Goal: Task Accomplishment & Management: Use online tool/utility

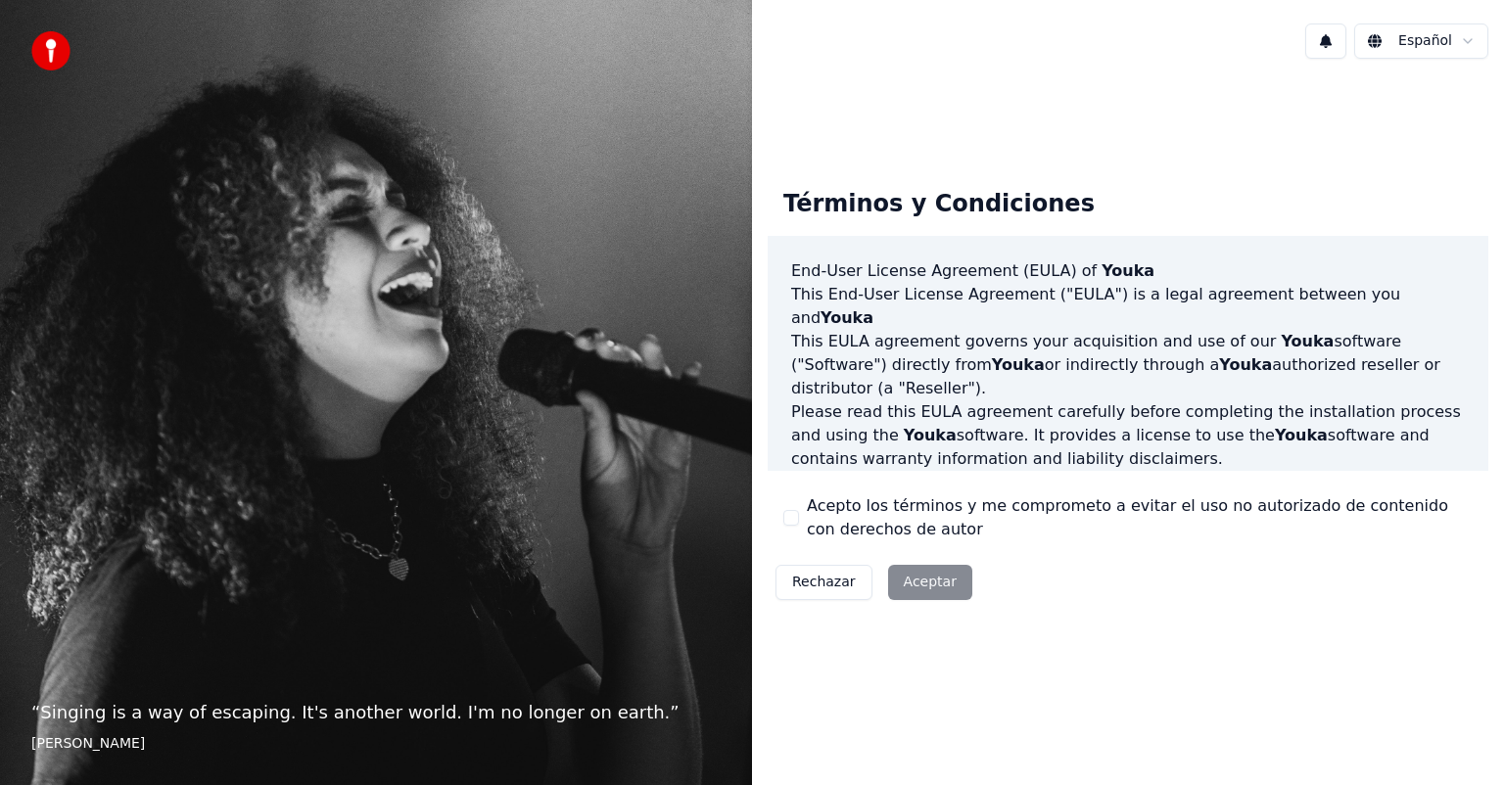
scroll to position [196, 0]
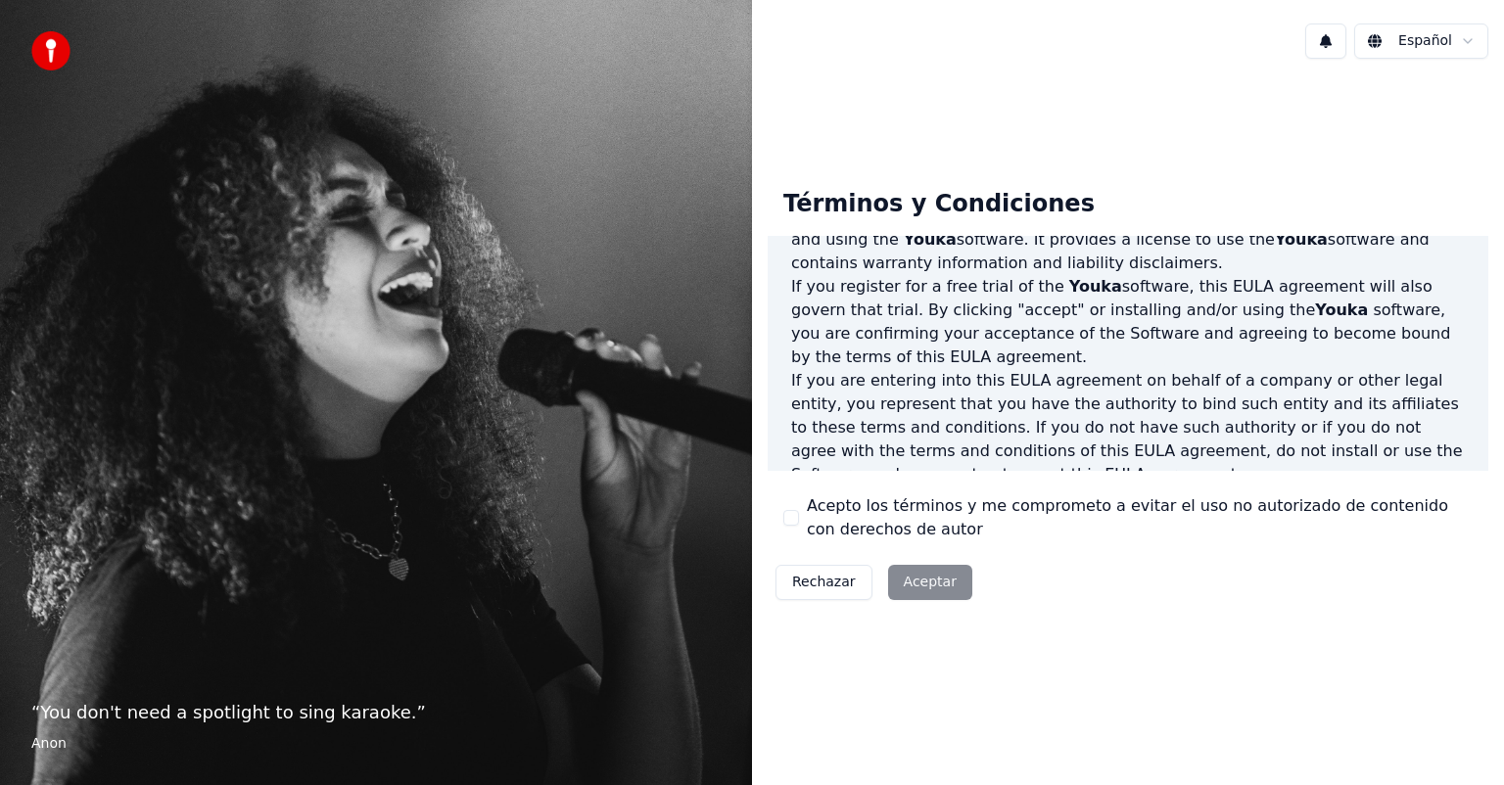
click at [908, 584] on div "Rechazar Aceptar" at bounding box center [874, 582] width 212 height 51
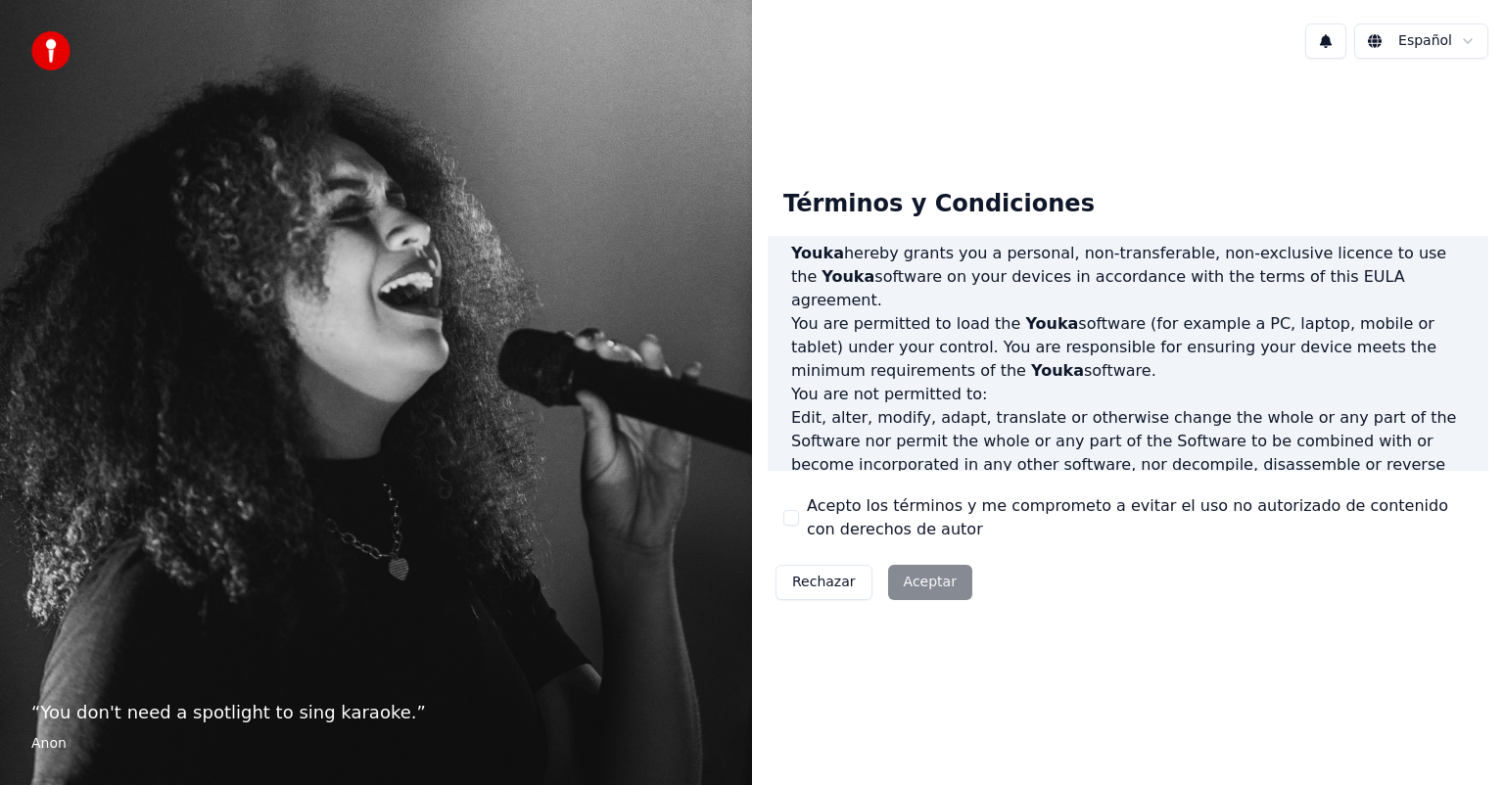
scroll to position [685, 0]
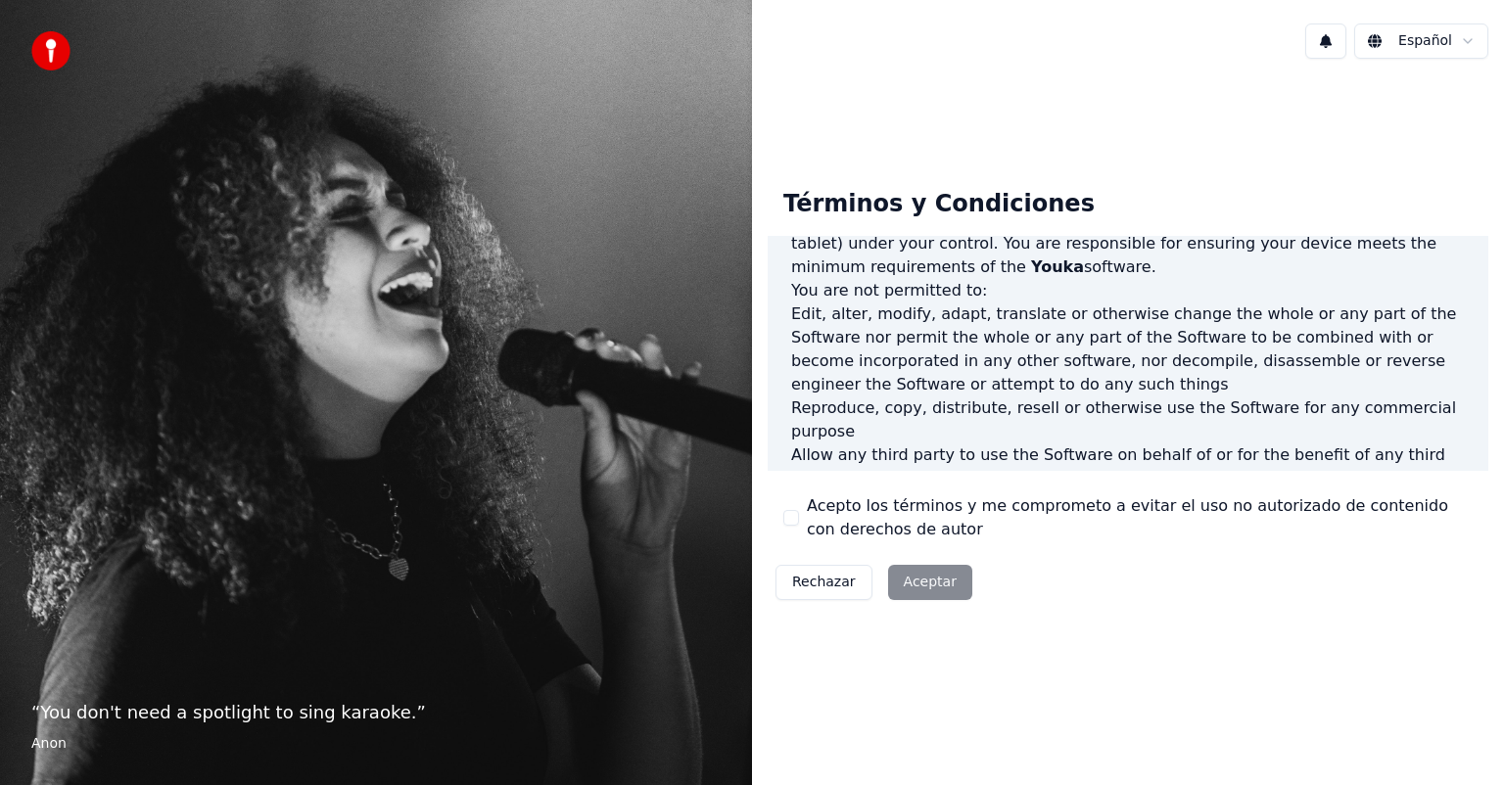
click at [830, 506] on label "Acepto los términos y me comprometo a evitar el uso no autorizado de contenido …" at bounding box center [1140, 517] width 666 height 47
click at [799, 510] on button "Acepto los términos y me comprometo a evitar el uso no autorizado de contenido …" at bounding box center [791, 518] width 16 height 16
click at [919, 580] on button "Aceptar" at bounding box center [930, 582] width 84 height 35
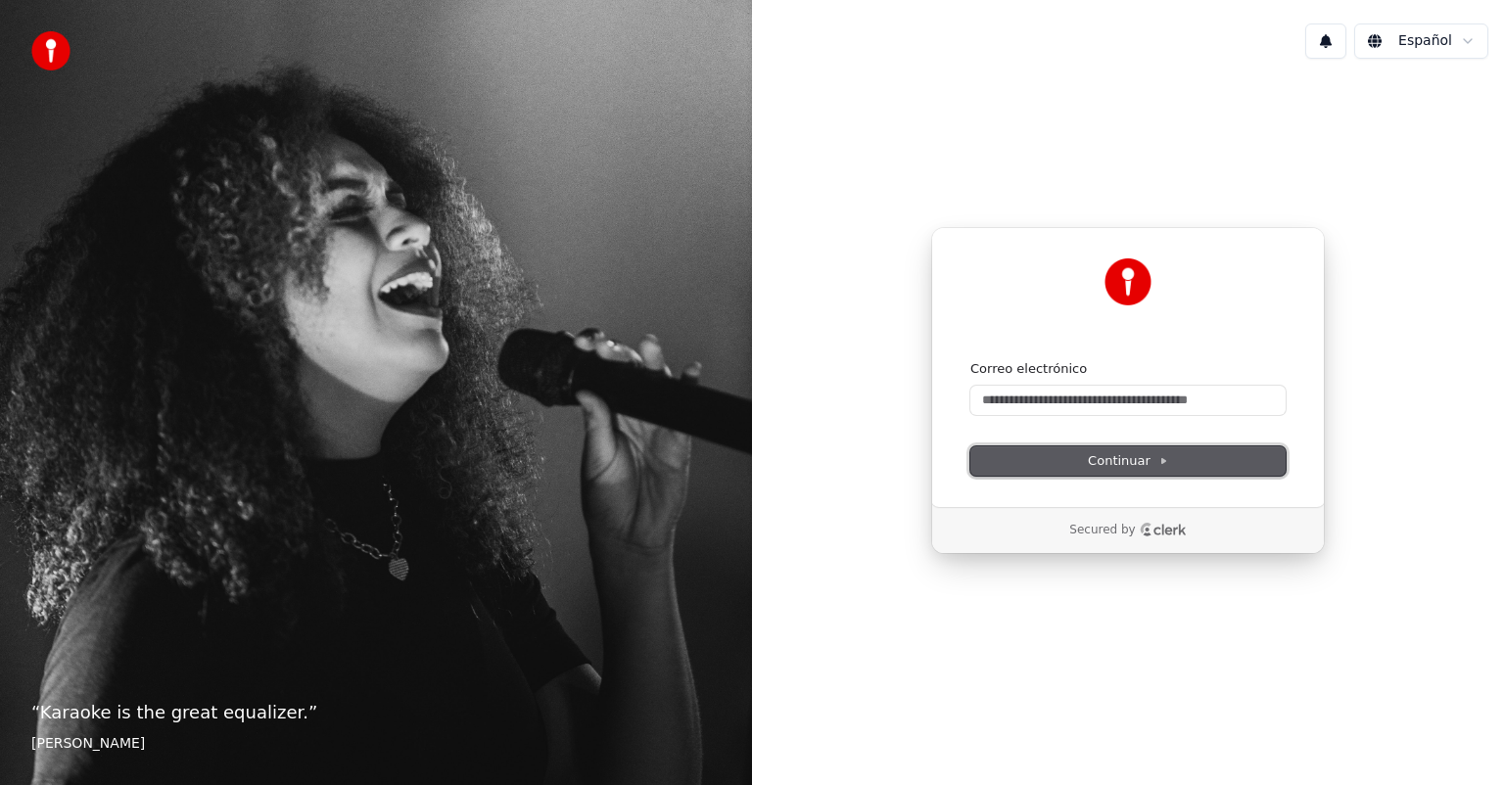
click at [1094, 453] on span "Continuar" at bounding box center [1128, 461] width 80 height 18
click at [1046, 403] on input "Correo electrónico" at bounding box center [1127, 400] width 315 height 29
type input "*"
click at [1053, 466] on button "Continuar" at bounding box center [1127, 460] width 315 height 29
type input "**********"
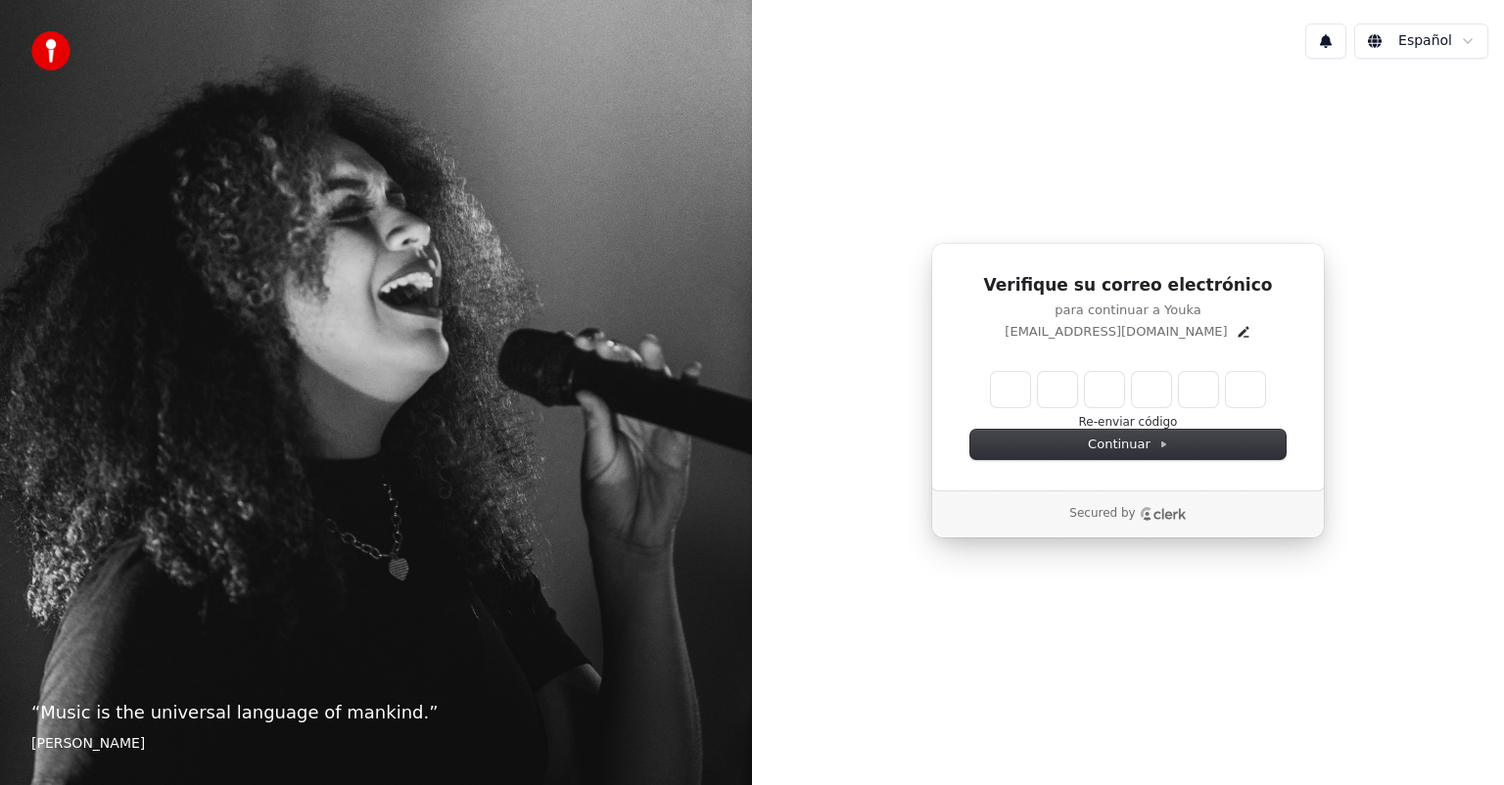
click at [1137, 362] on div "Verifique su correo electrónico para continuar a Youka montalbanromanerick@gmai…" at bounding box center [1128, 367] width 394 height 249
click at [991, 383] on input "Enter verification code" at bounding box center [1128, 389] width 274 height 35
drag, startPoint x: 985, startPoint y: 383, endPoint x: 971, endPoint y: 380, distance: 14.0
click at [971, 380] on div "Re-enviar código" at bounding box center [1127, 401] width 315 height 59
click at [1003, 388] on input "Enter verification code" at bounding box center [1147, 389] width 313 height 35
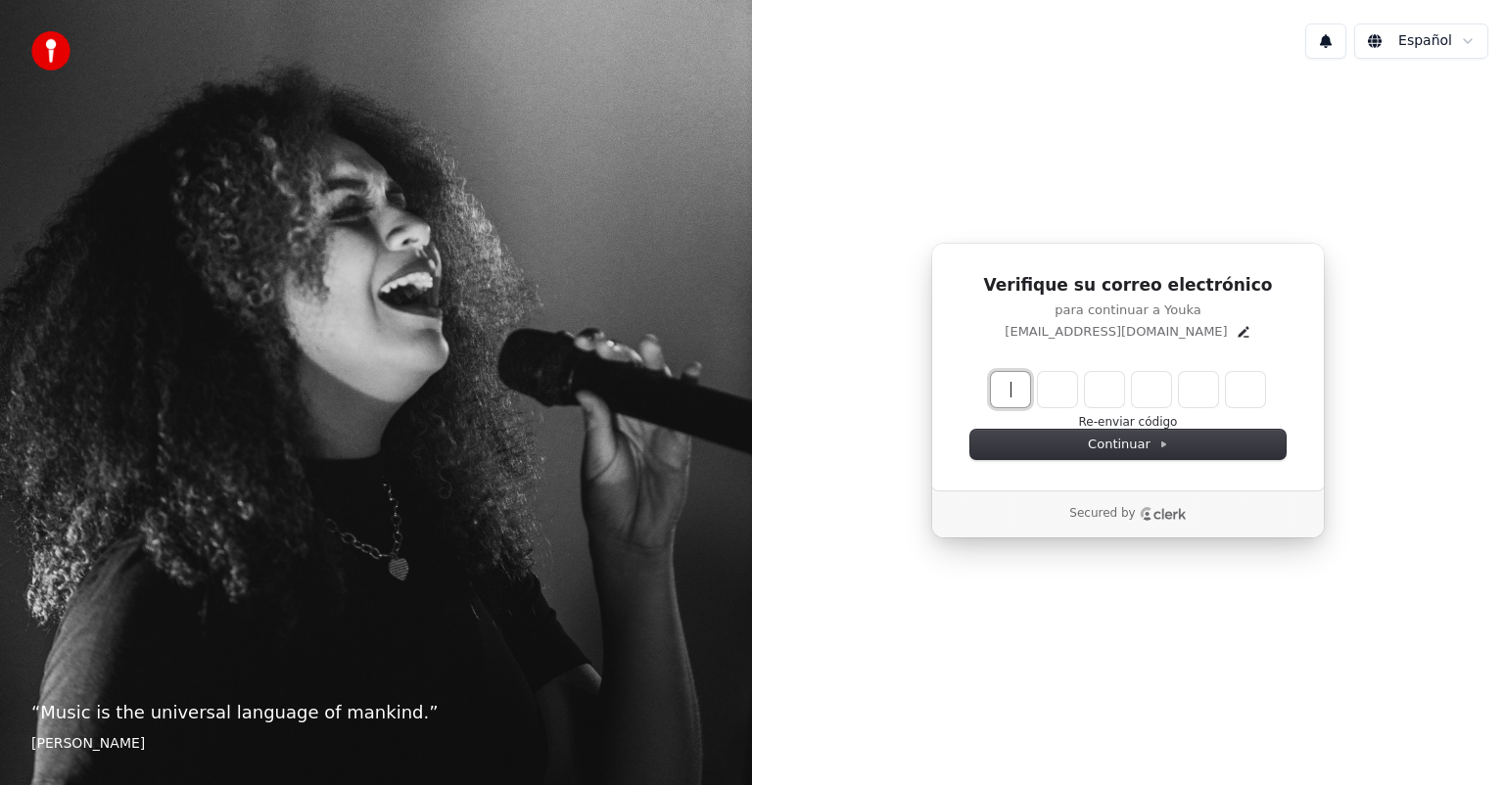
paste input "******"
type input "******"
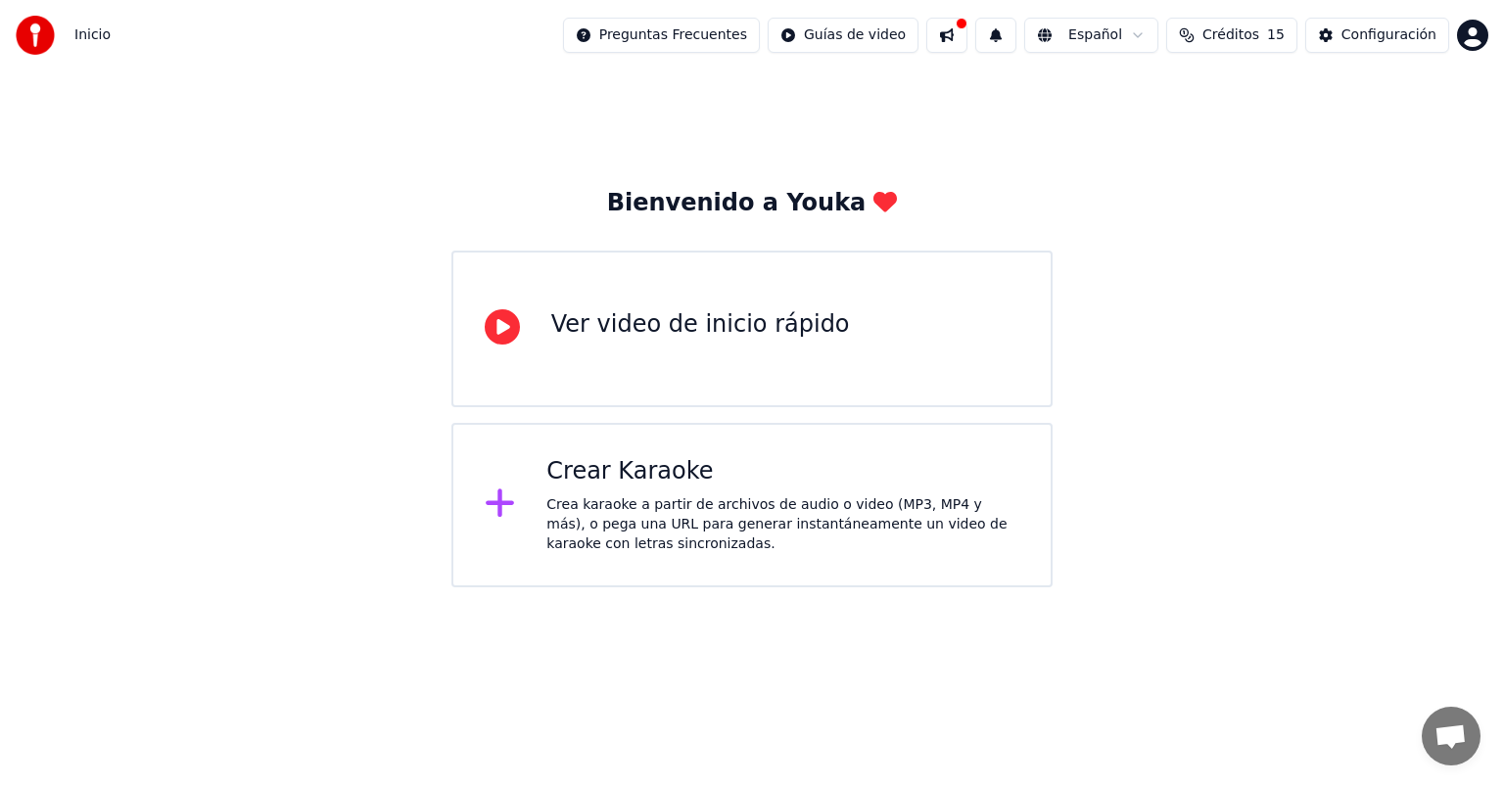
click at [602, 491] on div "Crear Karaoke Crea karaoke a partir de archivos de audio o video (MP3, MP4 y má…" at bounding box center [782, 505] width 473 height 98
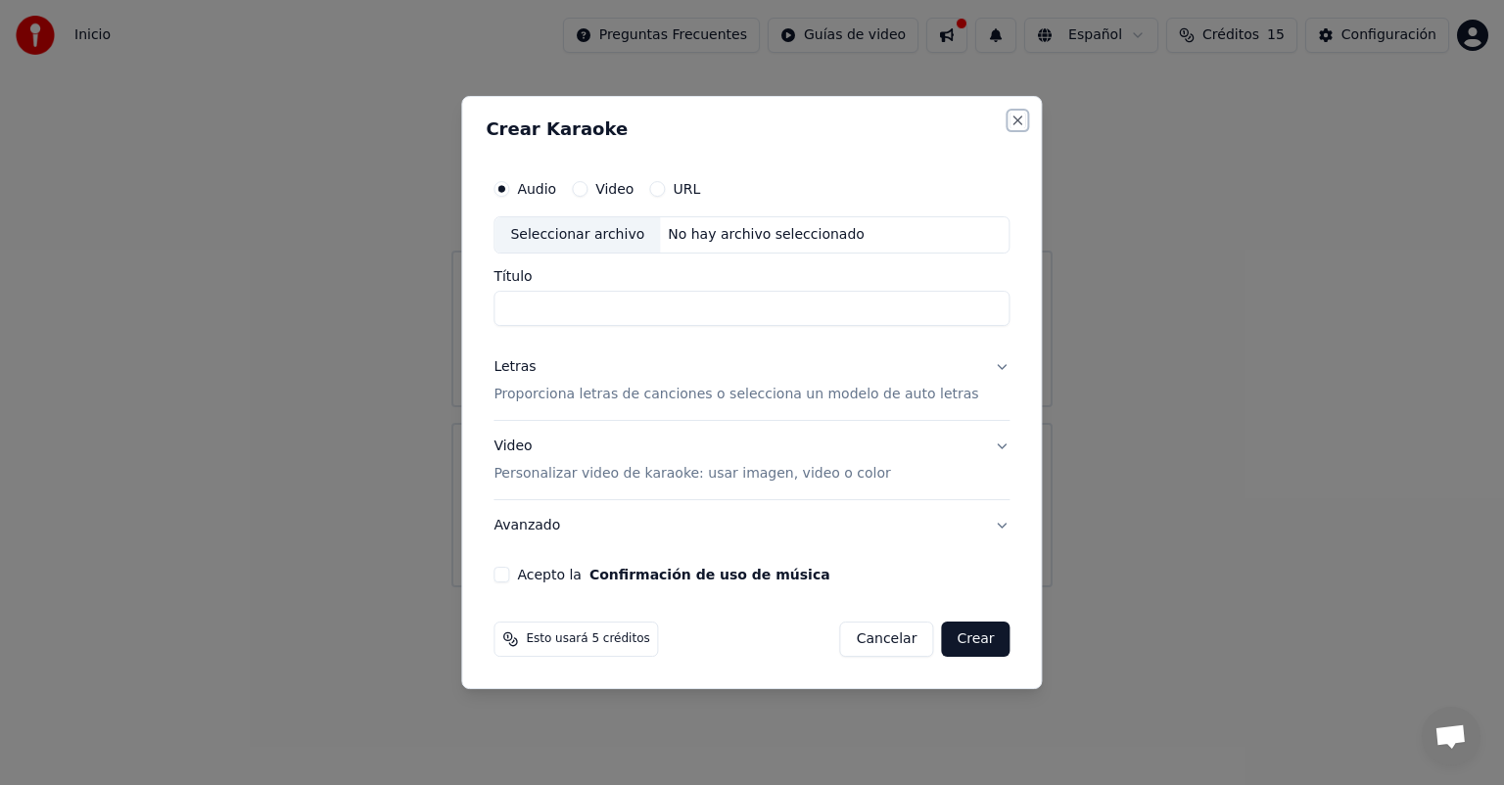
click at [1010, 123] on button "Close" at bounding box center [1018, 121] width 16 height 16
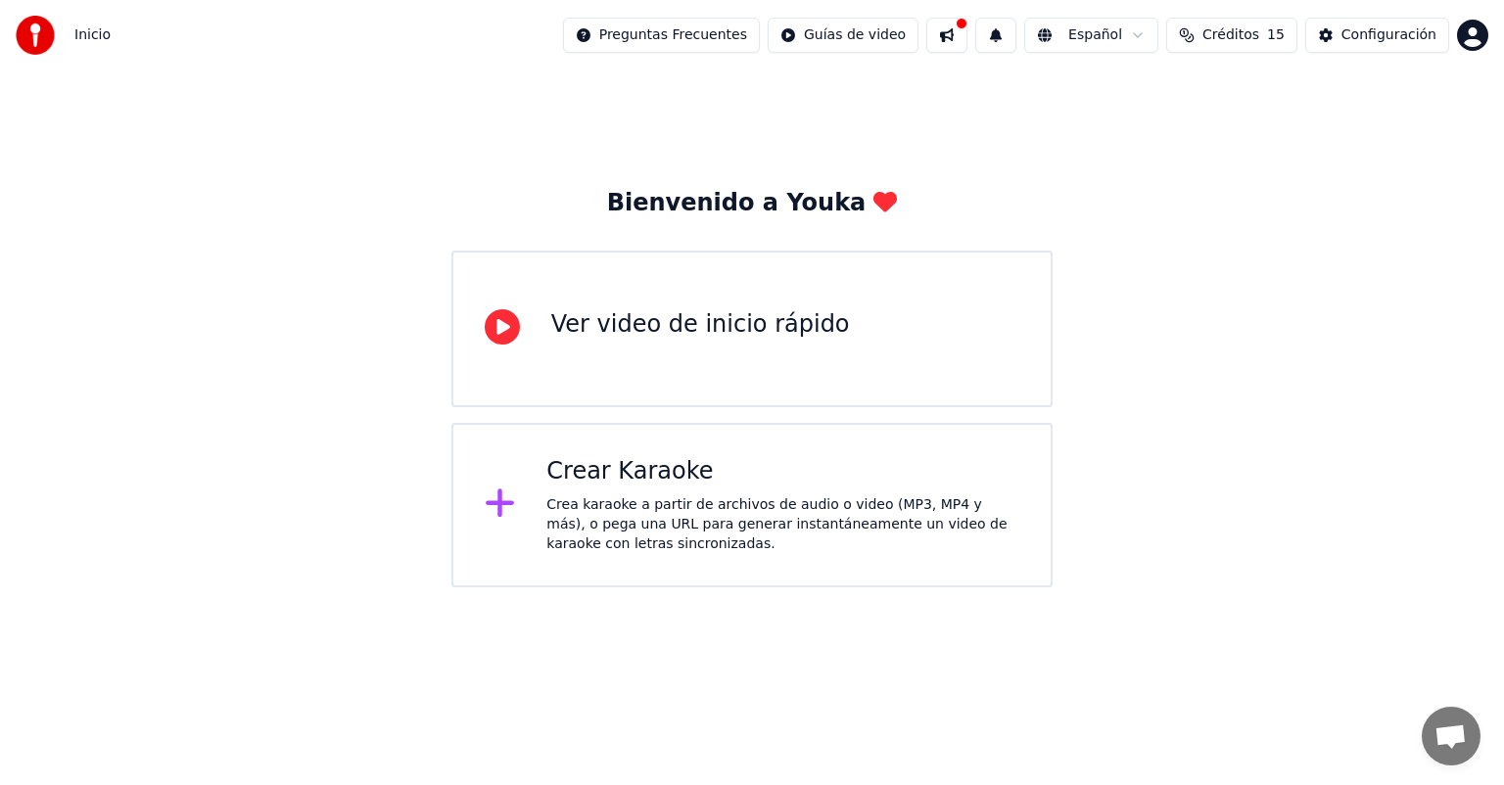
click at [580, 486] on div "Crear Karaoke" at bounding box center [782, 471] width 473 height 31
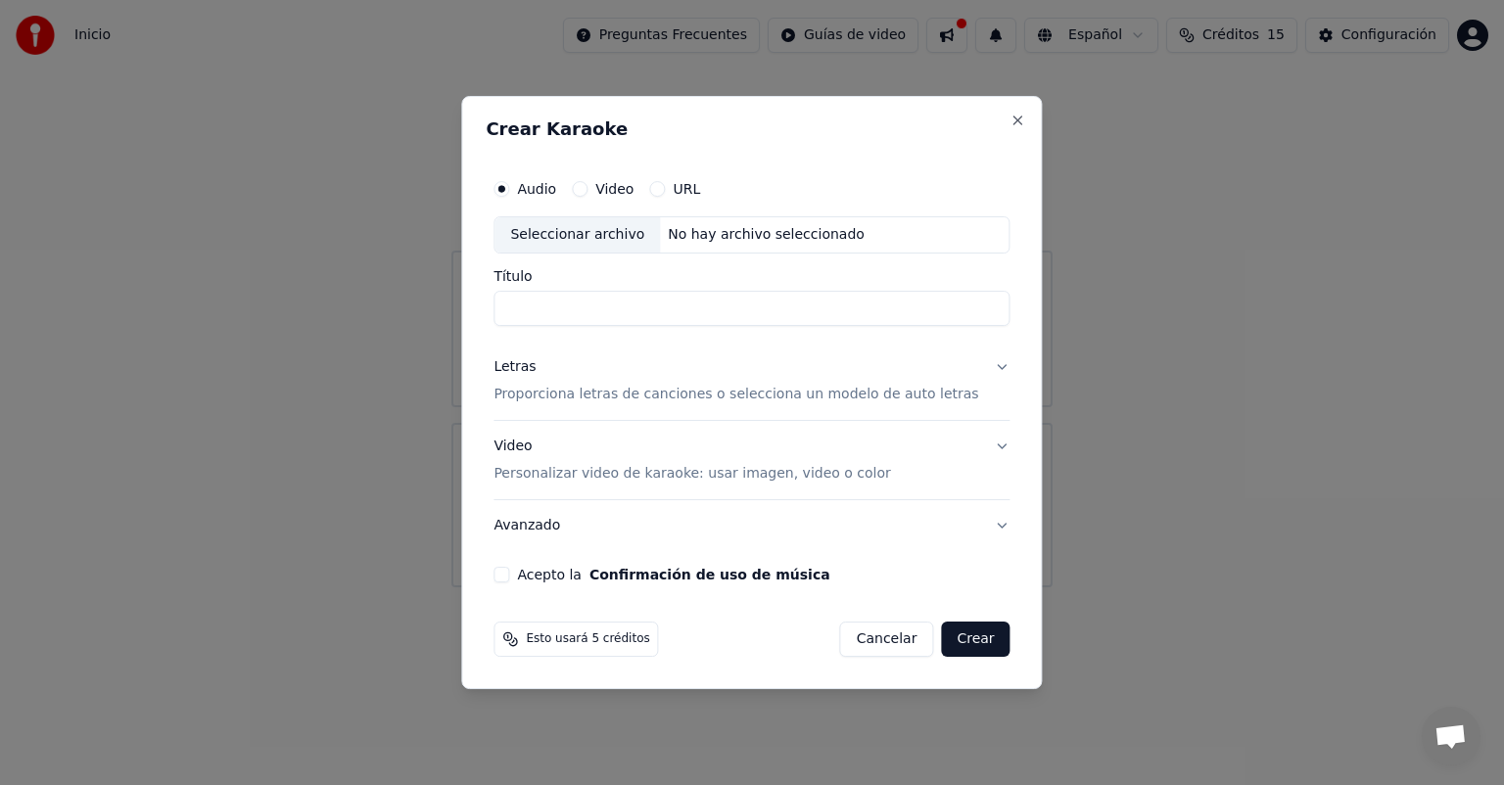
click at [707, 239] on div "No hay archivo seleccionado" at bounding box center [766, 235] width 212 height 20
type input "**********"
click at [689, 392] on p "Proporciona letras de canciones o selecciona un modelo de auto letras" at bounding box center [735, 395] width 485 height 20
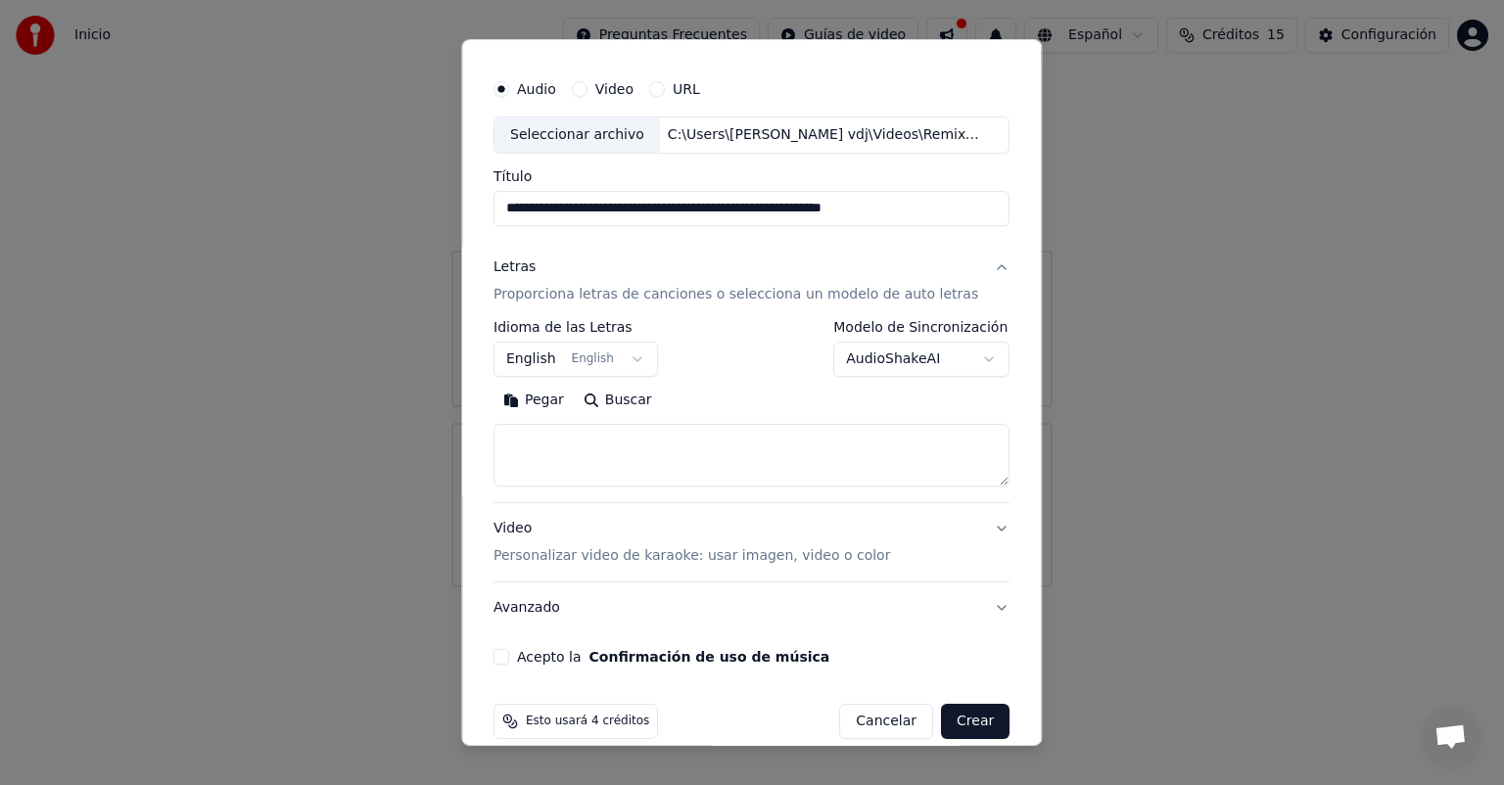
scroll to position [67, 0]
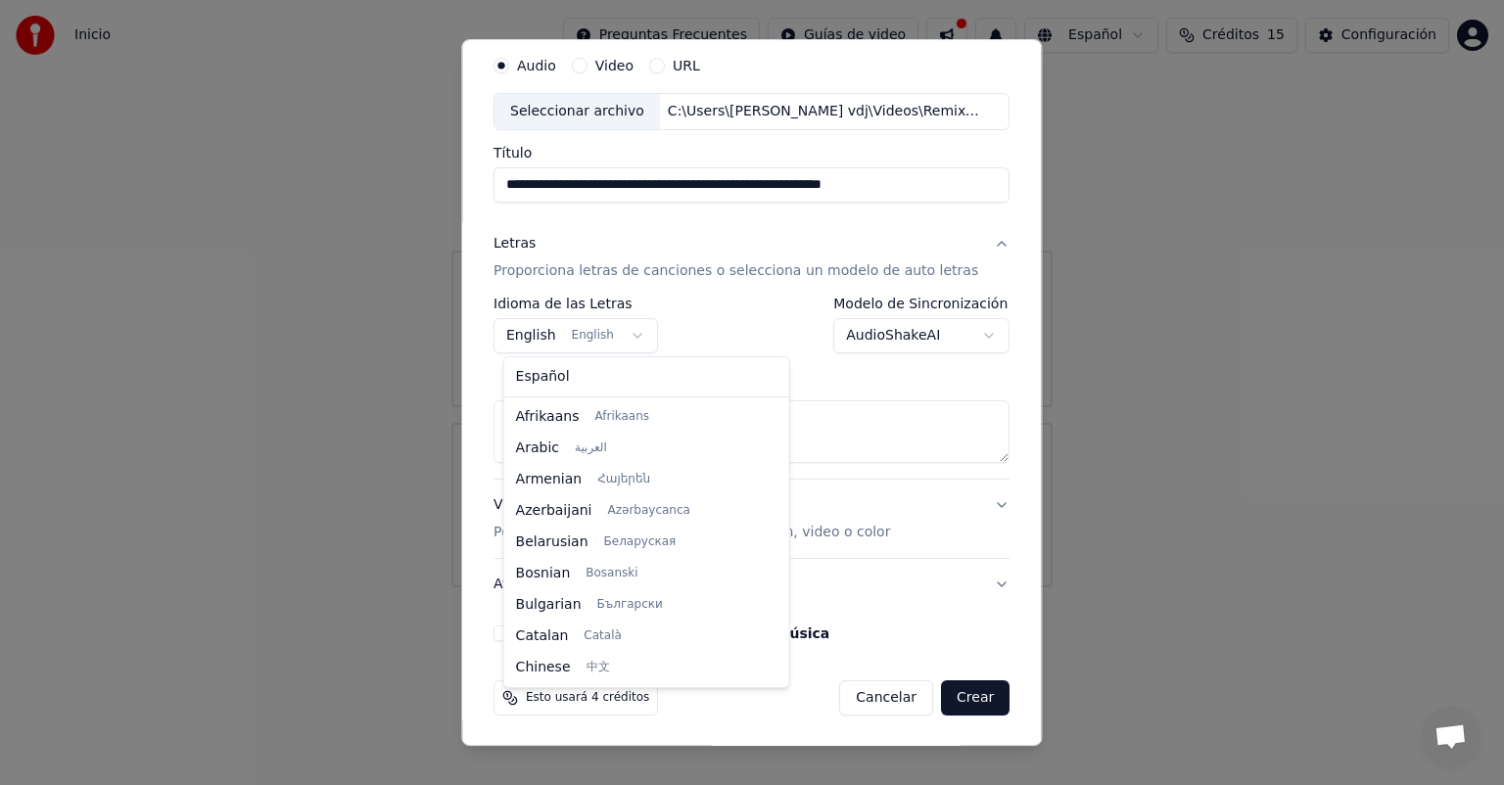
click at [630, 339] on body "**********" at bounding box center [752, 293] width 1504 height 587
select select "**"
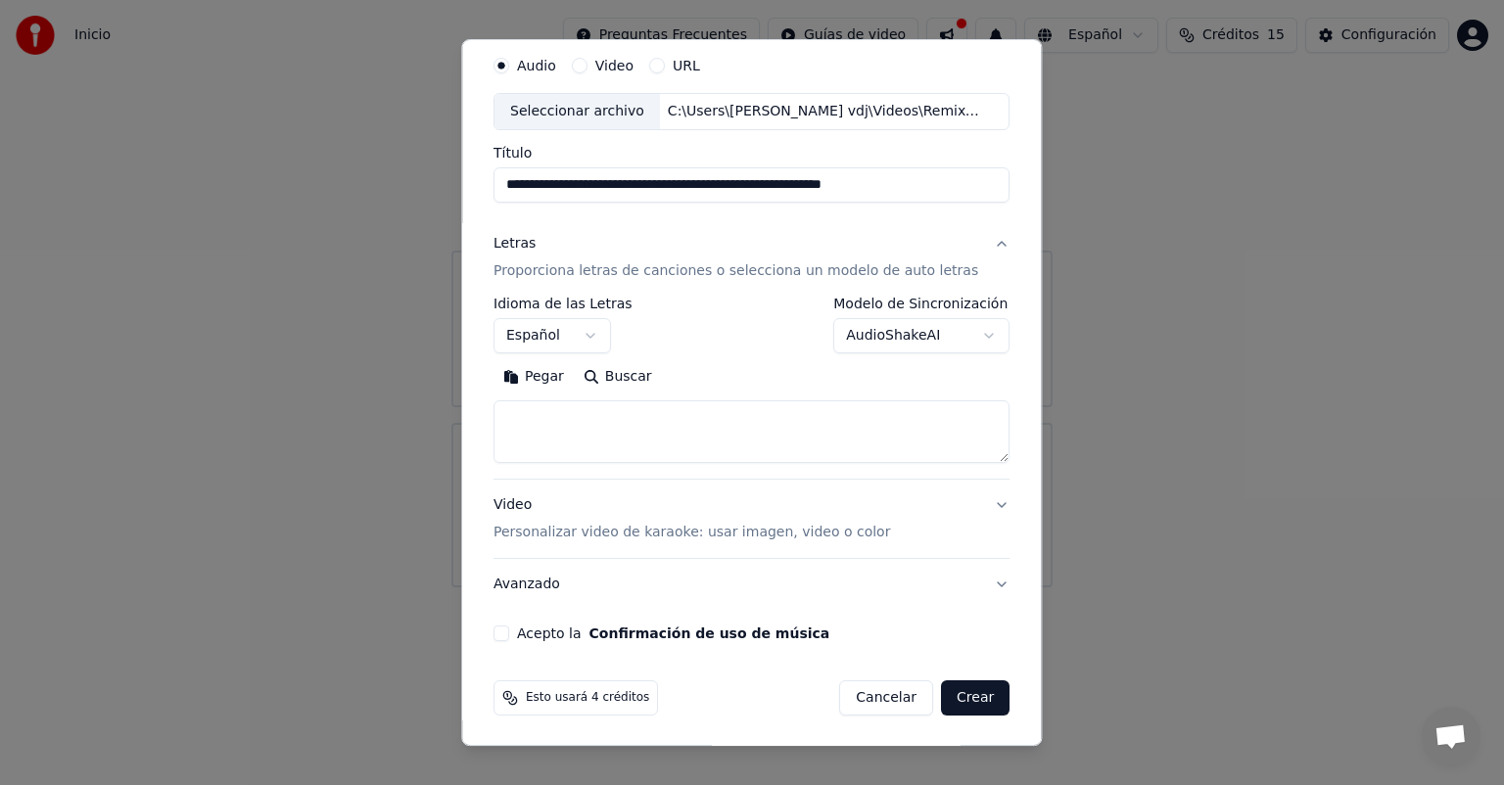
click at [887, 333] on body "**********" at bounding box center [752, 293] width 1504 height 587
click at [932, 186] on input "**********" at bounding box center [751, 184] width 516 height 35
click at [689, 531] on p "Personalizar video de karaoke: usar imagen, video o color" at bounding box center [691, 533] width 396 height 20
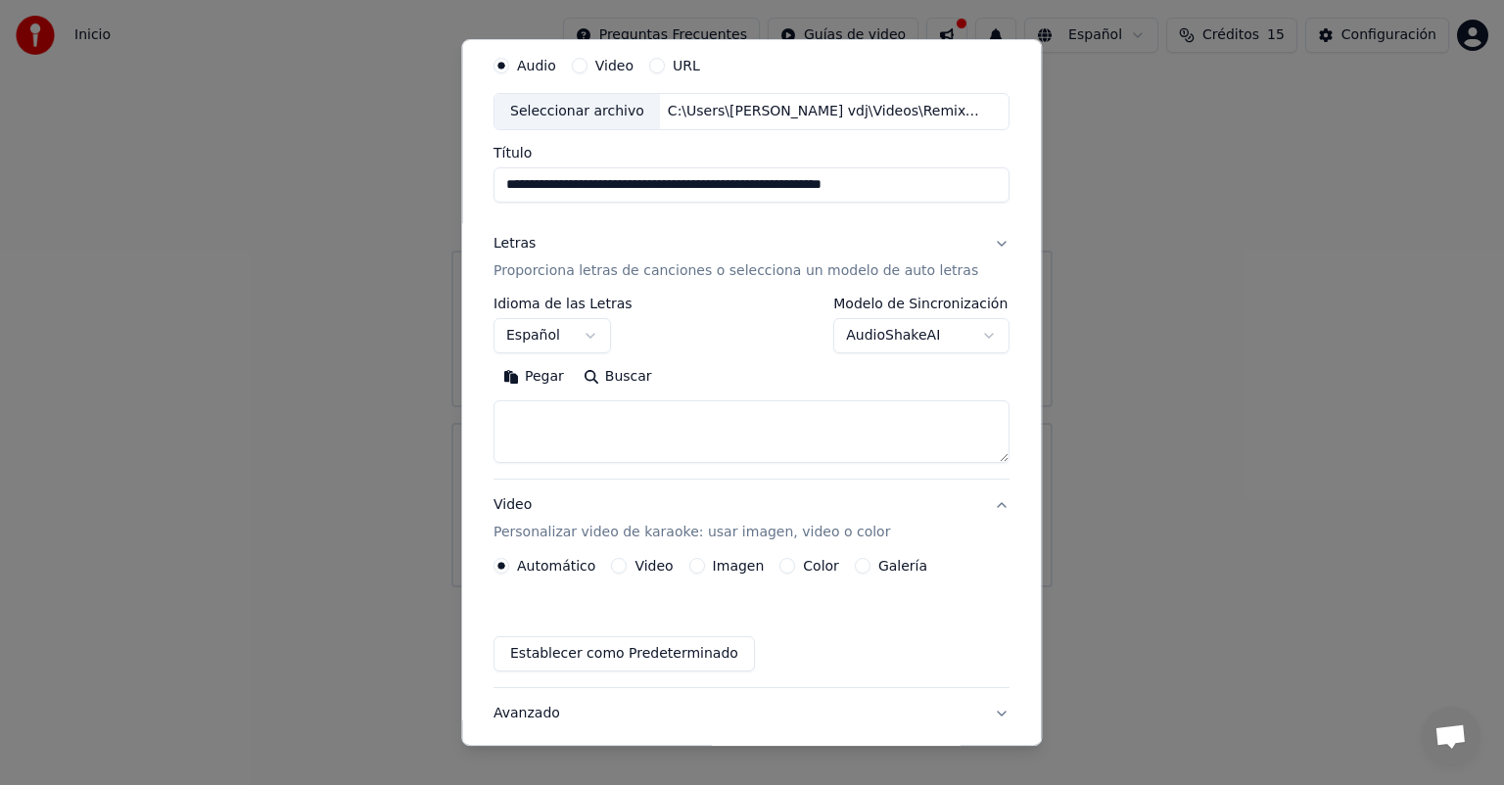
scroll to position [15, 0]
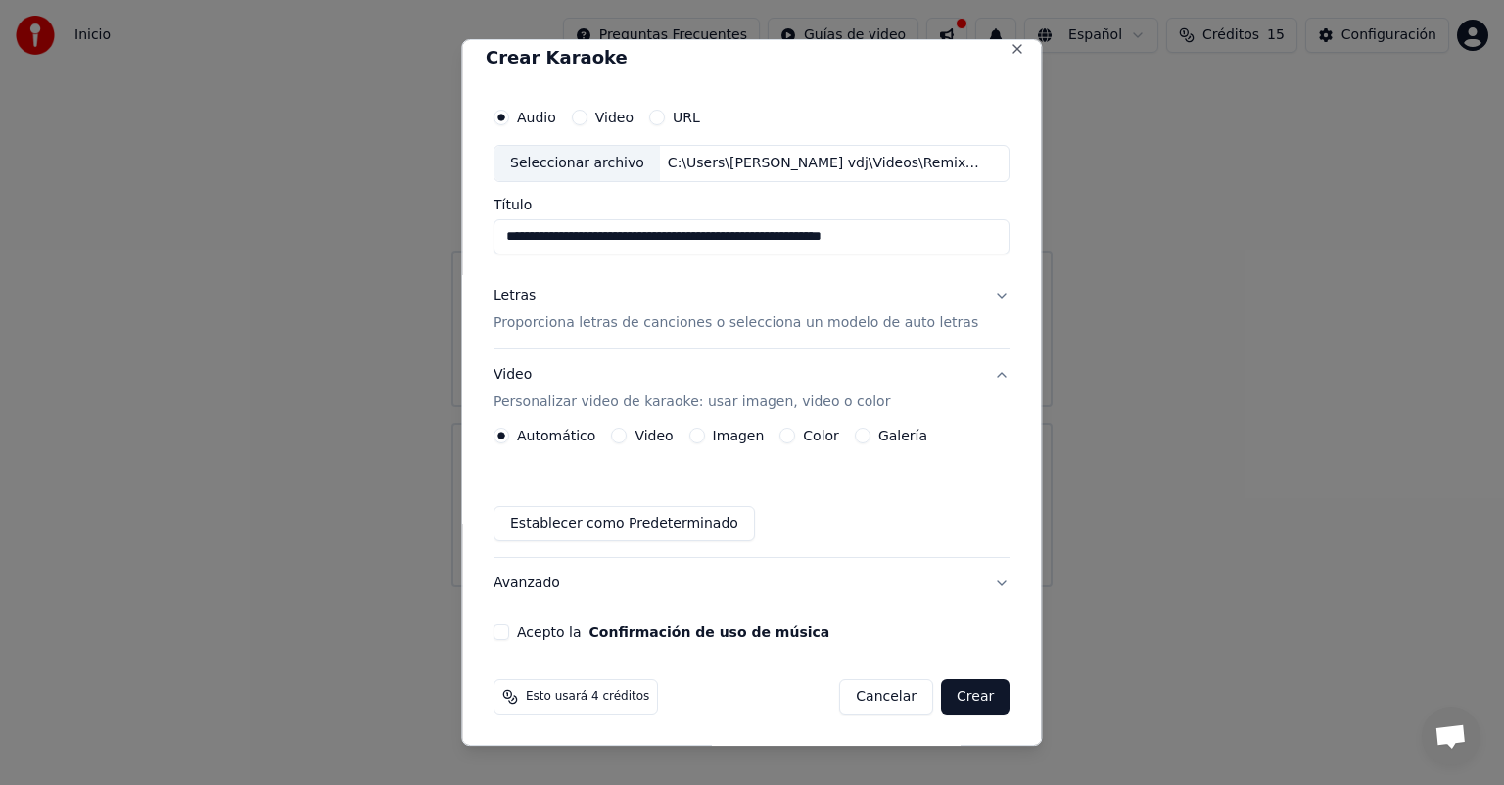
click at [652, 520] on button "Establecer como Predeterminado" at bounding box center [623, 523] width 261 height 35
click at [626, 113] on label "Video" at bounding box center [614, 118] width 38 height 14
click at [587, 113] on button "Video" at bounding box center [580, 118] width 16 height 16
click at [556, 114] on label "Audio" at bounding box center [536, 118] width 39 height 14
click at [509, 114] on button "Audio" at bounding box center [501, 118] width 16 height 16
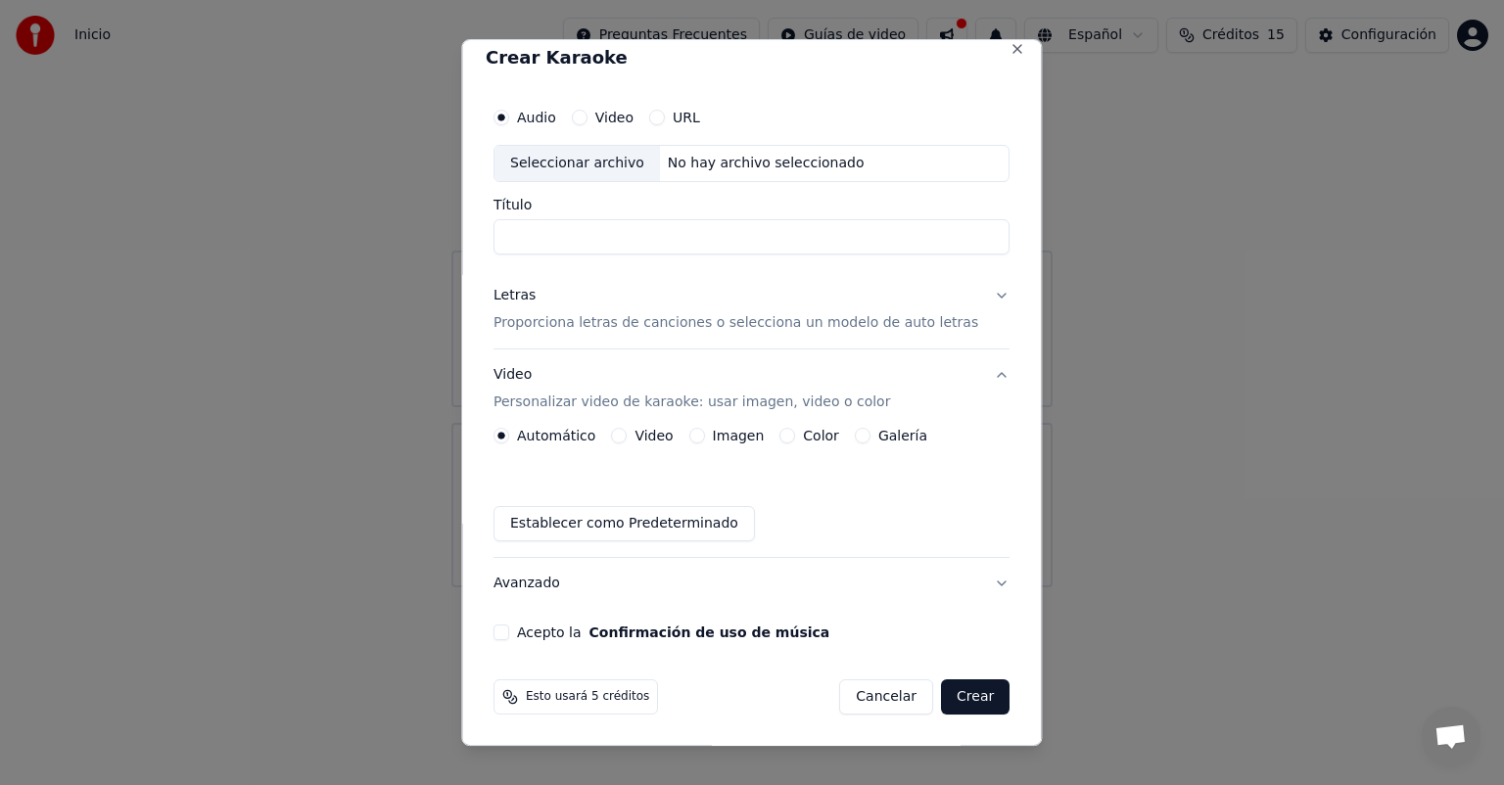
click at [587, 117] on button "Video" at bounding box center [580, 118] width 16 height 16
click at [884, 690] on button "Cancelar" at bounding box center [887, 696] width 94 height 35
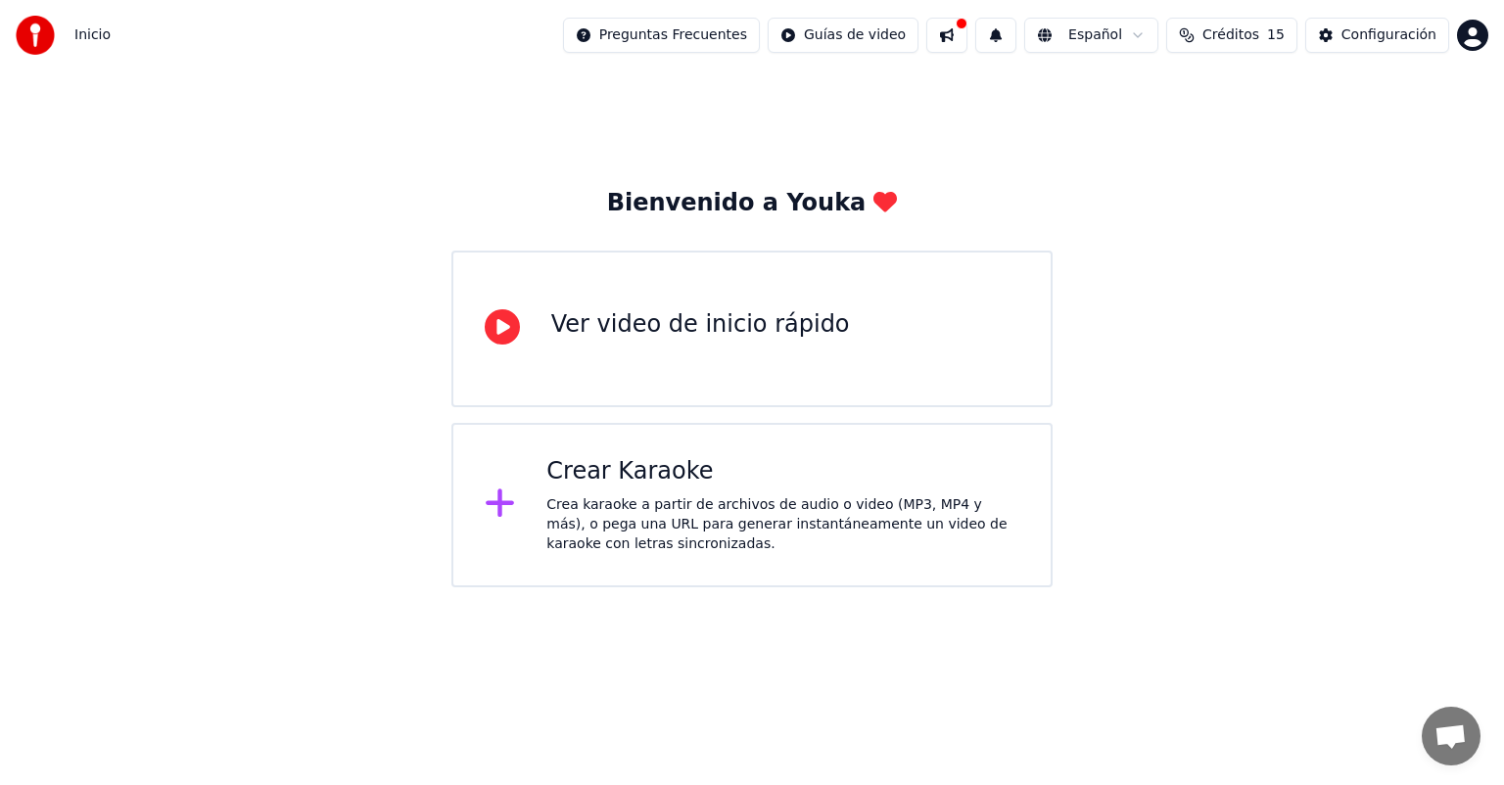
click at [677, 492] on div "Crear Karaoke Crea karaoke a partir de archivos de audio o video (MP3, MP4 y má…" at bounding box center [782, 505] width 473 height 98
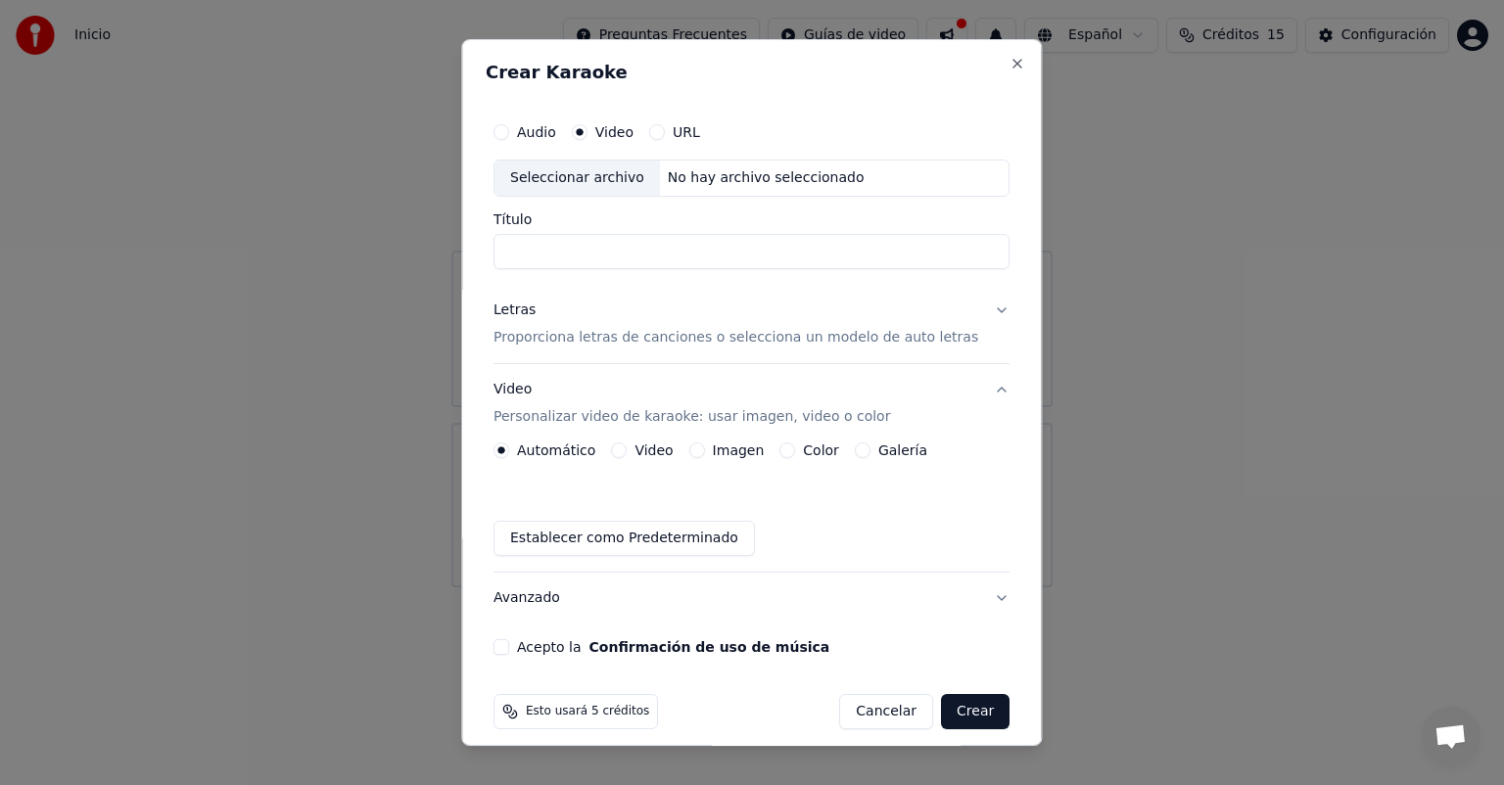
click at [625, 127] on label "Video" at bounding box center [614, 132] width 38 height 14
click at [587, 127] on button "Video" at bounding box center [580, 132] width 16 height 16
click at [761, 183] on div "No hay archivo seleccionado" at bounding box center [766, 178] width 212 height 20
type input "**********"
click at [675, 337] on p "Proporciona letras de canciones o selecciona un modelo de auto letras" at bounding box center [735, 338] width 485 height 20
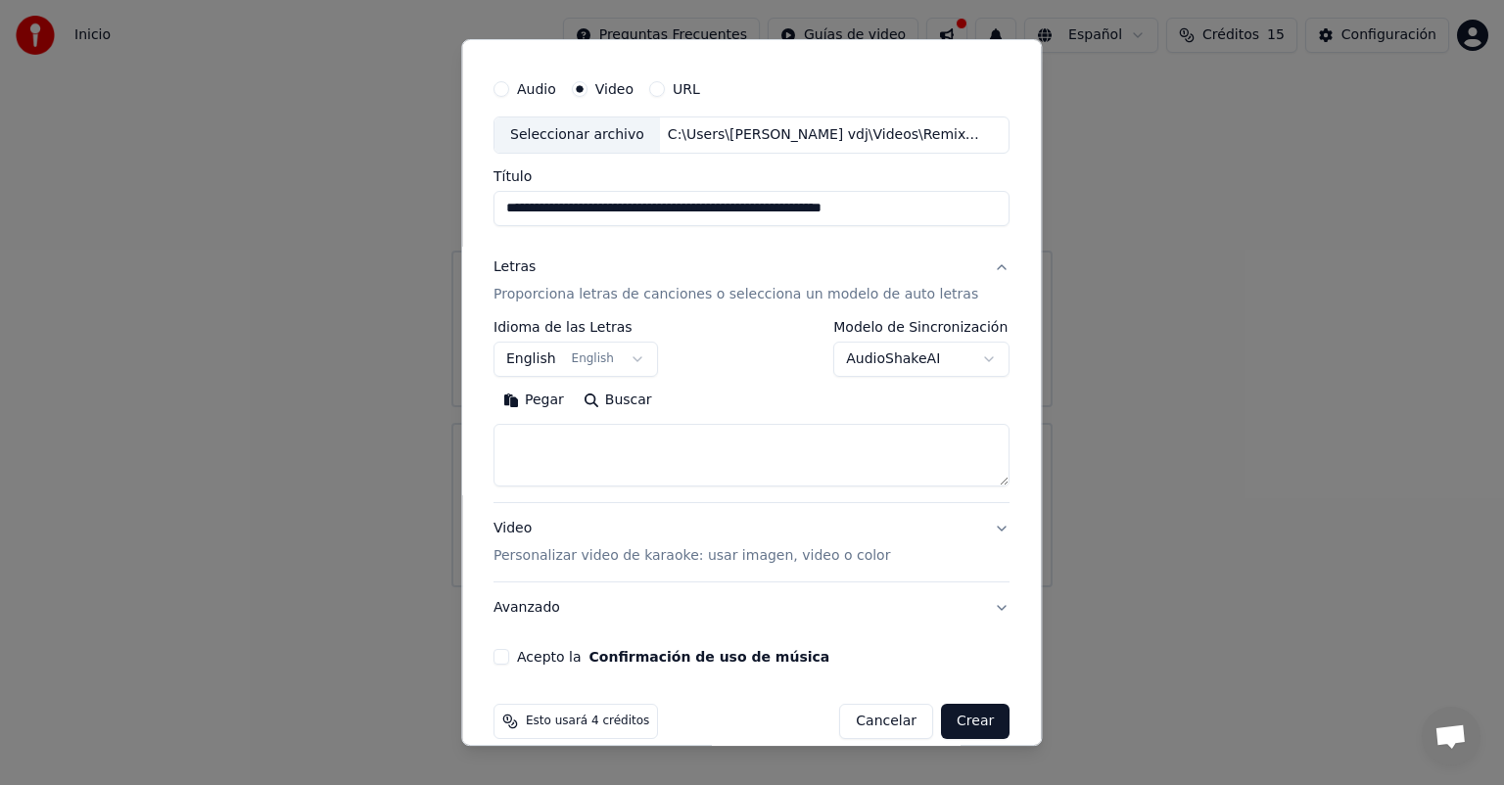
scroll to position [67, 0]
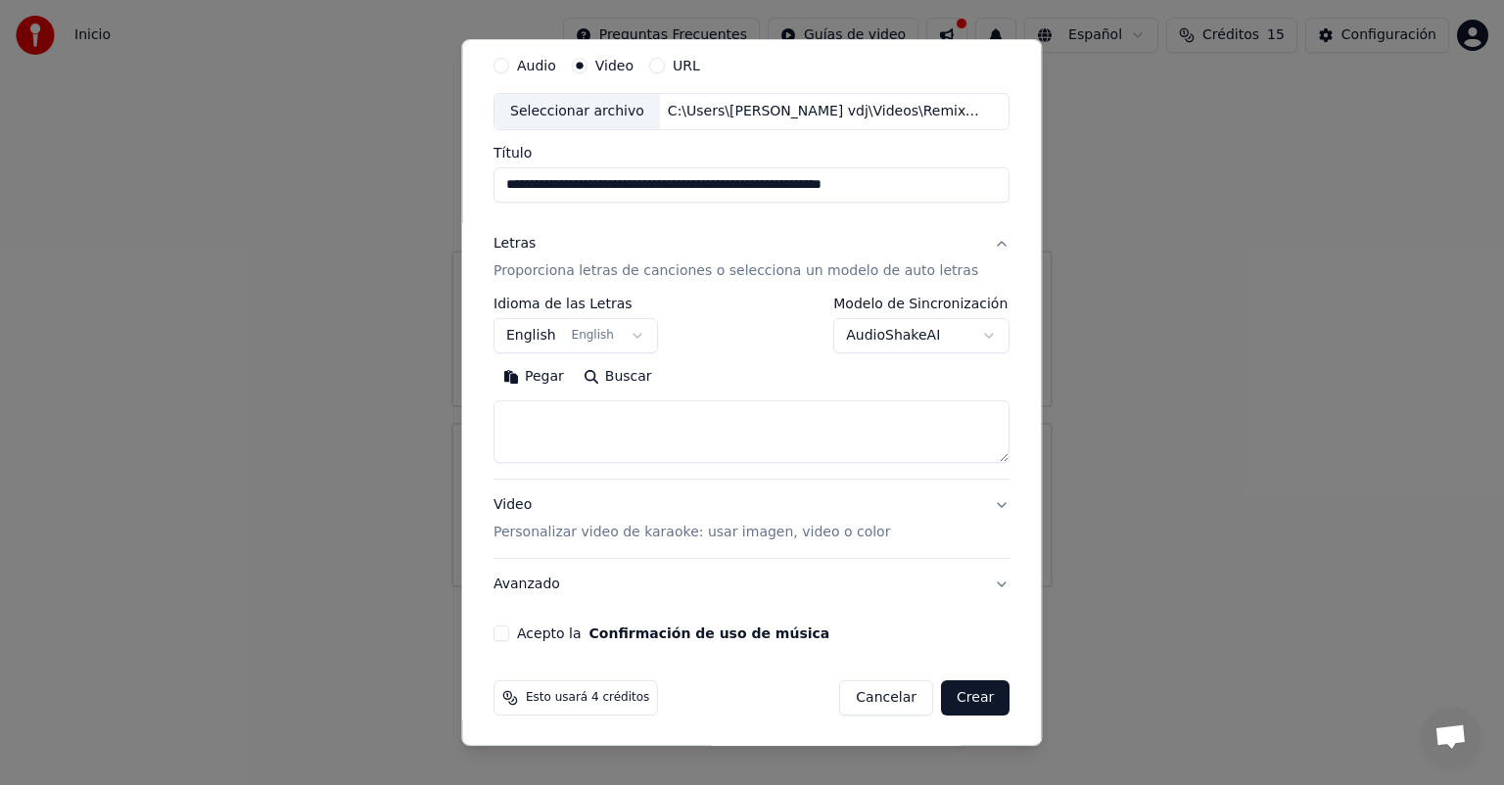
click at [598, 337] on body "**********" at bounding box center [752, 293] width 1504 height 587
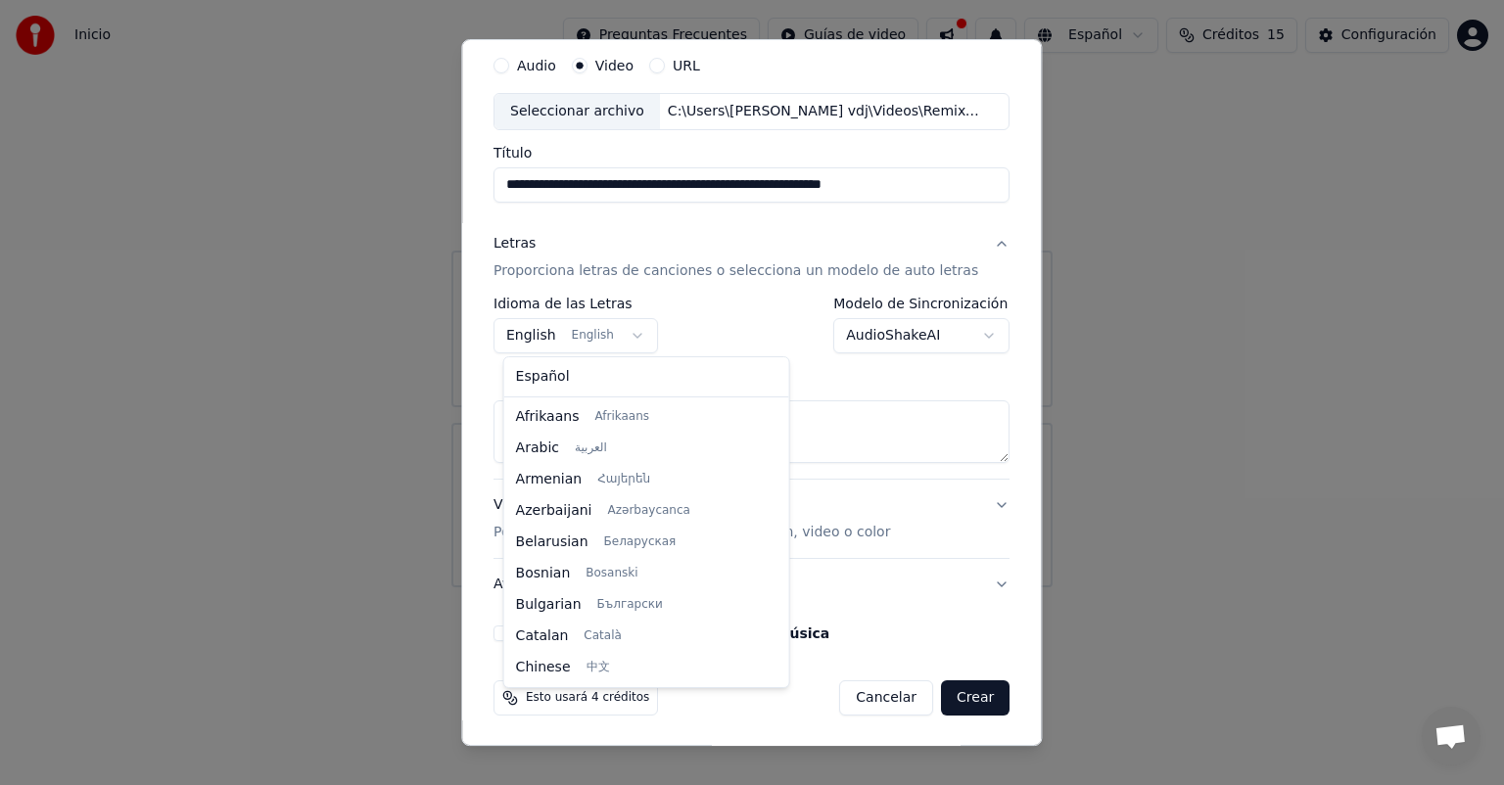
scroll to position [157, 0]
select select "**"
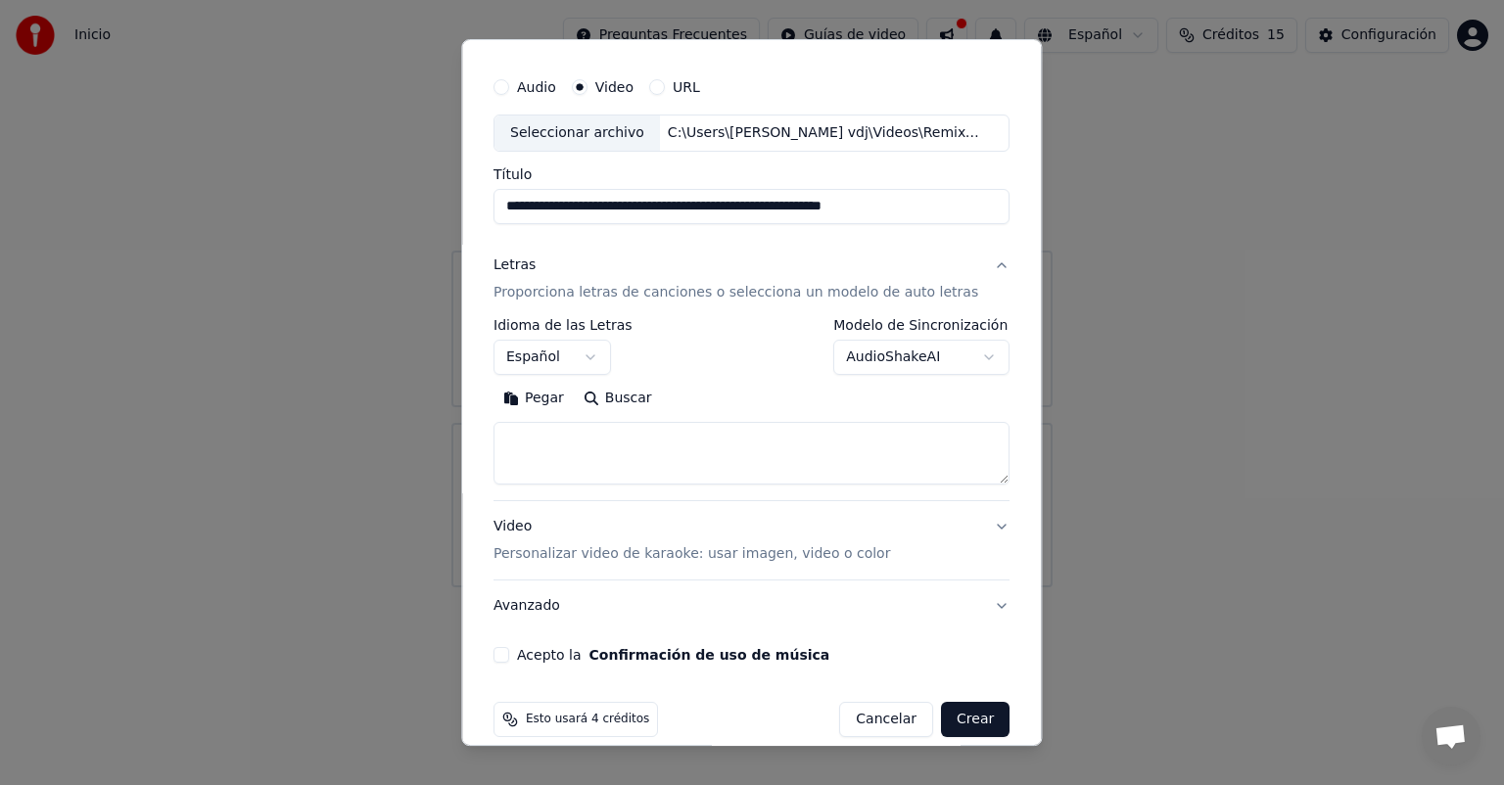
scroll to position [67, 0]
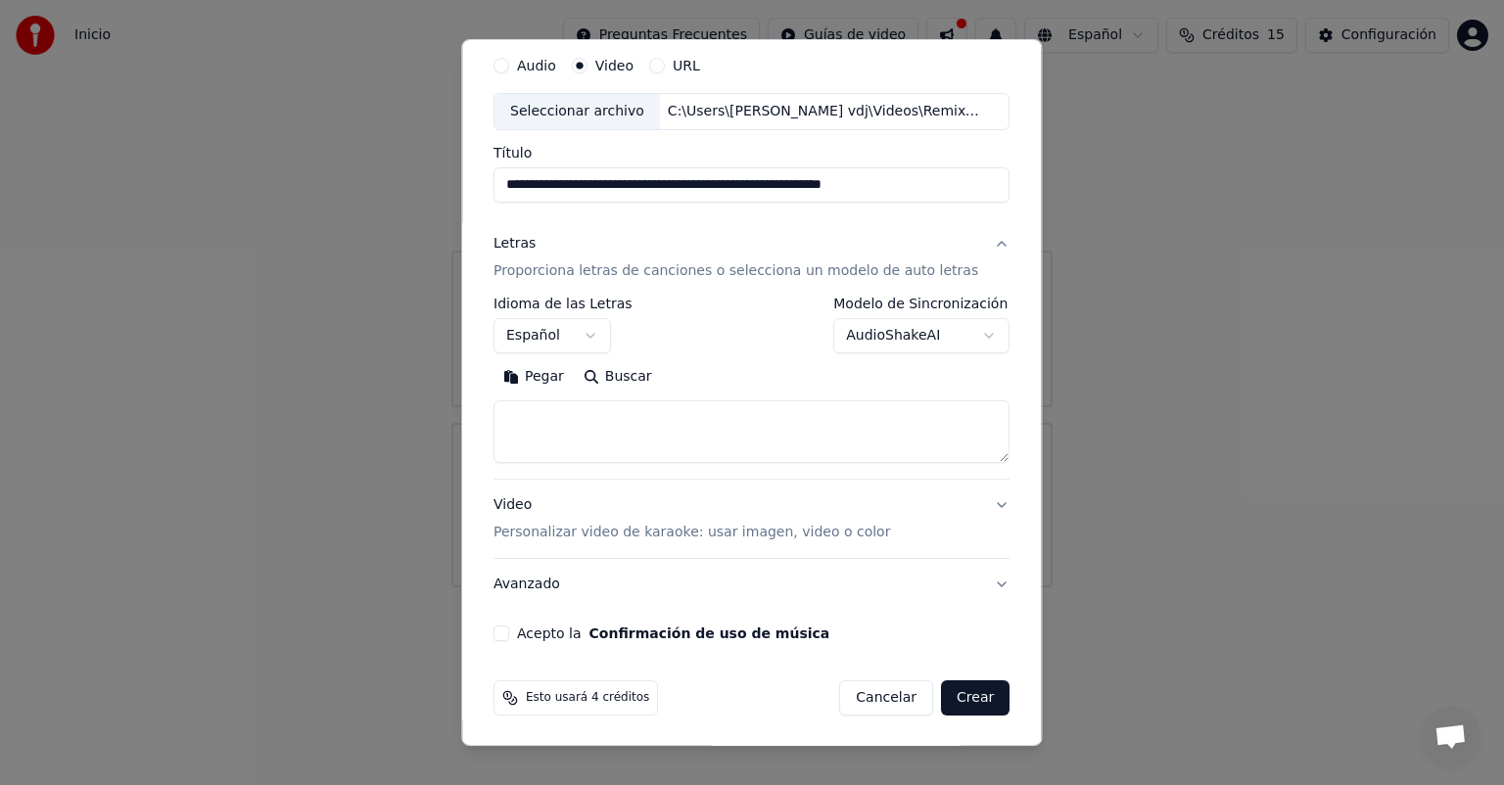
click at [612, 376] on button "Buscar" at bounding box center [618, 376] width 88 height 31
click at [607, 424] on textarea at bounding box center [751, 431] width 516 height 63
click at [536, 377] on button "Pegar" at bounding box center [533, 376] width 80 height 31
click at [731, 531] on p "Personalizar video de karaoke: usar imagen, video o color" at bounding box center [691, 533] width 396 height 20
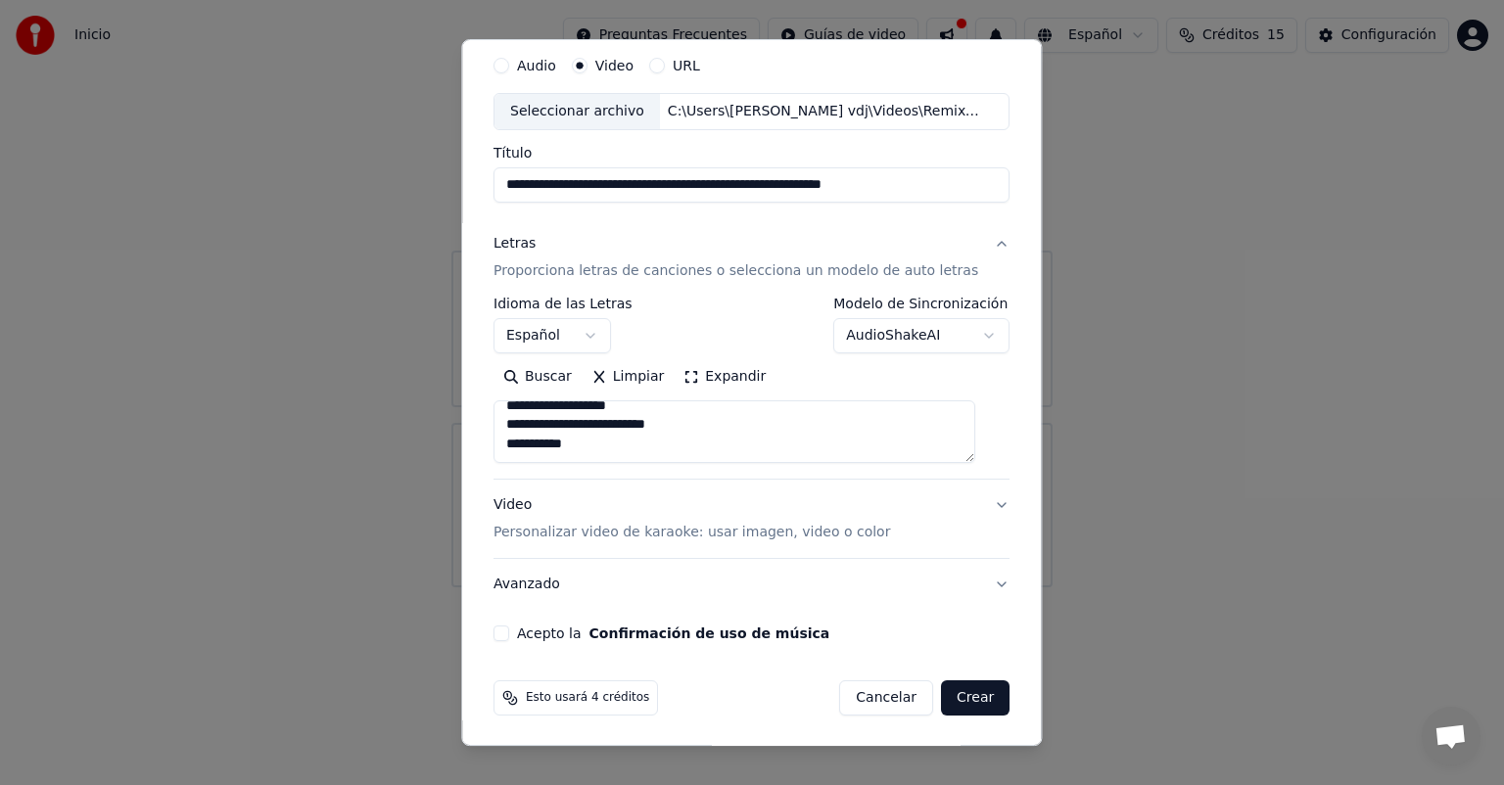
type textarea "**********"
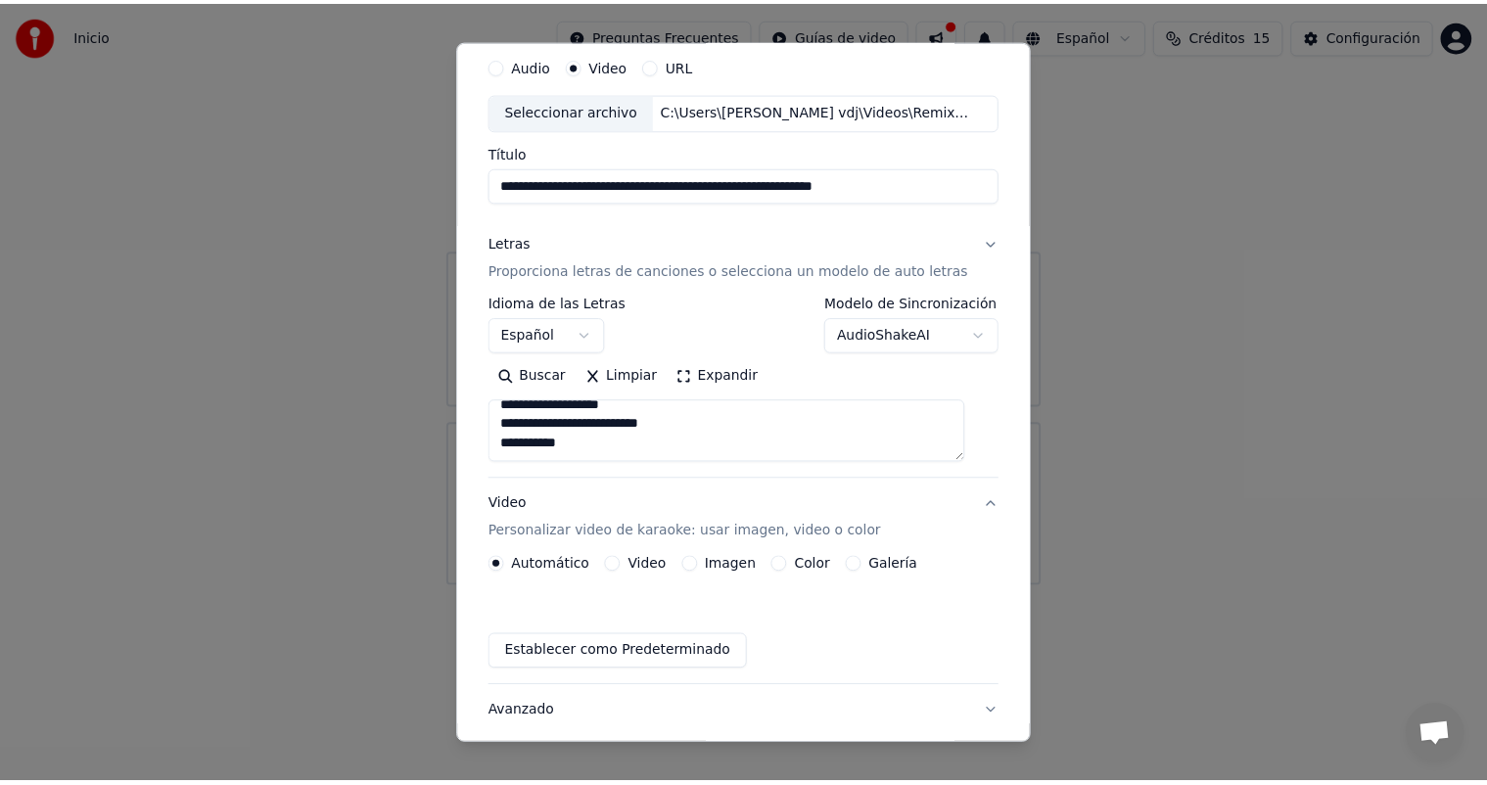
scroll to position [15, 0]
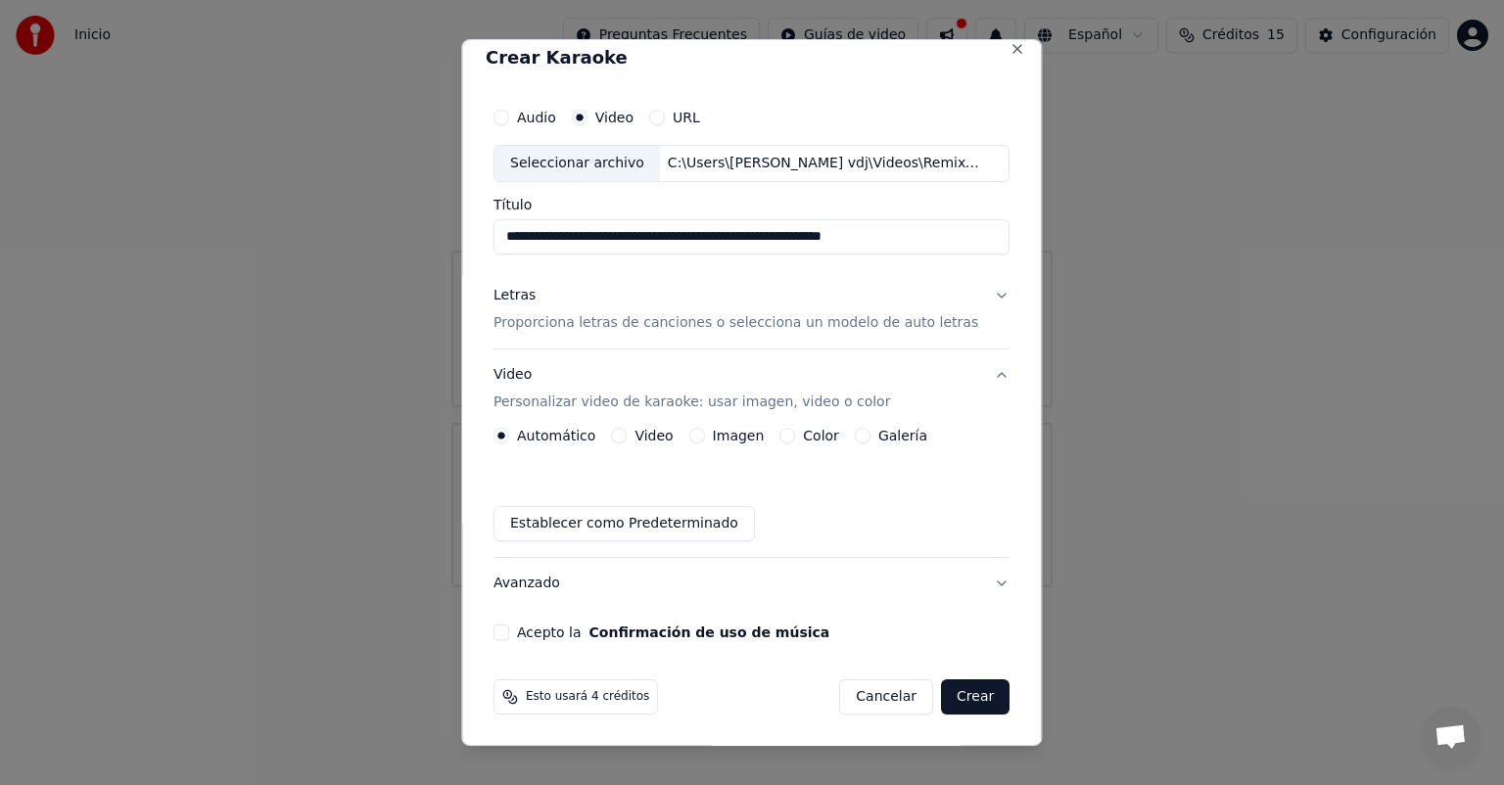
click at [496, 629] on div "**********" at bounding box center [752, 369] width 532 height 558
click at [502, 632] on button "Acepto la Confirmación de uso de música" at bounding box center [501, 633] width 16 height 16
click at [946, 699] on button "Crear" at bounding box center [975, 696] width 69 height 35
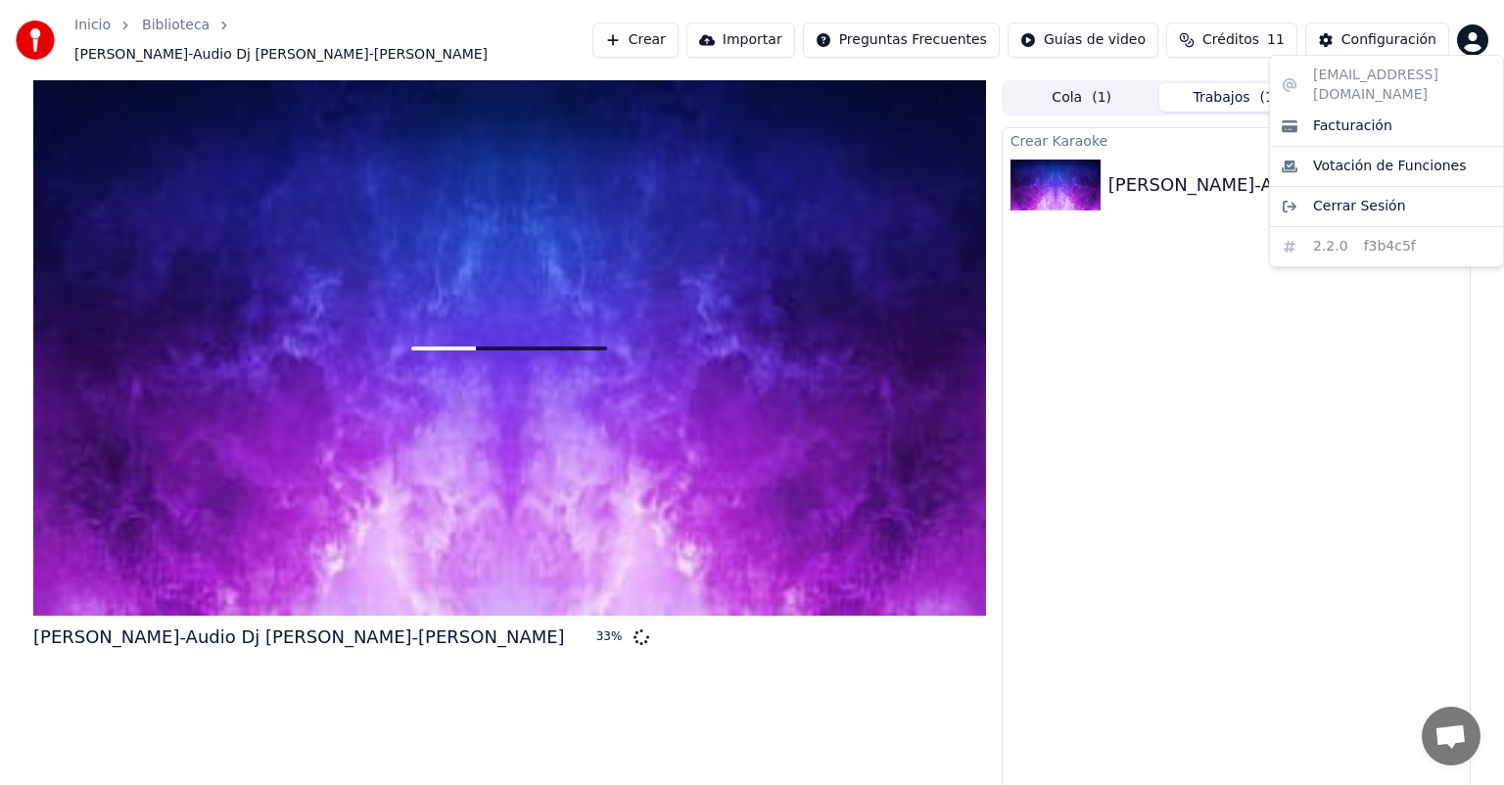
click at [1483, 31] on html "Inicio Biblioteca [PERSON_NAME]-Audio Dj [PERSON_NAME]-[PERSON_NAME] Vdj Crear …" at bounding box center [752, 392] width 1504 height 785
click at [1351, 116] on span "Facturación" at bounding box center [1352, 126] width 79 height 20
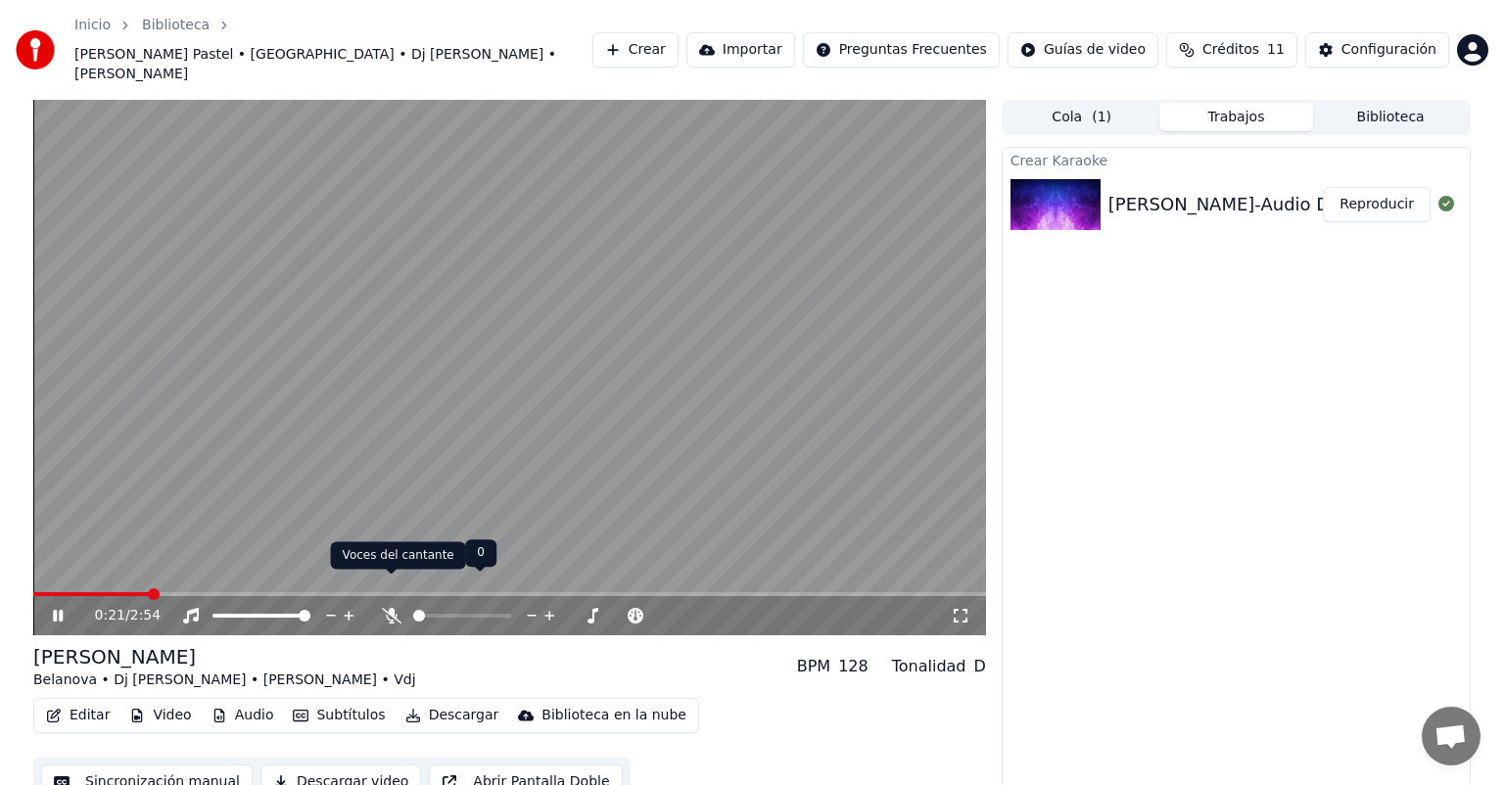
click at [395, 608] on icon at bounding box center [392, 616] width 20 height 16
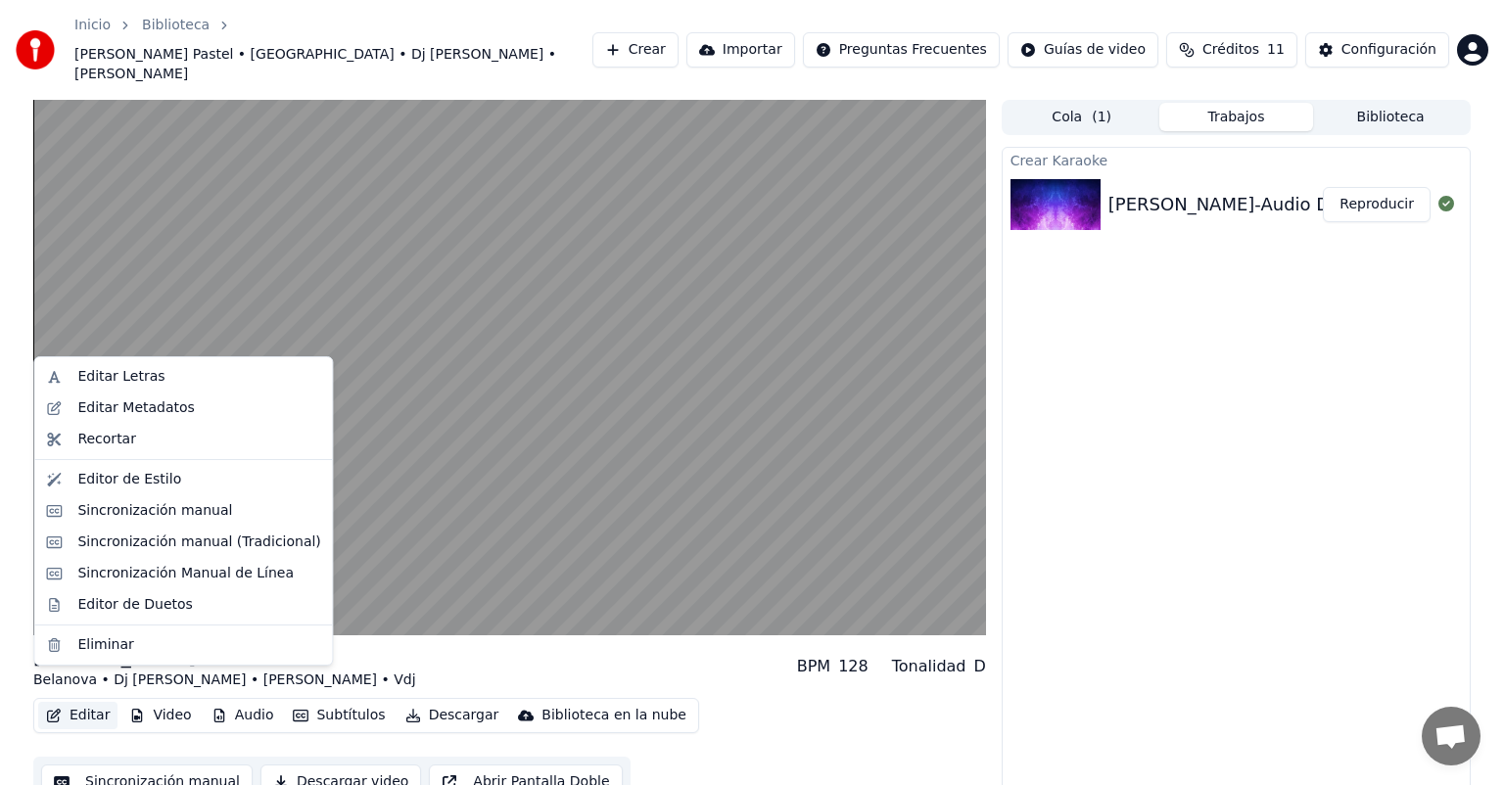
click at [94, 702] on button "Editar" at bounding box center [77, 715] width 79 height 27
click at [148, 377] on div "Editar Letras" at bounding box center [120, 377] width 87 height 20
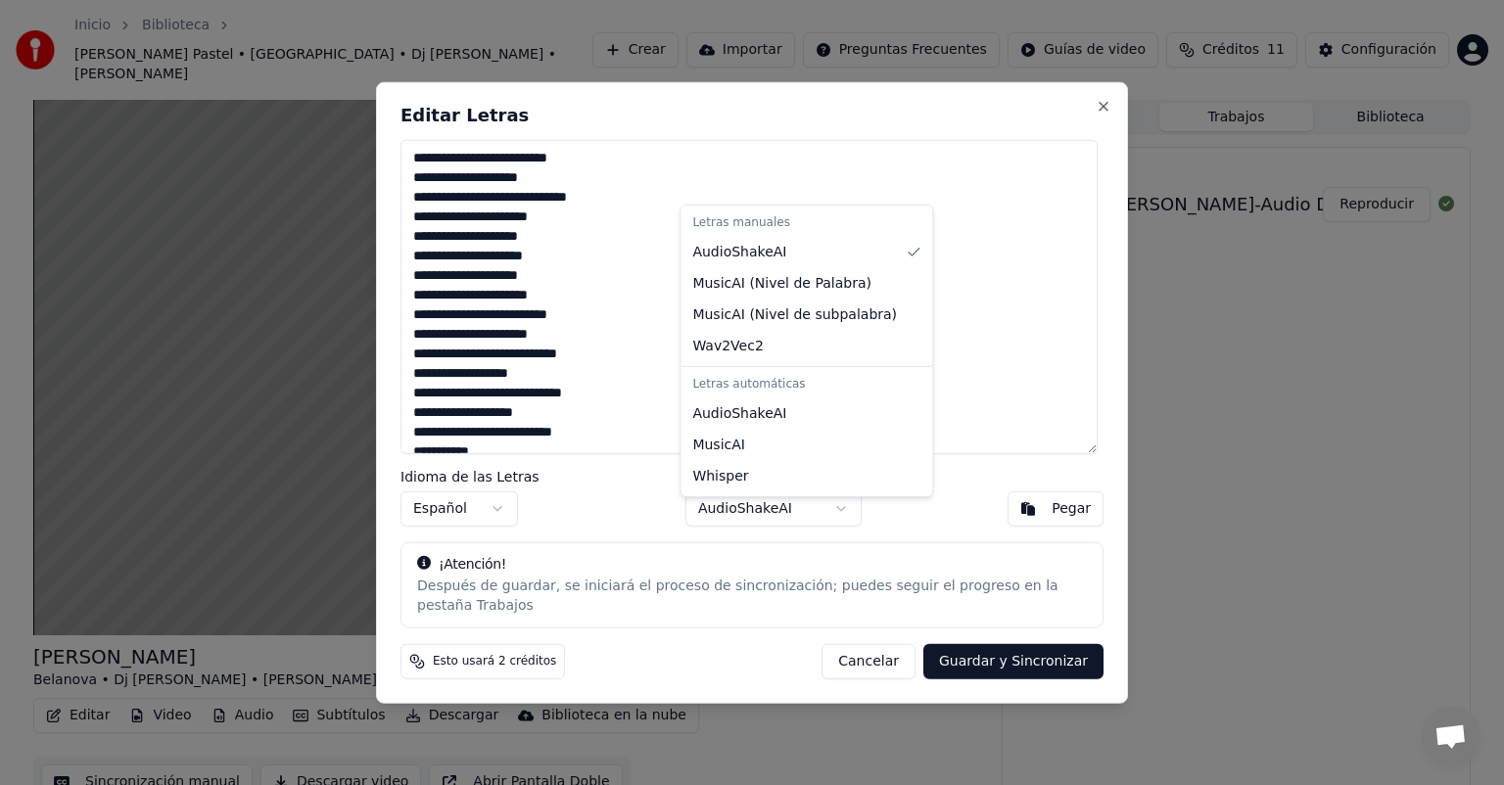
click at [802, 514] on body "Inicio Biblioteca [PERSON_NAME] Pastel • [GEOGRAPHIC_DATA] • Dj [PERSON_NAME] •…" at bounding box center [752, 392] width 1504 height 785
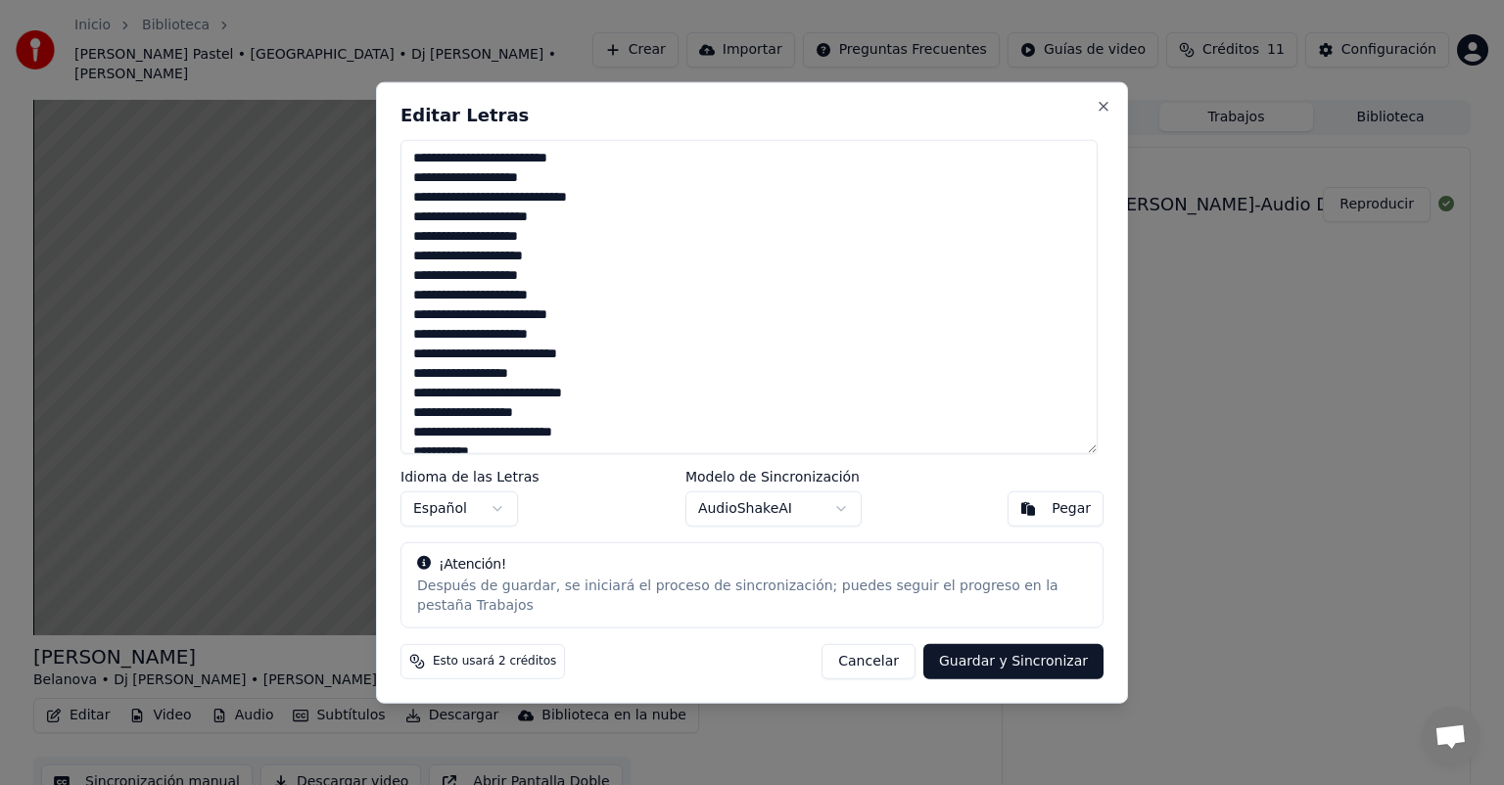
click at [802, 514] on body "Inicio Biblioteca [PERSON_NAME] Pastel • [GEOGRAPHIC_DATA] • Dj [PERSON_NAME] •…" at bounding box center [752, 392] width 1504 height 785
click at [1095, 115] on button "Close" at bounding box center [1103, 107] width 16 height 16
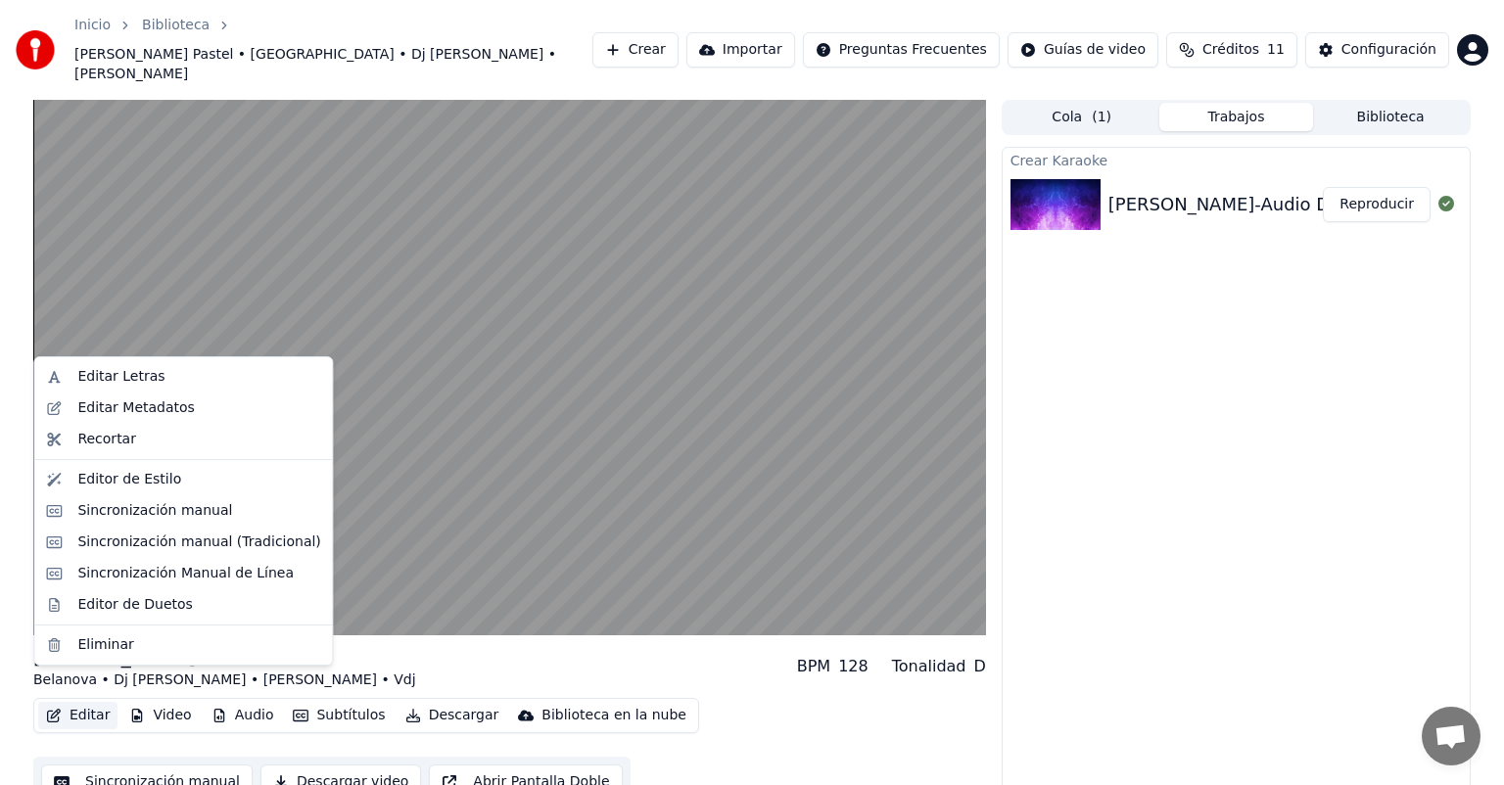
click at [91, 702] on button "Editar" at bounding box center [77, 715] width 79 height 27
click at [178, 384] on div "Editar Letras" at bounding box center [198, 377] width 243 height 20
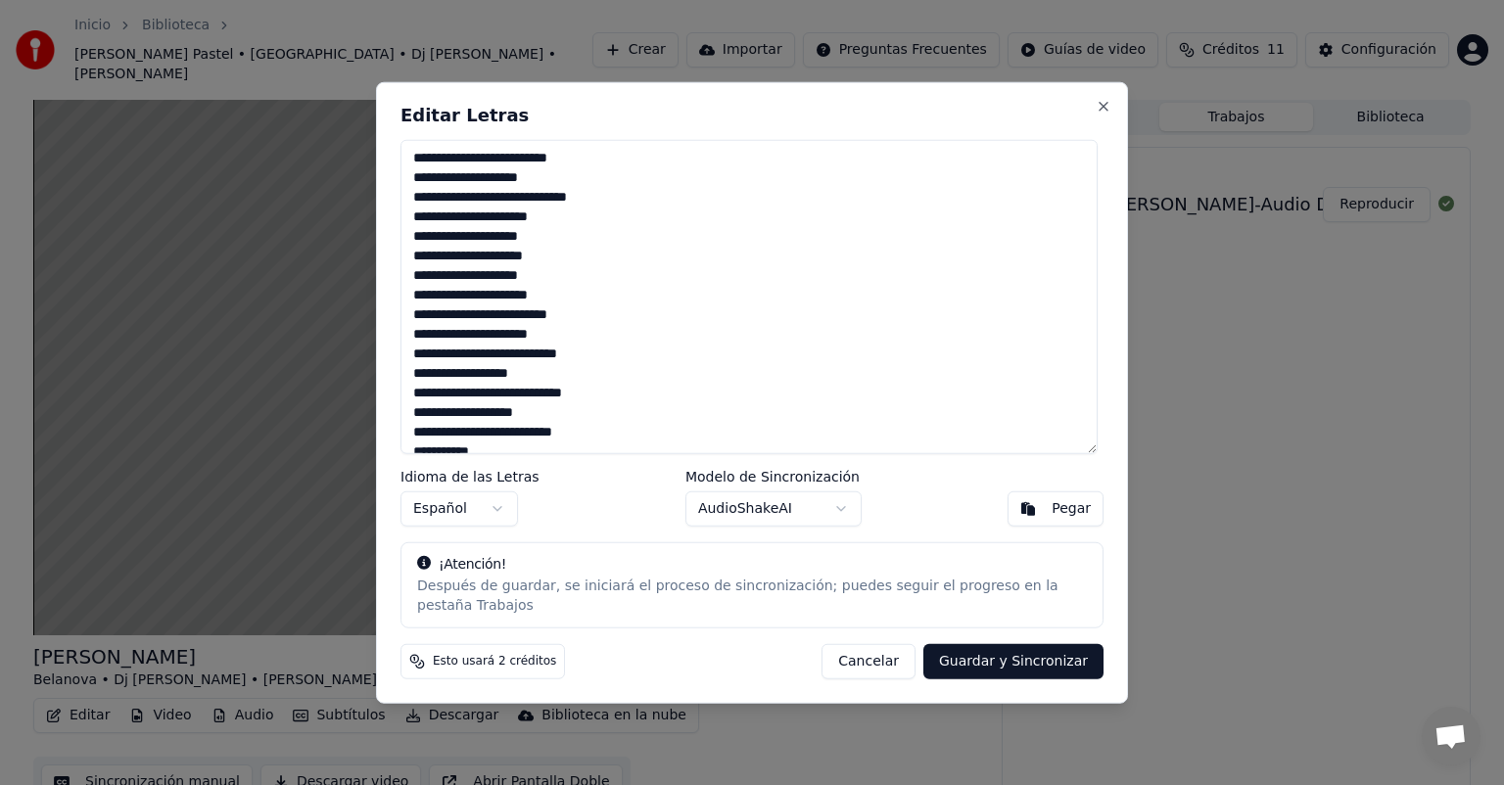
click at [886, 661] on button "Cancelar" at bounding box center [868, 660] width 94 height 35
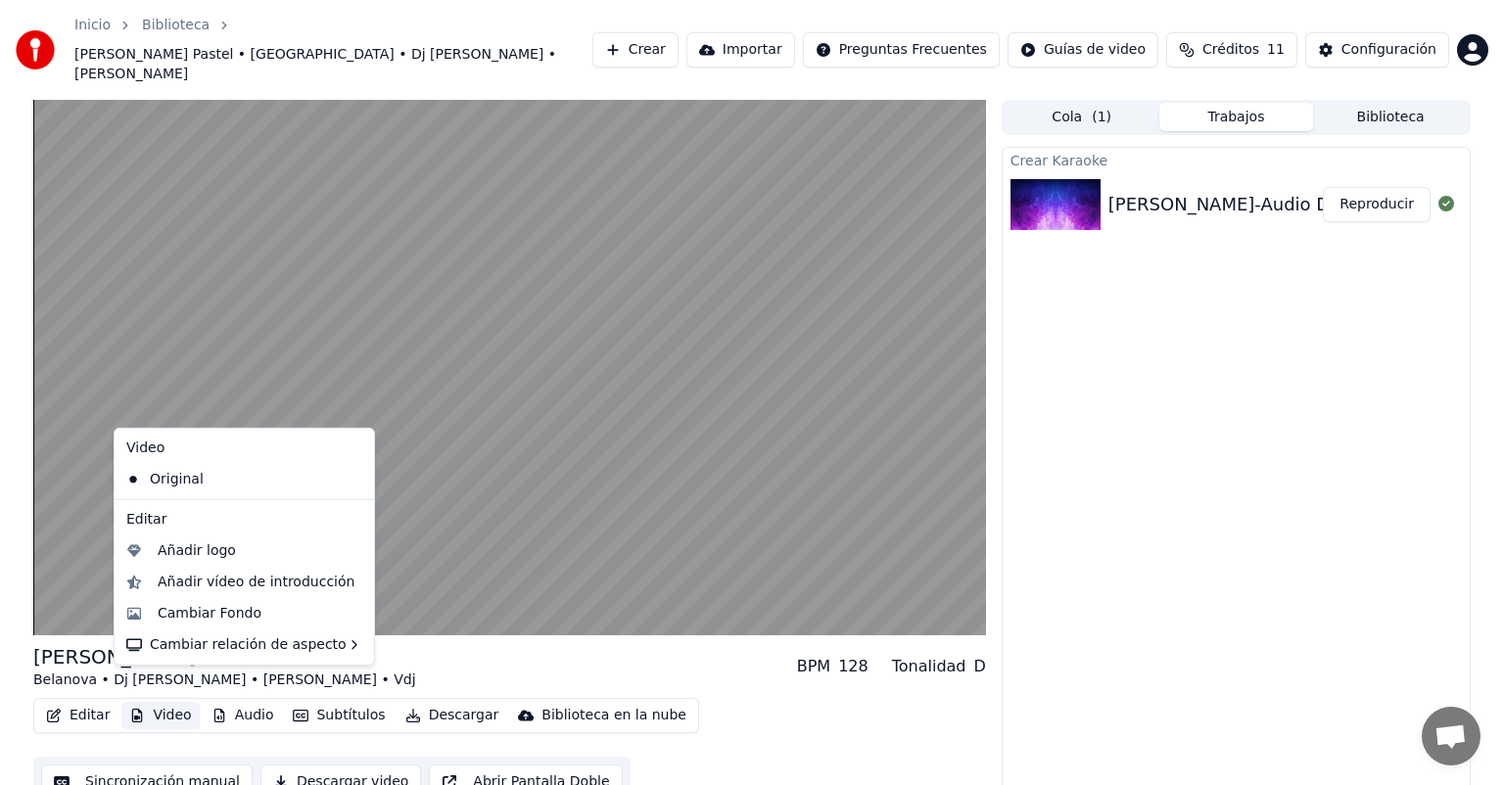
click at [157, 702] on button "Video" at bounding box center [159, 715] width 77 height 27
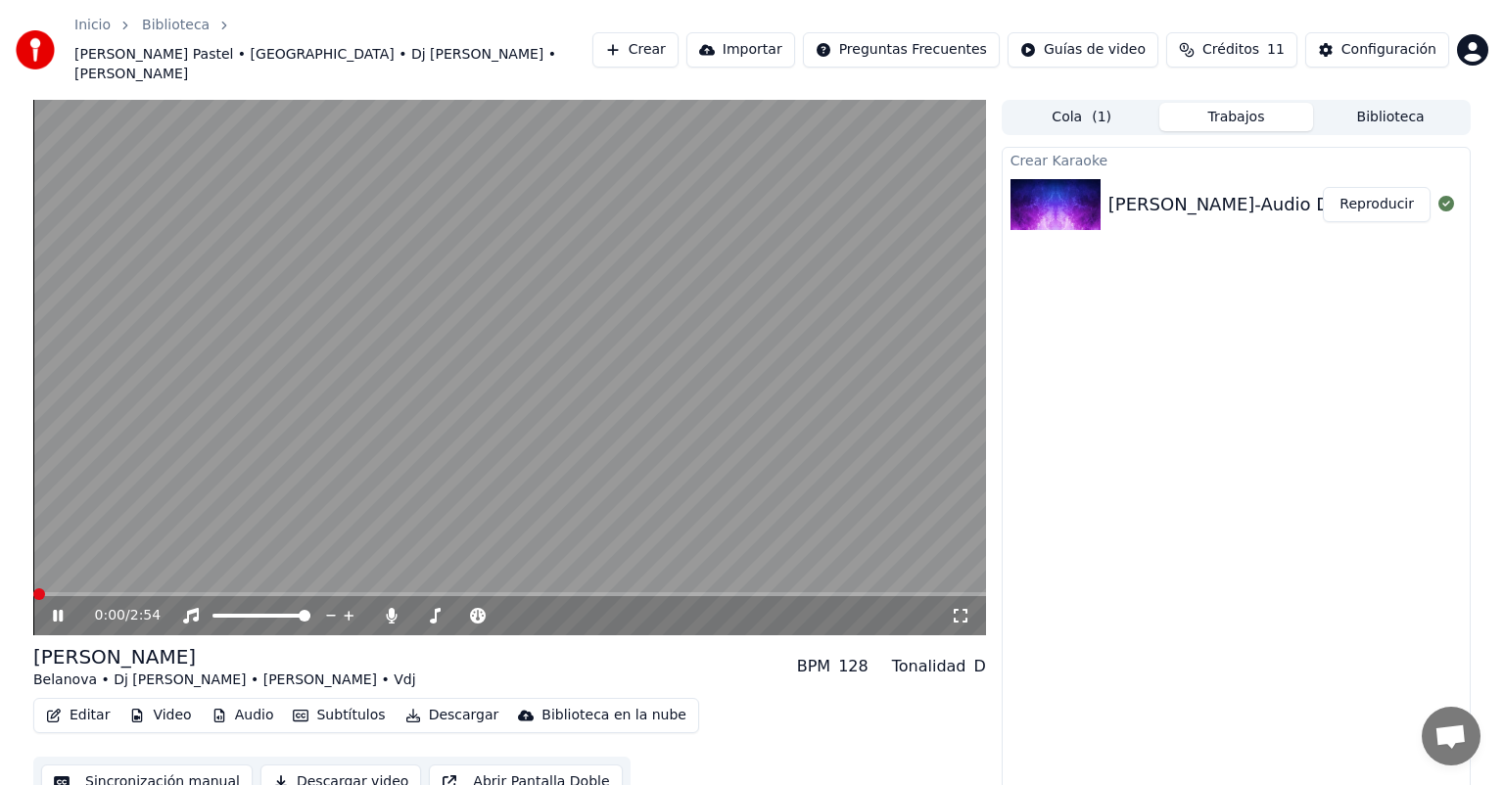
click at [33, 588] on span at bounding box center [39, 594] width 12 height 12
click at [298, 392] on video at bounding box center [509, 367] width 953 height 535
click at [204, 765] on button "Sincronización manual" at bounding box center [146, 782] width 211 height 35
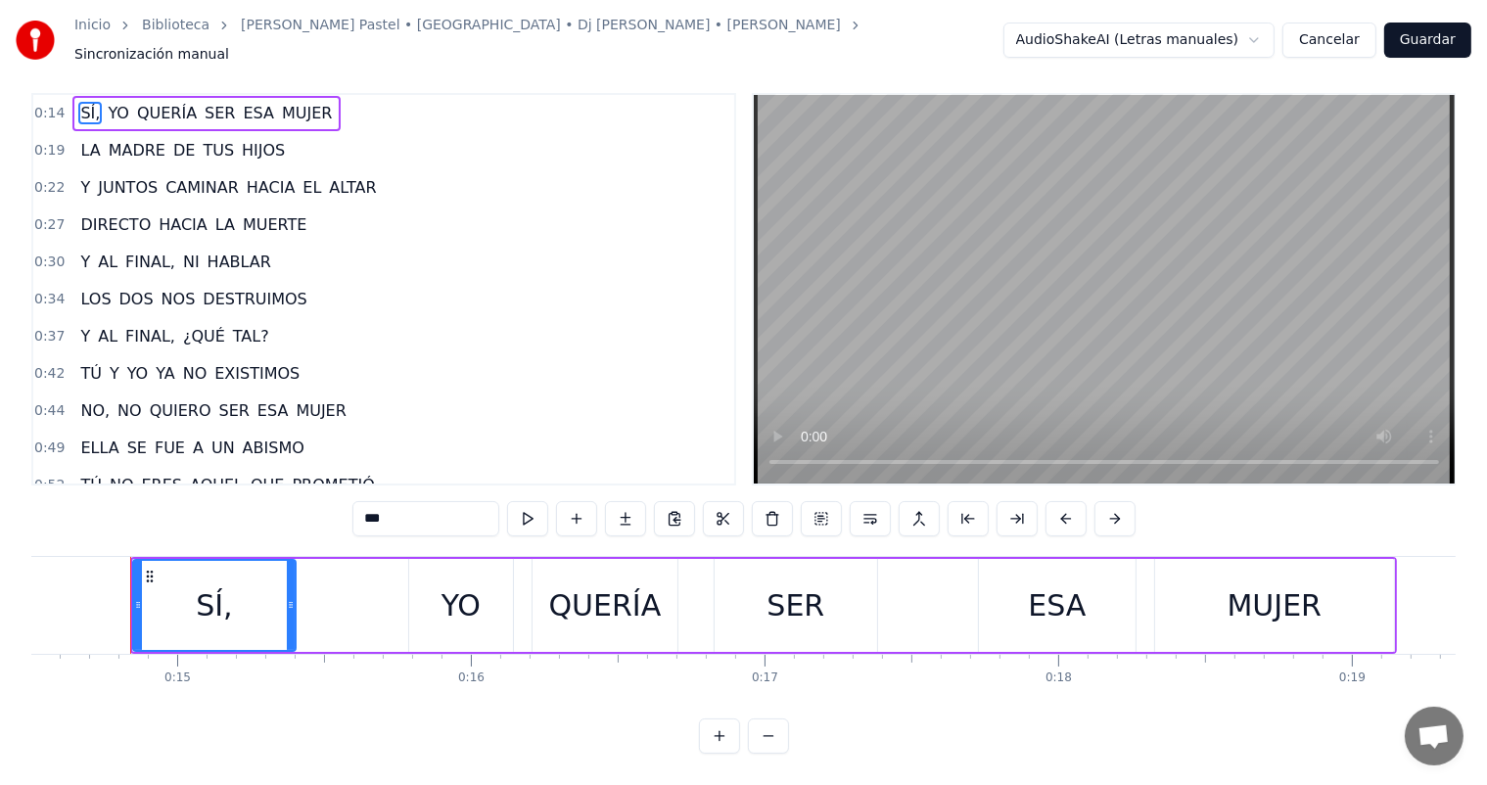
click at [1343, 38] on button "Cancelar" at bounding box center [1329, 40] width 94 height 35
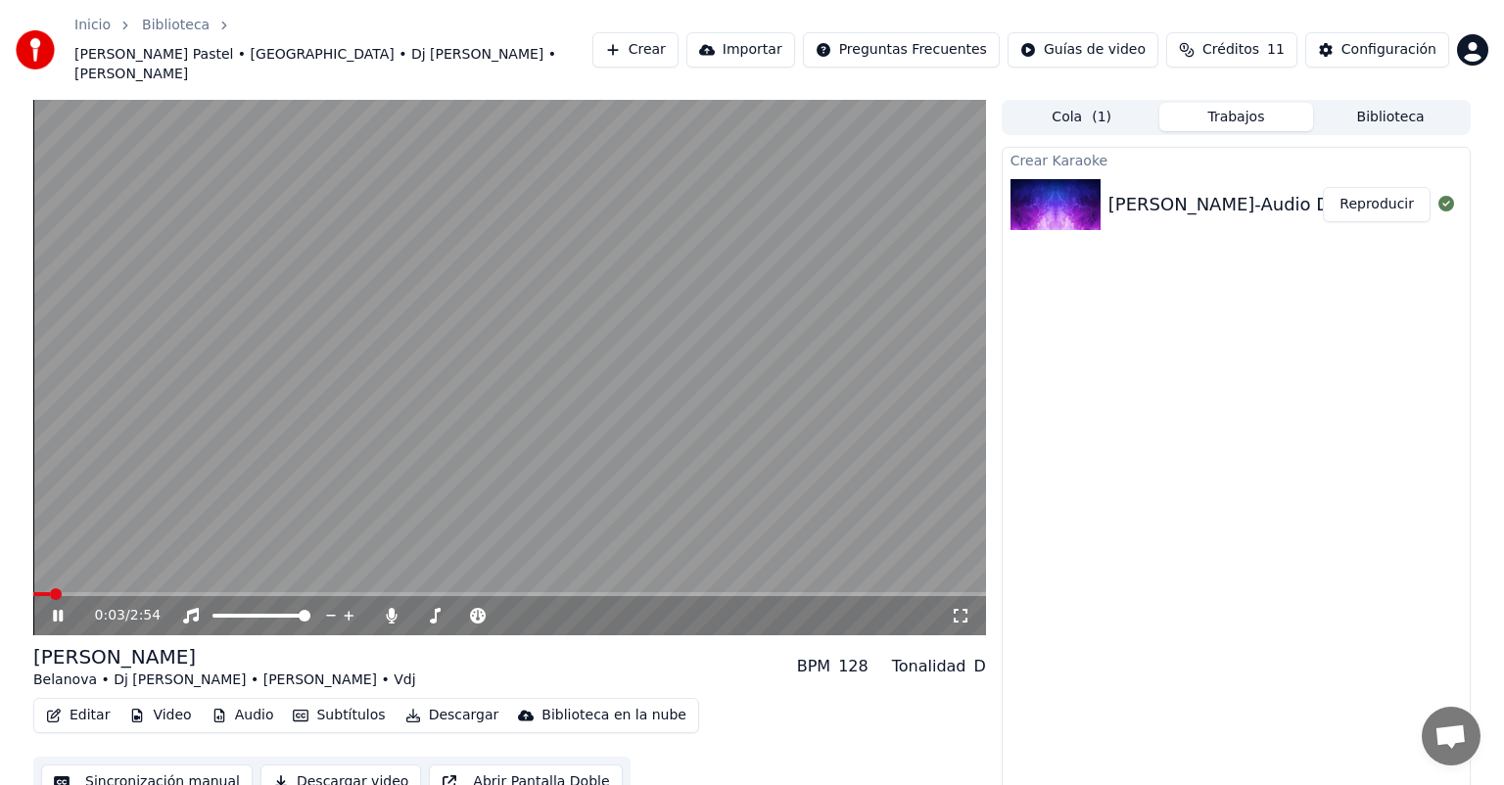
click at [616, 409] on video at bounding box center [509, 367] width 953 height 535
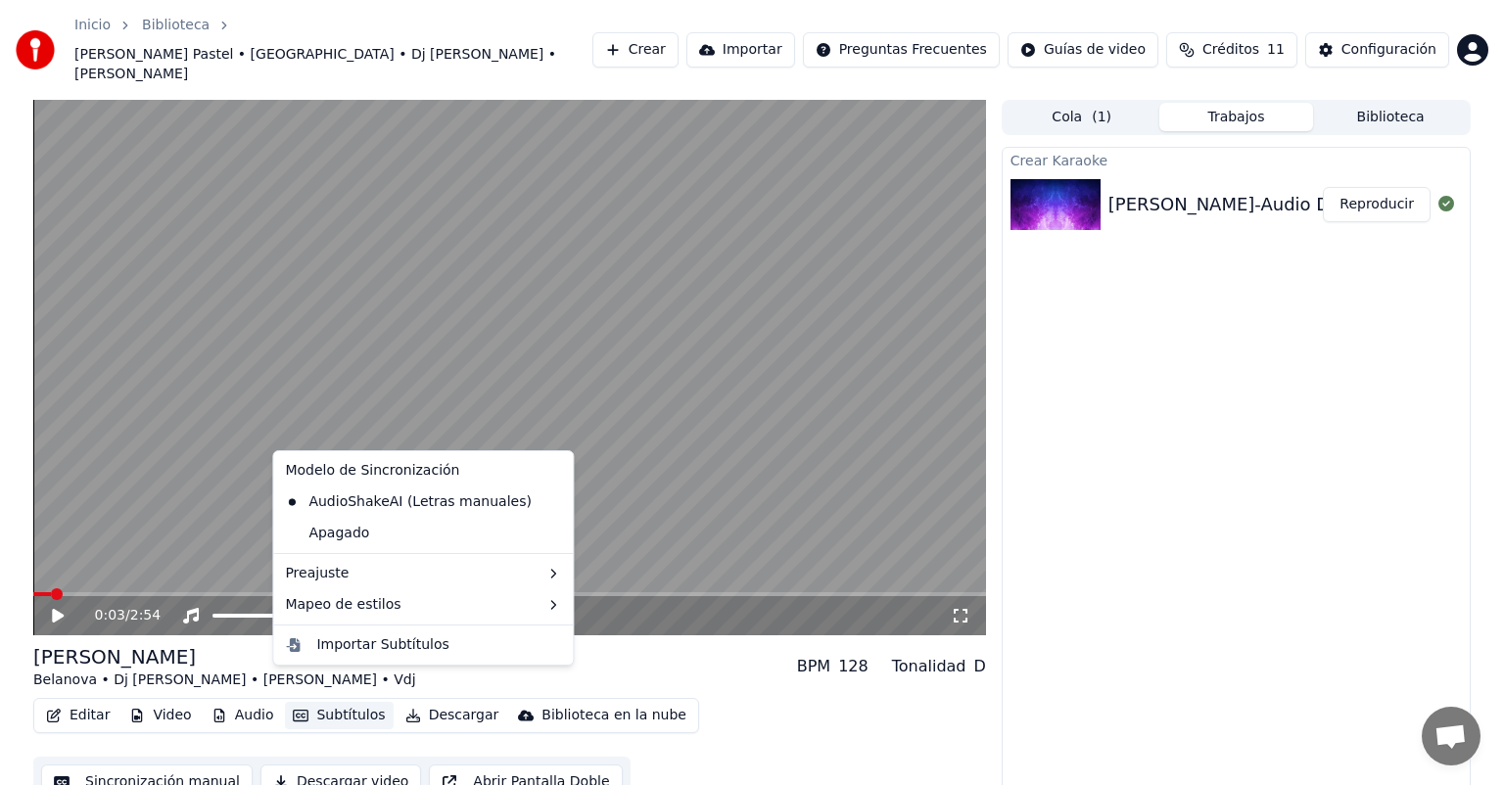
click at [308, 702] on button "Subtítulos" at bounding box center [339, 715] width 108 height 27
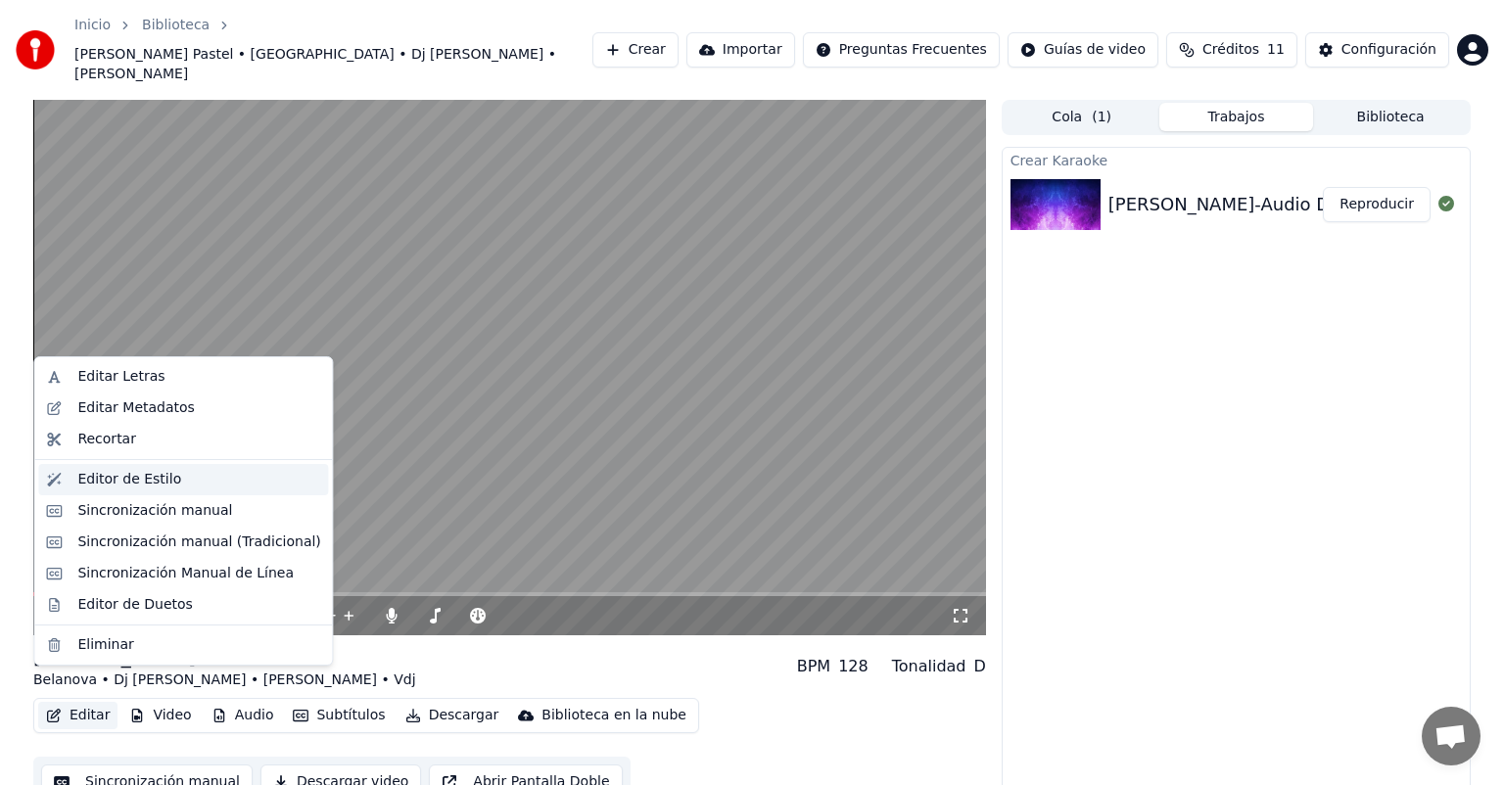
click at [167, 477] on div "Editor de Estilo" at bounding box center [129, 480] width 104 height 20
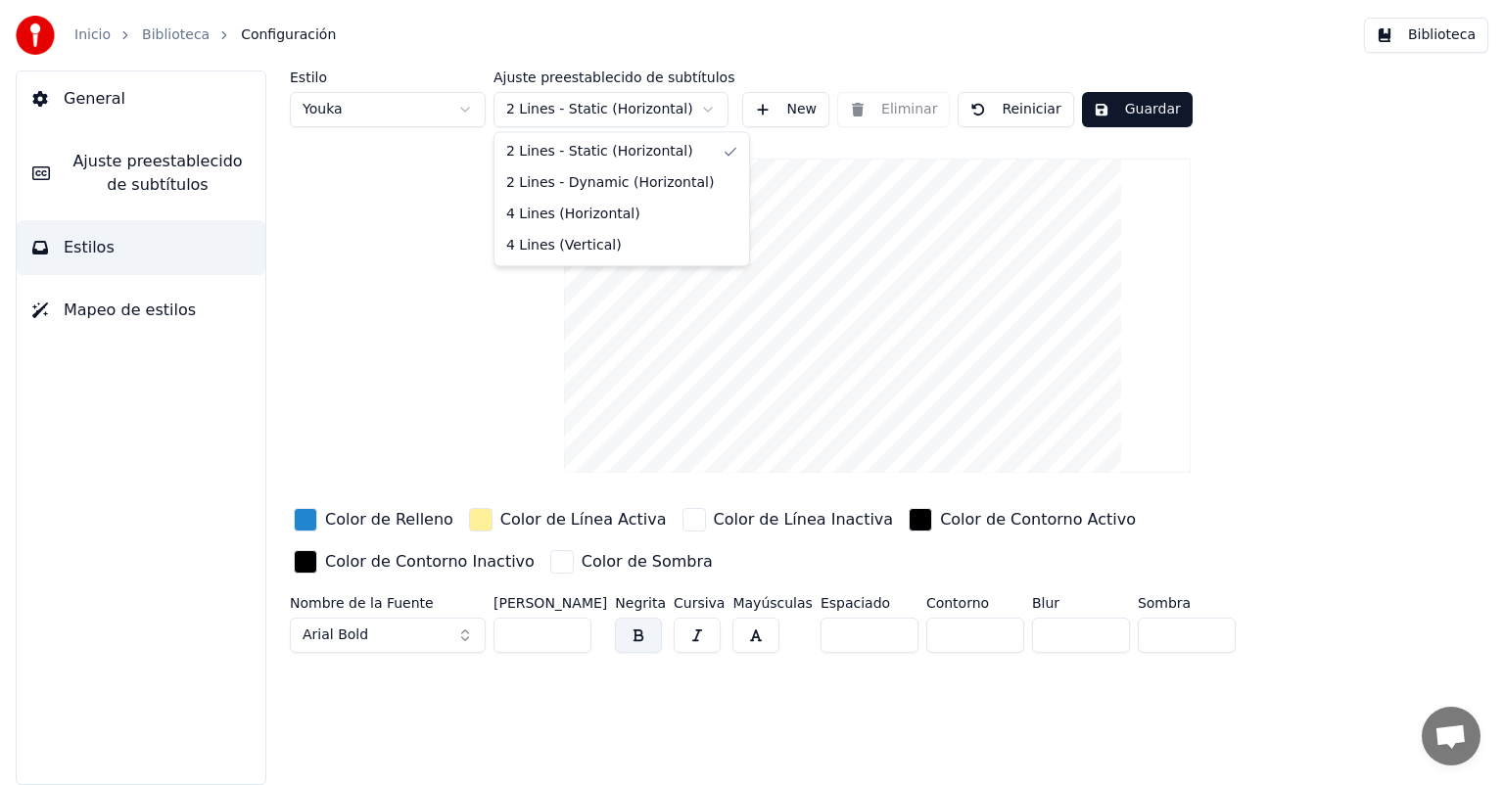
click at [574, 116] on html "Inicio Biblioteca Configuración Biblioteca General Ajuste preestablecido de sub…" at bounding box center [752, 392] width 1504 height 785
click at [464, 630] on button "Arial Bold" at bounding box center [388, 635] width 196 height 35
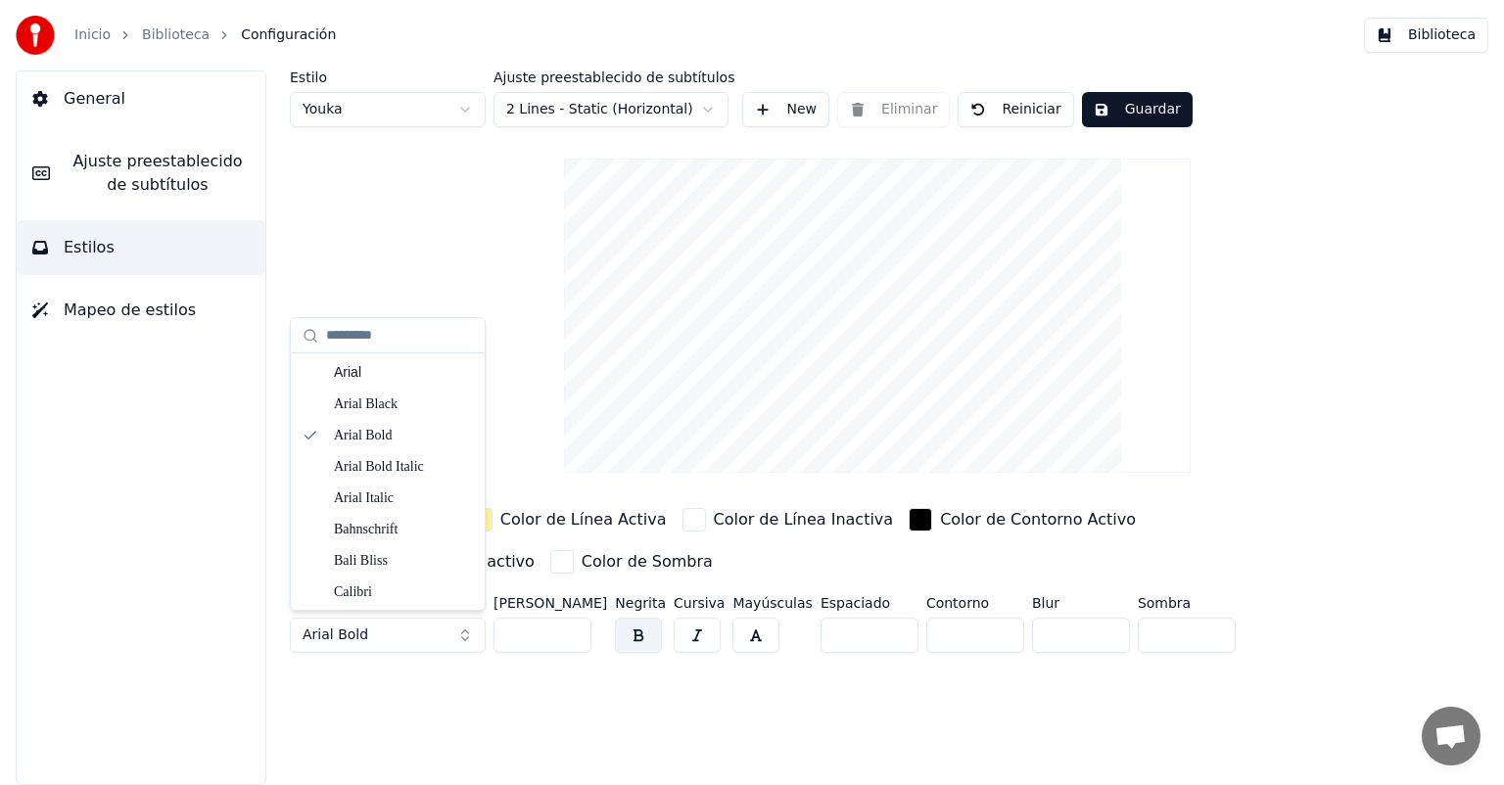
click at [431, 631] on button "Arial Bold" at bounding box center [388, 635] width 196 height 35
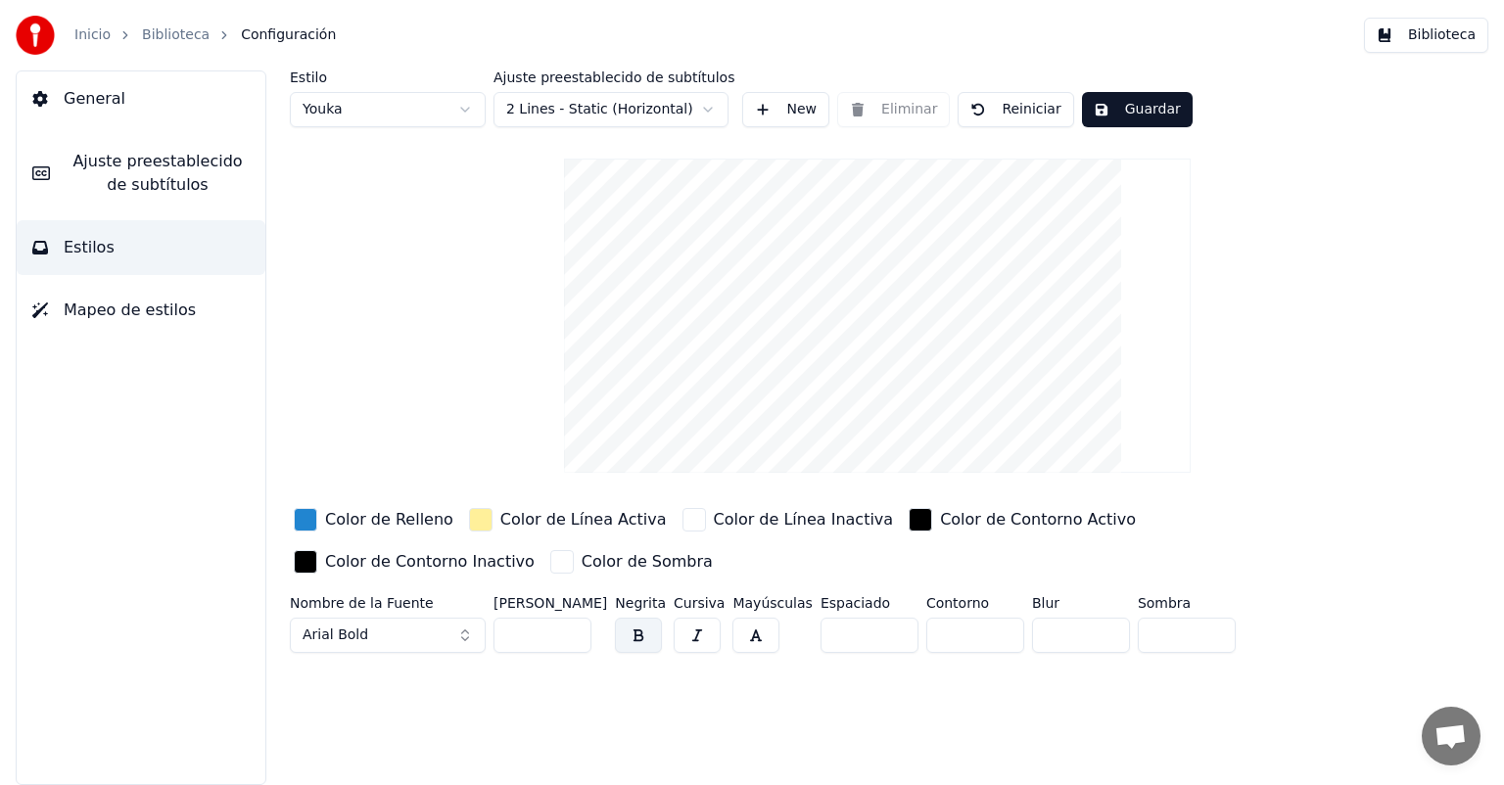
click at [431, 631] on button "Arial Bold" at bounding box center [388, 635] width 196 height 35
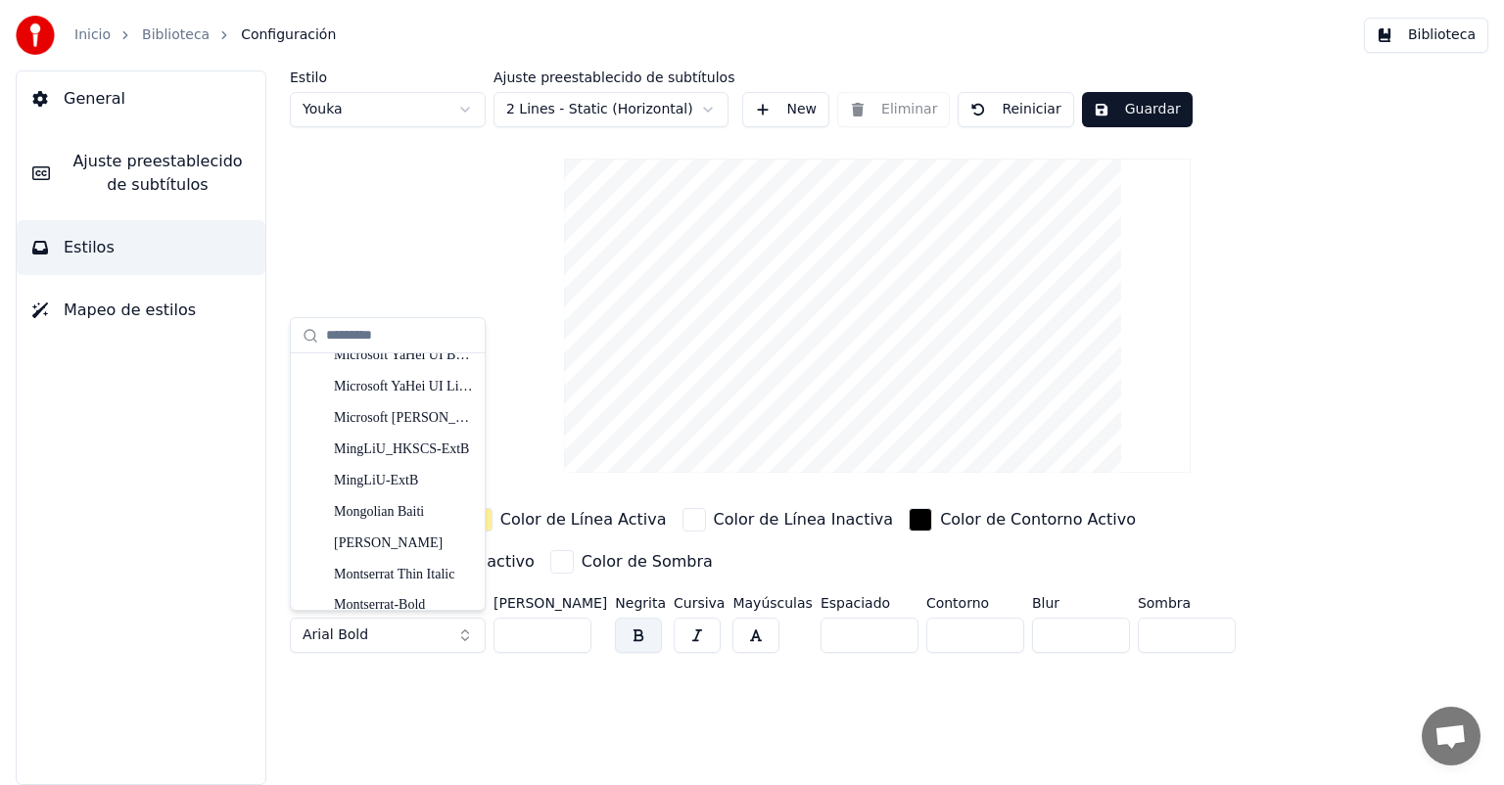
scroll to position [2839, 0]
click at [389, 576] on div "Montserrat-Bold" at bounding box center [403, 571] width 139 height 20
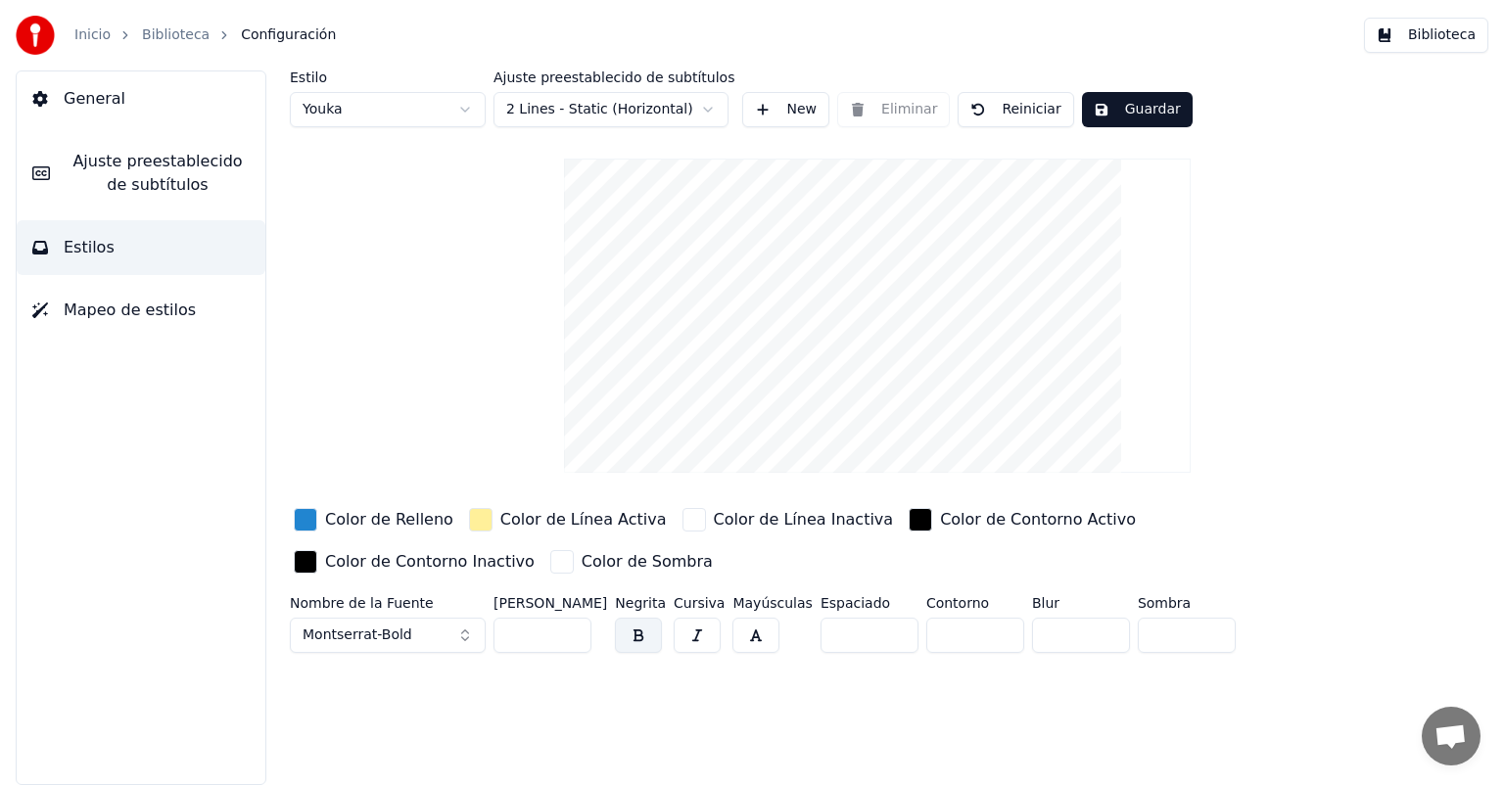
click at [311, 521] on div "button" at bounding box center [305, 519] width 23 height 23
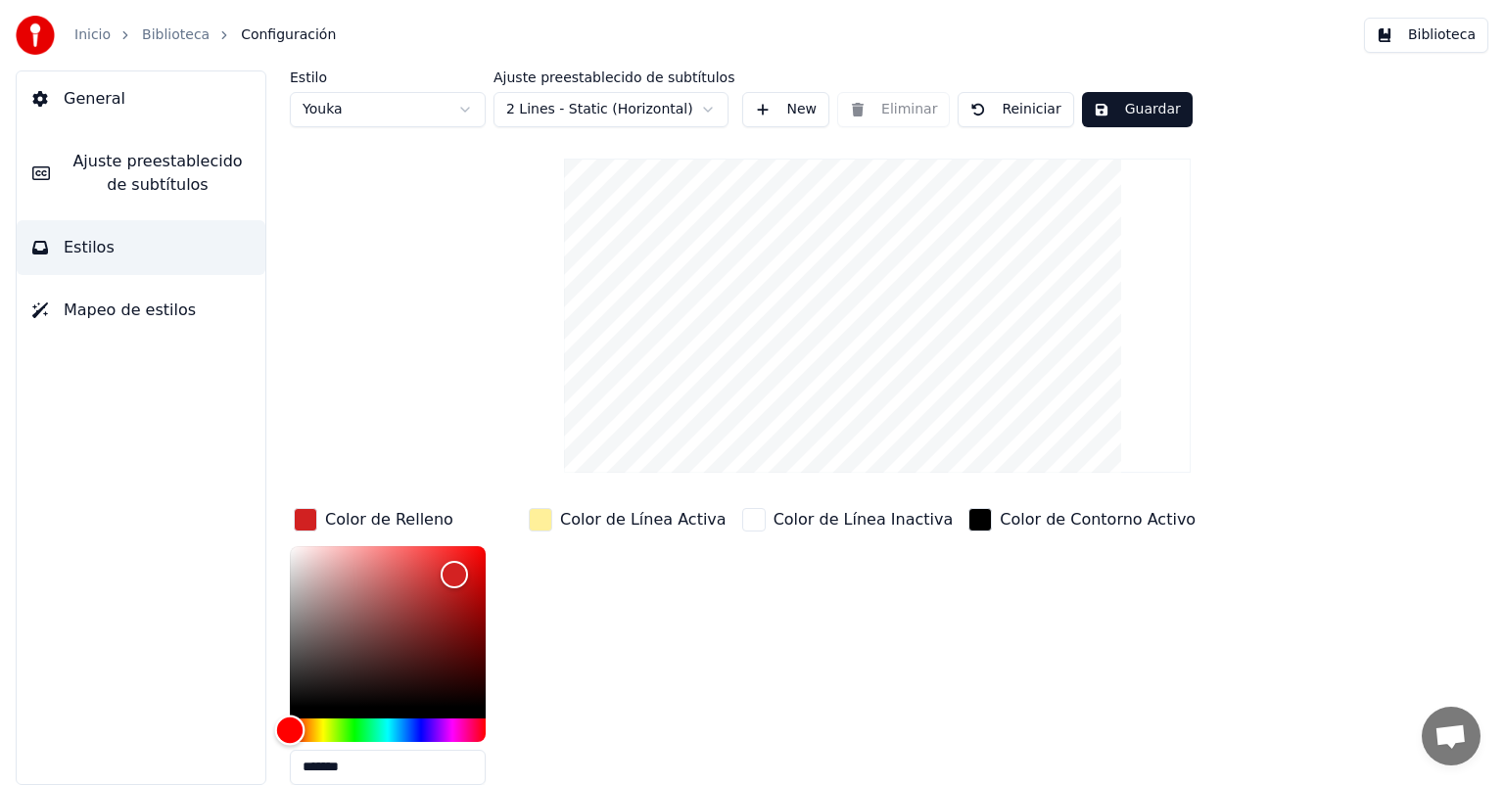
drag, startPoint x: 326, startPoint y: 728, endPoint x: 277, endPoint y: 714, distance: 51.1
click at [277, 714] on div "Estilo Youka Ajuste preestablecido de subtítulos 2 Lines - Static (Horizontal) …" at bounding box center [877, 427] width 1253 height 715
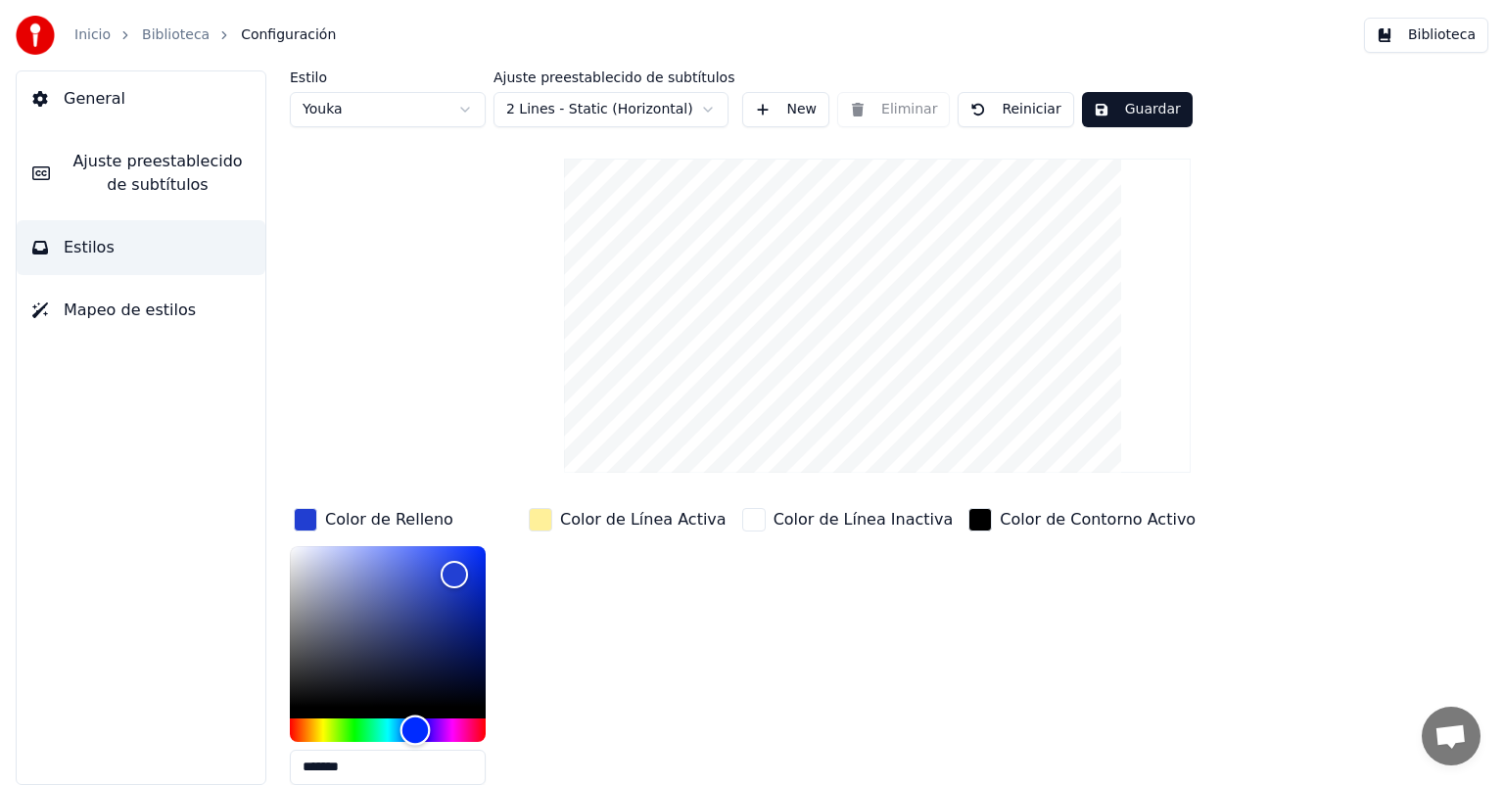
click at [415, 724] on div "Hue" at bounding box center [388, 730] width 196 height 23
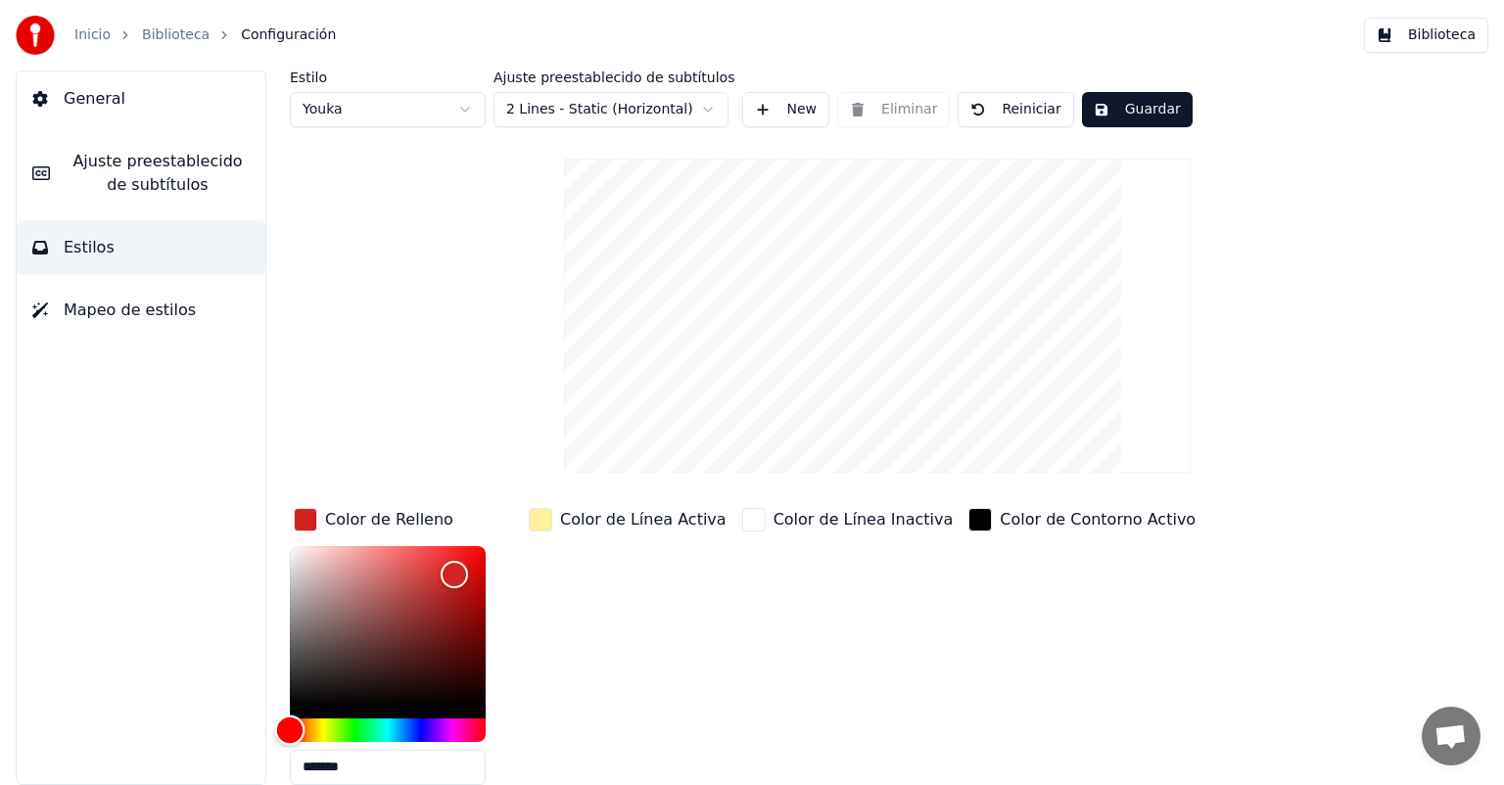
drag, startPoint x: 357, startPoint y: 721, endPoint x: 266, endPoint y: 599, distance: 151.7
click at [253, 700] on div "Estilo Youka Ajuste preestablecido de subtítulos 2 Lines - Static (Horizontal) …" at bounding box center [877, 427] width 1253 height 715
click at [368, 372] on div "Estilo Youka Ajuste preestablecido de subtítulos 2 Lines - Static (Horizontal) …" at bounding box center [877, 496] width 1175 height 853
click at [974, 111] on button "Reiniciar" at bounding box center [1015, 109] width 116 height 35
type input "*******"
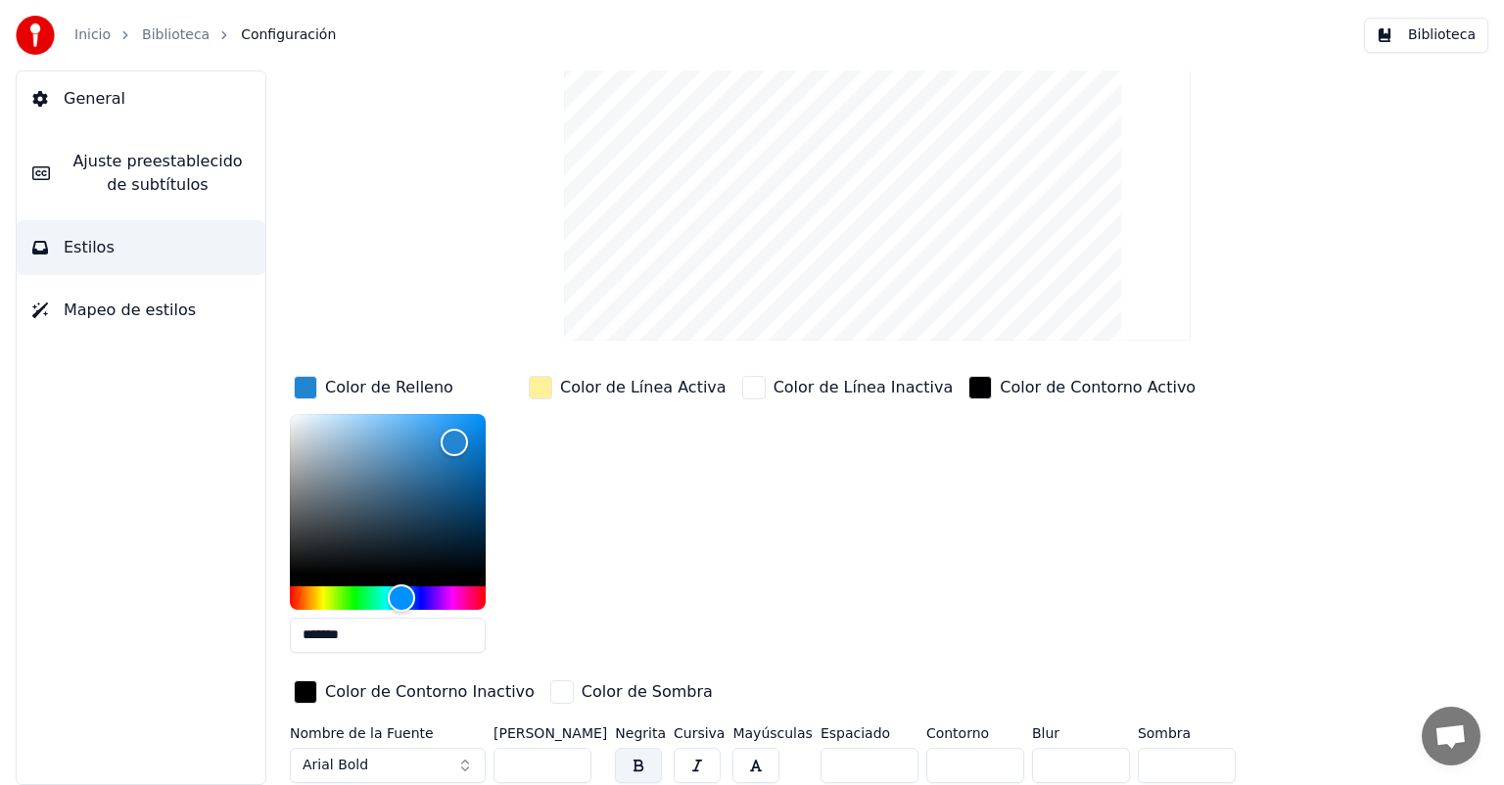
scroll to position [135, 0]
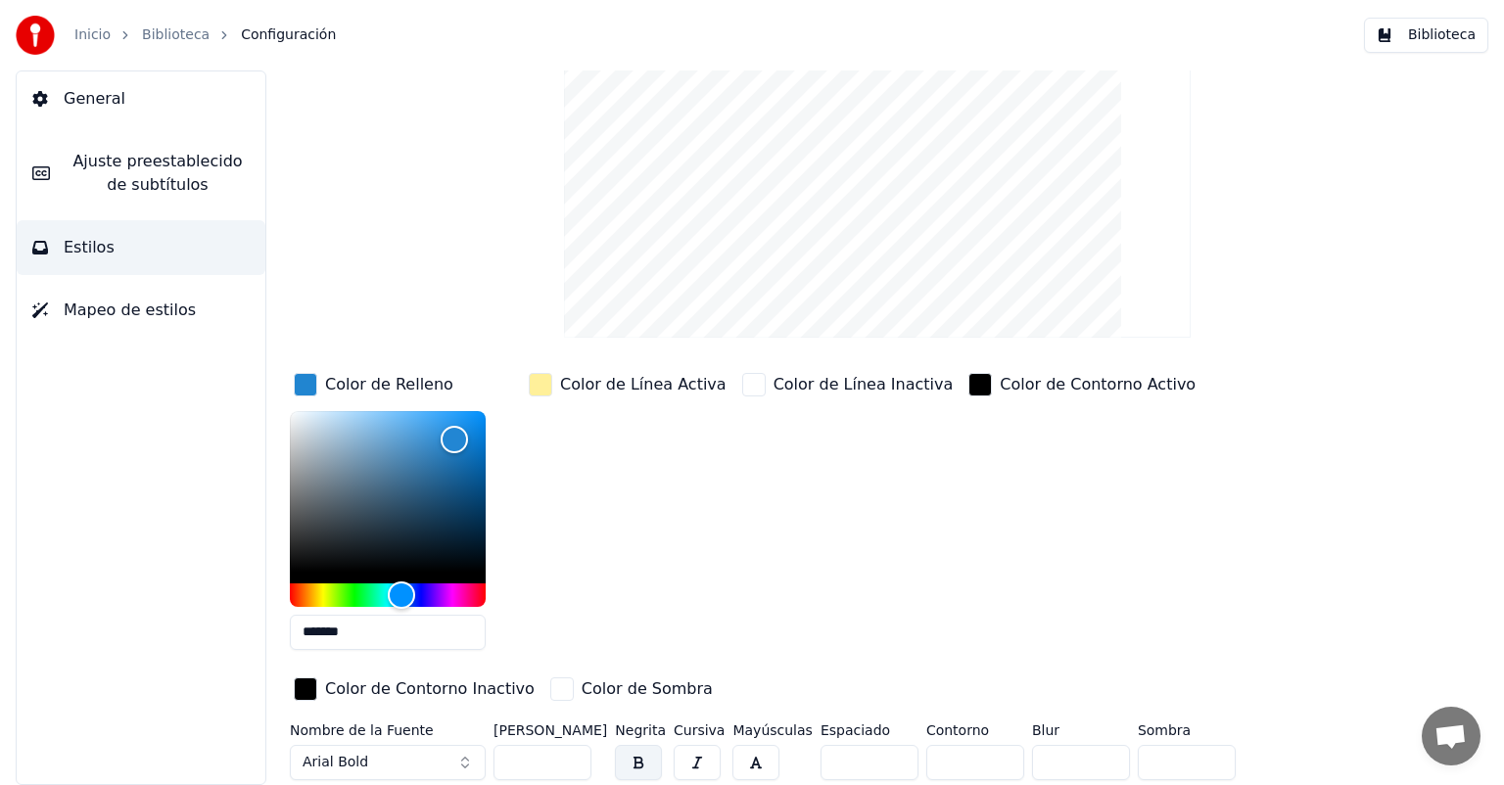
click at [752, 760] on button "button" at bounding box center [755, 762] width 47 height 35
click at [188, 698] on div "General [PERSON_NAME] preestablecido de subtítulos Estilos Mapeo de estilos" at bounding box center [141, 427] width 251 height 715
click at [396, 759] on button "Arial Bold" at bounding box center [388, 762] width 196 height 35
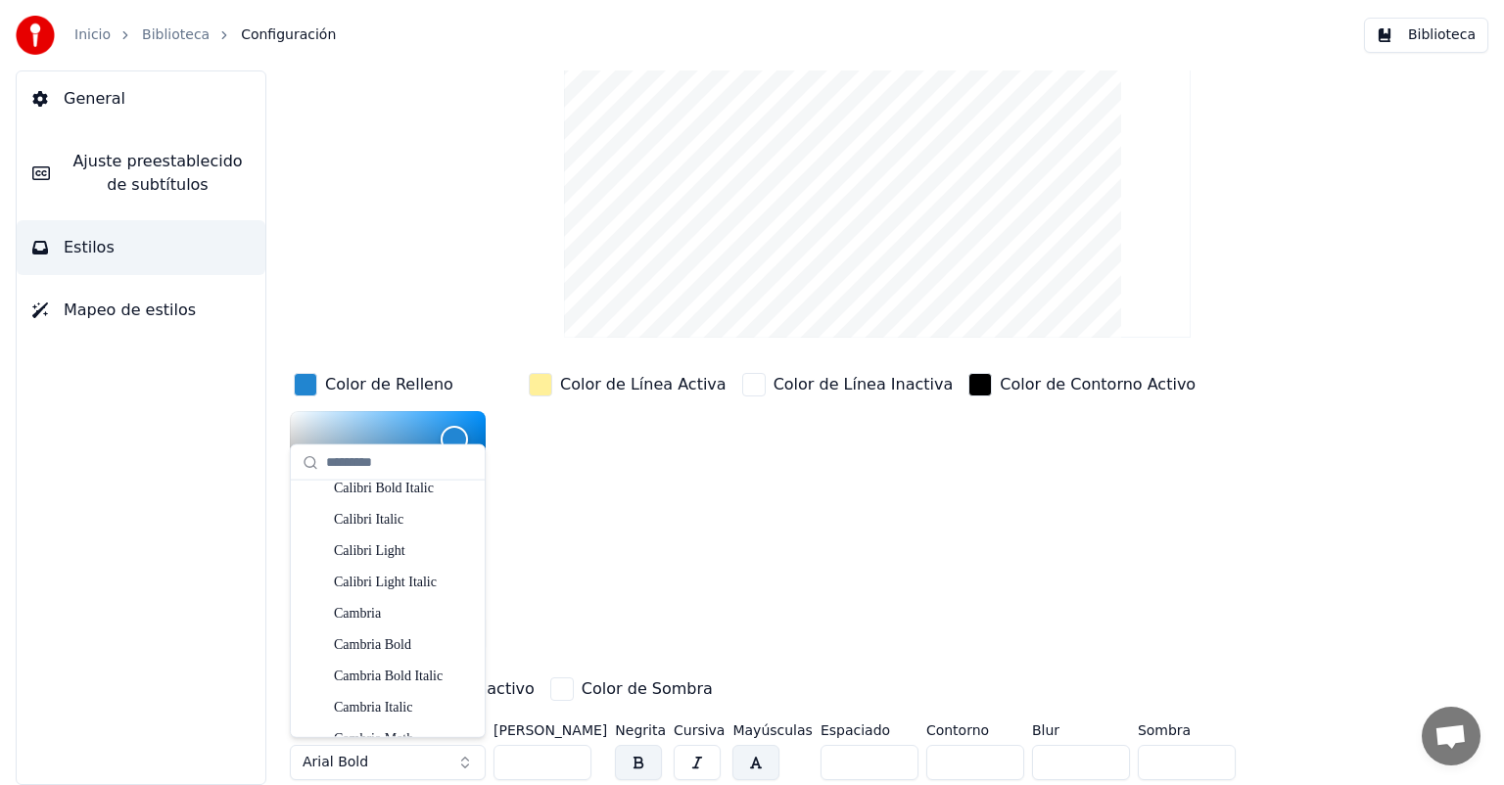
scroll to position [392, 0]
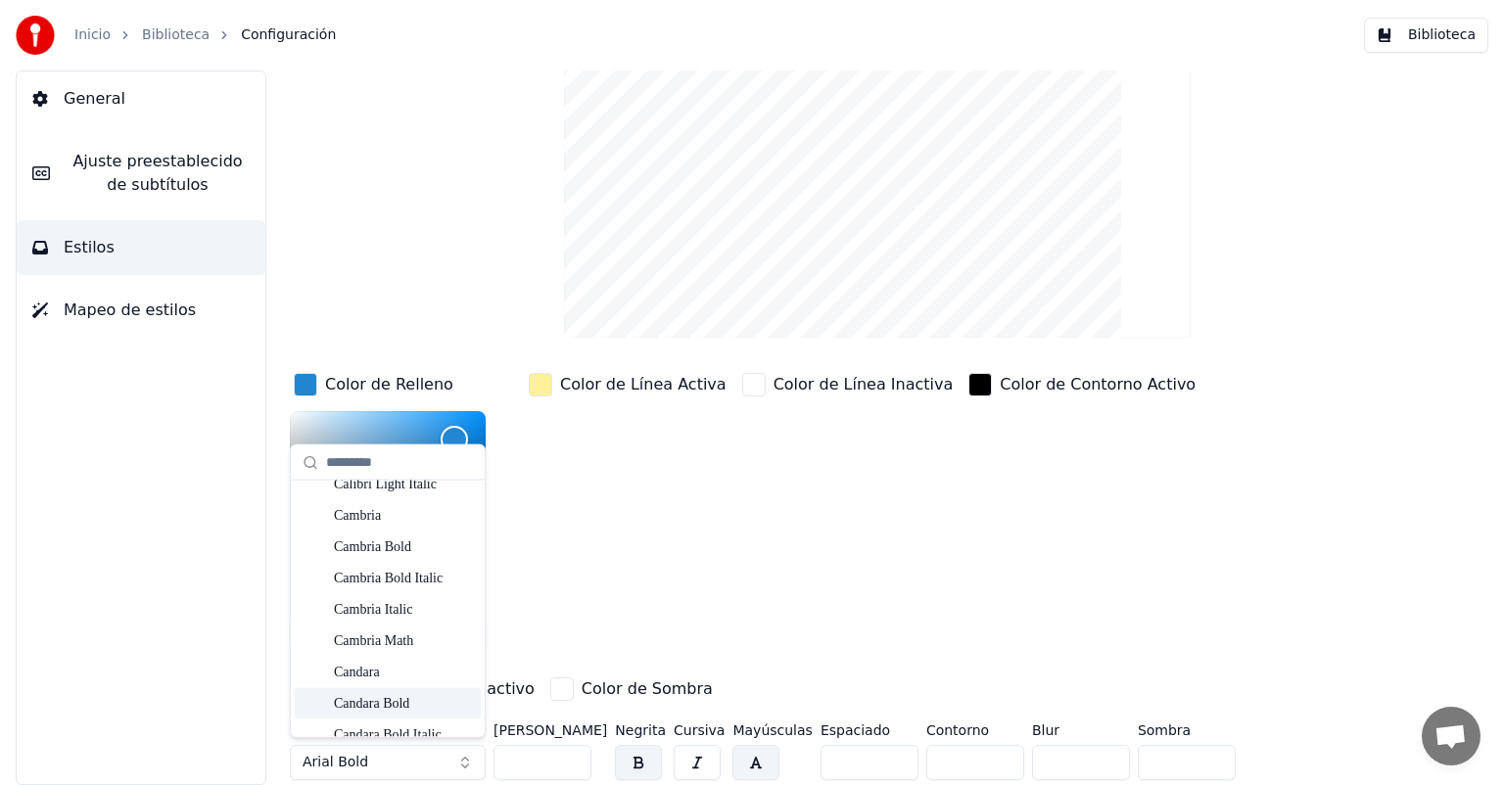
click at [200, 702] on div "General [PERSON_NAME] preestablecido de subtítulos Estilos Mapeo de estilos" at bounding box center [141, 427] width 251 height 715
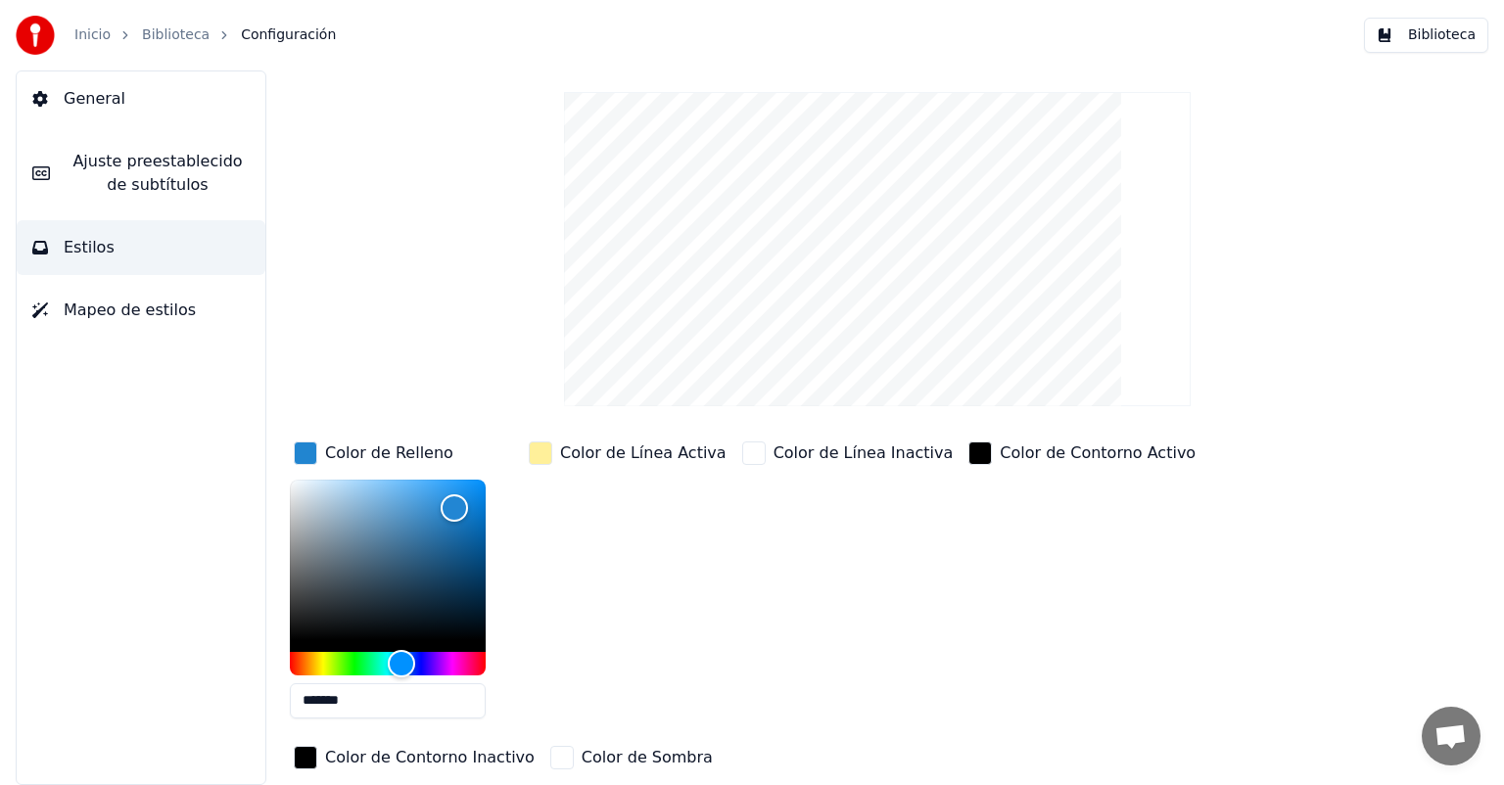
scroll to position [0, 0]
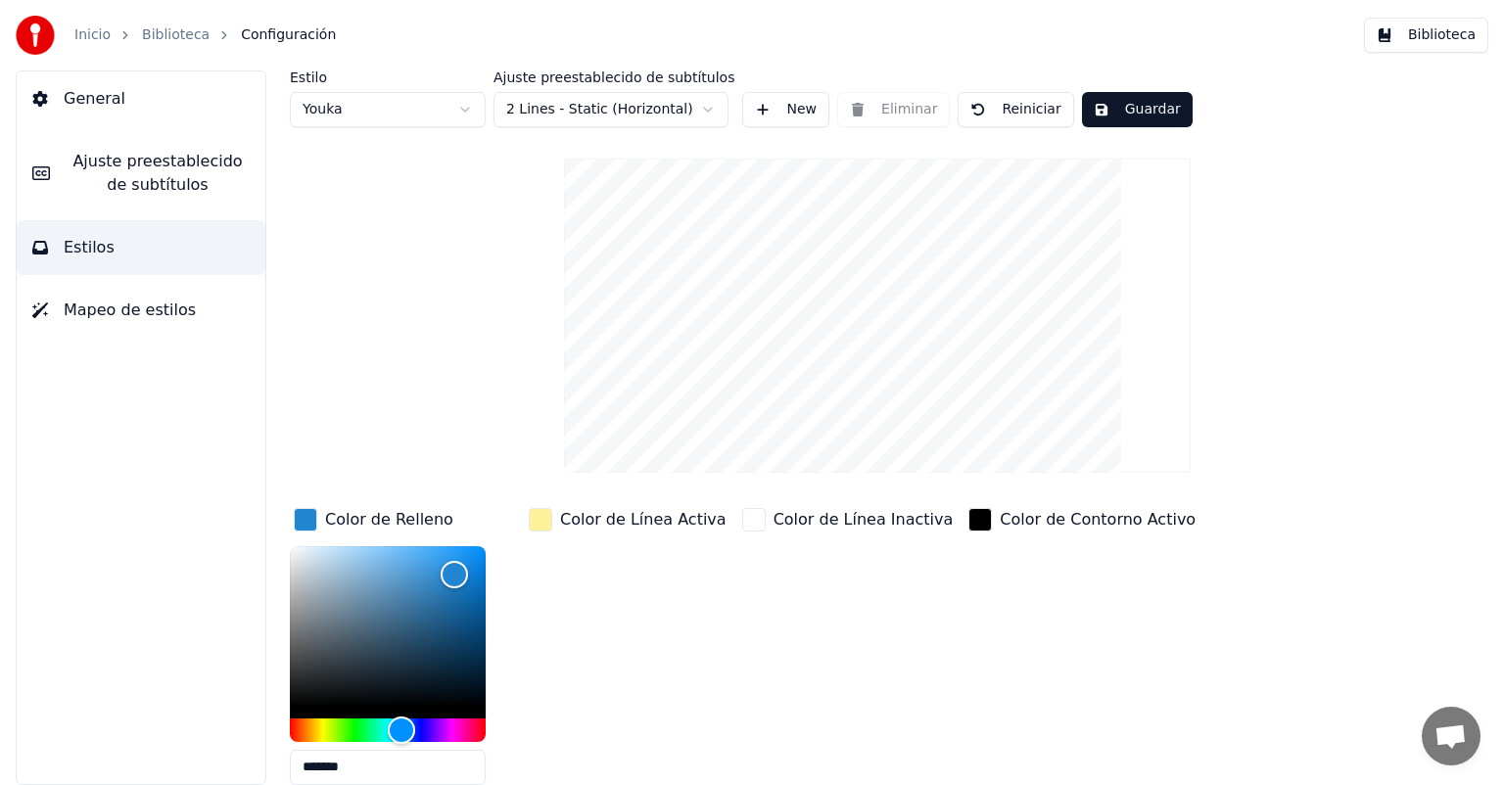
click at [1097, 120] on button "Guardar" at bounding box center [1137, 109] width 111 height 35
click at [1108, 112] on button "Guardar" at bounding box center [1137, 109] width 111 height 35
click at [94, 40] on link "Inicio" at bounding box center [92, 35] width 36 height 20
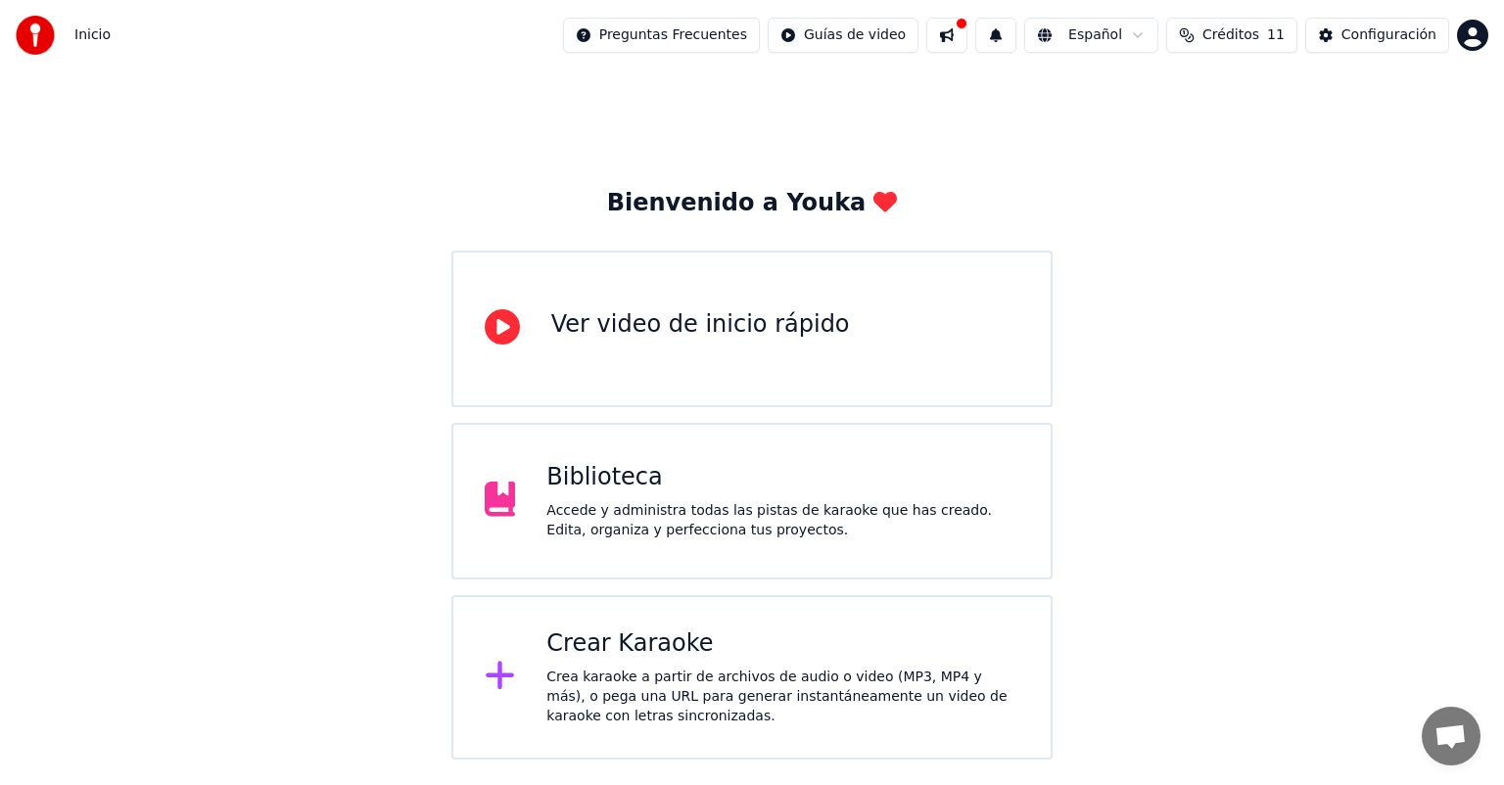
click at [68, 37] on div "Inicio" at bounding box center [63, 35] width 95 height 39
click at [23, 35] on img at bounding box center [35, 35] width 39 height 39
click at [79, 33] on span "Inicio" at bounding box center [92, 35] width 36 height 20
click at [90, 39] on span "Inicio" at bounding box center [92, 35] width 36 height 20
click at [924, 37] on html "Inicio Preguntas Frecuentes Guías de video Español Créditos 11 Configuración Bi…" at bounding box center [752, 380] width 1504 height 760
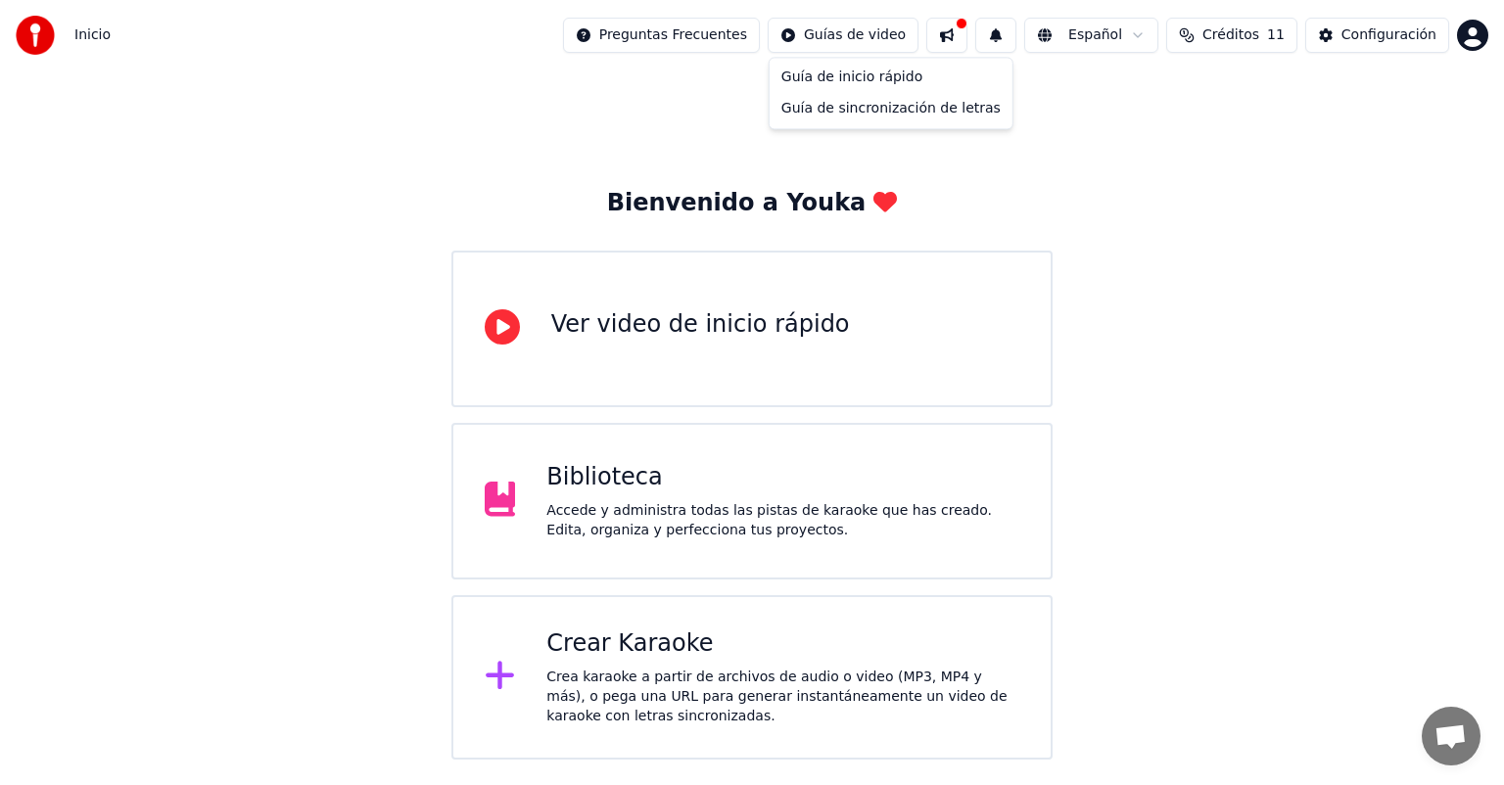
click at [1273, 188] on html "Inicio Preguntas Frecuentes Guías de video Español Créditos 11 Configuración Bi…" at bounding box center [752, 380] width 1504 height 760
click at [701, 638] on div "Crear Karaoke" at bounding box center [782, 644] width 473 height 31
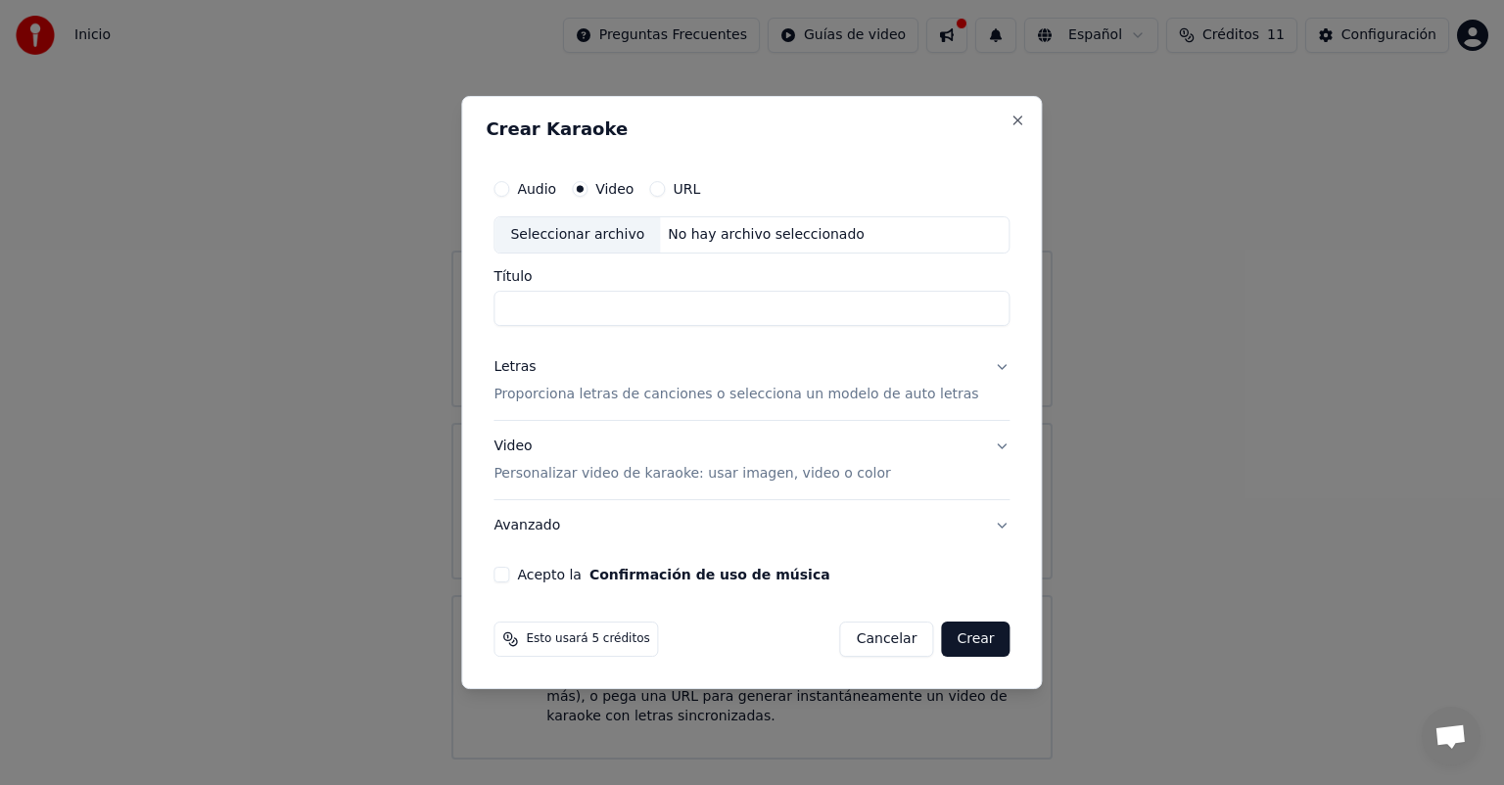
click at [869, 640] on button "Cancelar" at bounding box center [887, 639] width 94 height 35
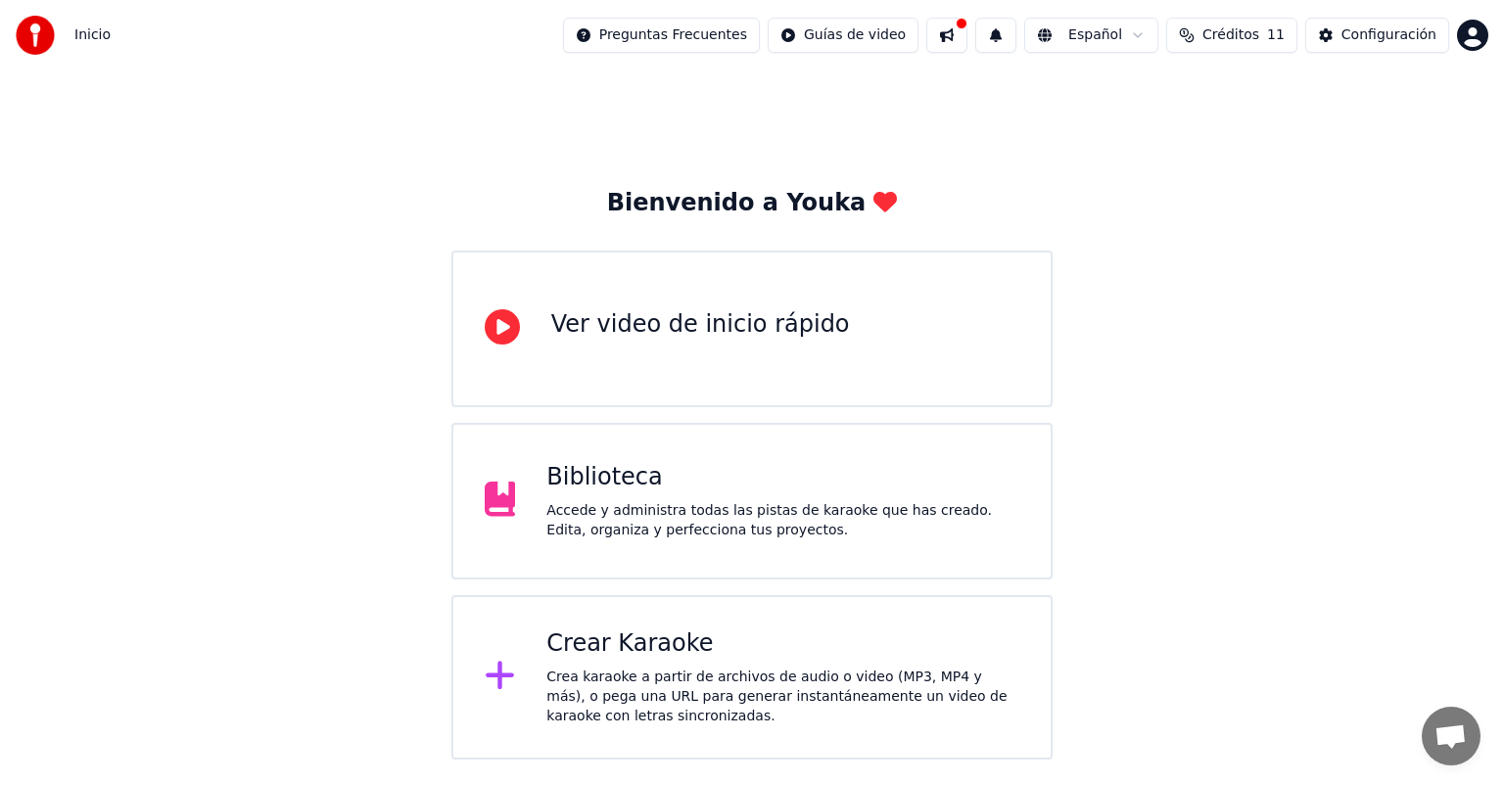
click at [42, 37] on img at bounding box center [35, 35] width 39 height 39
click at [96, 37] on span "Inicio" at bounding box center [92, 35] width 36 height 20
click at [967, 34] on button at bounding box center [946, 35] width 41 height 35
click at [1349, 31] on div "Configuración" at bounding box center [1388, 35] width 95 height 20
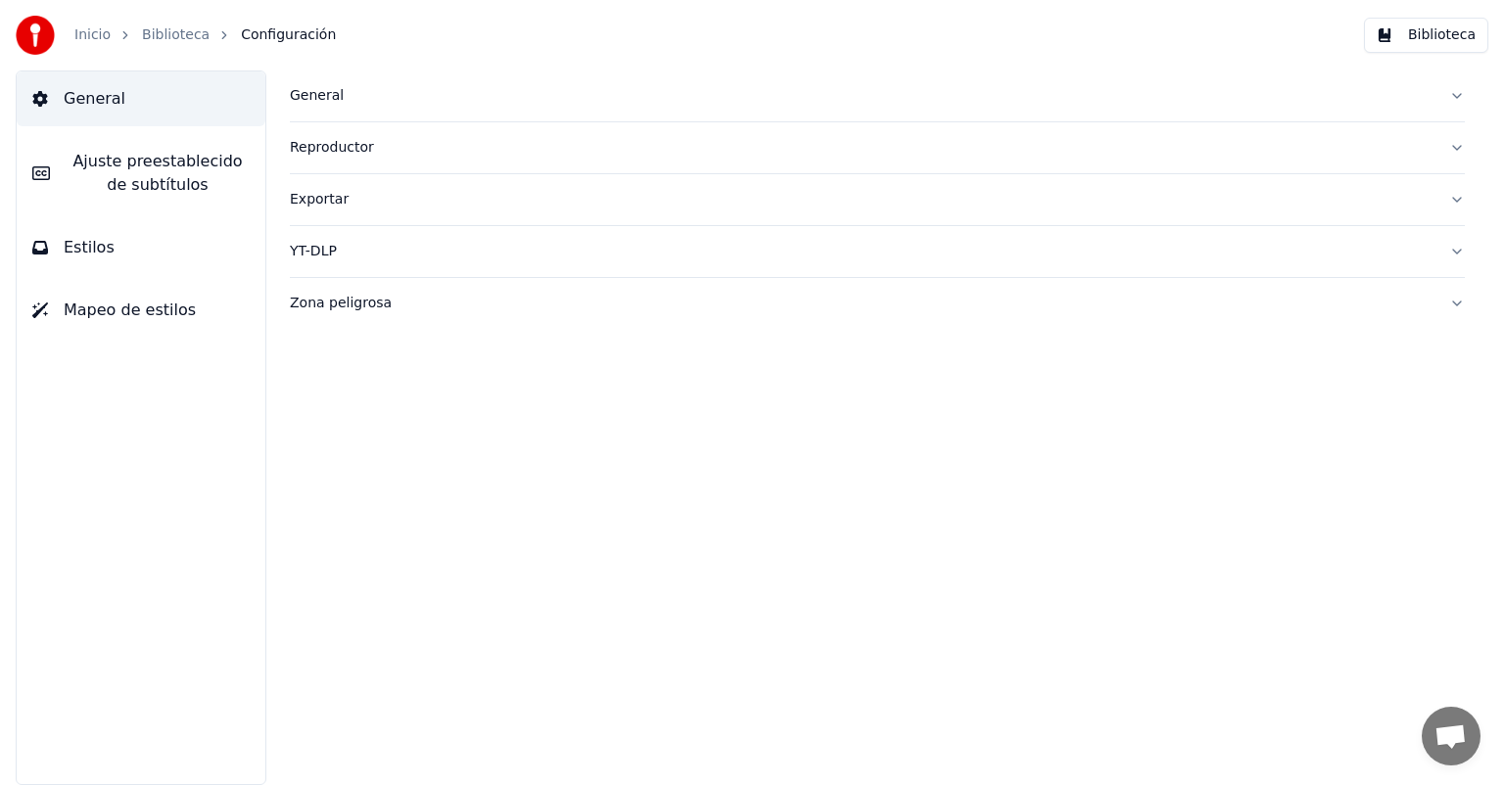
click at [339, 191] on div "Exportar" at bounding box center [861, 200] width 1143 height 20
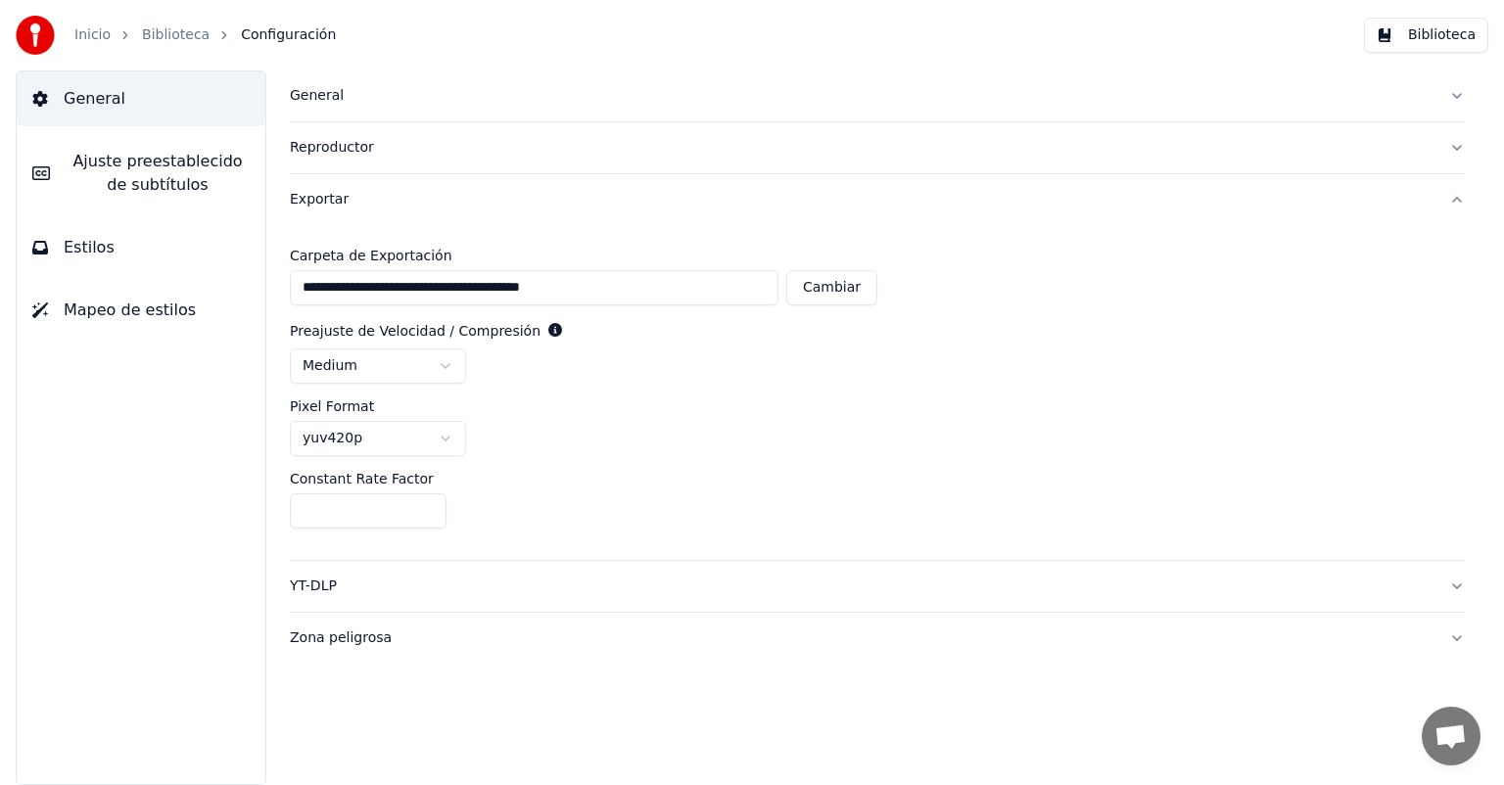
click at [823, 289] on button "Cambiar" at bounding box center [831, 287] width 91 height 35
click at [431, 365] on html "**********" at bounding box center [752, 392] width 1504 height 785
click at [388, 535] on div "**********" at bounding box center [877, 392] width 1175 height 335
click at [402, 523] on input "**" at bounding box center [368, 510] width 157 height 35
click at [426, 507] on input "**" at bounding box center [368, 510] width 157 height 35
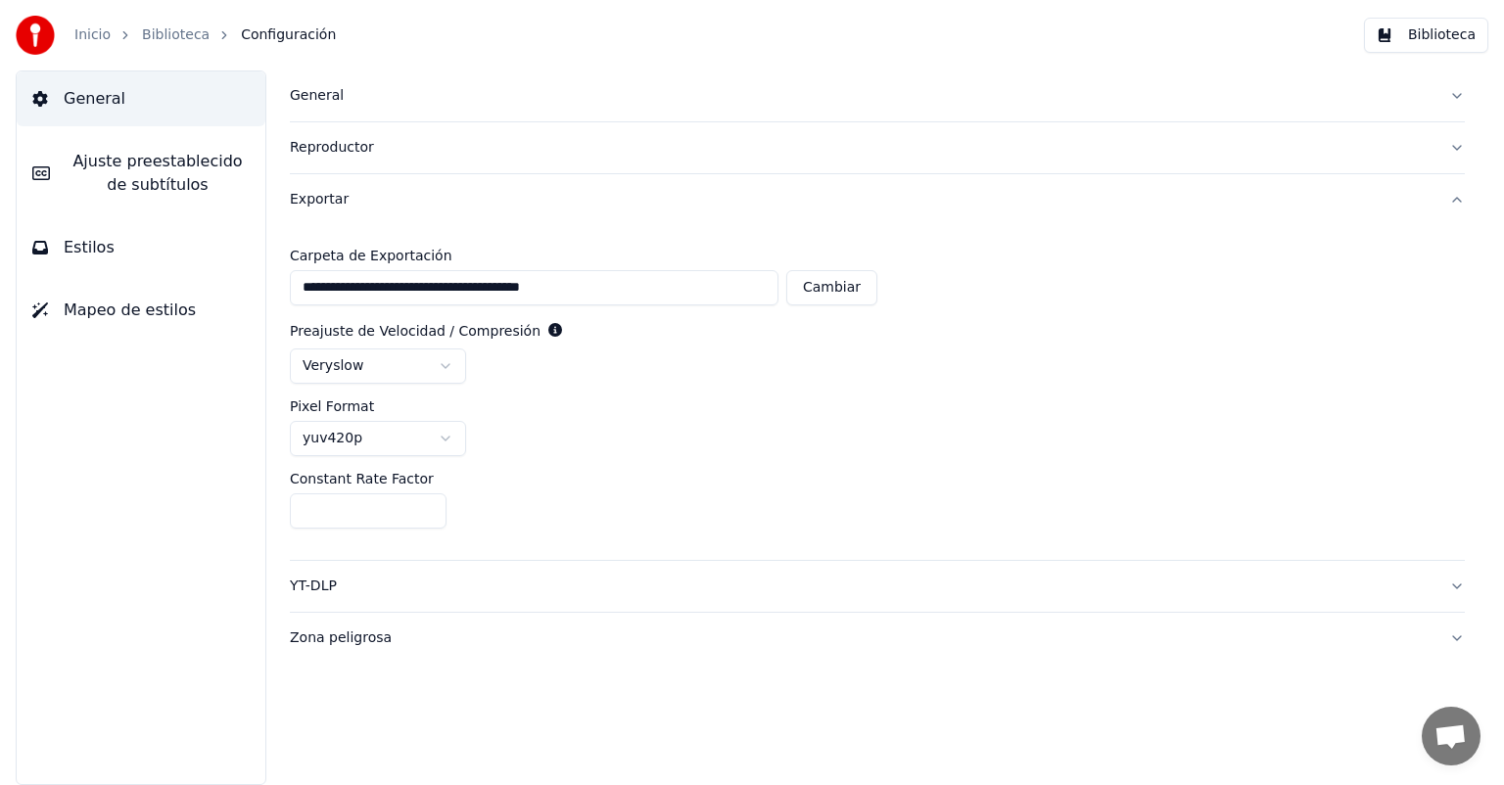
click at [427, 505] on input "**" at bounding box center [368, 510] width 157 height 35
type input "**"
click at [427, 505] on input "**" at bounding box center [368, 510] width 157 height 35
click at [414, 449] on html "**********" at bounding box center [752, 392] width 1504 height 785
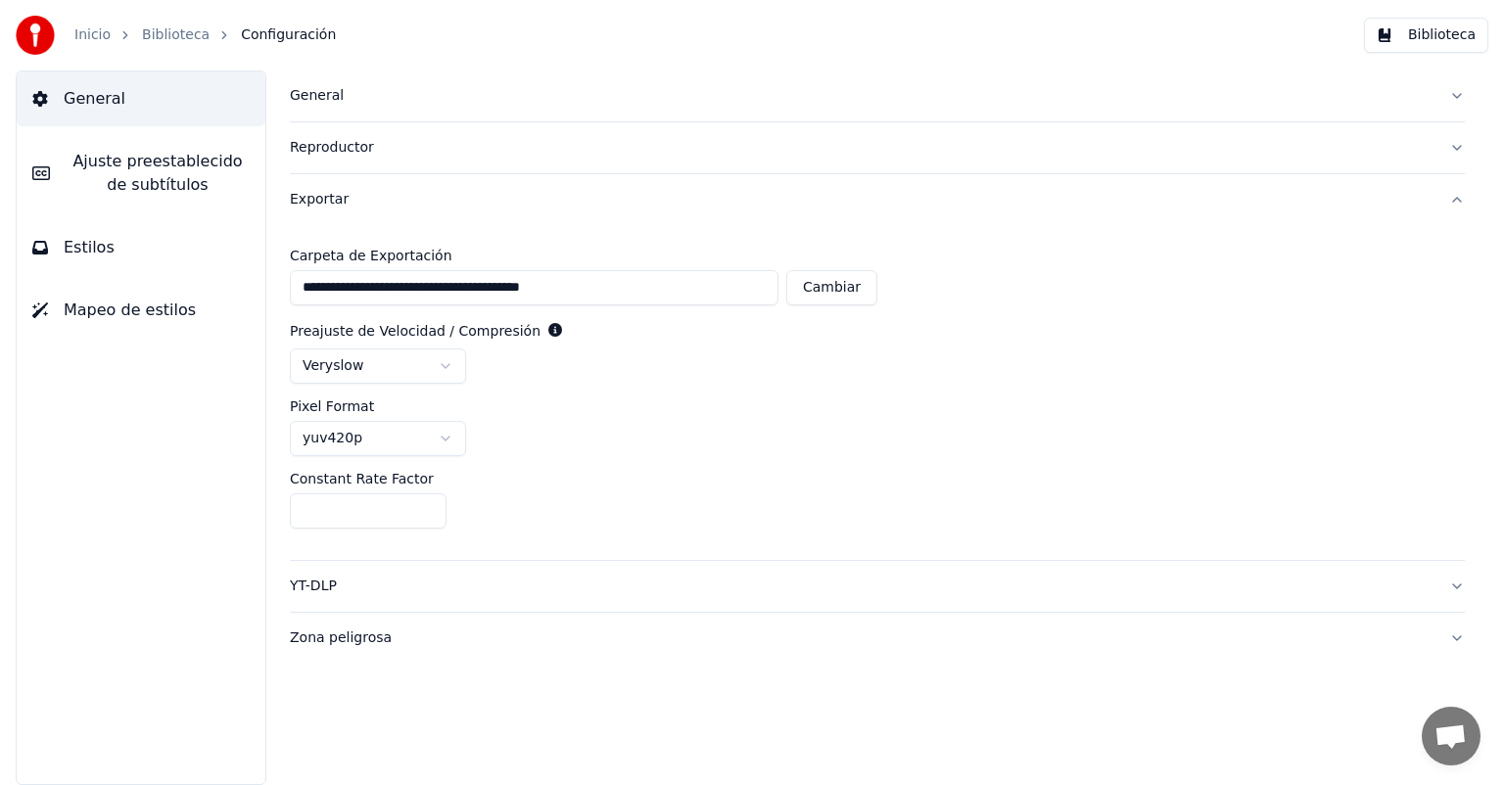
click at [342, 141] on div "Reproductor" at bounding box center [861, 148] width 1143 height 20
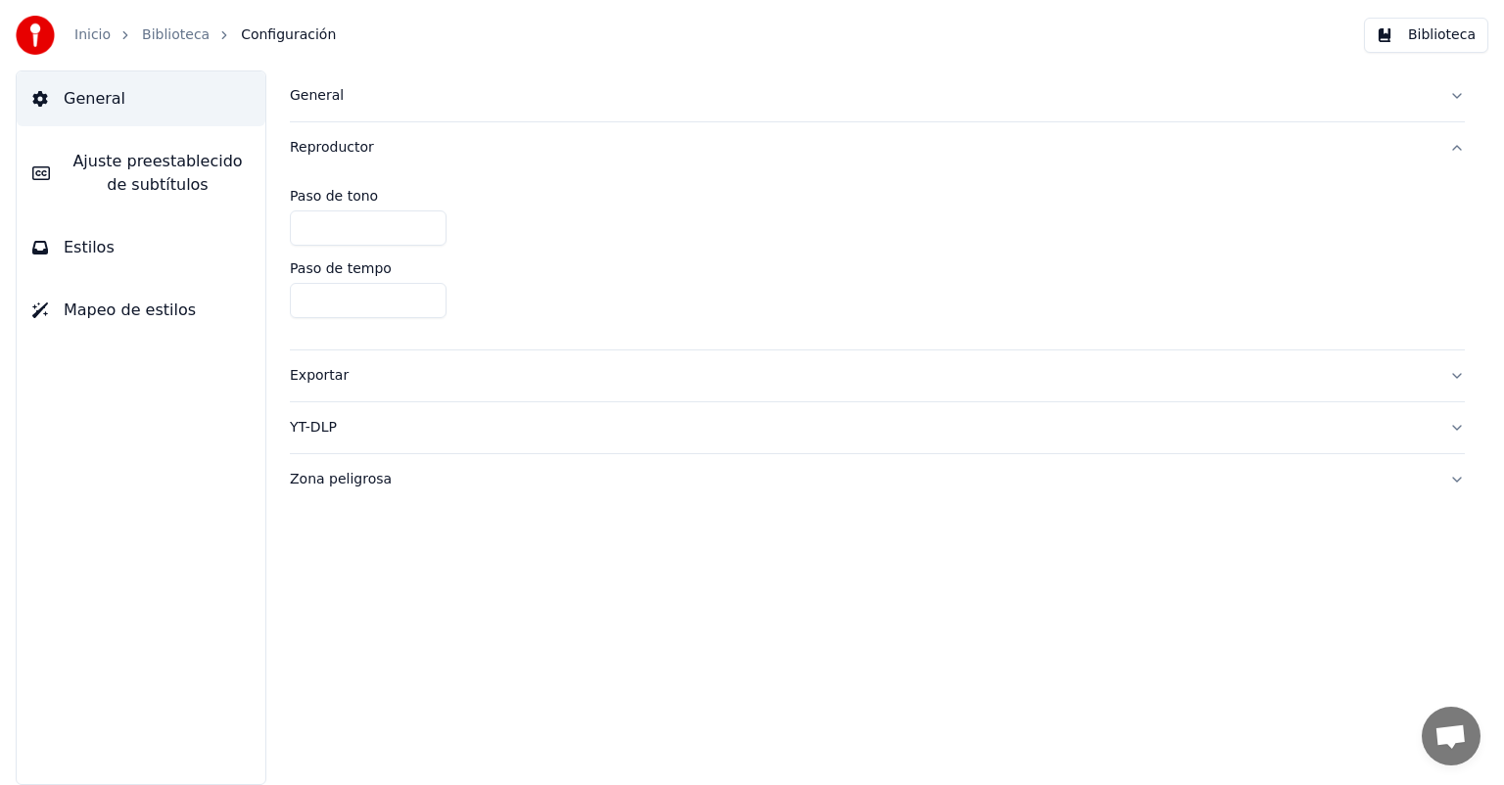
click at [337, 103] on div "General" at bounding box center [861, 96] width 1143 height 20
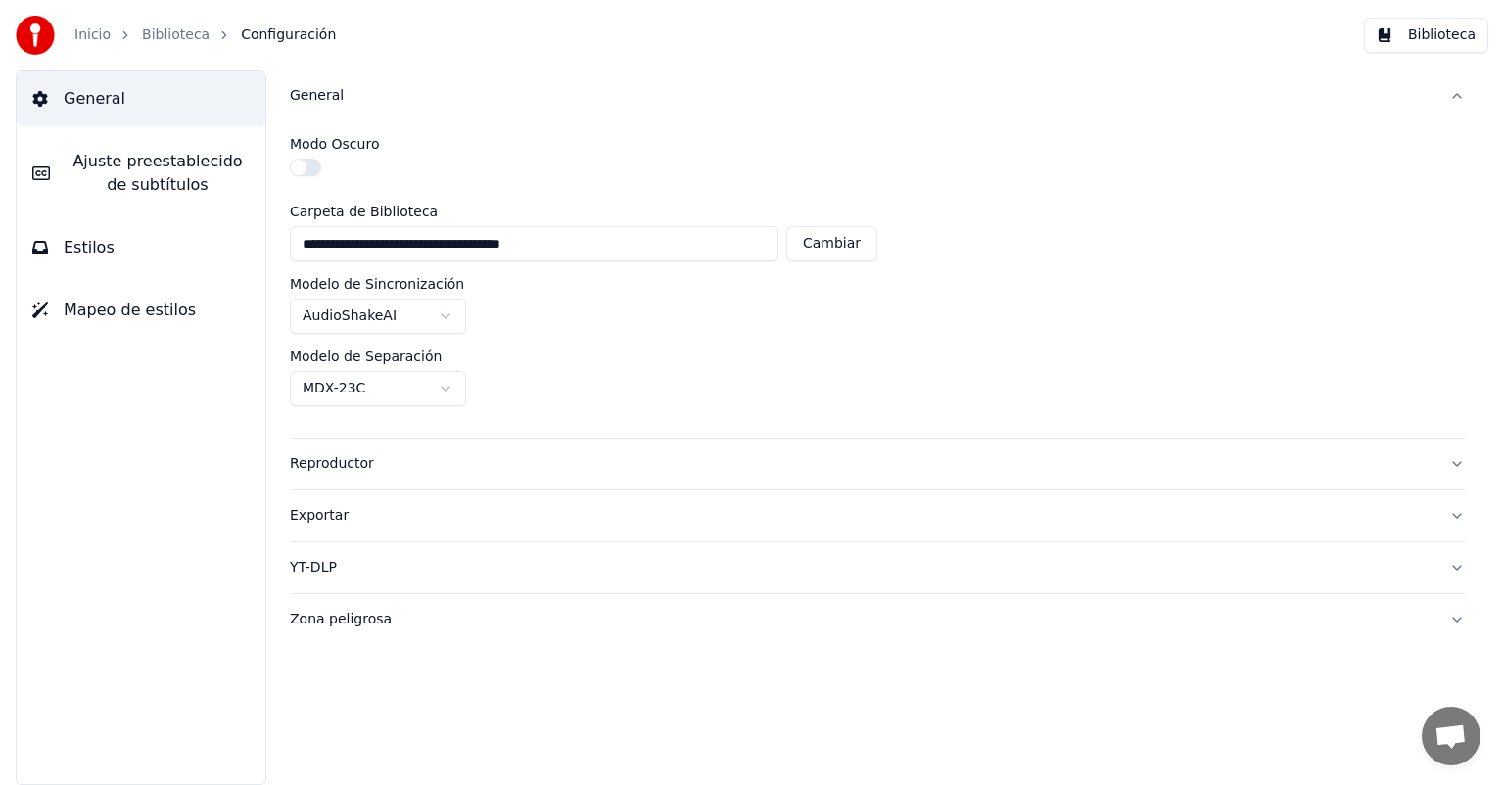
click at [246, 32] on span "Configuración" at bounding box center [288, 35] width 95 height 20
click at [200, 32] on div "Biblioteca" at bounding box center [186, 35] width 89 height 20
click at [78, 30] on link "Inicio" at bounding box center [92, 35] width 36 height 20
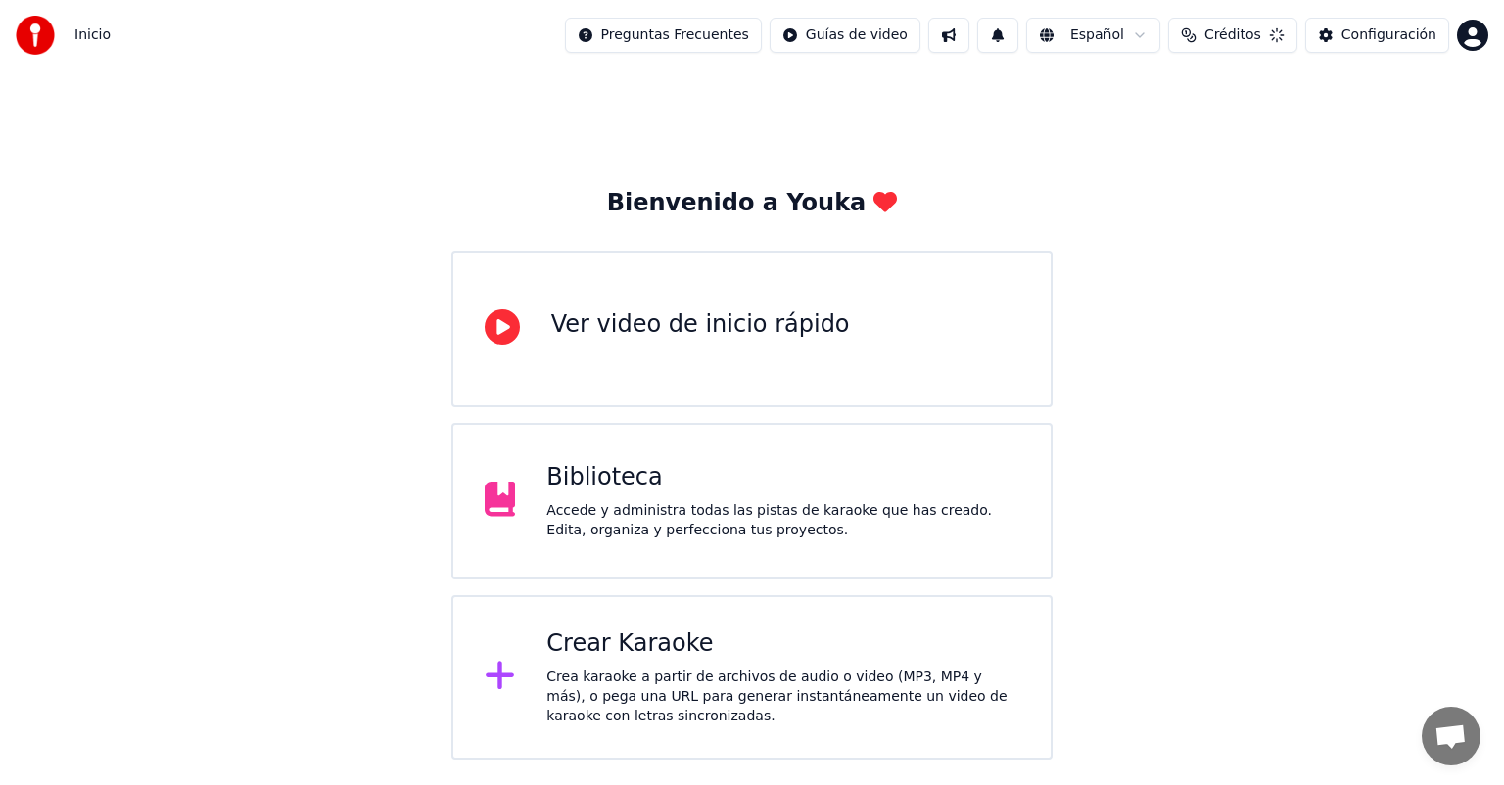
click at [20, 40] on img at bounding box center [35, 35] width 39 height 39
click at [1418, 35] on div "Configuración" at bounding box center [1388, 35] width 95 height 20
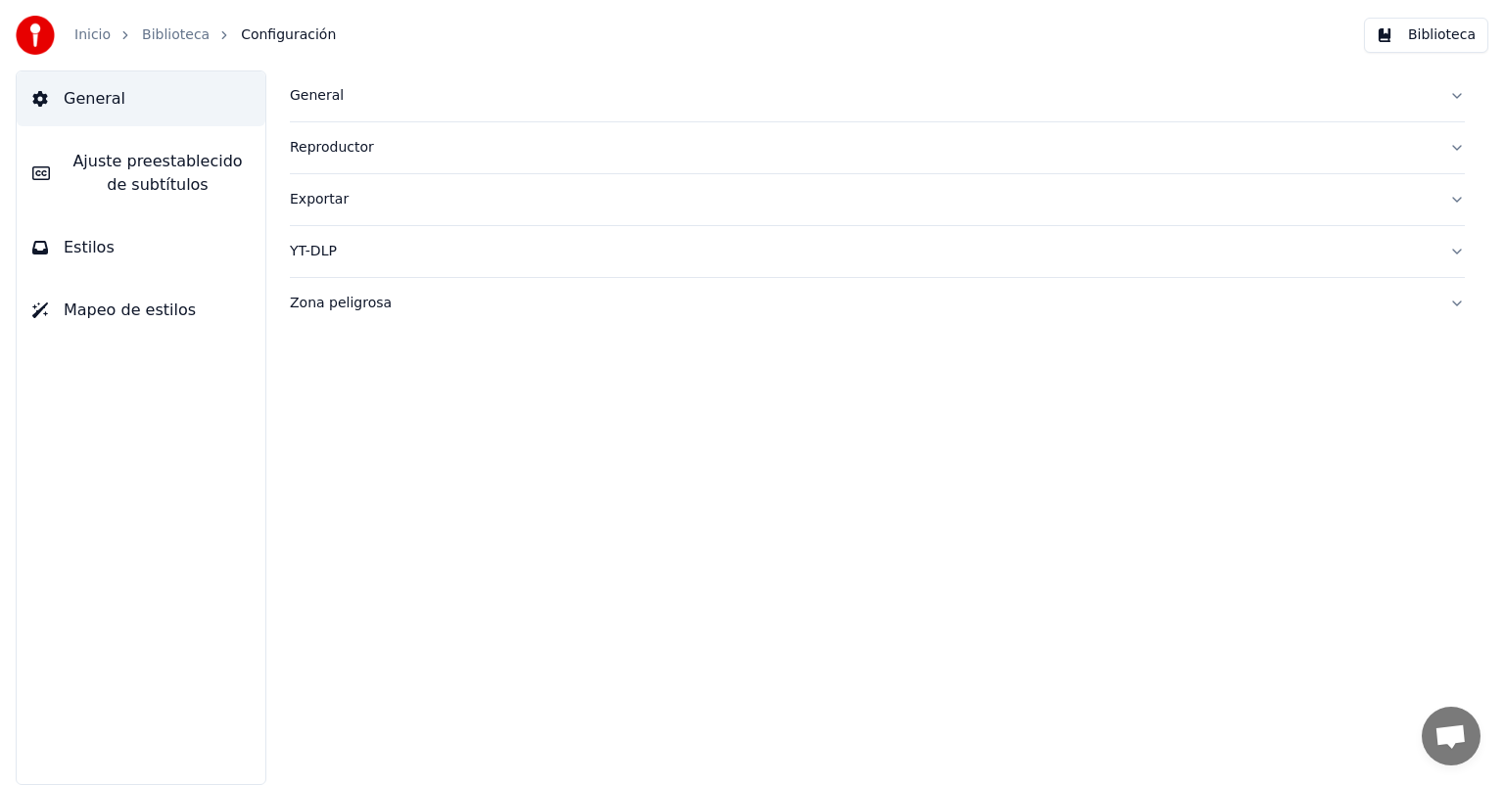
click at [321, 199] on div "Exportar" at bounding box center [861, 200] width 1143 height 20
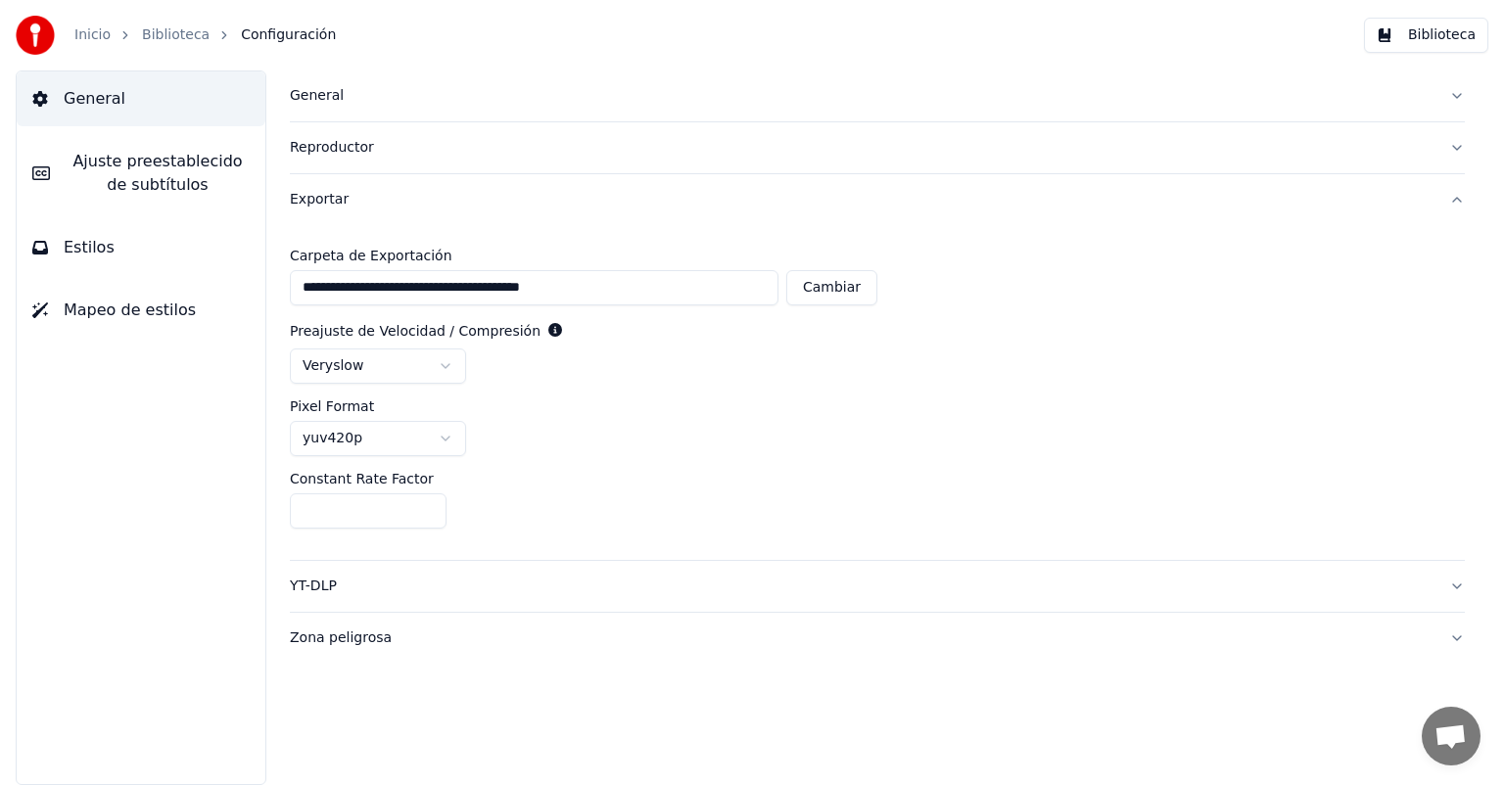
click at [338, 145] on div "Reproductor" at bounding box center [861, 148] width 1143 height 20
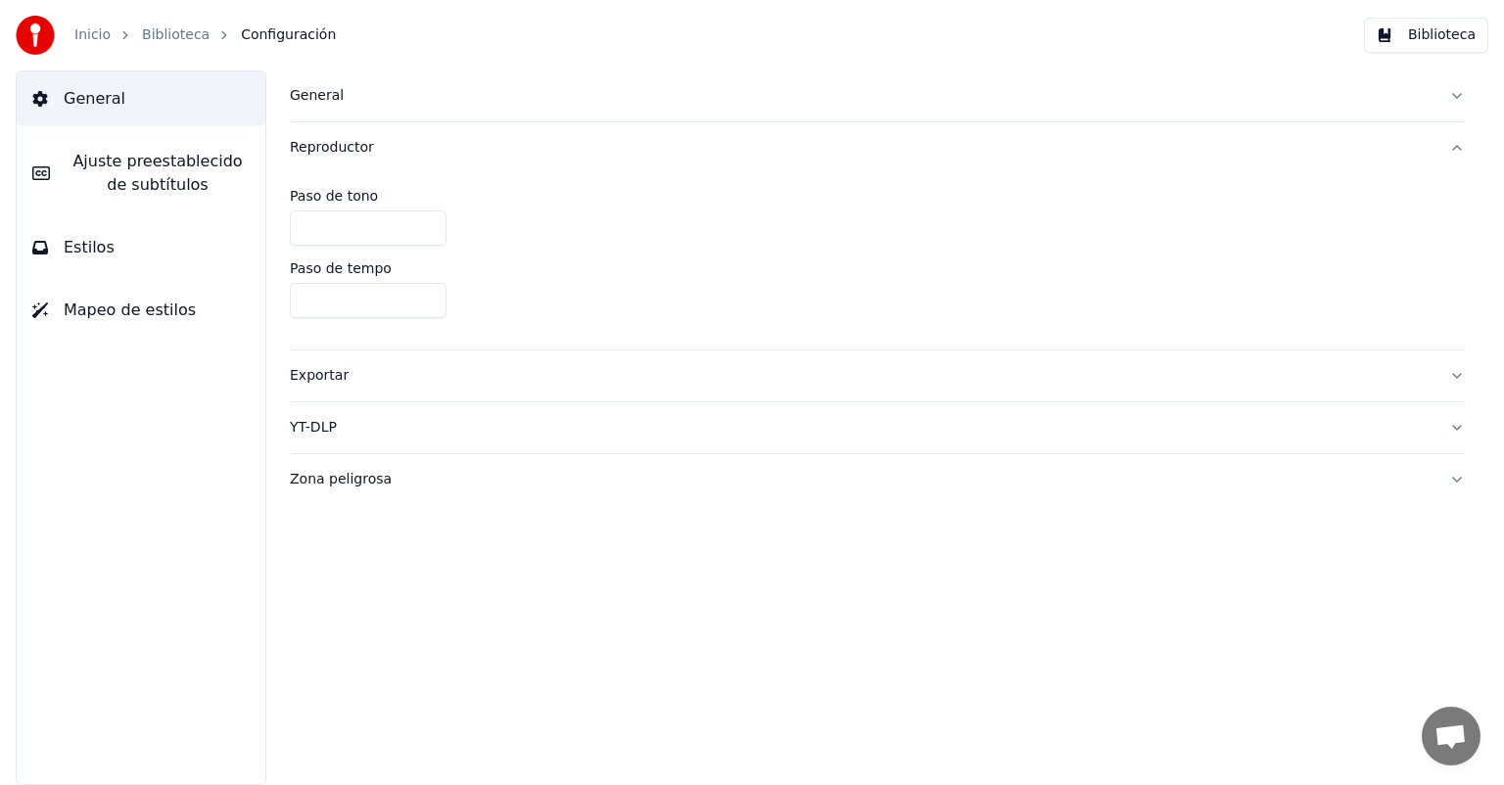
click at [141, 311] on span "Mapeo de estilos" at bounding box center [130, 310] width 132 height 23
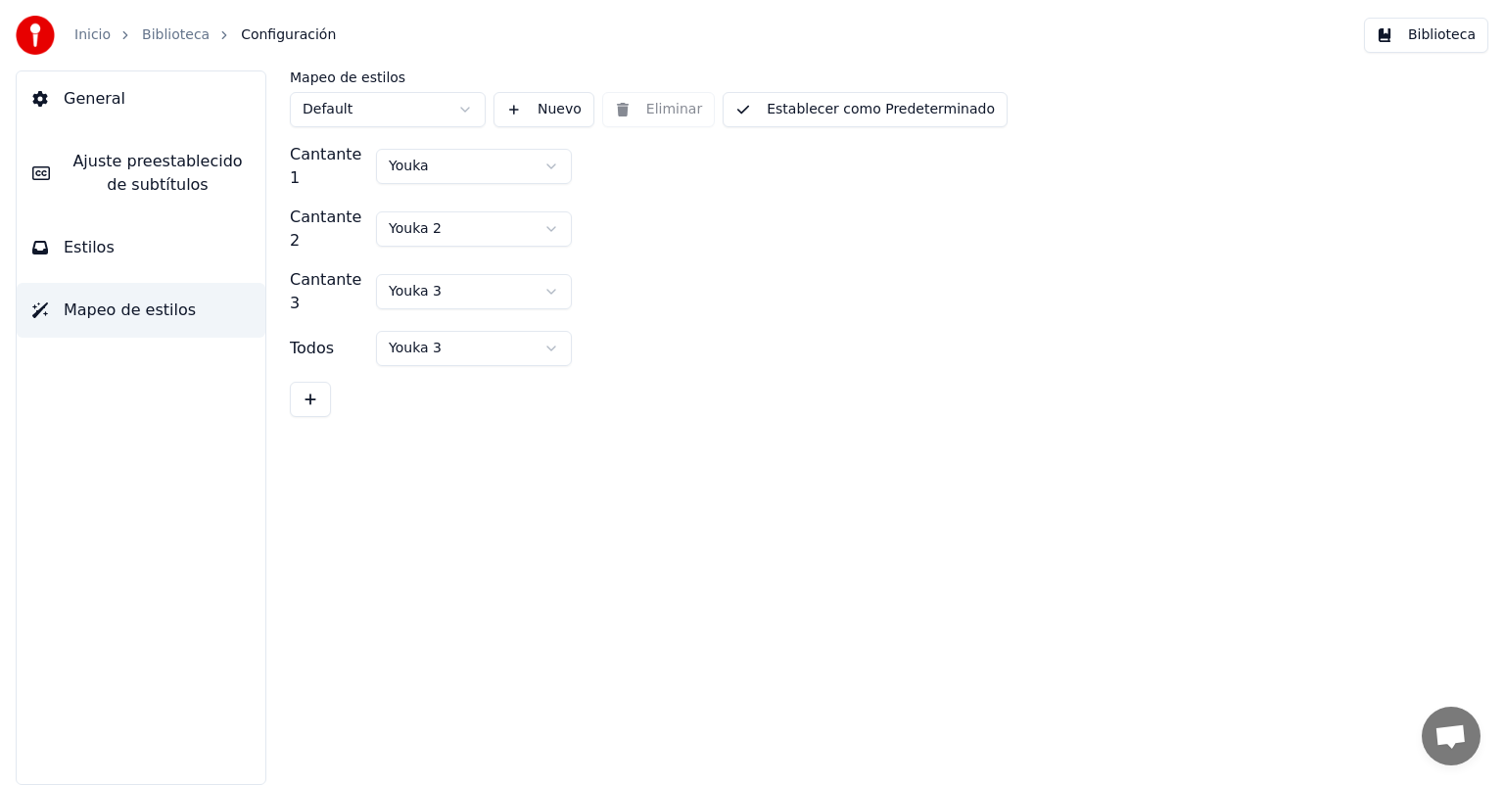
click at [74, 246] on span "Estilos" at bounding box center [89, 247] width 51 height 23
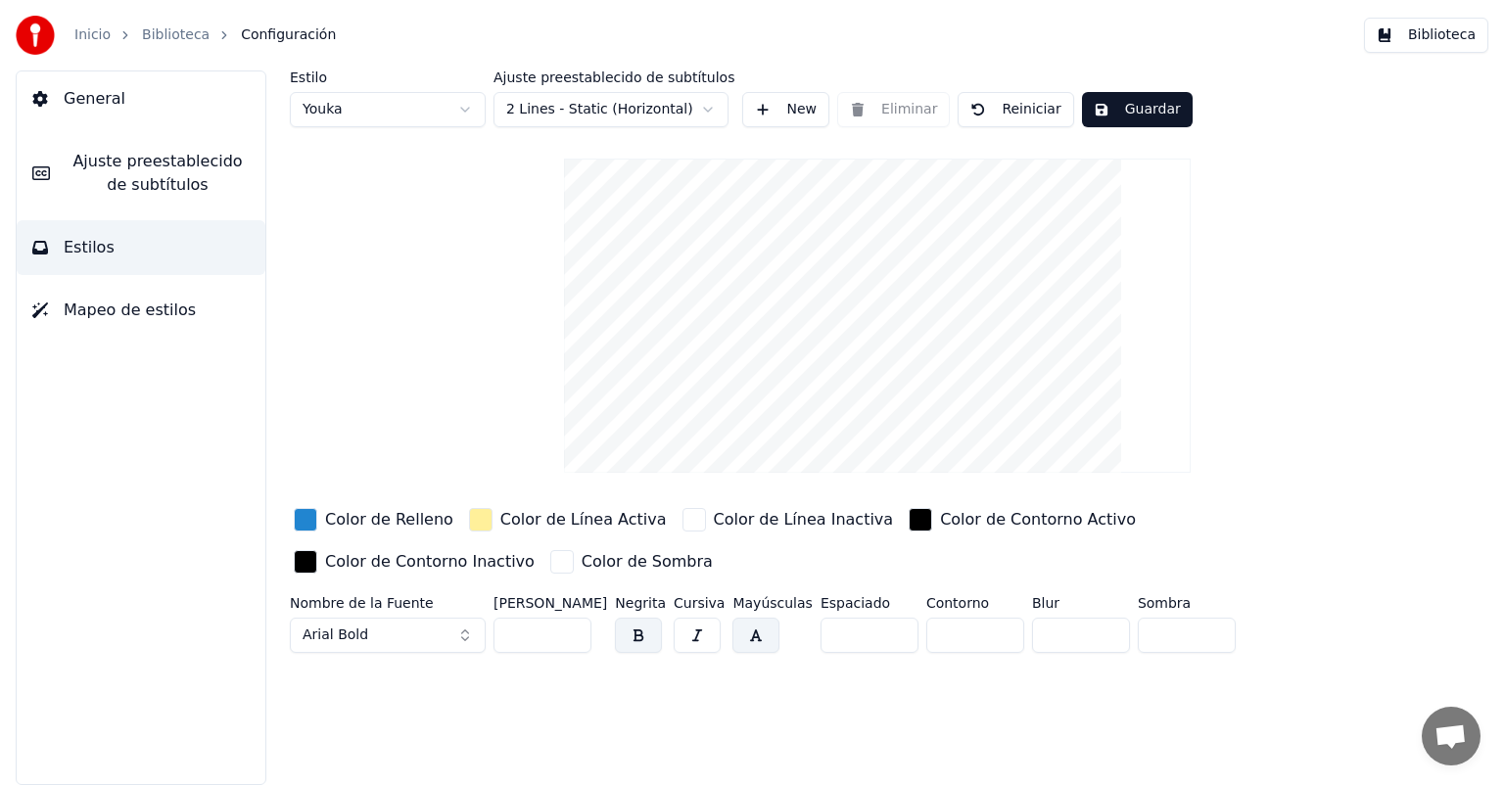
click at [161, 171] on span "Ajuste preestablecido de subtítulos" at bounding box center [158, 173] width 184 height 47
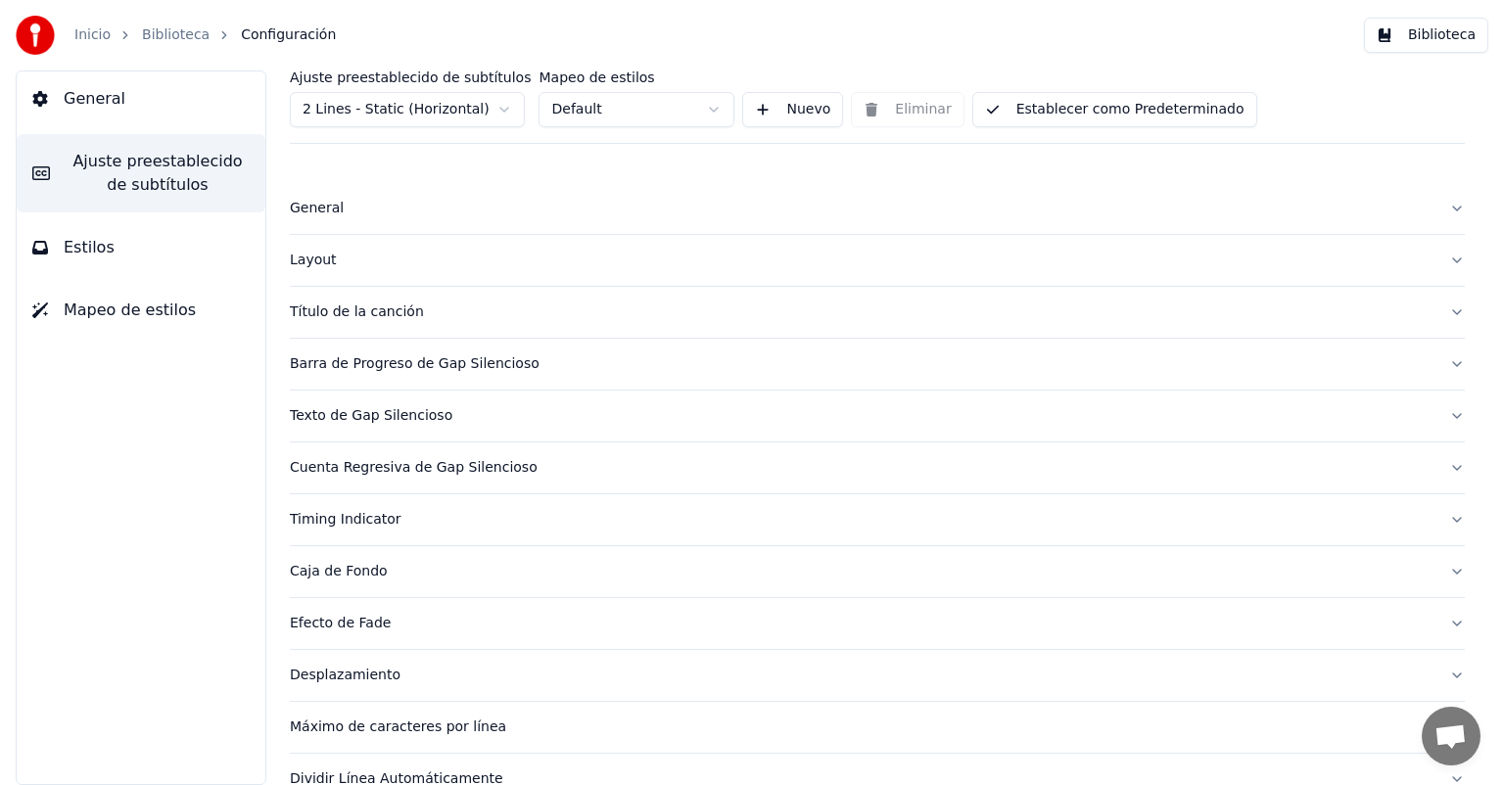
click at [371, 310] on div "Título de la canción" at bounding box center [861, 313] width 1143 height 20
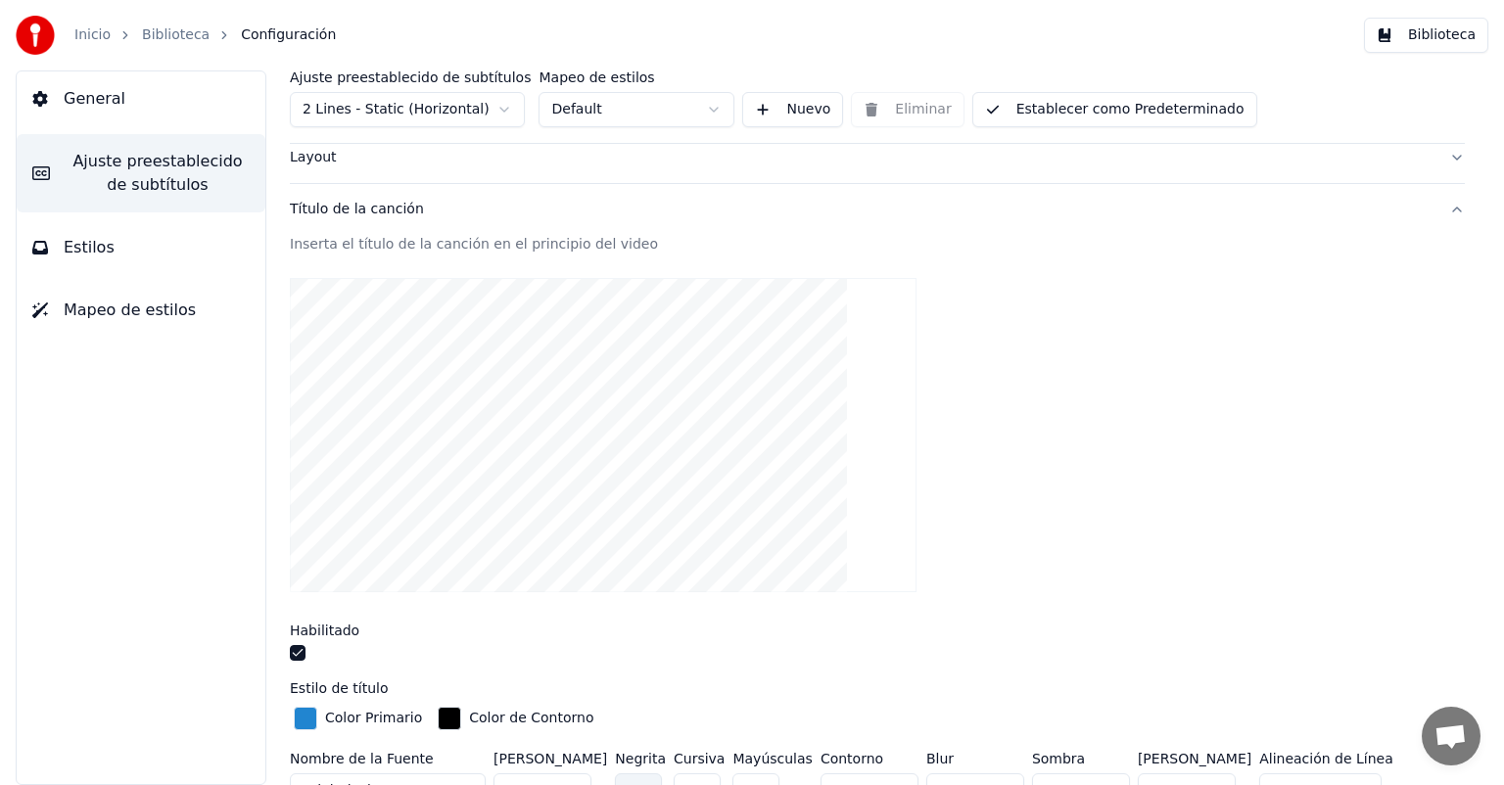
scroll to position [98, 0]
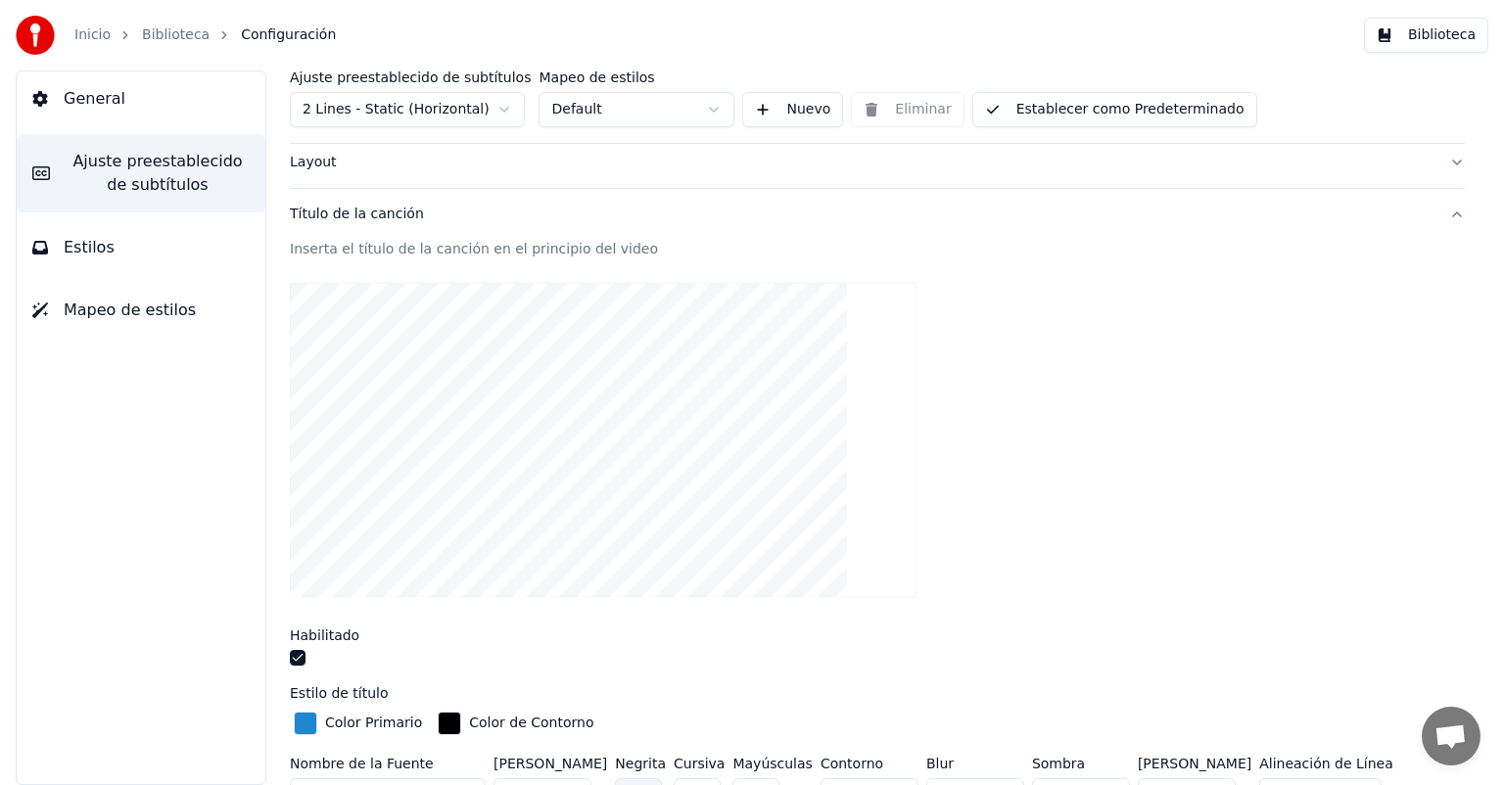
click at [415, 240] on div "Inserta el título de la canción en el principio del video" at bounding box center [877, 250] width 1175 height 20
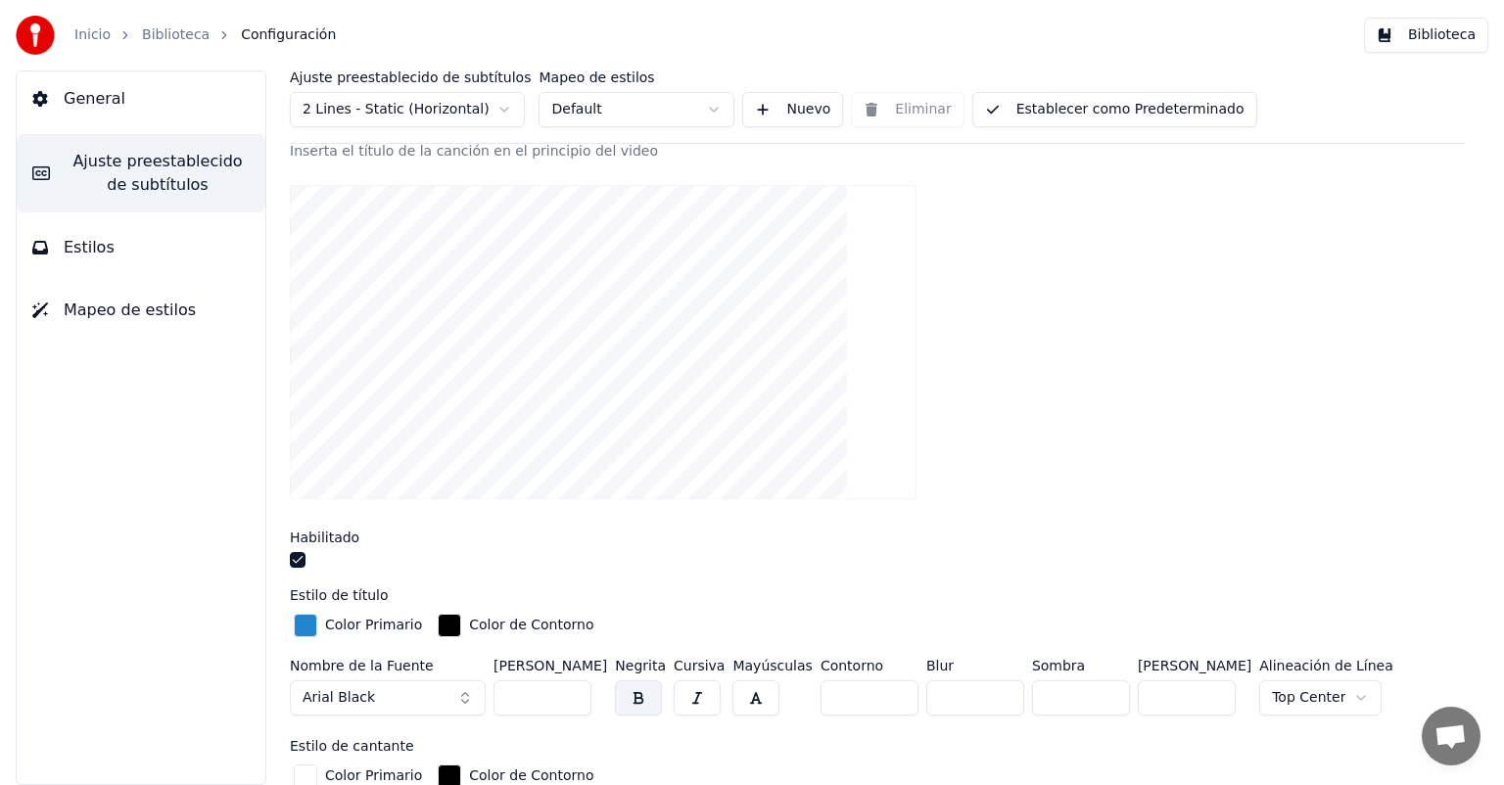
click at [303, 560] on button "button" at bounding box center [298, 560] width 16 height 16
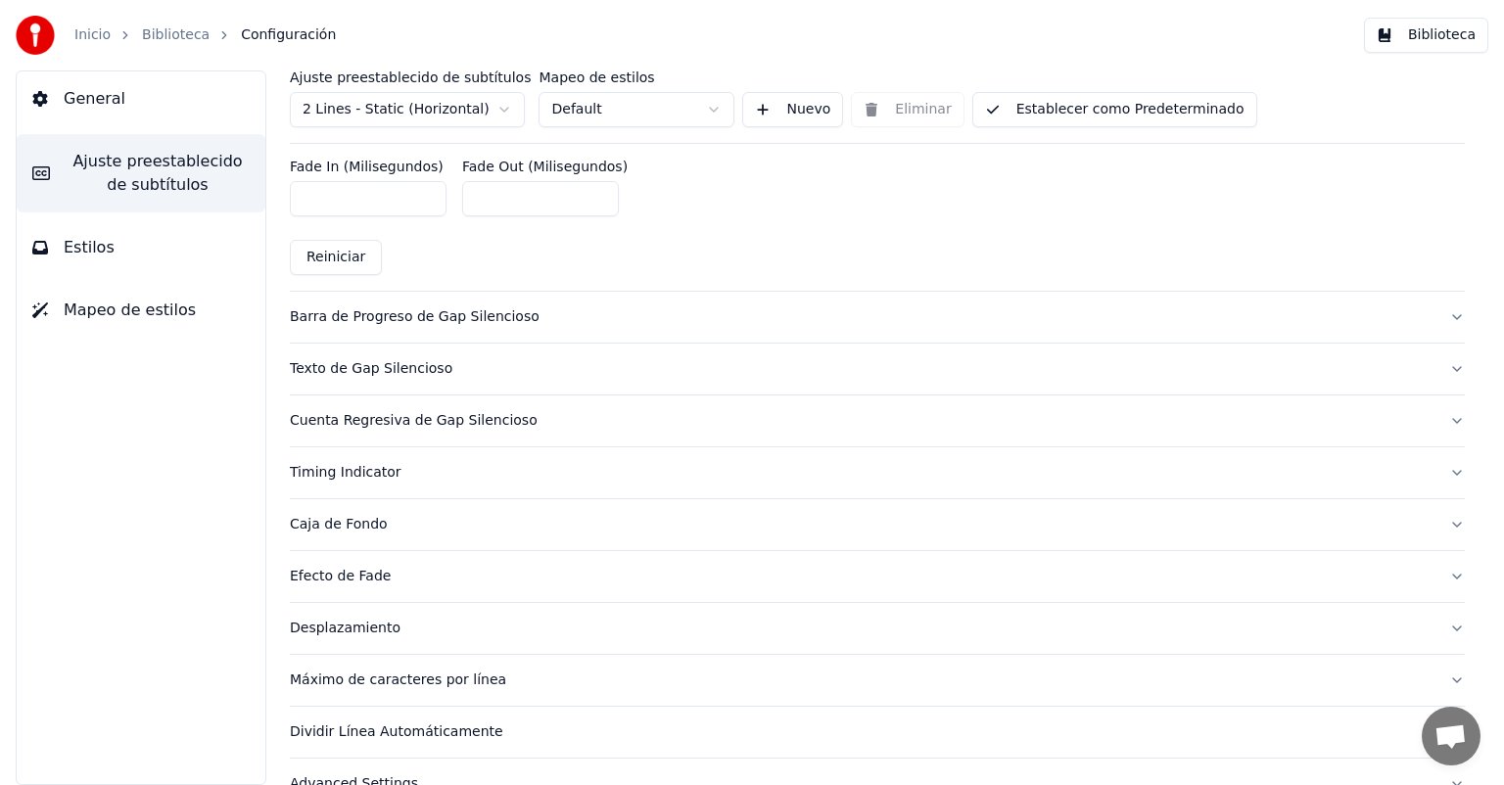
scroll to position [1064, 0]
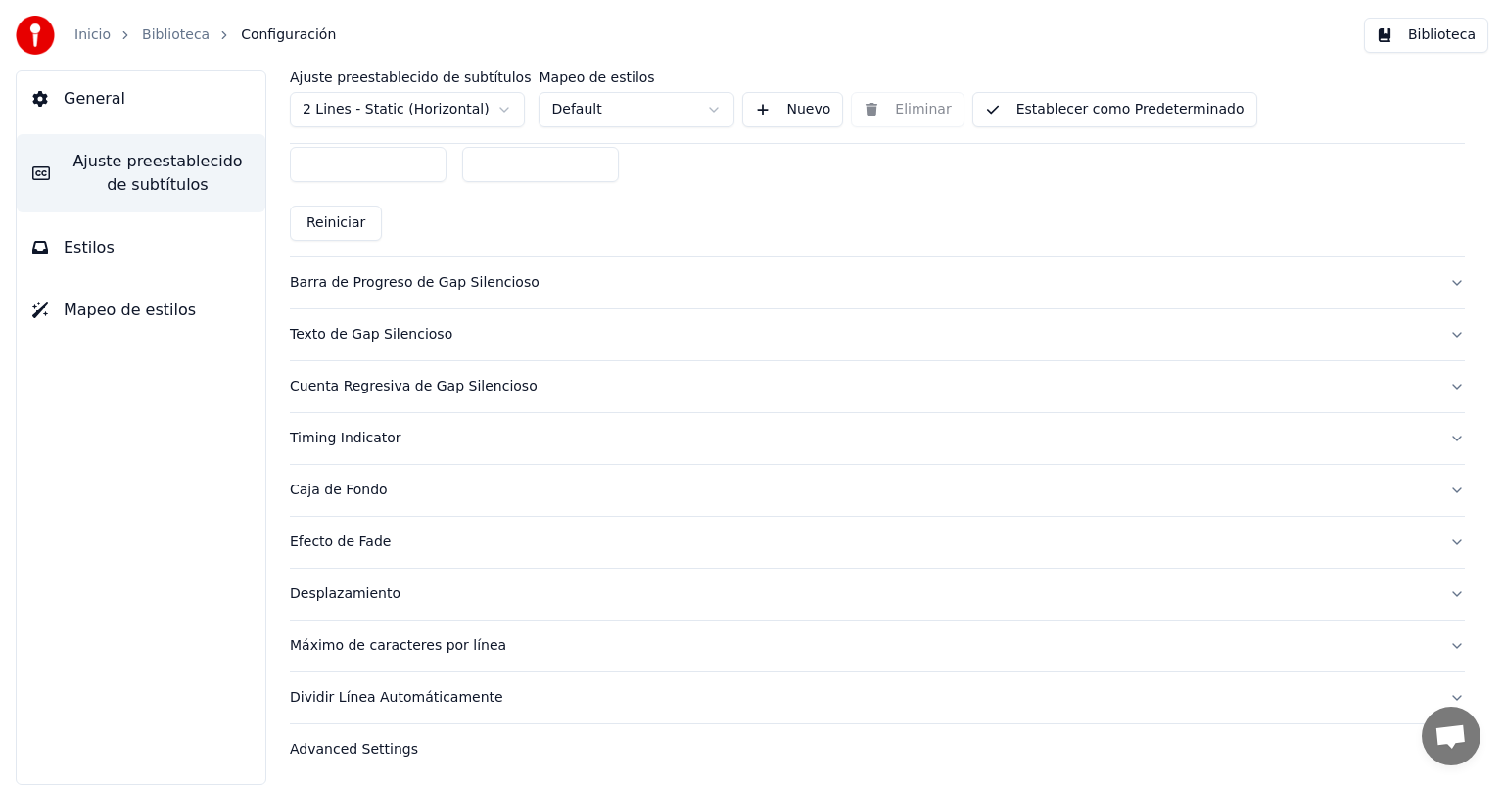
click at [348, 740] on div "Advanced Settings" at bounding box center [861, 750] width 1143 height 20
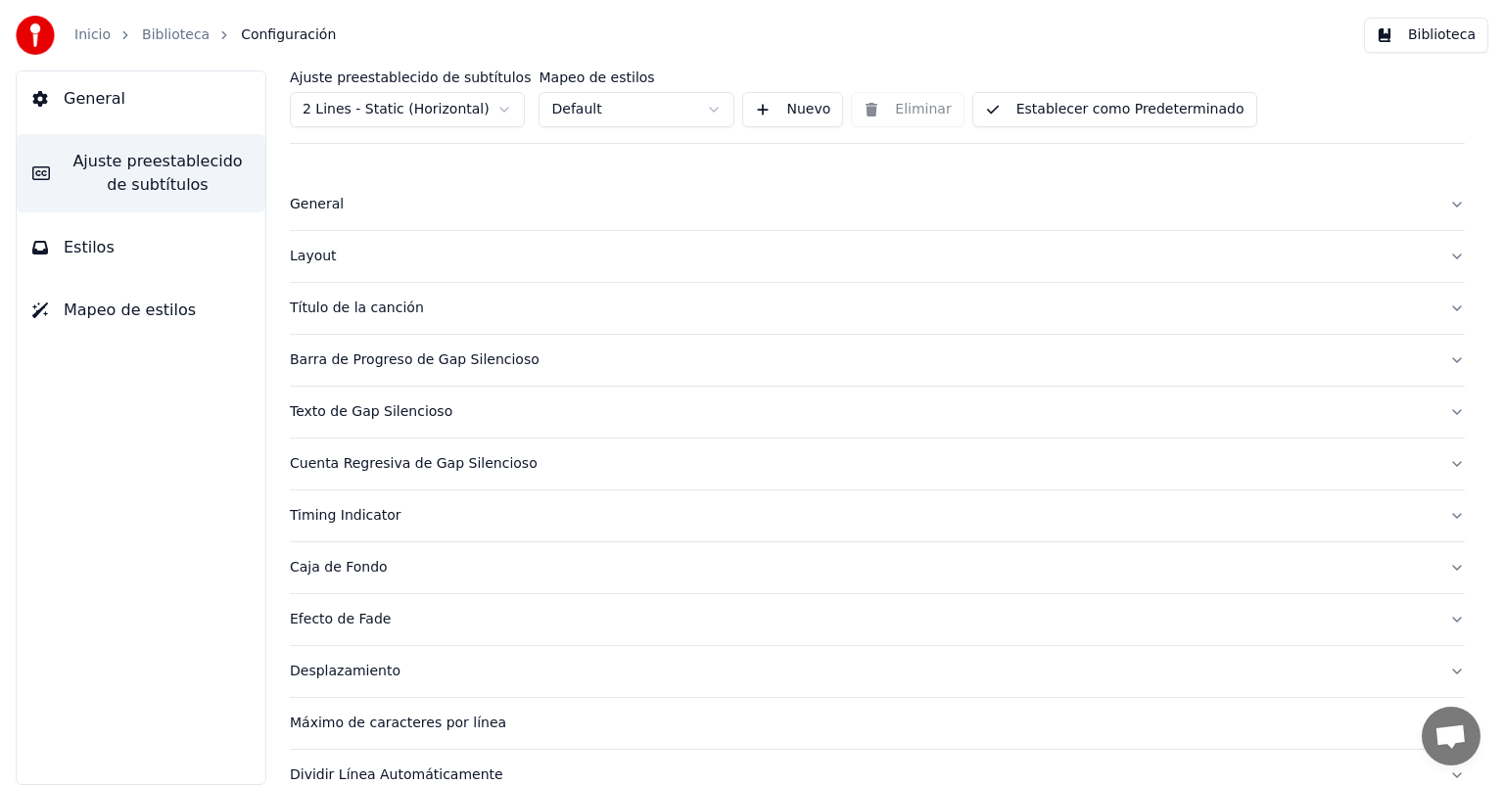
scroll to position [0, 0]
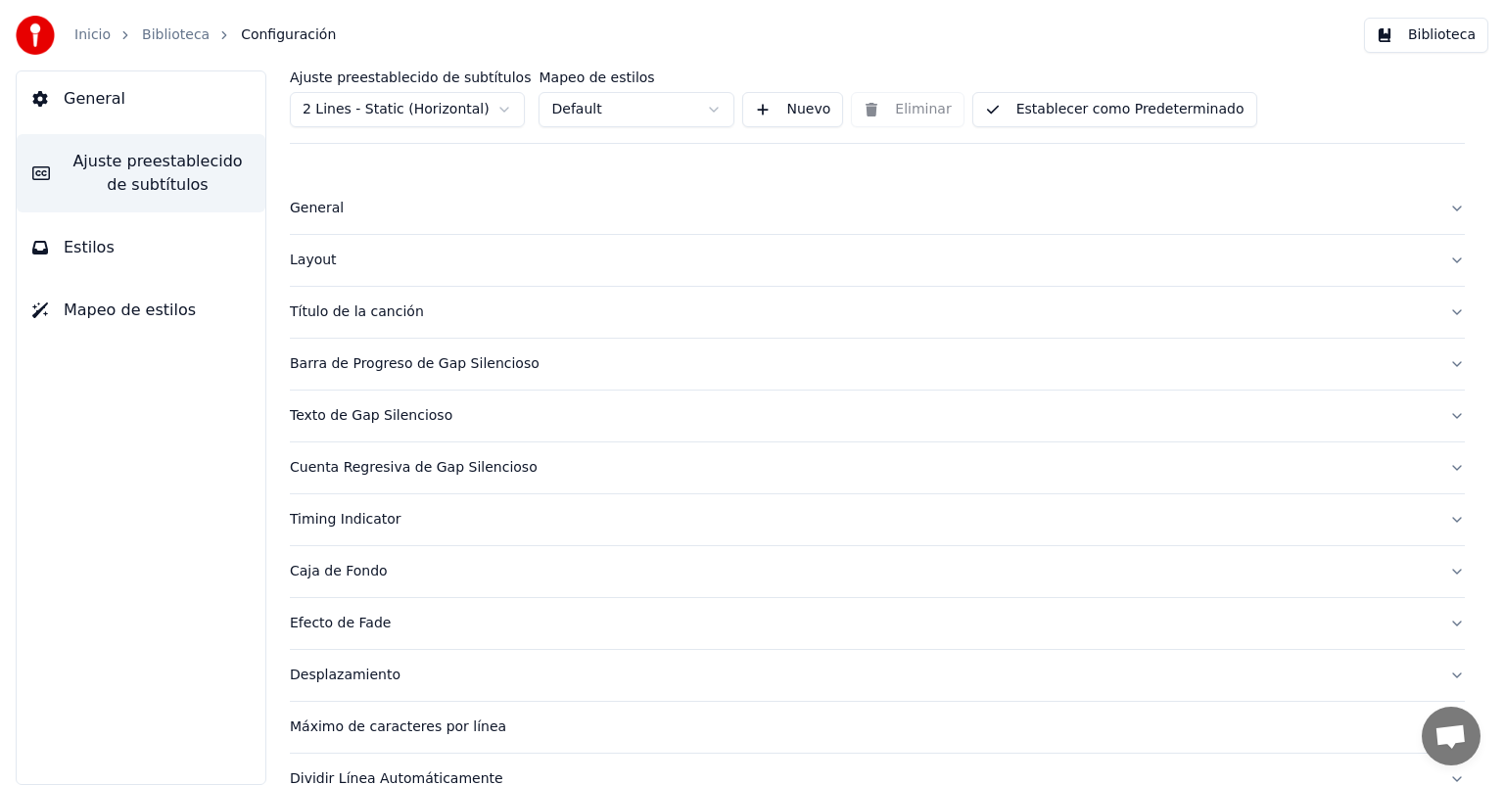
click at [86, 255] on span "Estilos" at bounding box center [89, 247] width 51 height 23
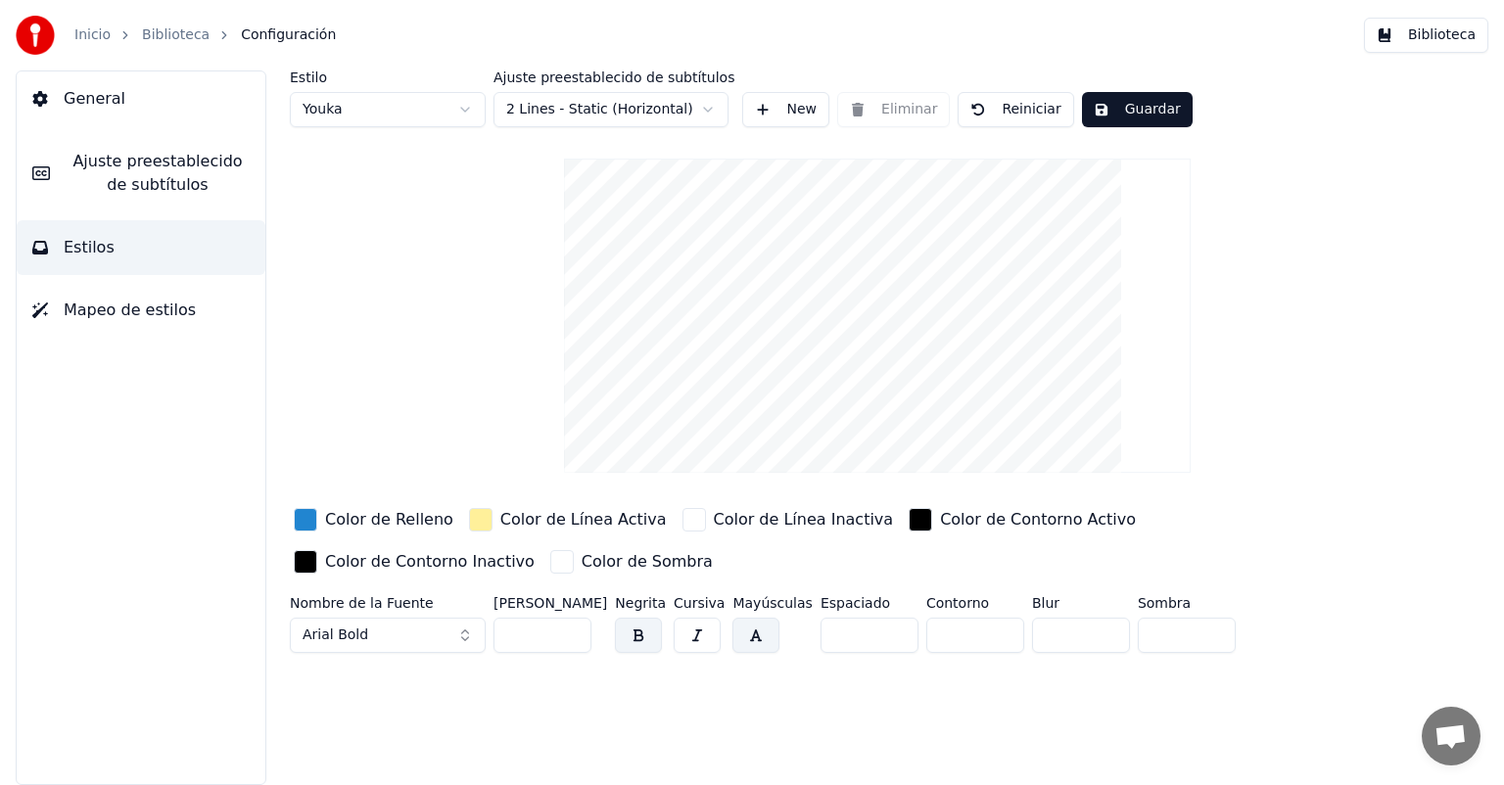
click at [176, 321] on span "Mapeo de estilos" at bounding box center [130, 310] width 132 height 23
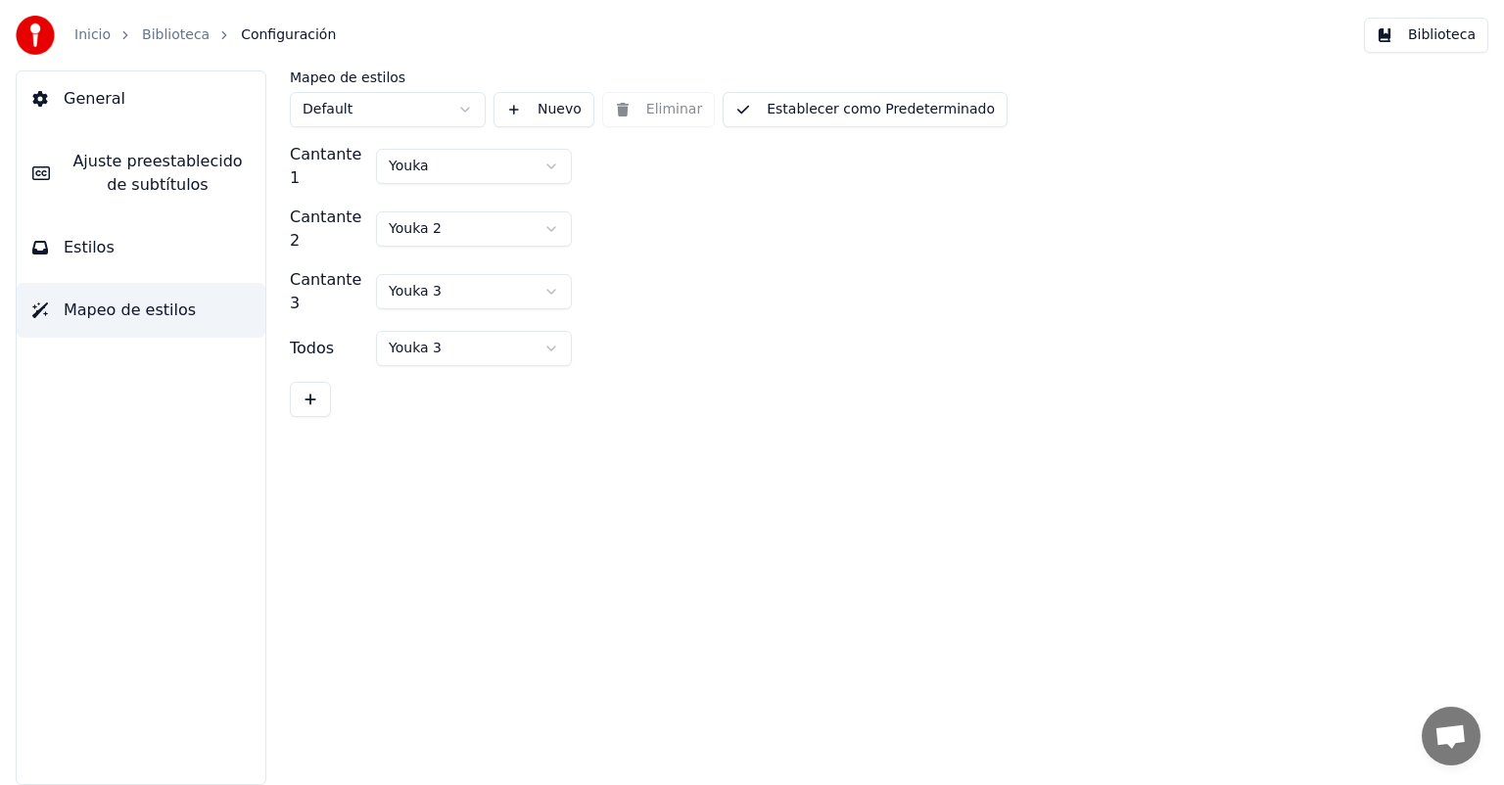
click at [124, 183] on span "Ajuste preestablecido de subtítulos" at bounding box center [158, 173] width 184 height 47
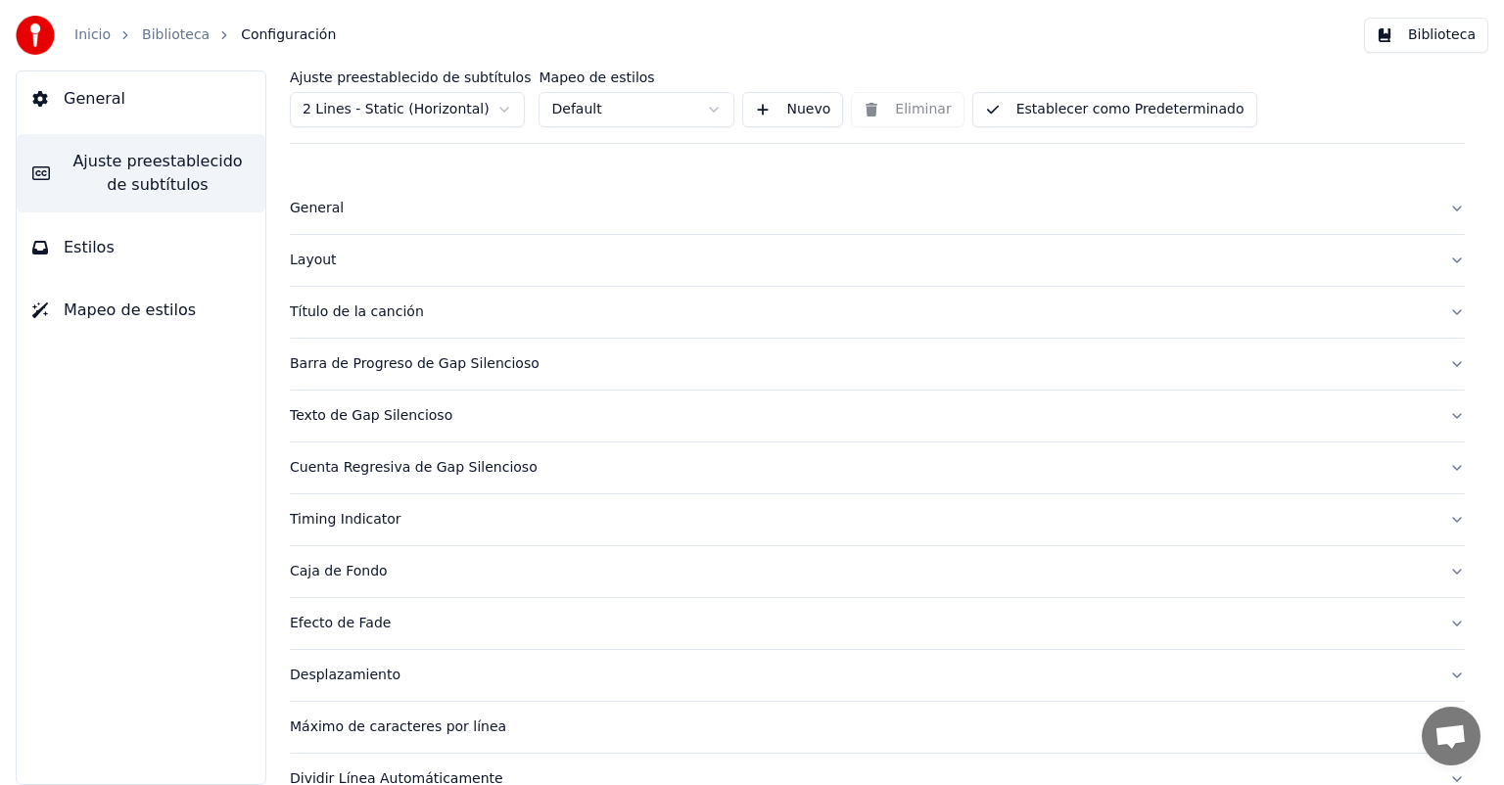
click at [312, 204] on div "General" at bounding box center [861, 209] width 1143 height 20
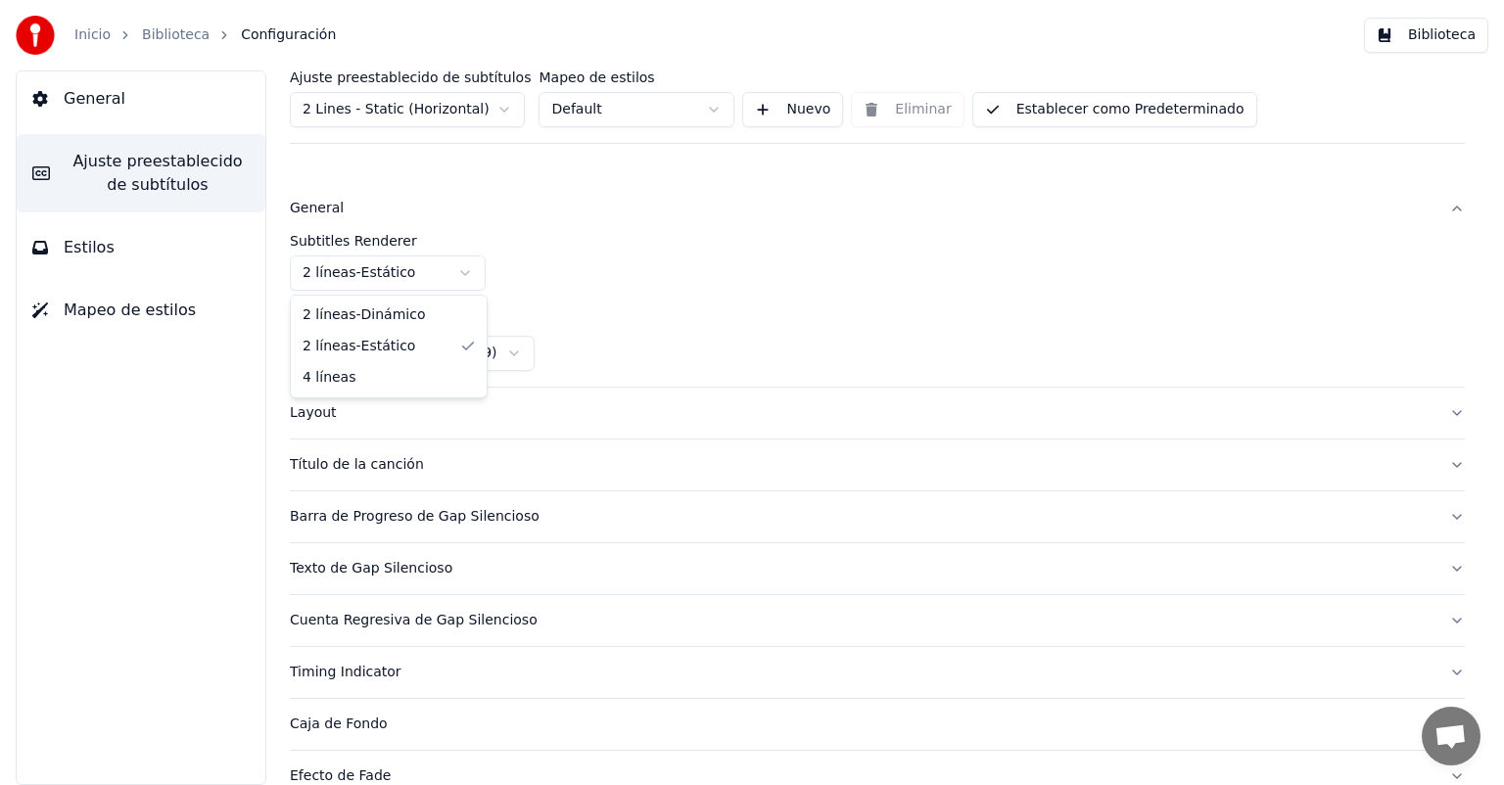
click at [399, 277] on html "Inicio Biblioteca Configuración Biblioteca General Ajuste preestablecido de sub…" at bounding box center [752, 392] width 1504 height 785
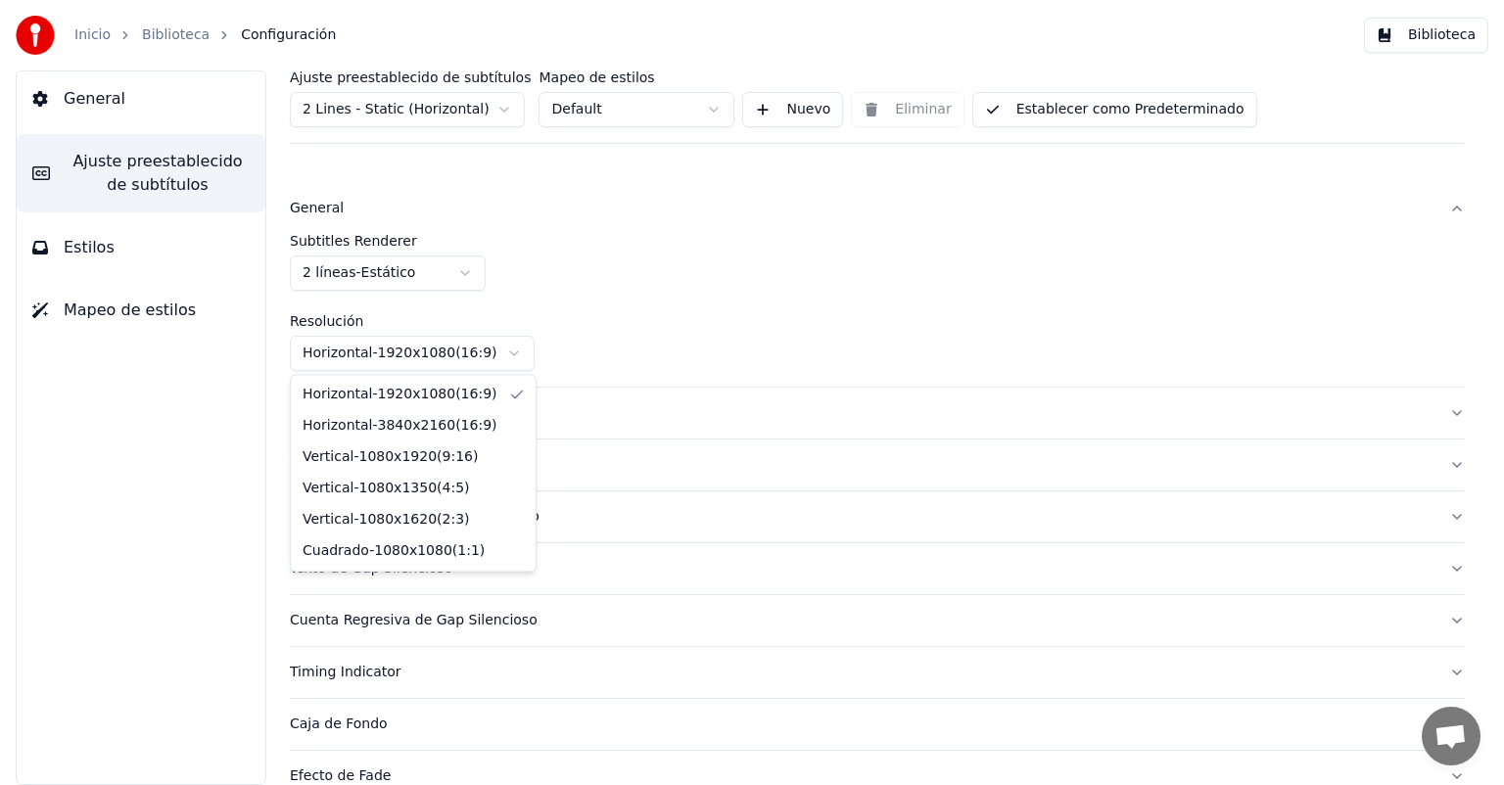
click at [443, 362] on html "Inicio Biblioteca Configuración Biblioteca General Ajuste preestablecido de sub…" at bounding box center [752, 392] width 1504 height 785
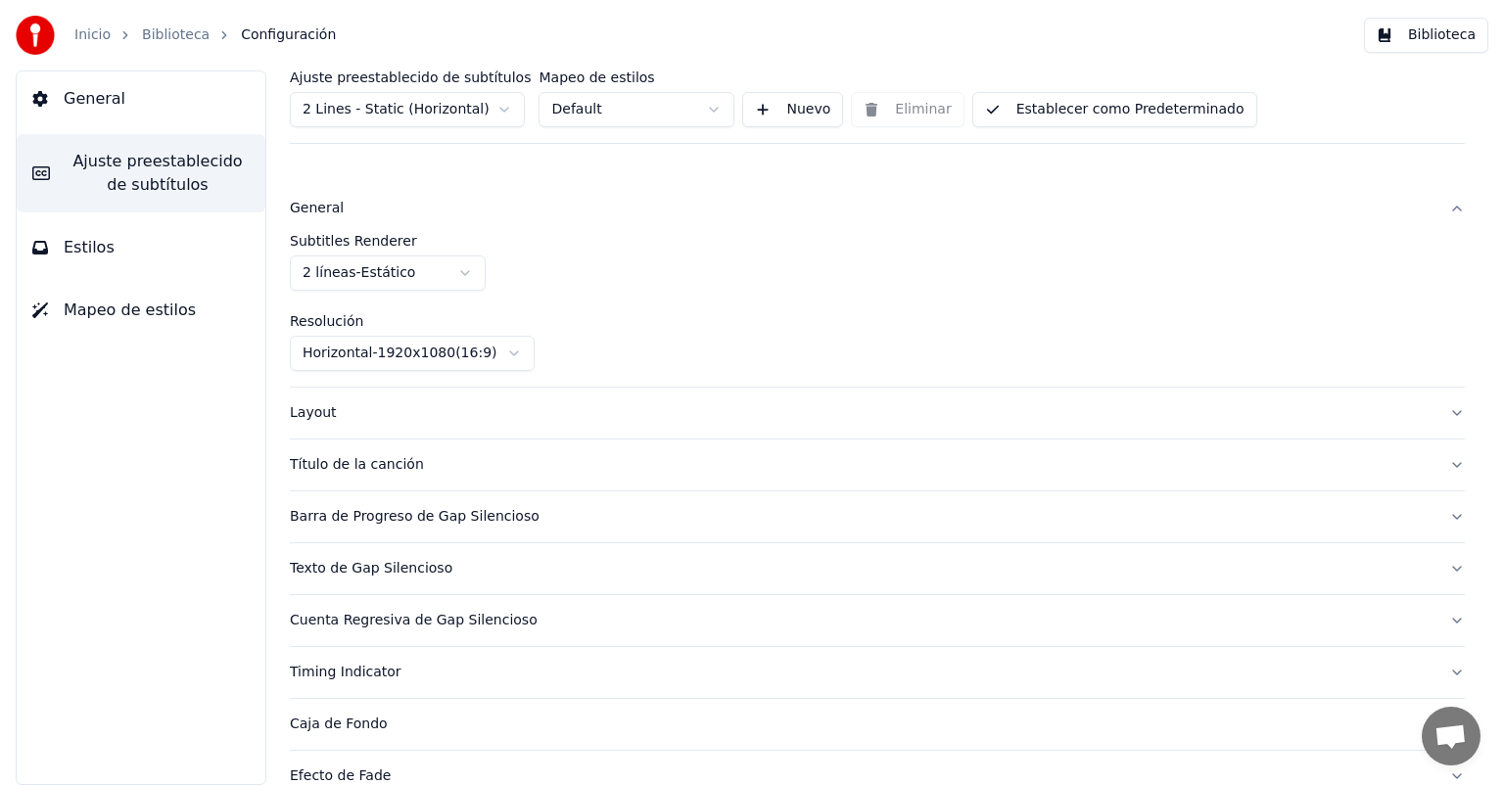
click at [443, 362] on html "Inicio Biblioteca Configuración Biblioteca General Ajuste preestablecido de sub…" at bounding box center [752, 392] width 1504 height 785
click at [310, 416] on div "Layout" at bounding box center [861, 413] width 1143 height 20
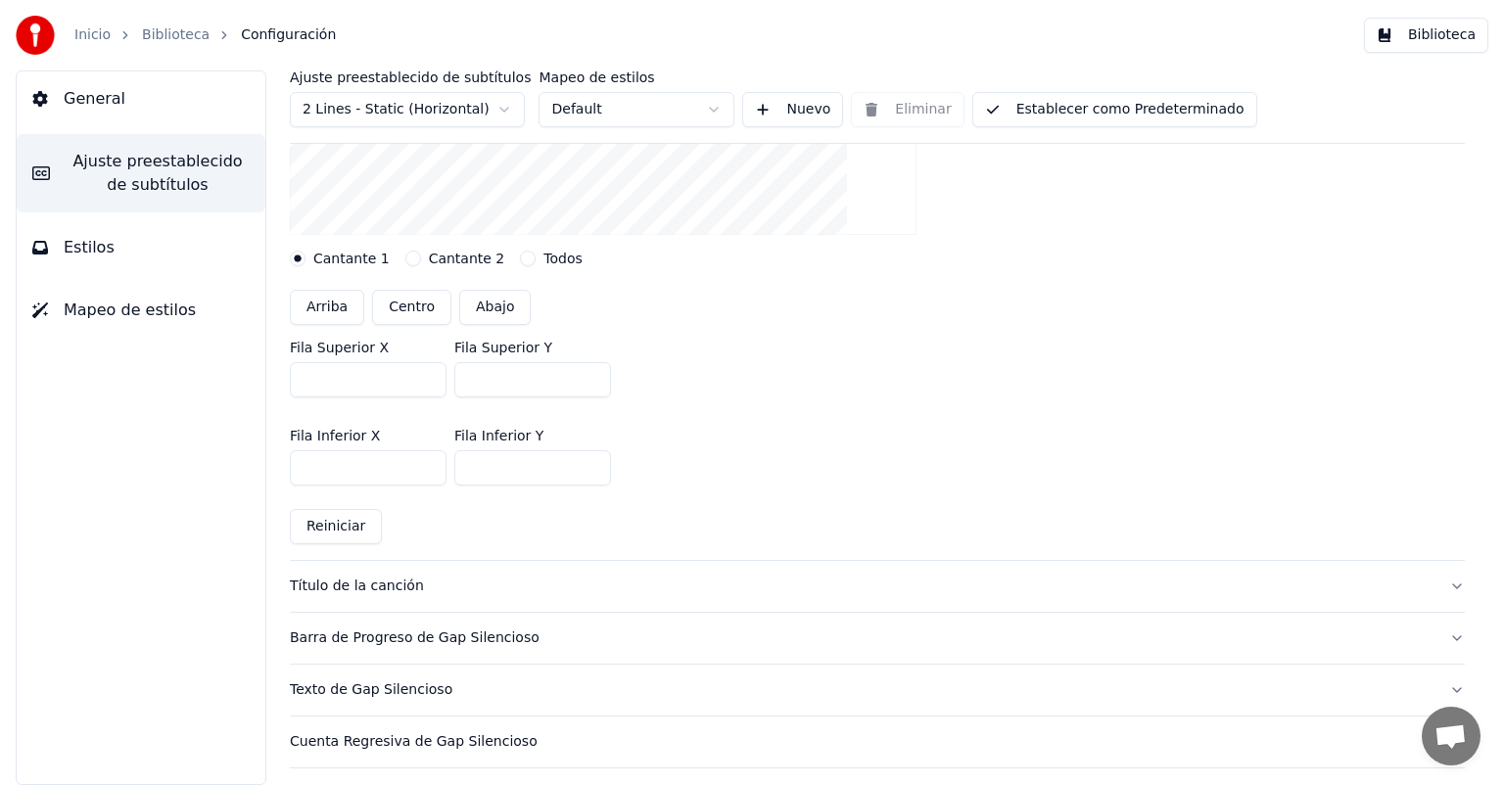
scroll to position [685, 0]
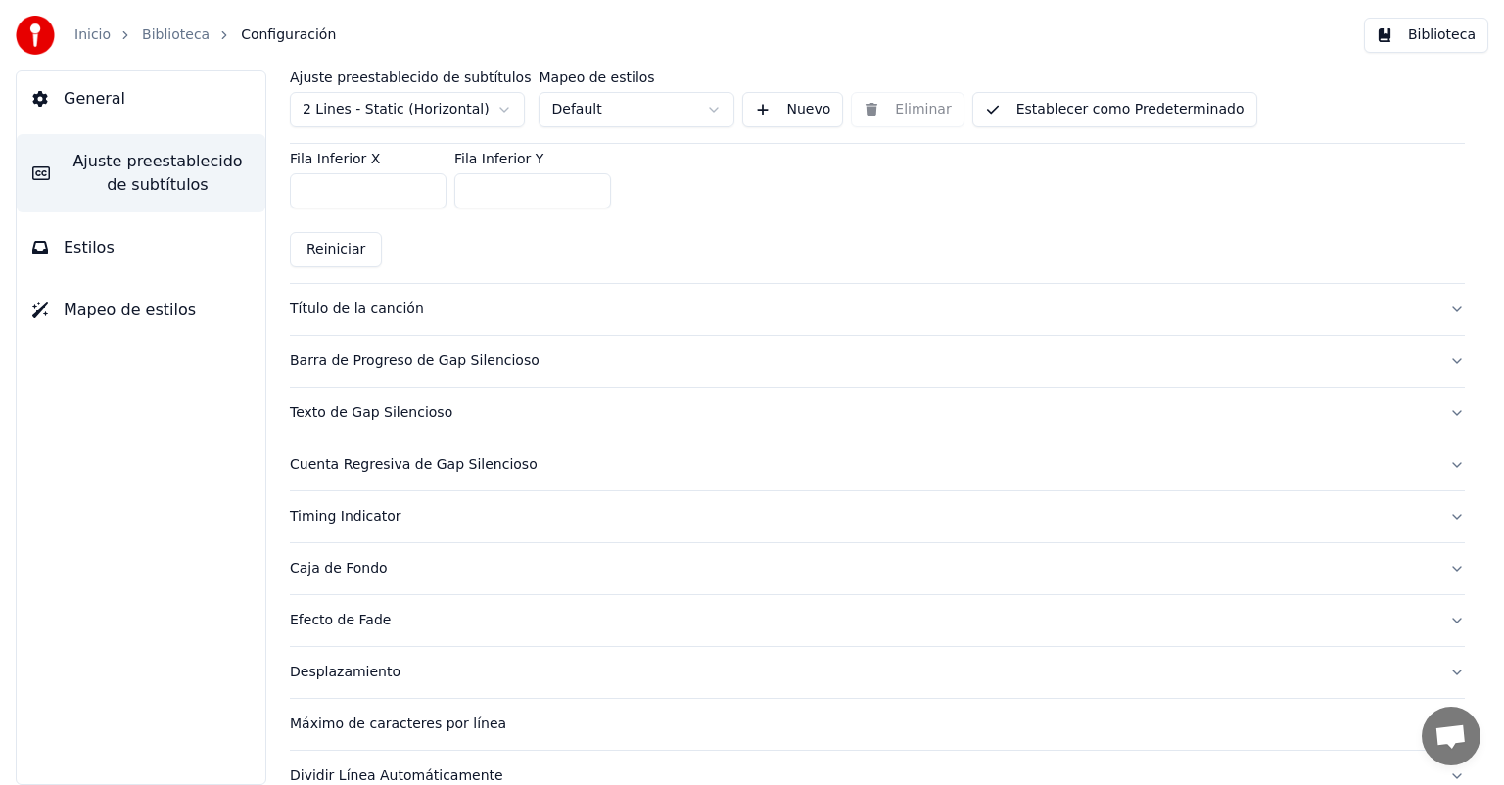
click at [384, 317] on div "Título de la canción" at bounding box center [861, 310] width 1143 height 20
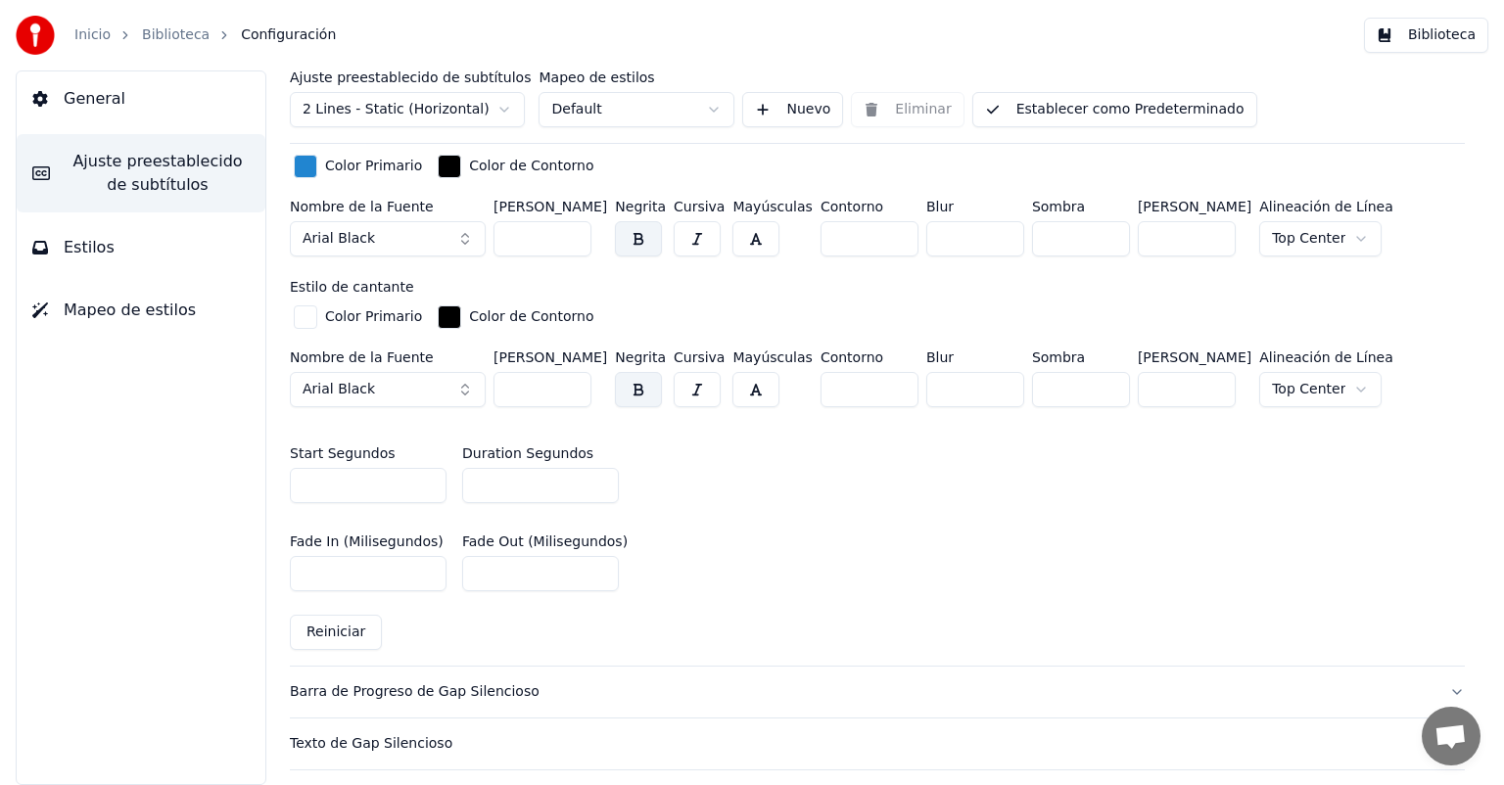
scroll to position [979, 0]
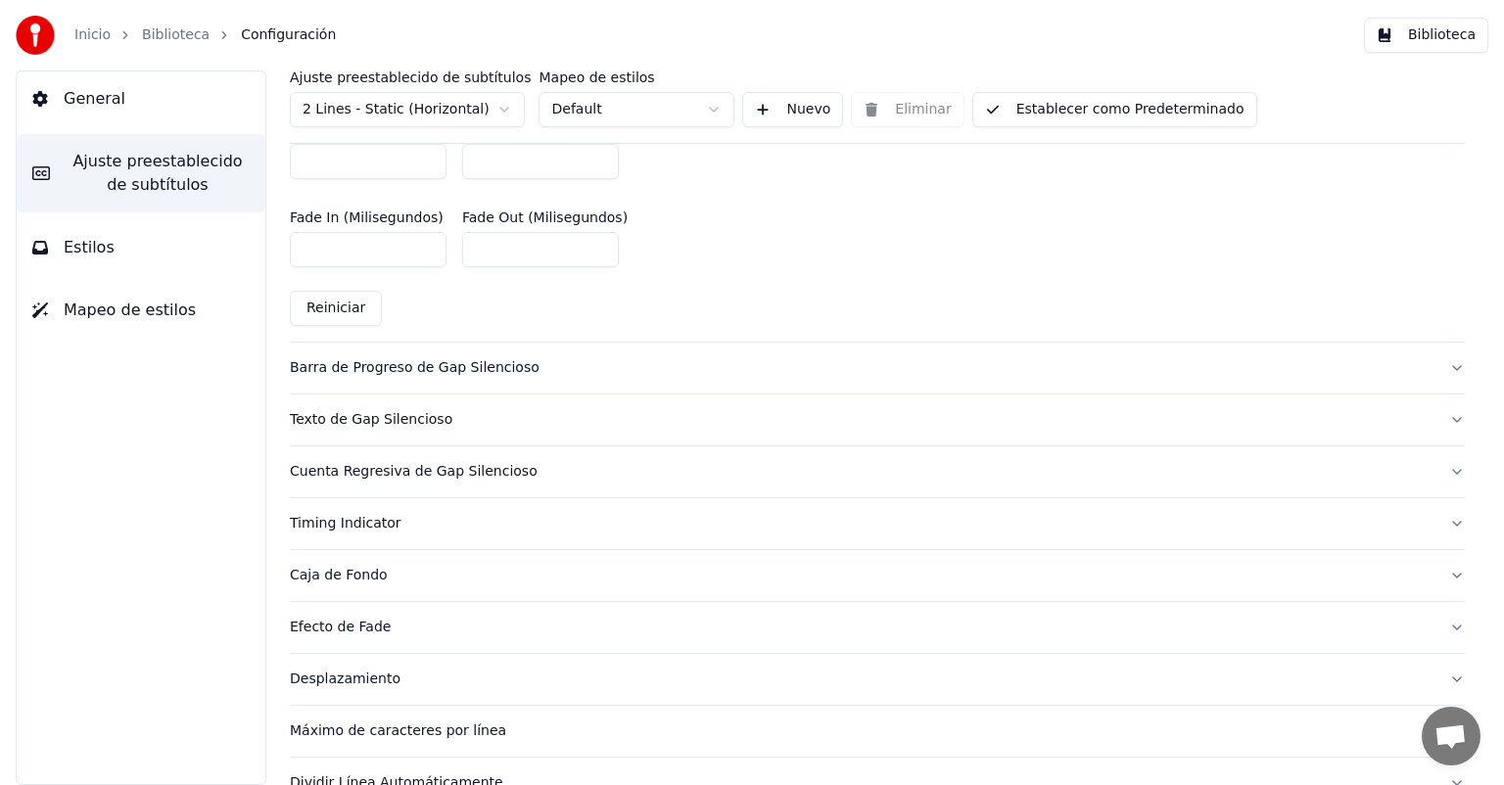
click at [409, 372] on div "Barra de Progreso de Gap Silencioso" at bounding box center [861, 368] width 1143 height 20
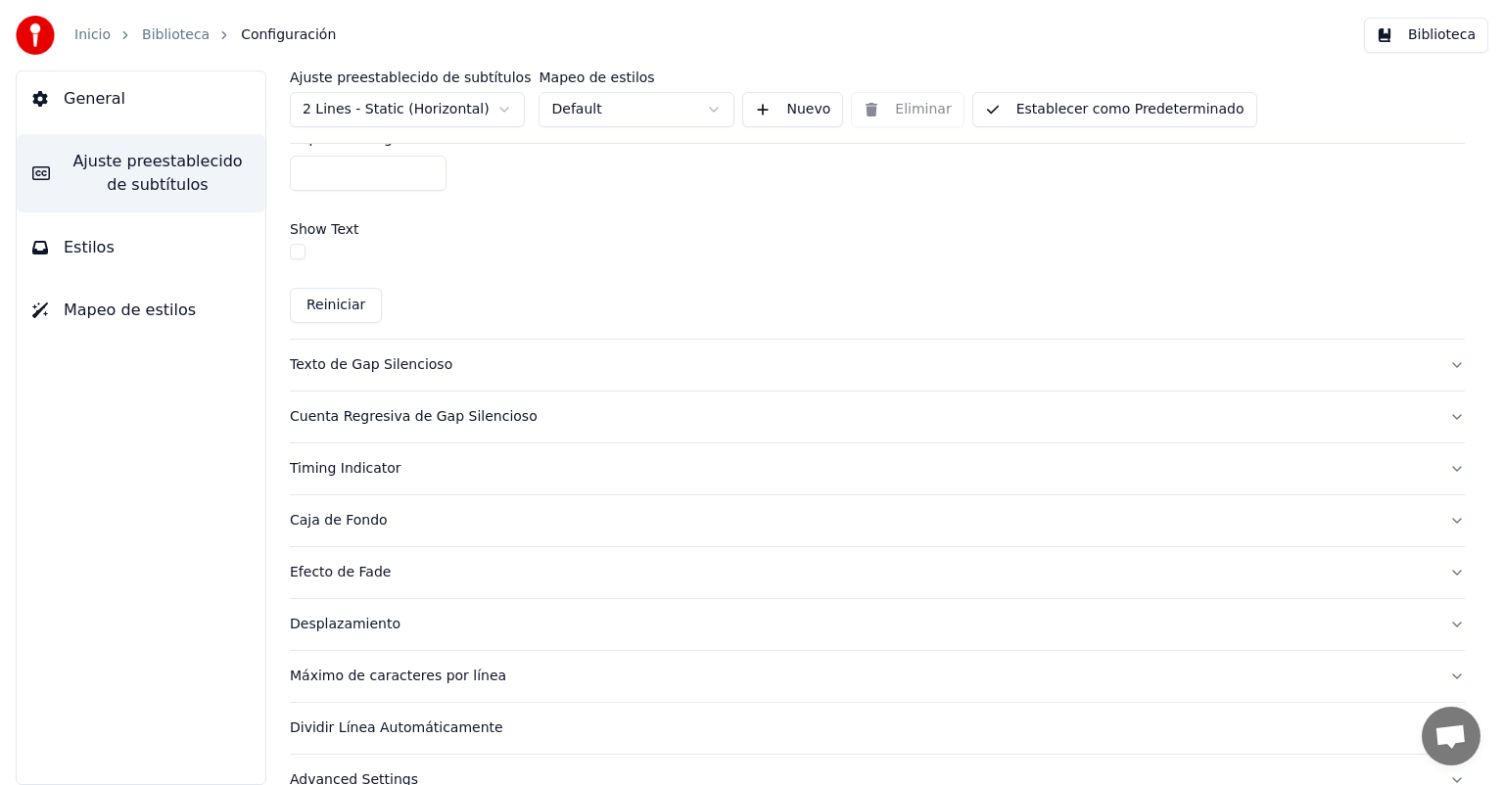
scroll to position [1246, 0]
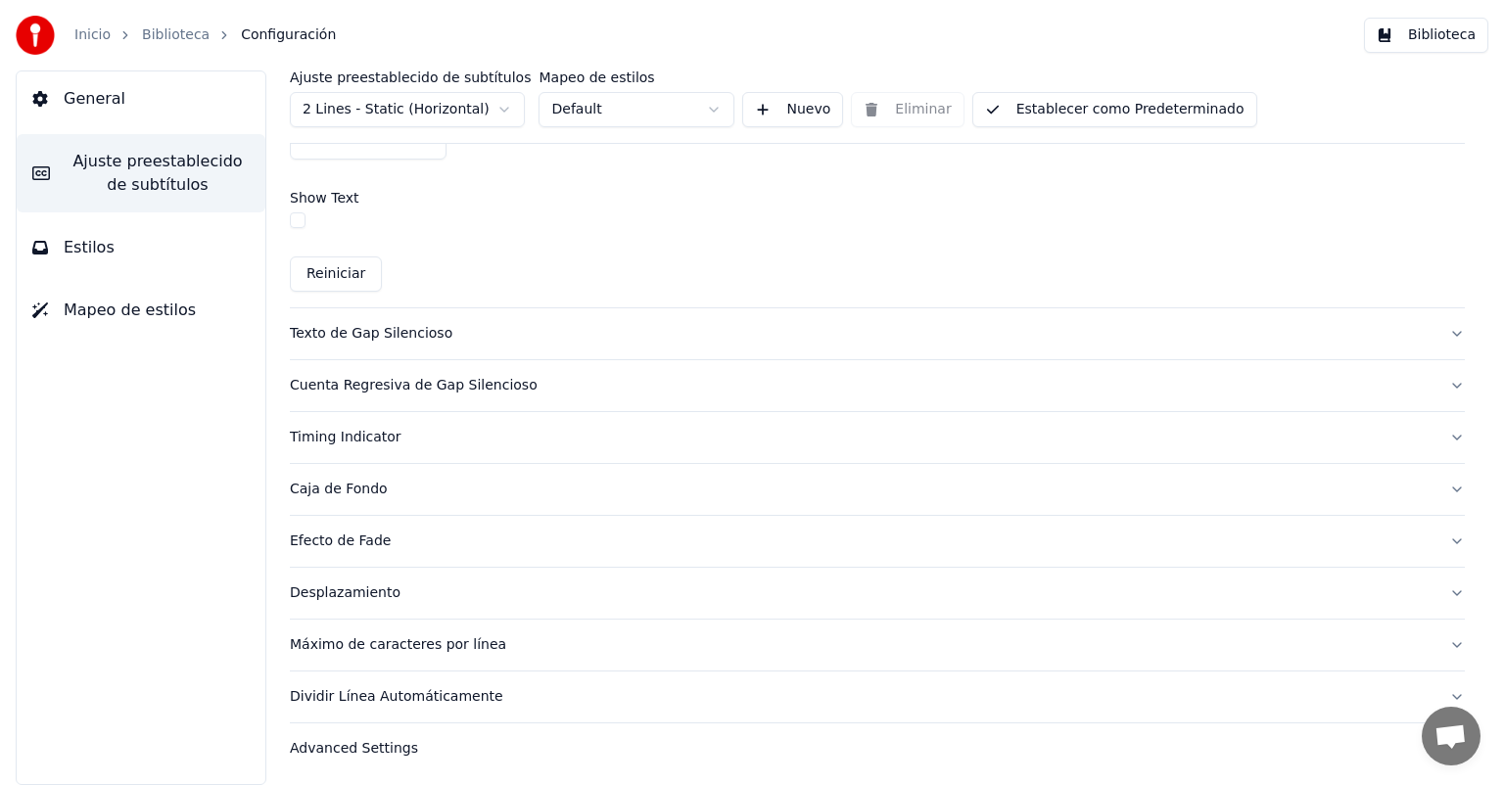
click at [349, 747] on div "Advanced Settings" at bounding box center [861, 749] width 1143 height 20
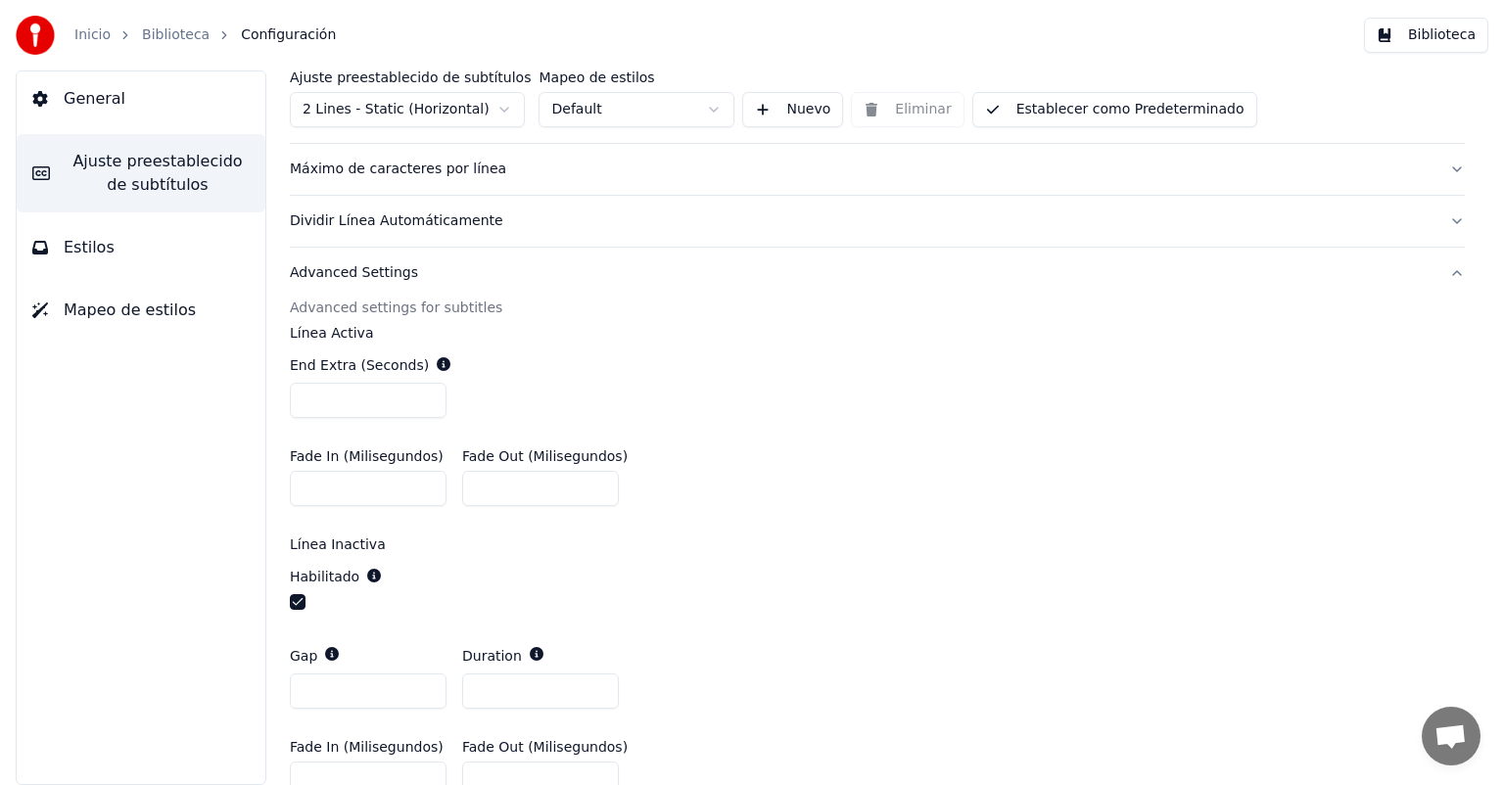
scroll to position [656, 0]
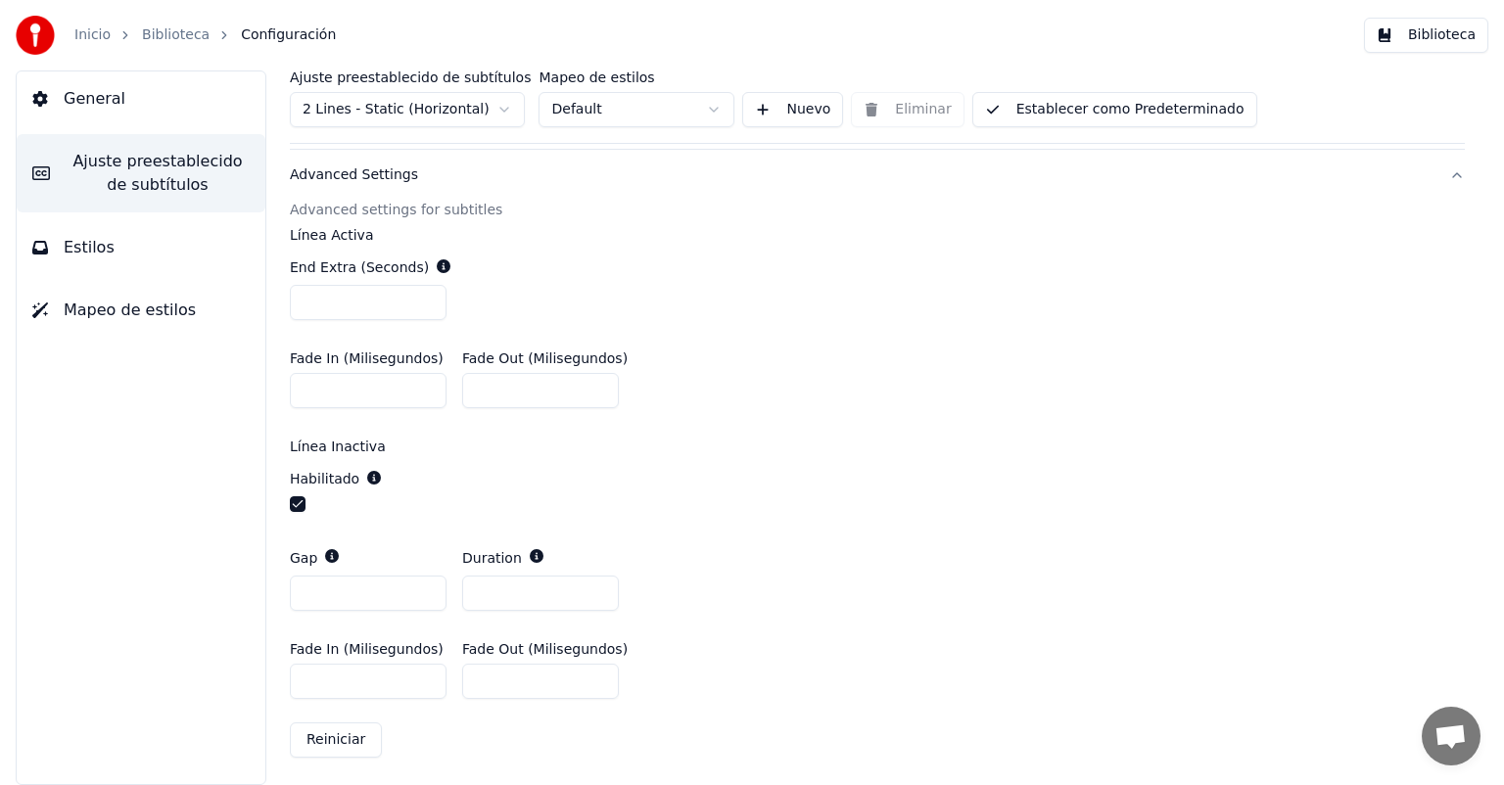
click at [98, 257] on span "Estilos" at bounding box center [89, 247] width 51 height 23
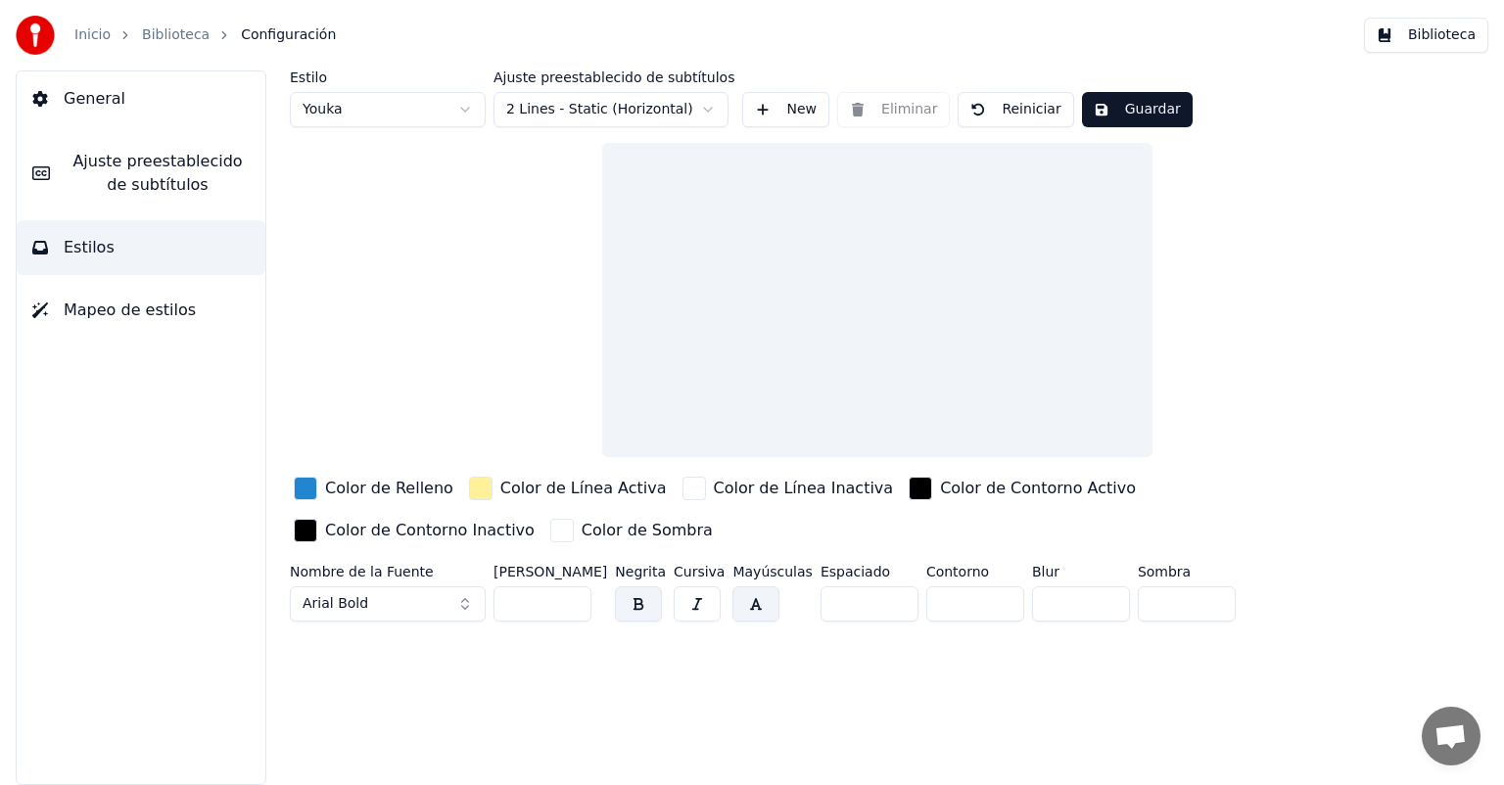
scroll to position [0, 0]
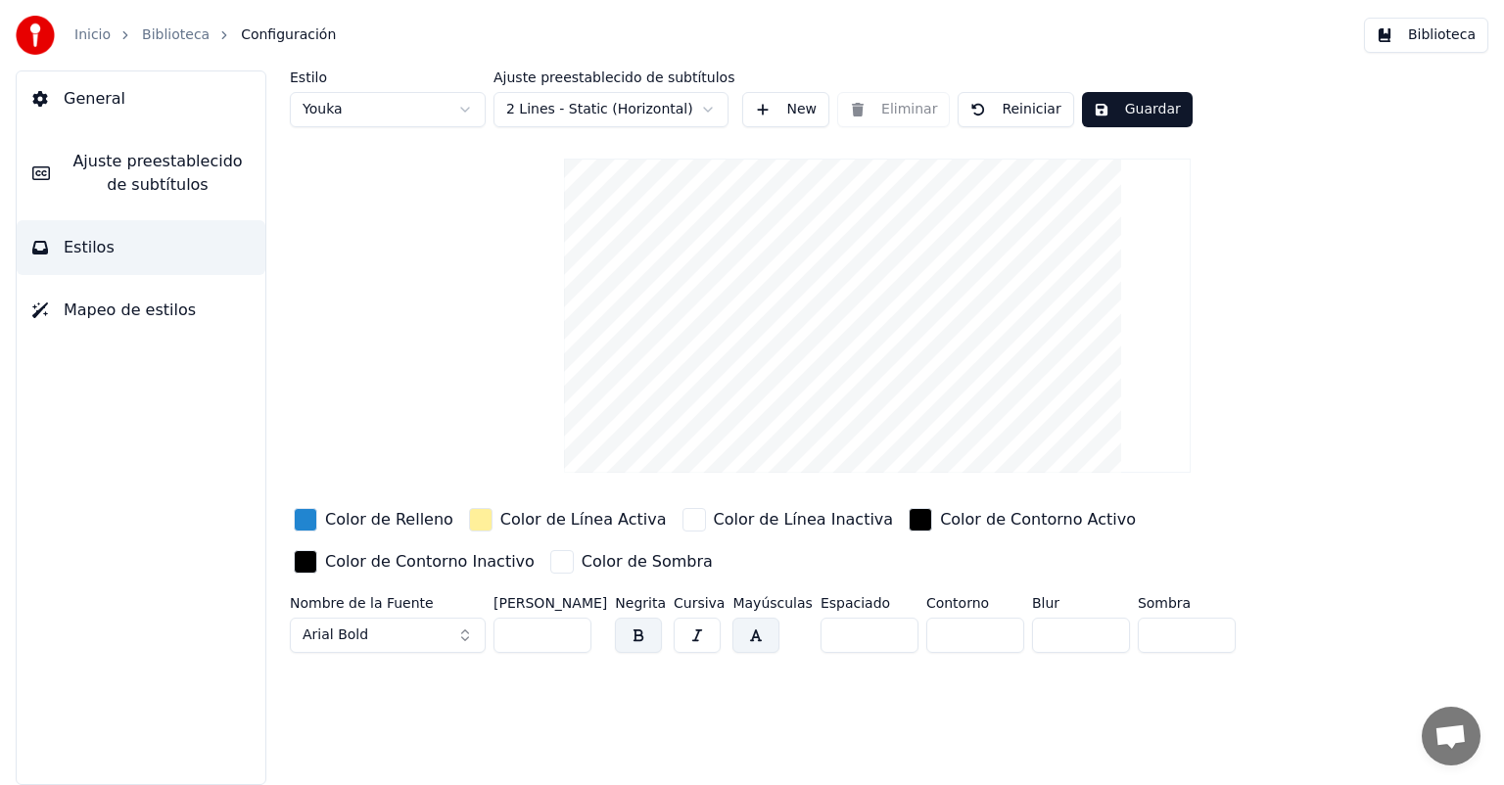
click at [106, 322] on button "Mapeo de estilos" at bounding box center [141, 310] width 249 height 55
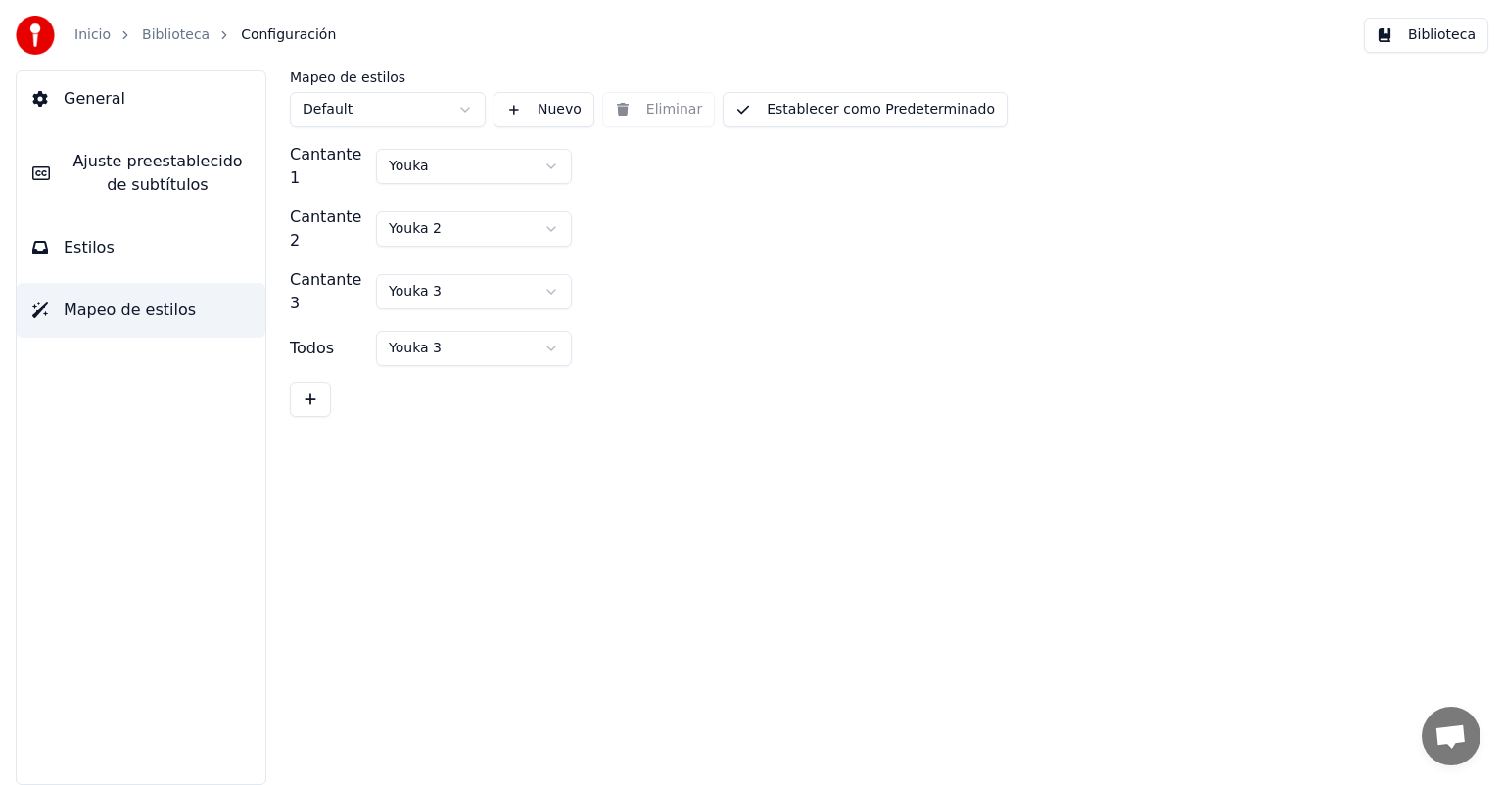
click at [154, 171] on span "Ajuste preestablecido de subtítulos" at bounding box center [158, 173] width 184 height 47
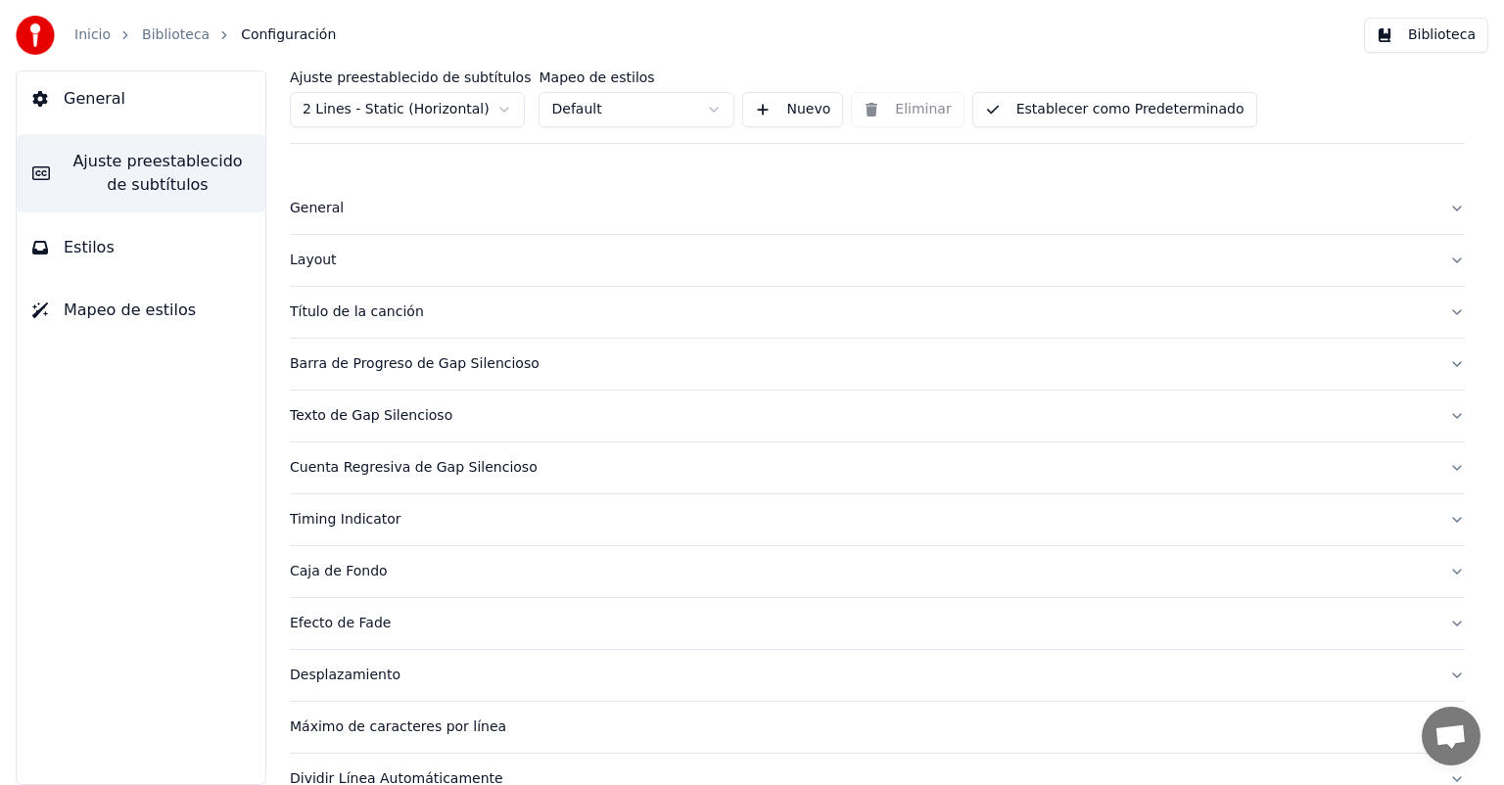
click at [252, 32] on span "Configuración" at bounding box center [288, 35] width 95 height 20
click at [192, 34] on link "Biblioteca" at bounding box center [176, 35] width 68 height 20
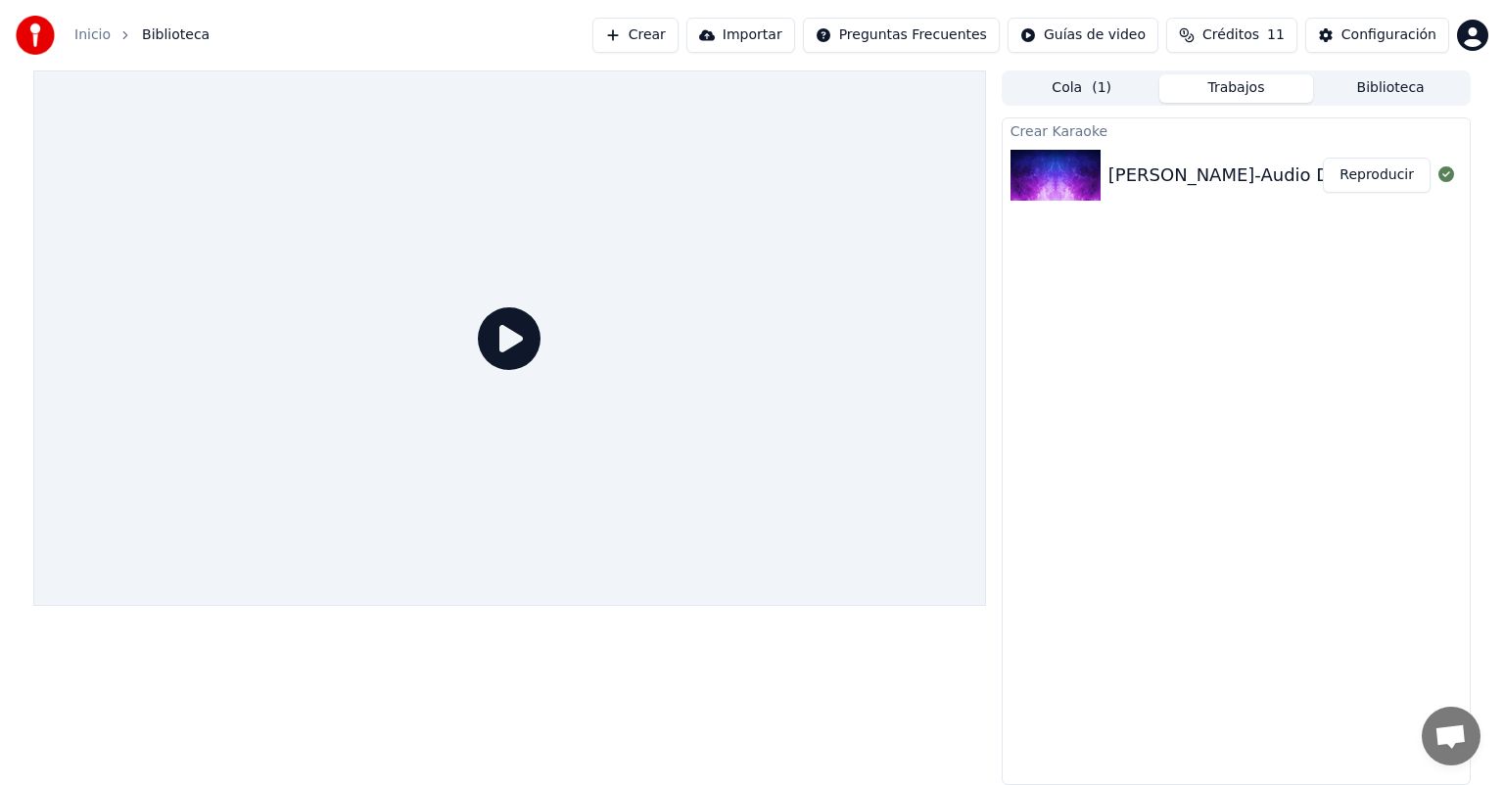
click at [1249, 179] on div "[PERSON_NAME]-Audio Dj [PERSON_NAME]-[PERSON_NAME]" at bounding box center [1374, 175] width 532 height 27
click at [532, 323] on icon at bounding box center [509, 338] width 63 height 63
click at [489, 350] on icon at bounding box center [509, 338] width 63 height 63
click at [1377, 31] on div "Configuración" at bounding box center [1388, 35] width 95 height 20
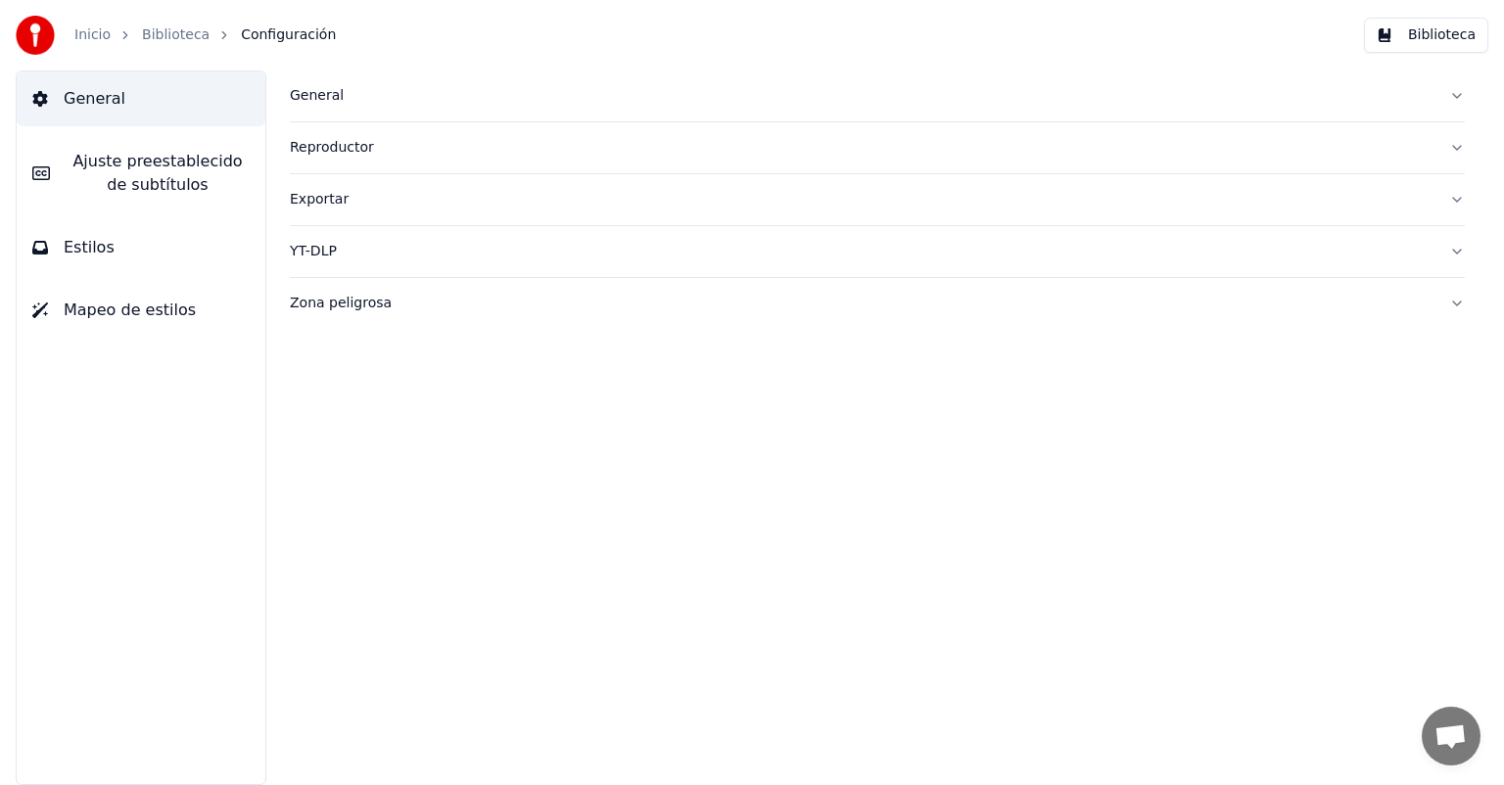
click at [346, 194] on div "Exportar" at bounding box center [861, 200] width 1143 height 20
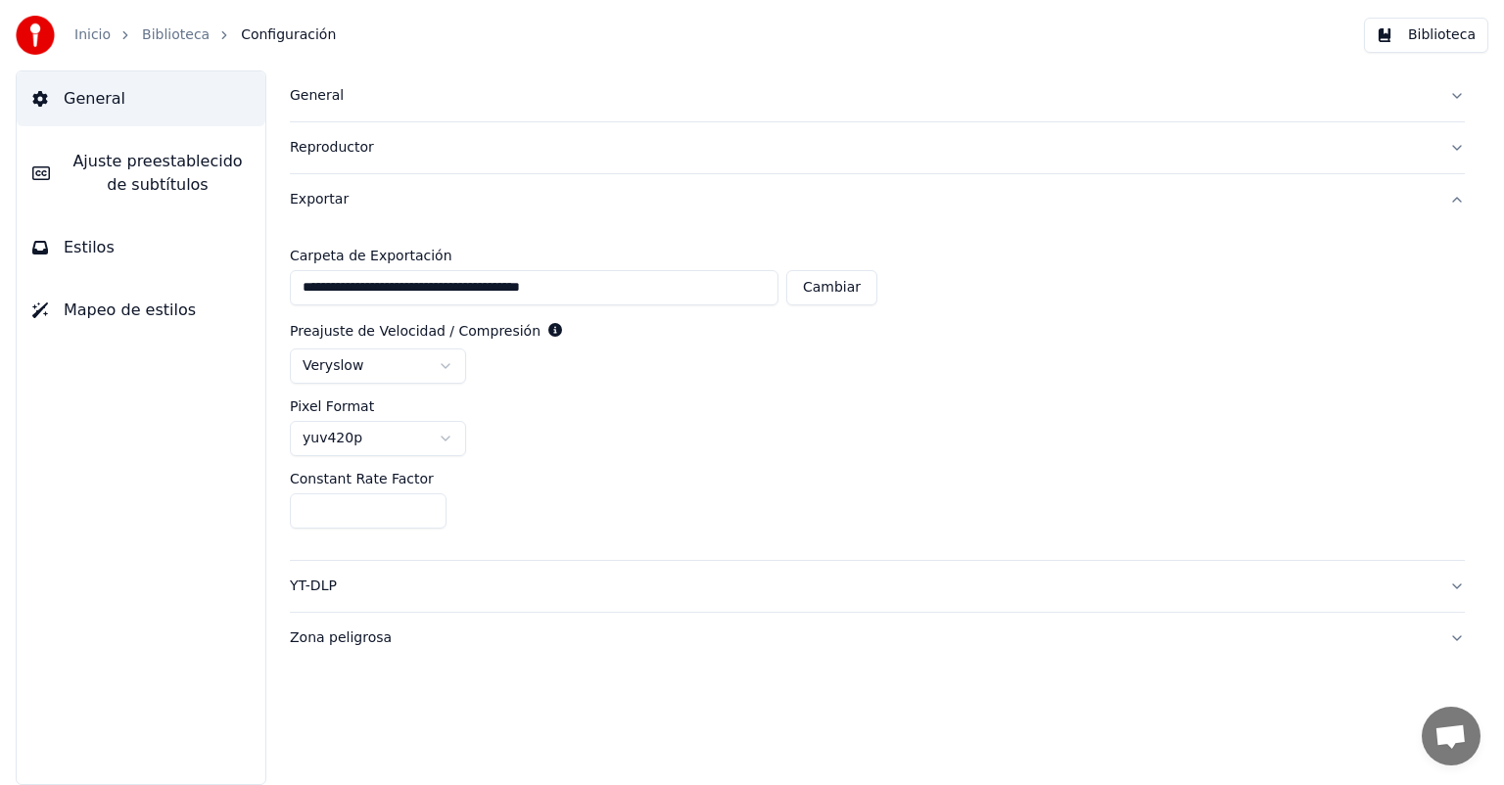
click at [361, 439] on html "**********" at bounding box center [752, 392] width 1504 height 785
click at [352, 496] on input "**" at bounding box center [368, 510] width 157 height 35
drag, startPoint x: 352, startPoint y: 497, endPoint x: 282, endPoint y: 498, distance: 70.5
click at [282, 498] on div "**********" at bounding box center [877, 427] width 1253 height 715
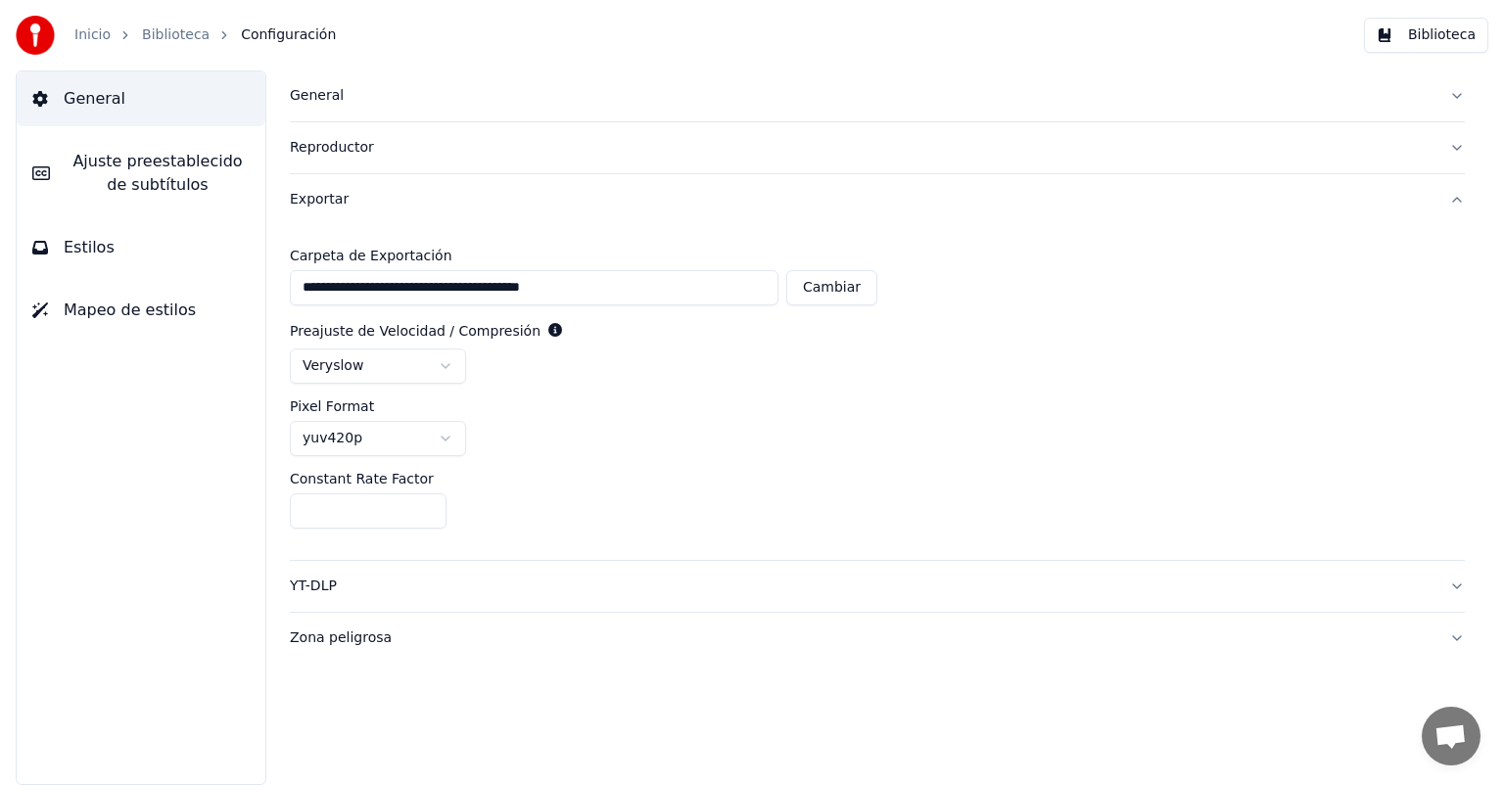
click at [278, 490] on div "**********" at bounding box center [877, 427] width 1253 height 715
click at [355, 211] on button "Exportar" at bounding box center [877, 199] width 1175 height 51
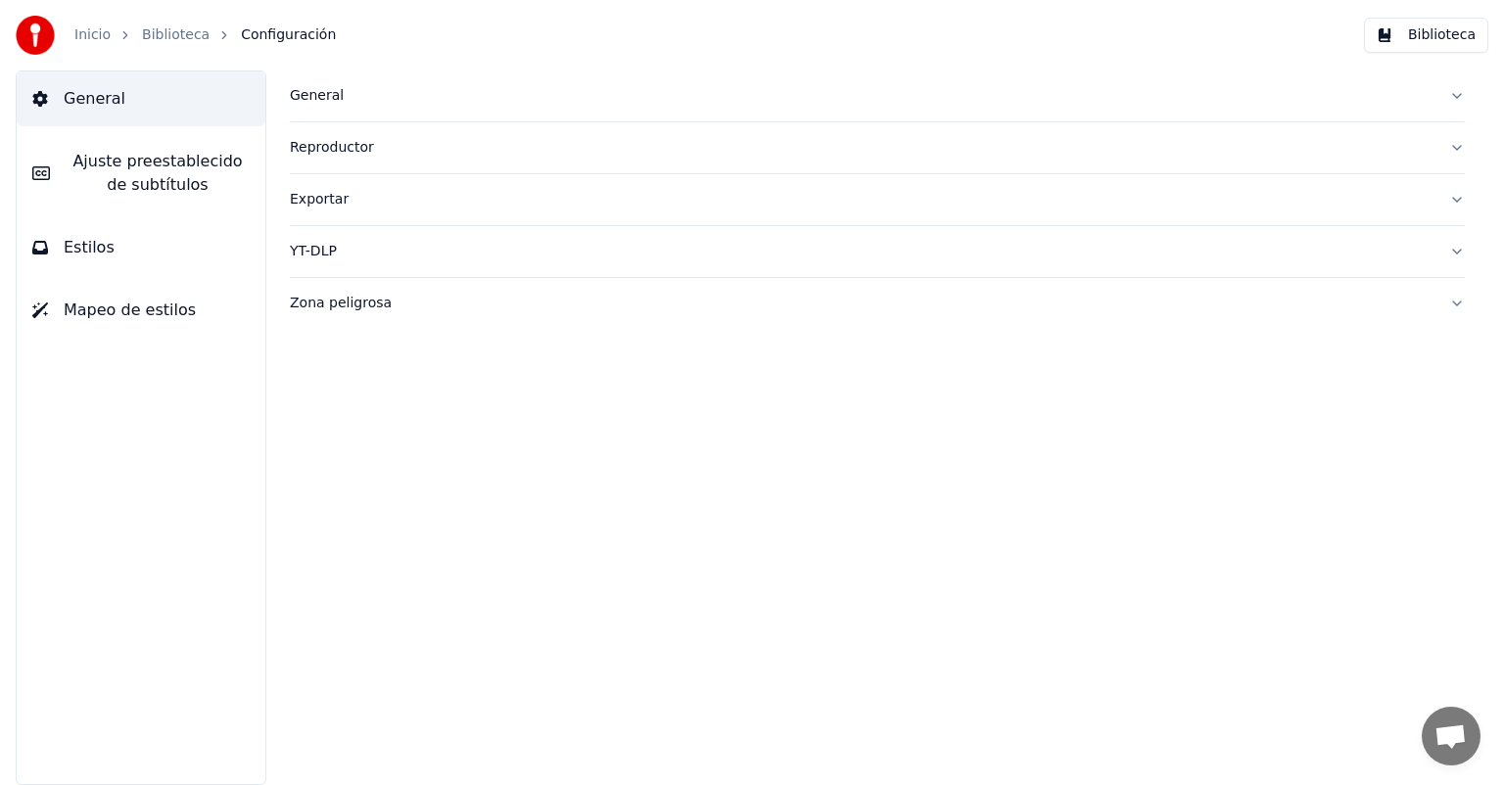
click at [329, 200] on div "Exportar" at bounding box center [861, 200] width 1143 height 20
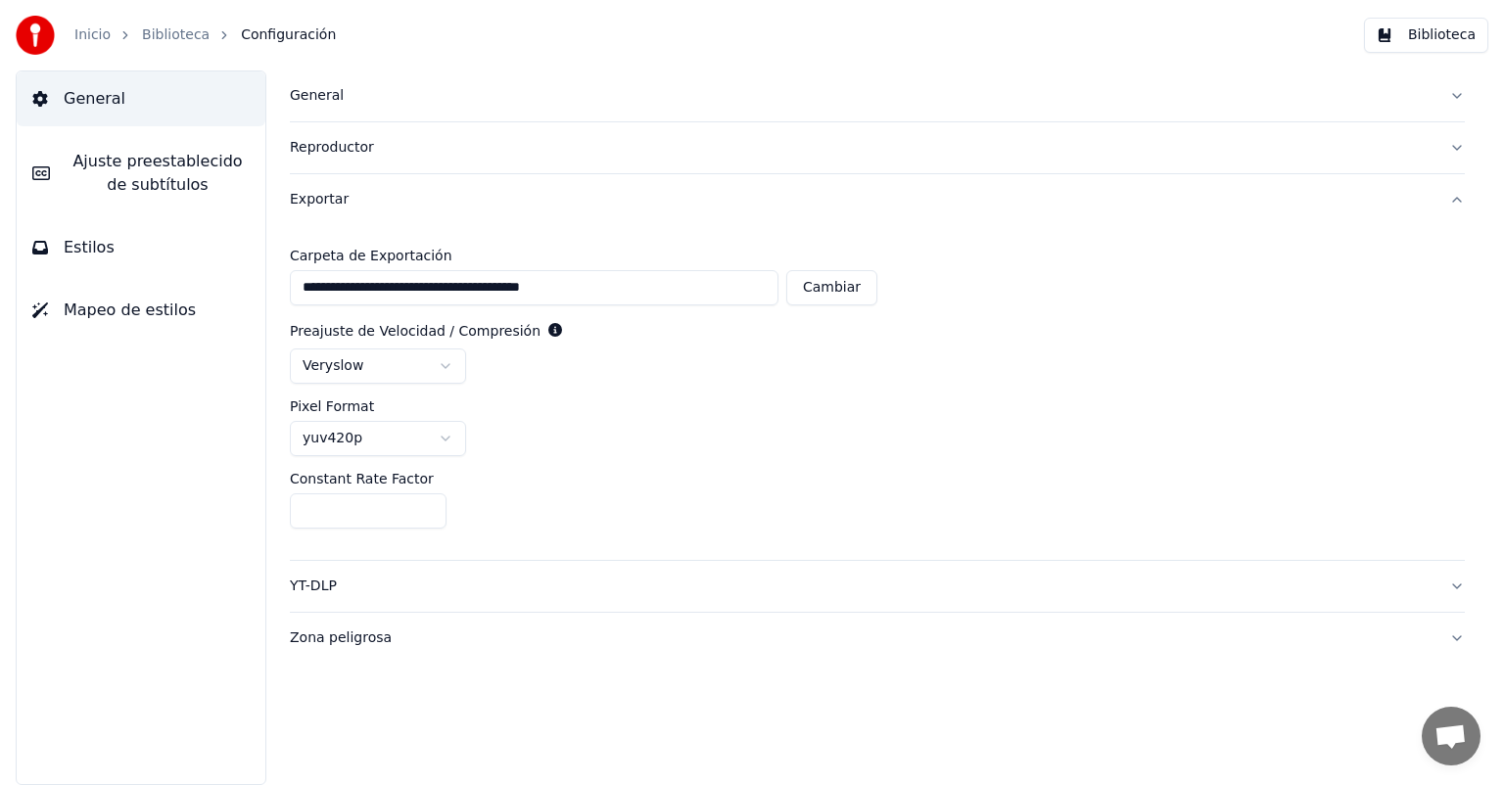
click at [353, 150] on div "Reproductor" at bounding box center [861, 148] width 1143 height 20
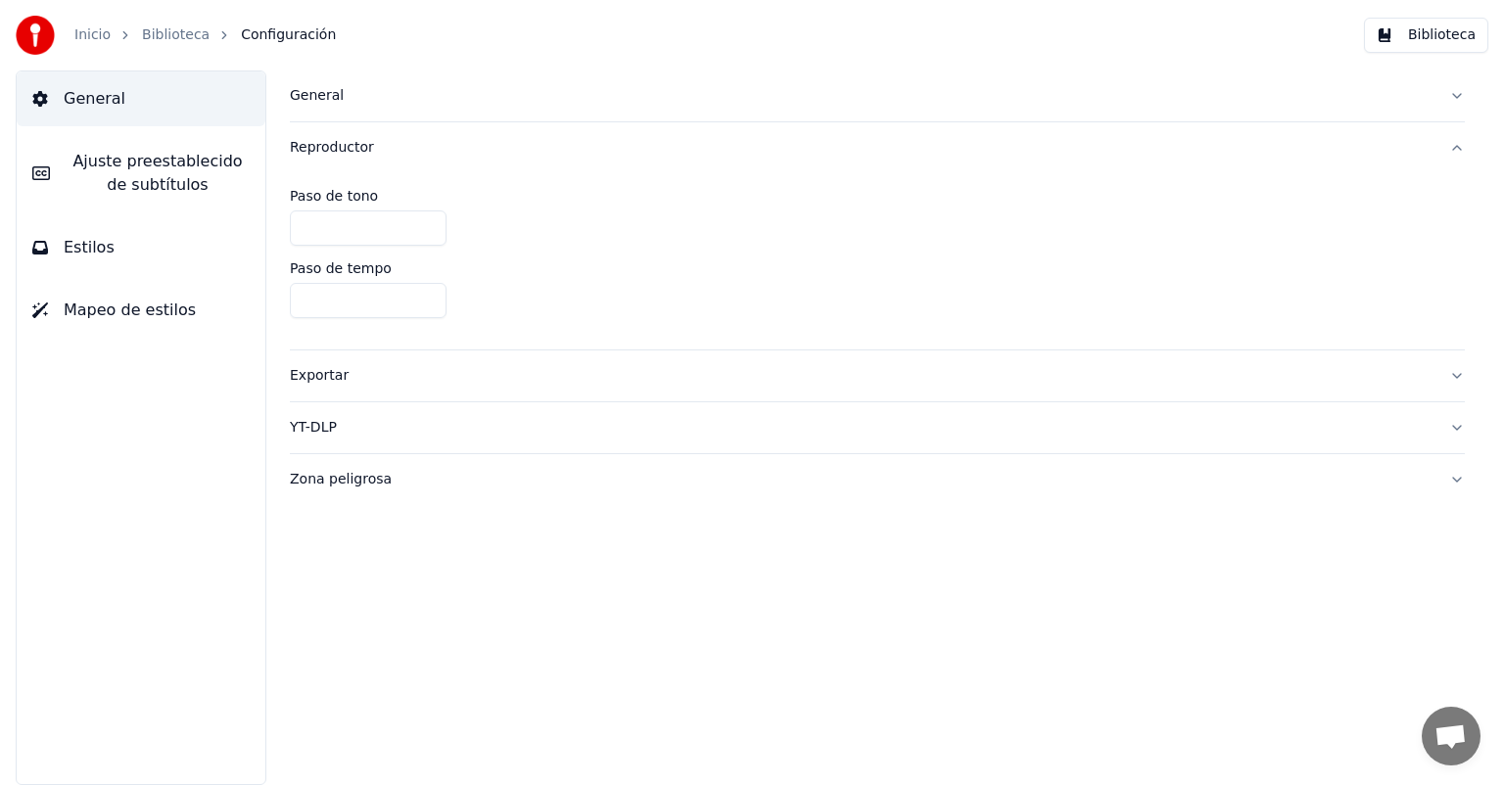
click at [353, 150] on div "Reproductor" at bounding box center [861, 148] width 1143 height 20
click at [354, 303] on div "Zona peligrosa" at bounding box center [861, 304] width 1143 height 20
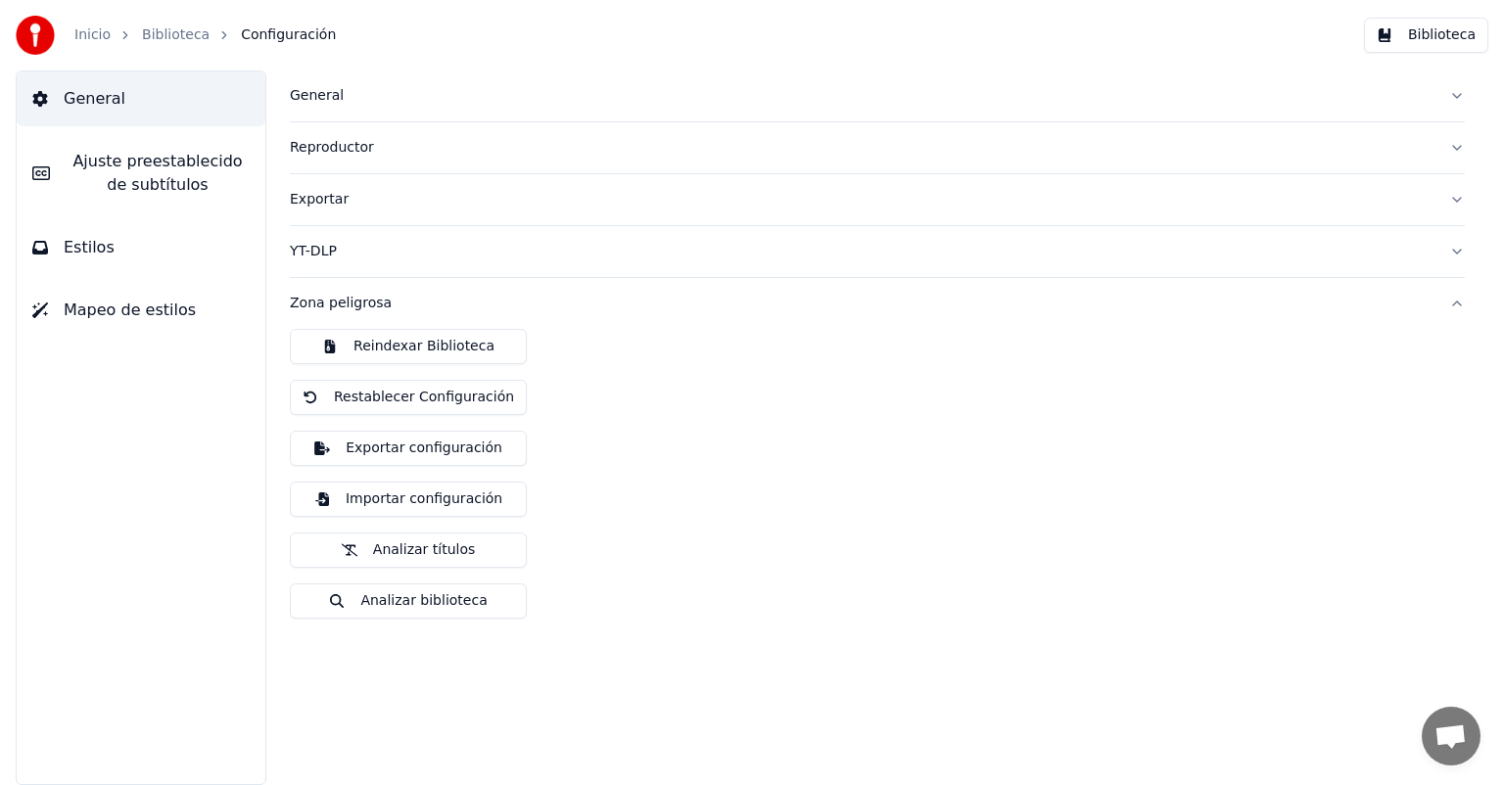
click at [354, 303] on div "Zona peligrosa" at bounding box center [861, 304] width 1143 height 20
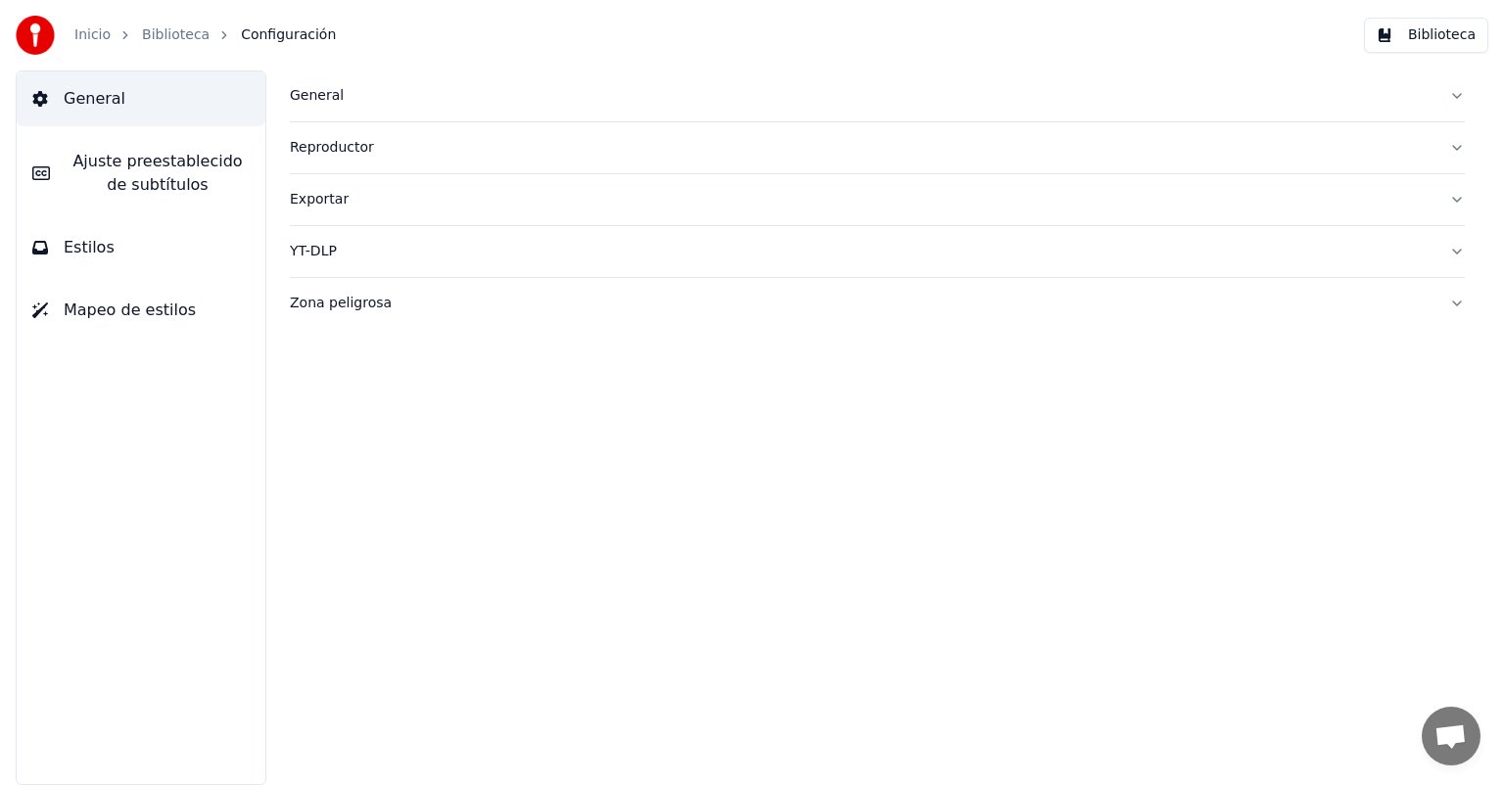
click at [319, 250] on div "YT-DLP" at bounding box center [861, 252] width 1143 height 20
click at [321, 332] on div at bounding box center [877, 331] width 1175 height 23
click at [309, 328] on button "button" at bounding box center [305, 329] width 31 height 18
click at [303, 336] on button "button" at bounding box center [305, 329] width 31 height 18
click at [349, 384] on html "Inicio Biblioteca Configuración Biblioteca General [PERSON_NAME] preestablecido…" at bounding box center [752, 392] width 1504 height 785
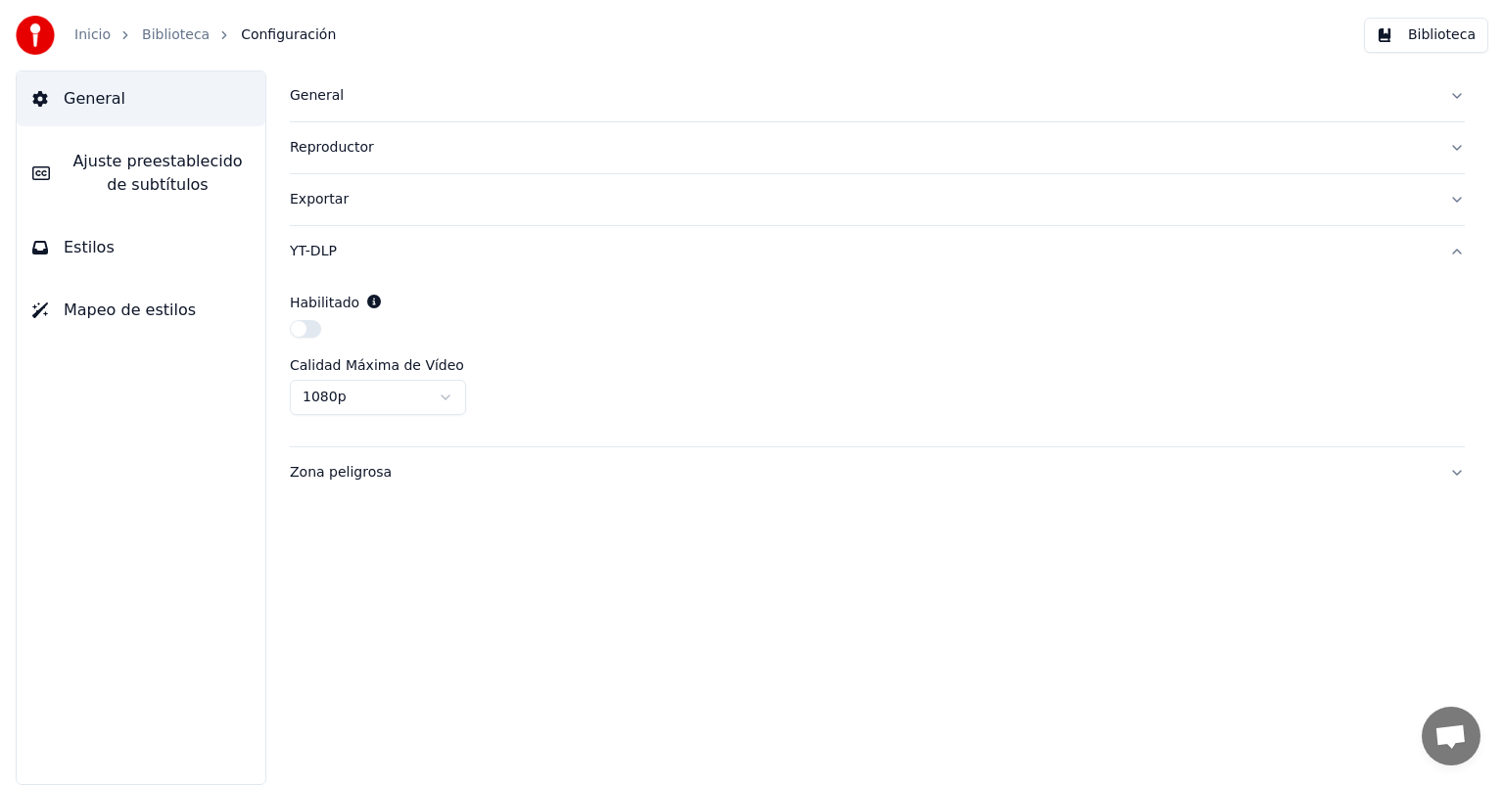
click at [378, 393] on html "Inicio Biblioteca Configuración Biblioteca General [PERSON_NAME] preestablecido…" at bounding box center [752, 392] width 1504 height 785
click at [325, 466] on div "Zona peligrosa" at bounding box center [861, 473] width 1143 height 20
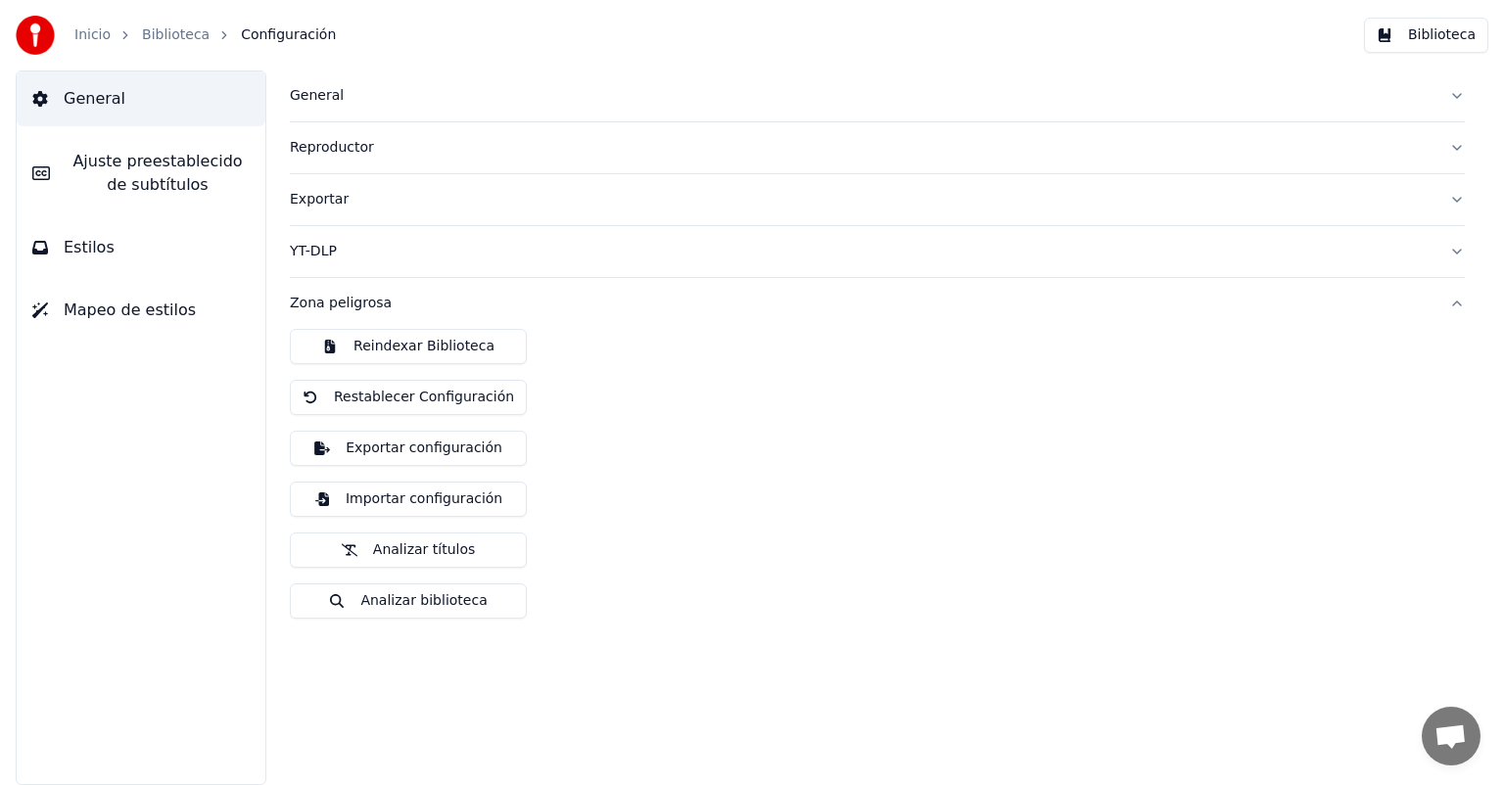
click at [323, 300] on div "Zona peligrosa" at bounding box center [861, 304] width 1143 height 20
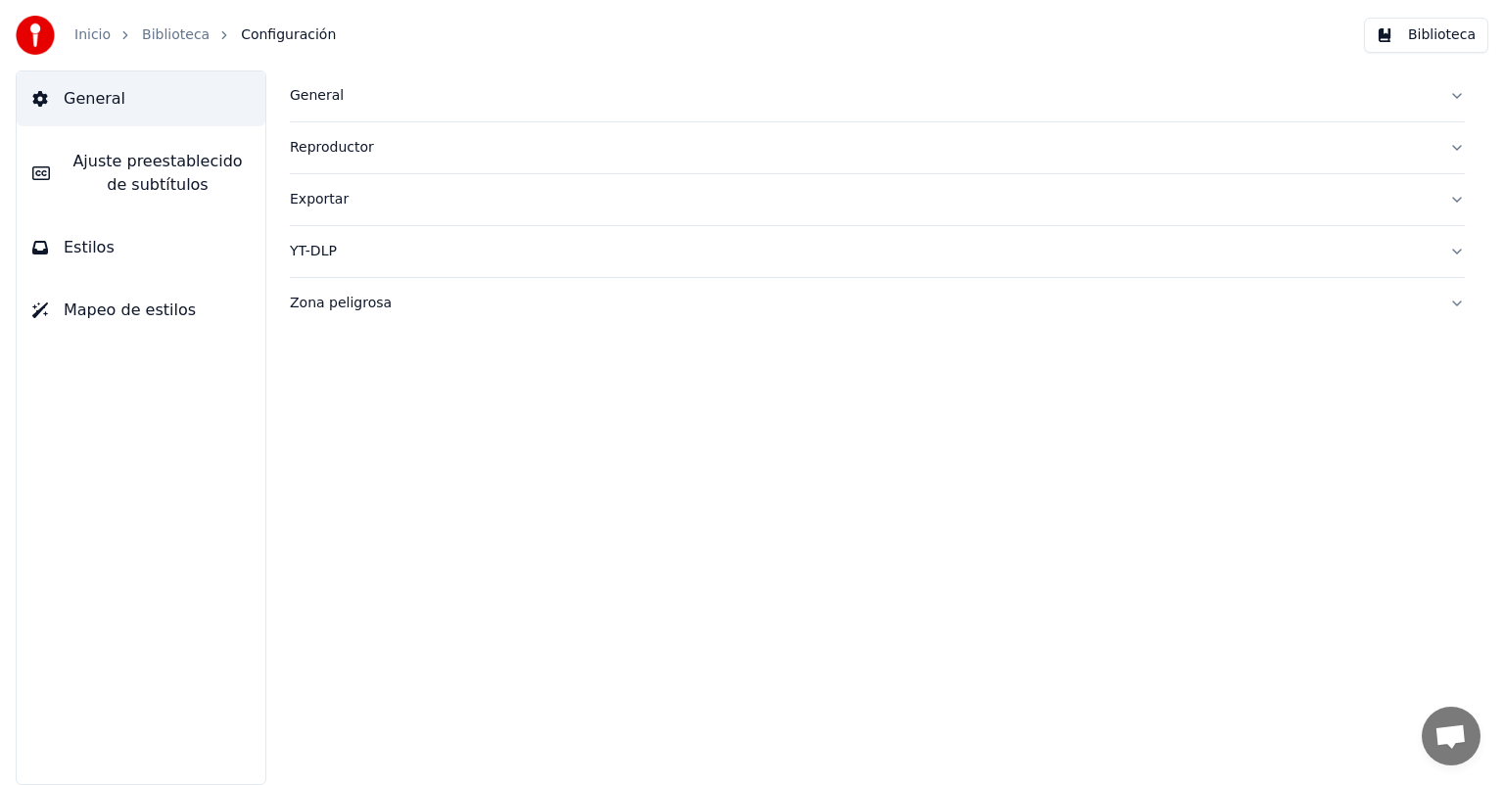
click at [341, 200] on div "Exportar" at bounding box center [861, 200] width 1143 height 20
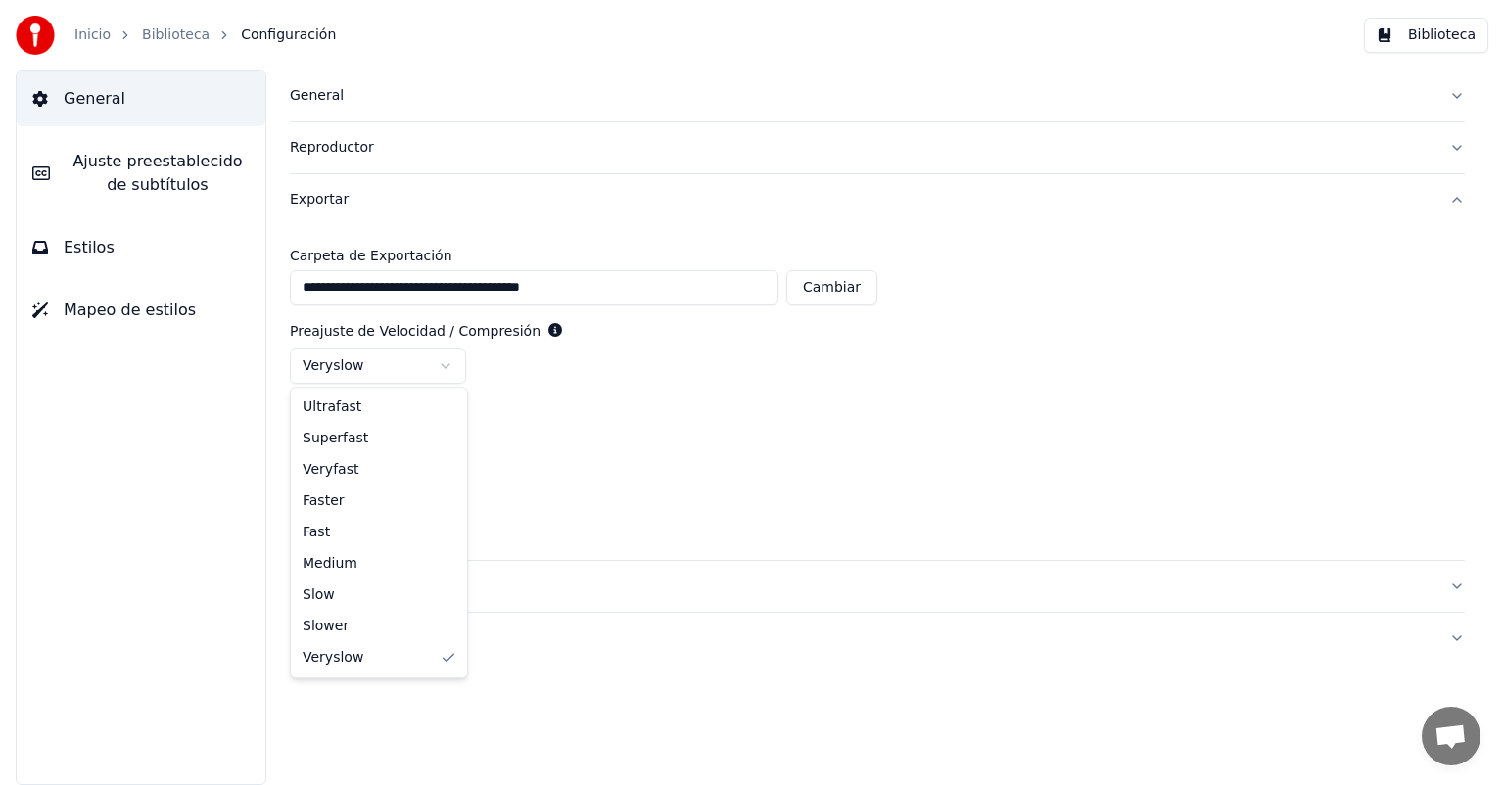
click at [380, 370] on html "**********" at bounding box center [752, 392] width 1504 height 785
click at [531, 239] on html "**********" at bounding box center [752, 392] width 1504 height 785
click at [359, 144] on div "Reproductor" at bounding box center [861, 148] width 1143 height 20
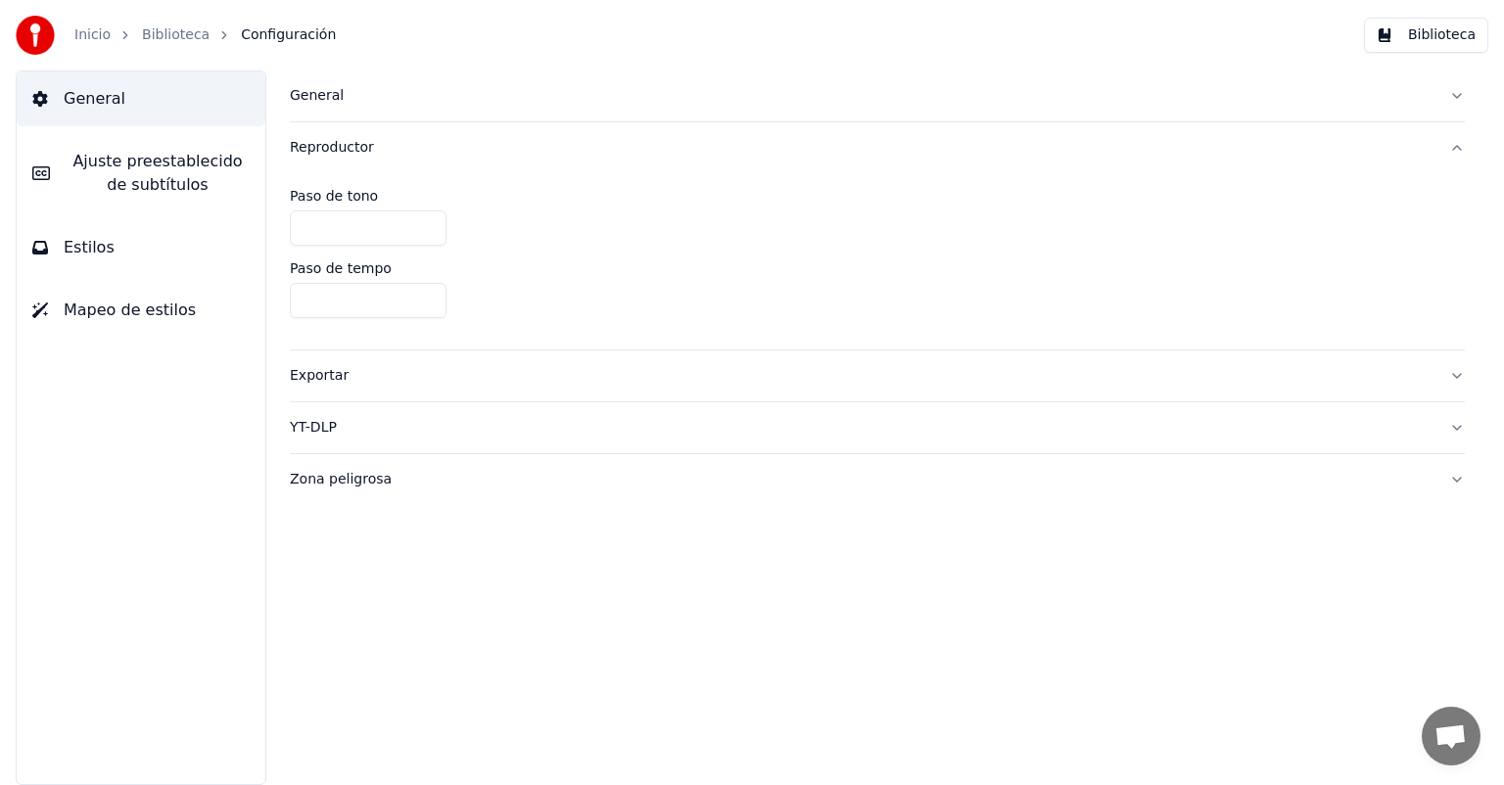
click at [331, 90] on div "General" at bounding box center [861, 96] width 1143 height 20
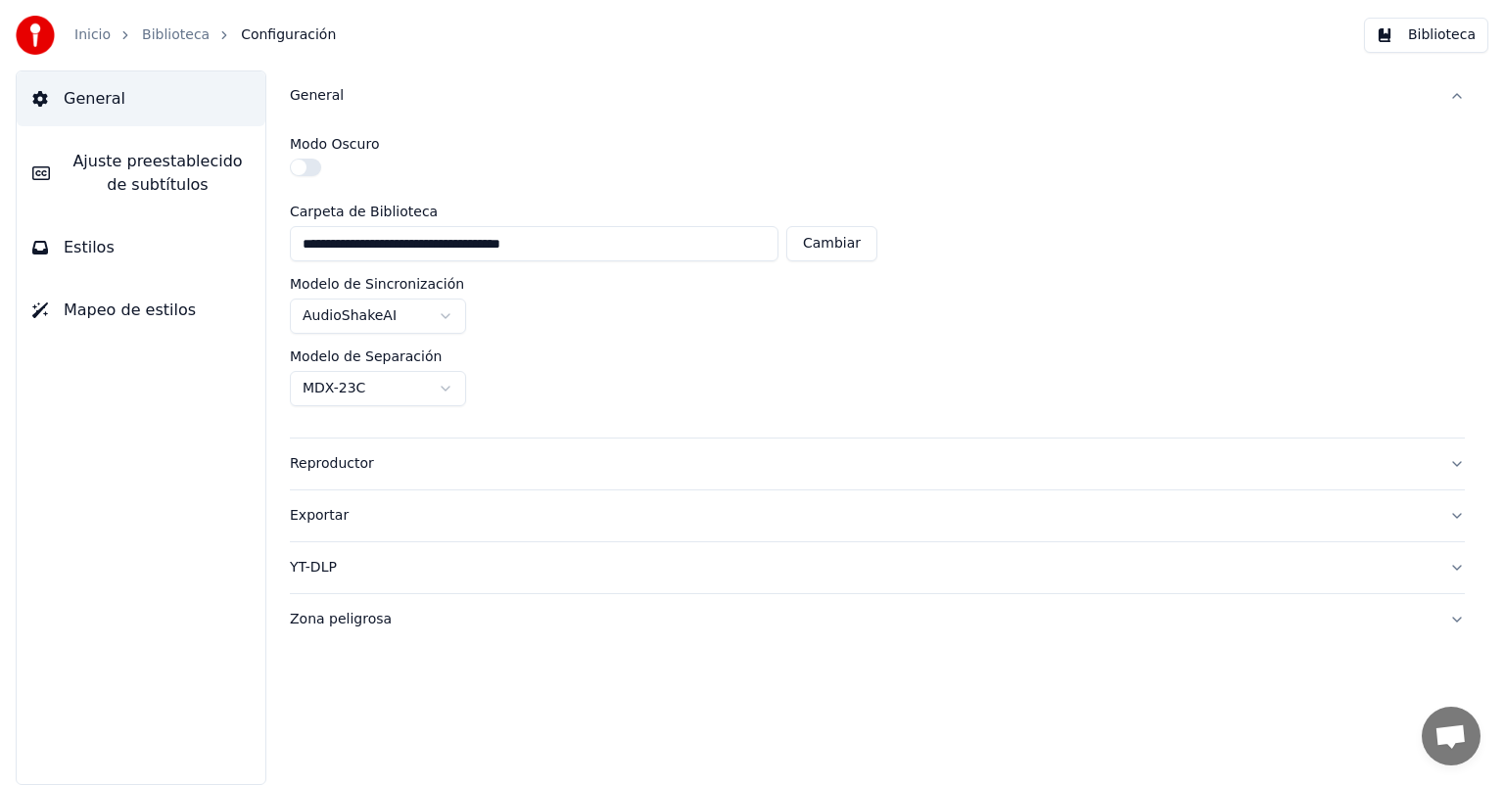
click at [188, 38] on link "Biblioteca" at bounding box center [176, 35] width 68 height 20
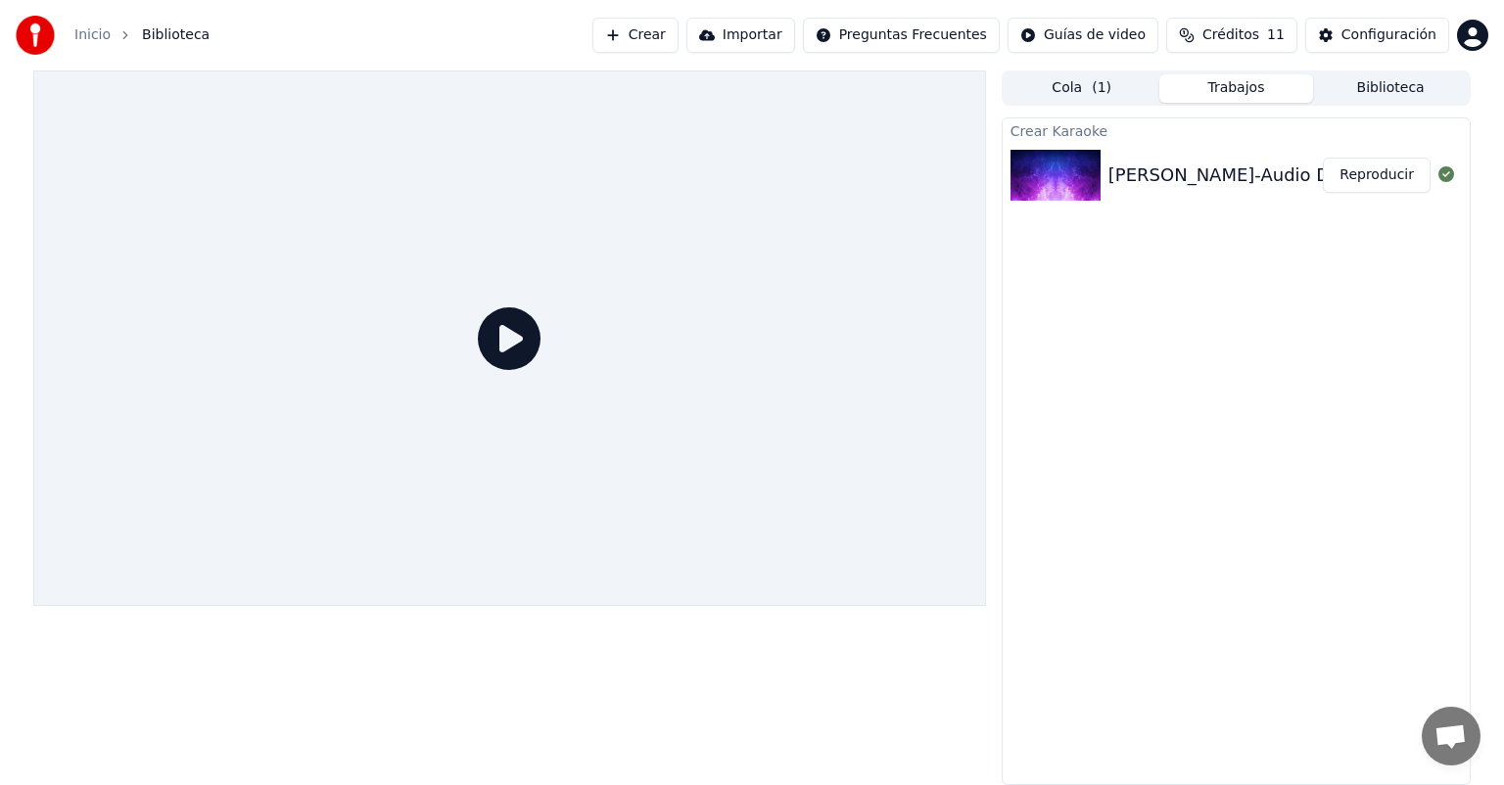
click at [513, 332] on icon at bounding box center [509, 338] width 63 height 63
click at [774, 43] on button "Importar" at bounding box center [740, 35] width 109 height 35
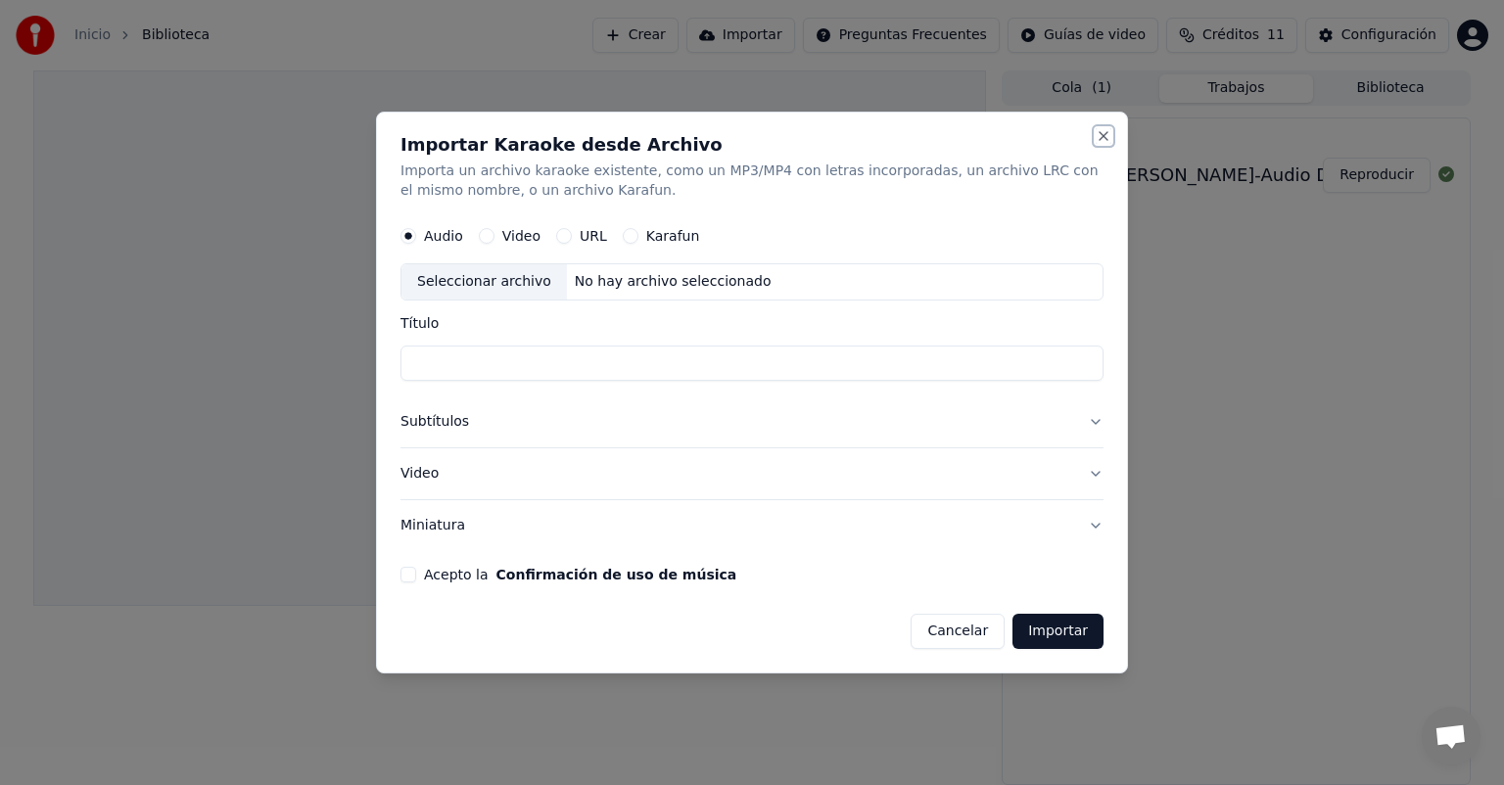
click at [1103, 140] on button "Close" at bounding box center [1103, 136] width 16 height 16
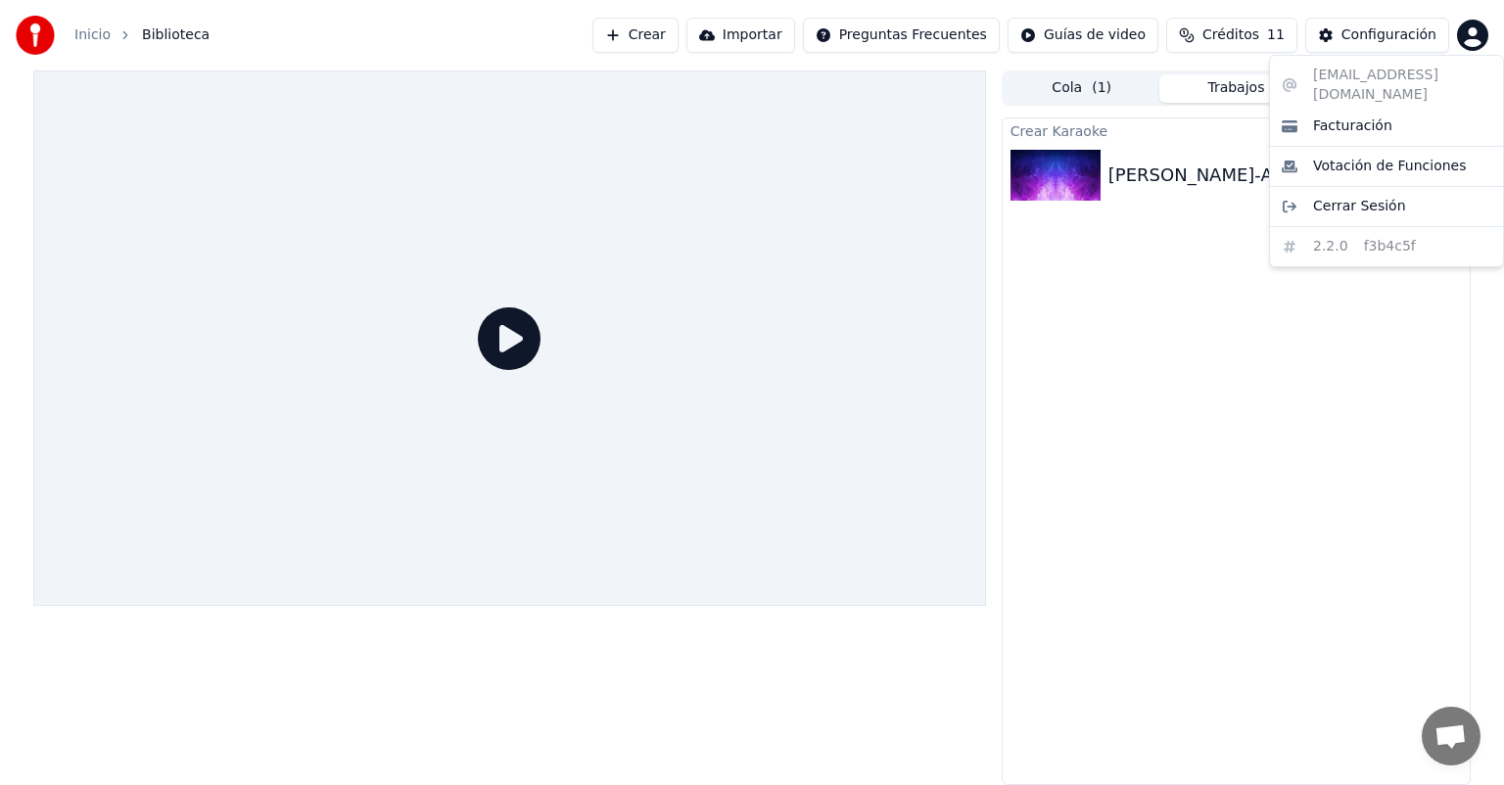
click at [1474, 25] on html "Inicio Biblioteca Crear Importar Preguntas Frecuentes Guías de video Créditos 1…" at bounding box center [752, 392] width 1504 height 785
click at [1235, 294] on html "Inicio Biblioteca Crear Importar Preguntas Frecuentes Guías de video Créditos 1…" at bounding box center [752, 392] width 1504 height 785
click at [1029, 175] on img at bounding box center [1055, 175] width 90 height 51
click at [517, 344] on icon at bounding box center [509, 338] width 63 height 63
click at [16, 59] on div "Inicio Biblioteca Crear Importar Preguntas Frecuentes Guías de video Créditos 1…" at bounding box center [752, 35] width 1504 height 70
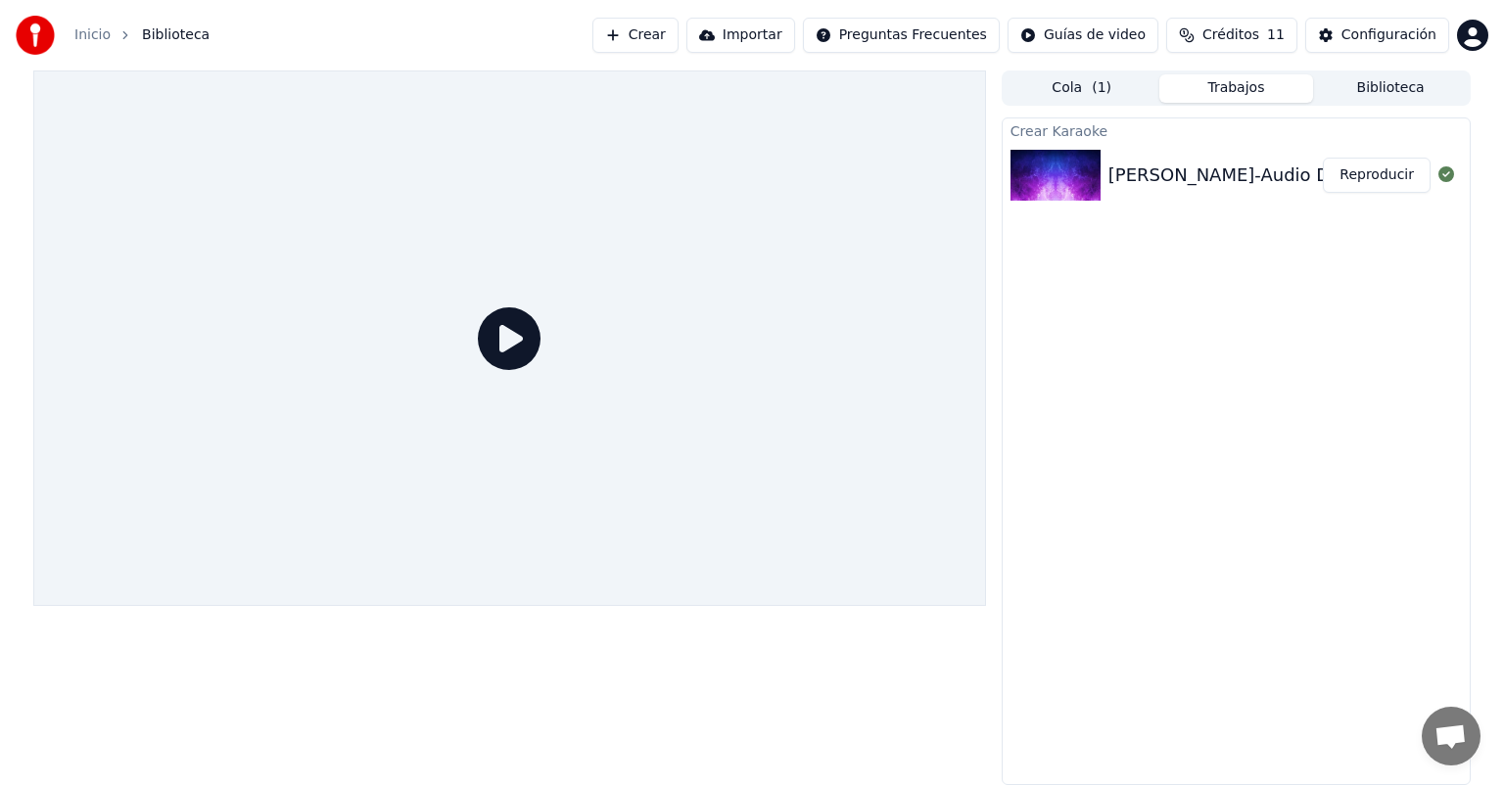
click at [34, 45] on img at bounding box center [35, 35] width 39 height 39
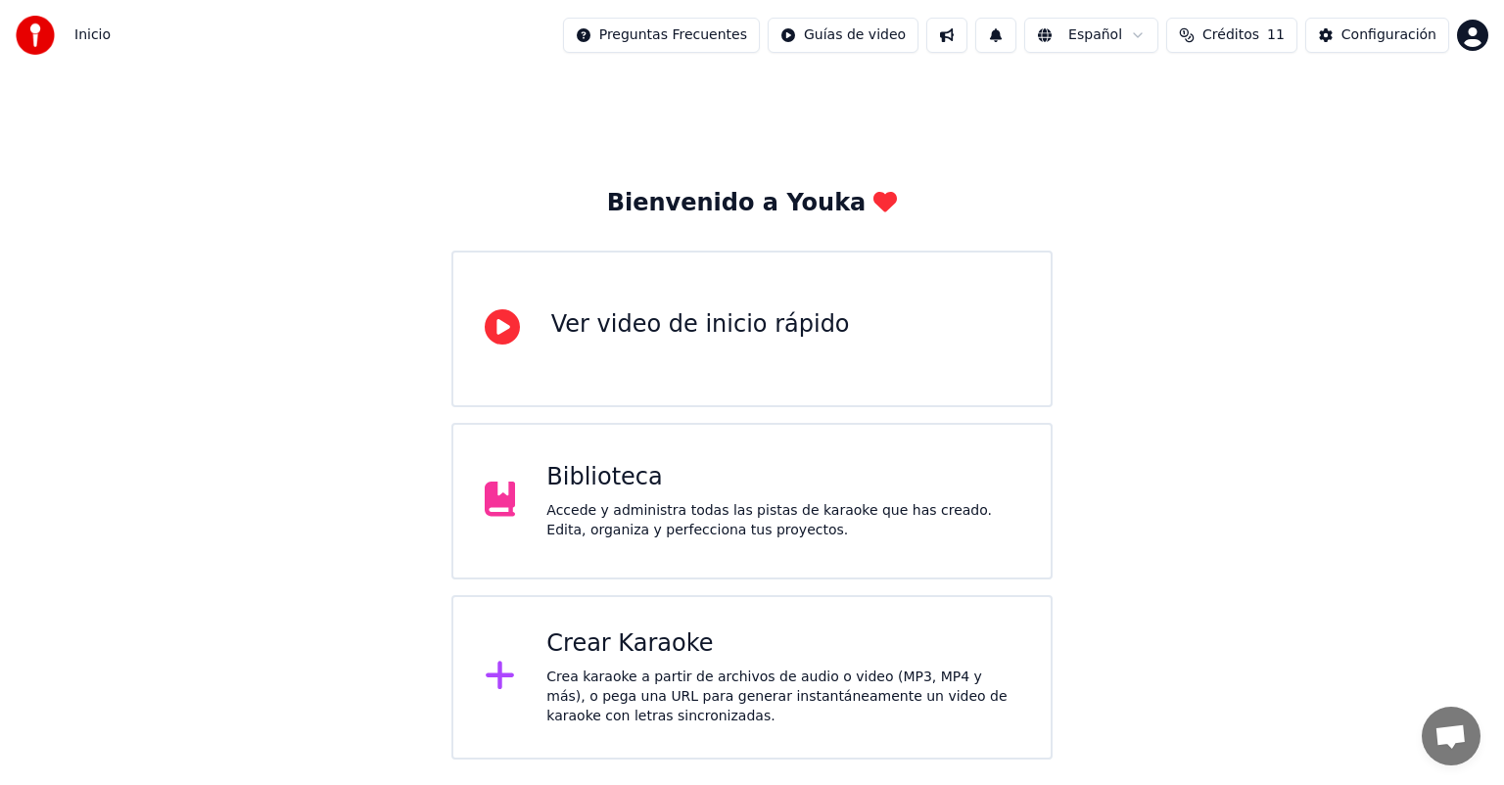
click at [692, 494] on div "Biblioteca Accede y administra todas las pistas de karaoke que has creado. Edit…" at bounding box center [782, 501] width 473 height 78
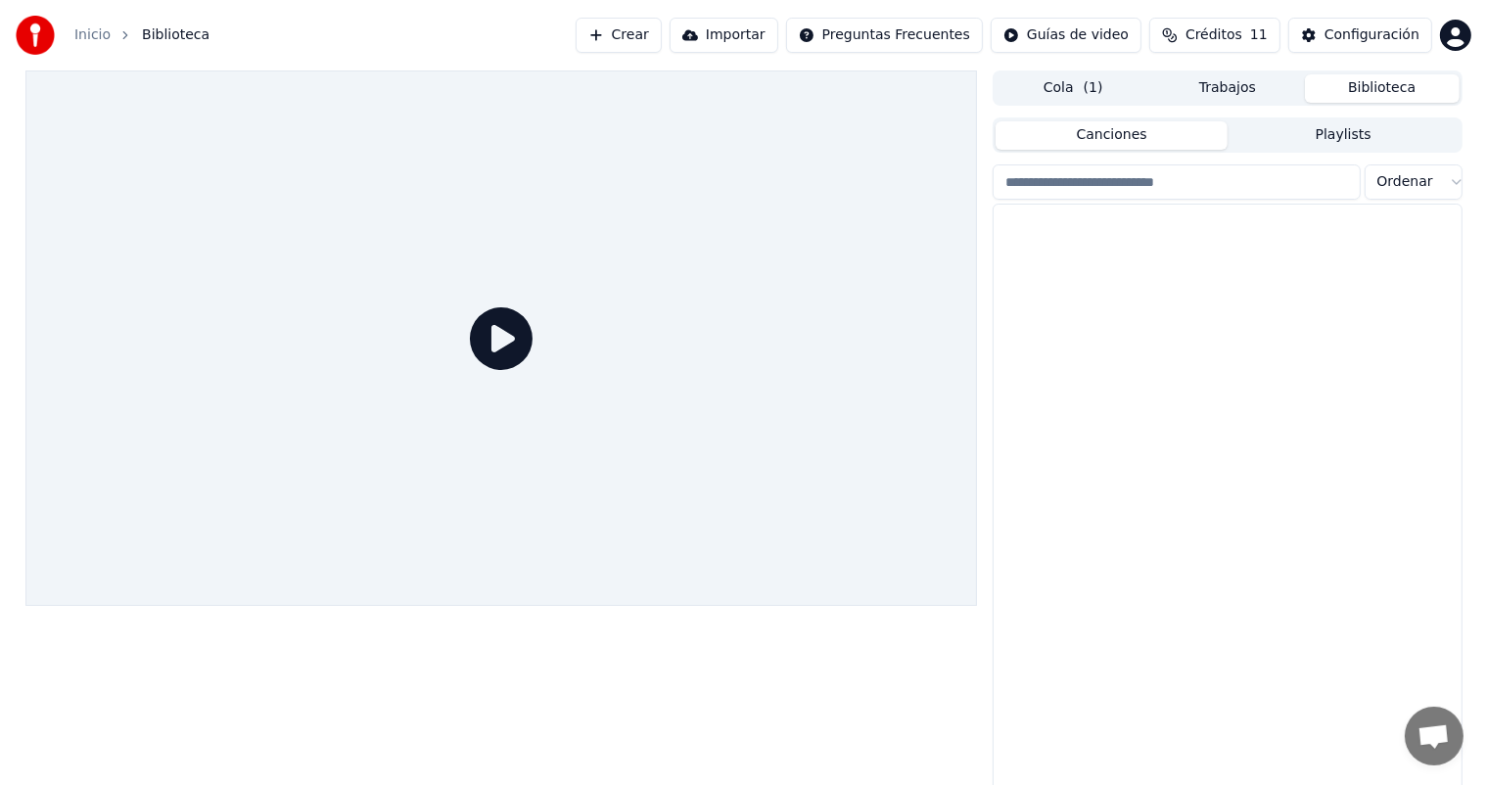
click at [1390, 88] on button "Biblioteca" at bounding box center [1382, 88] width 155 height 28
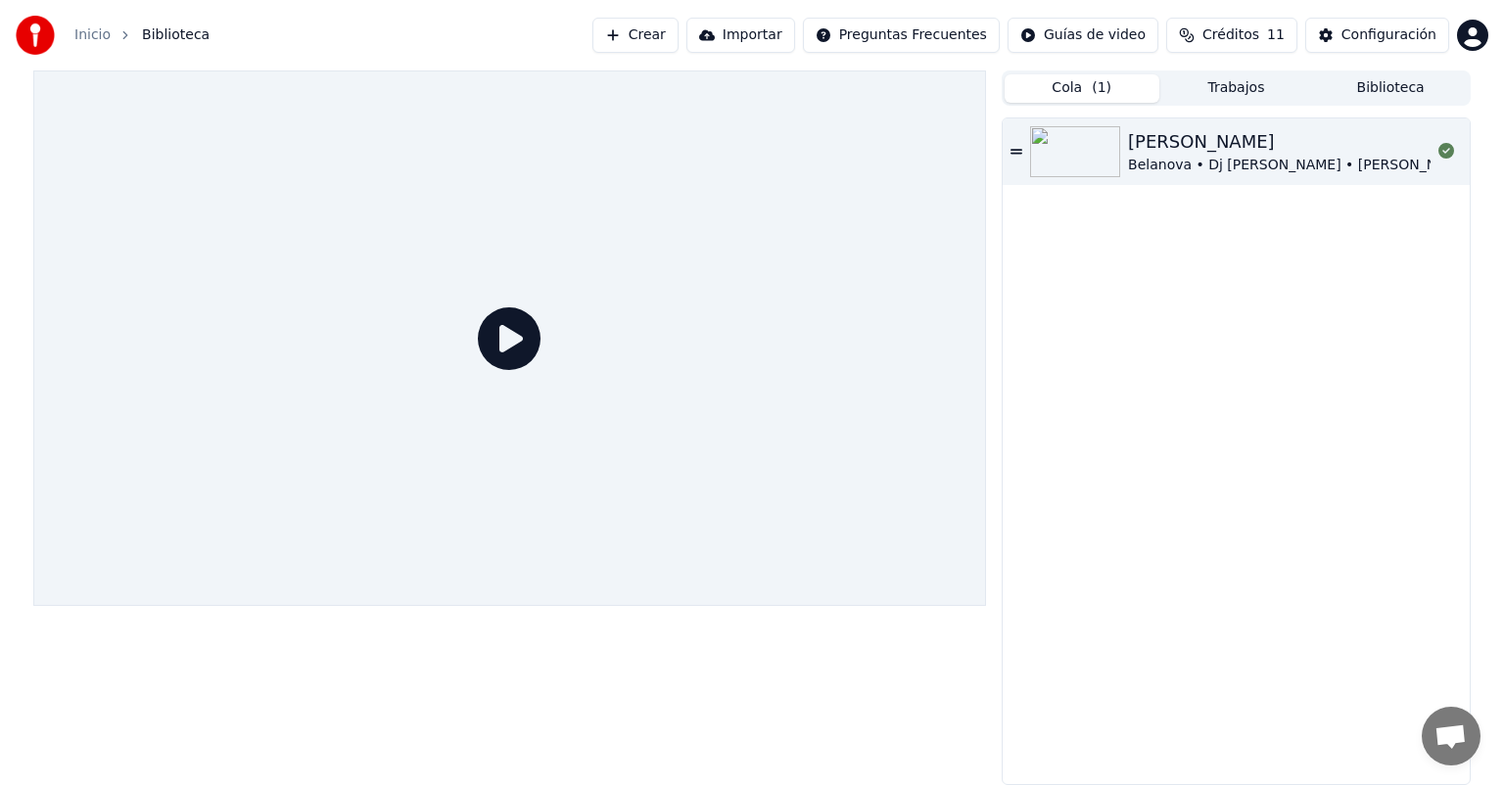
click at [1064, 94] on button "Cola ( 1 )" at bounding box center [1081, 88] width 155 height 28
click at [1187, 90] on button "Trabajos" at bounding box center [1236, 88] width 155 height 28
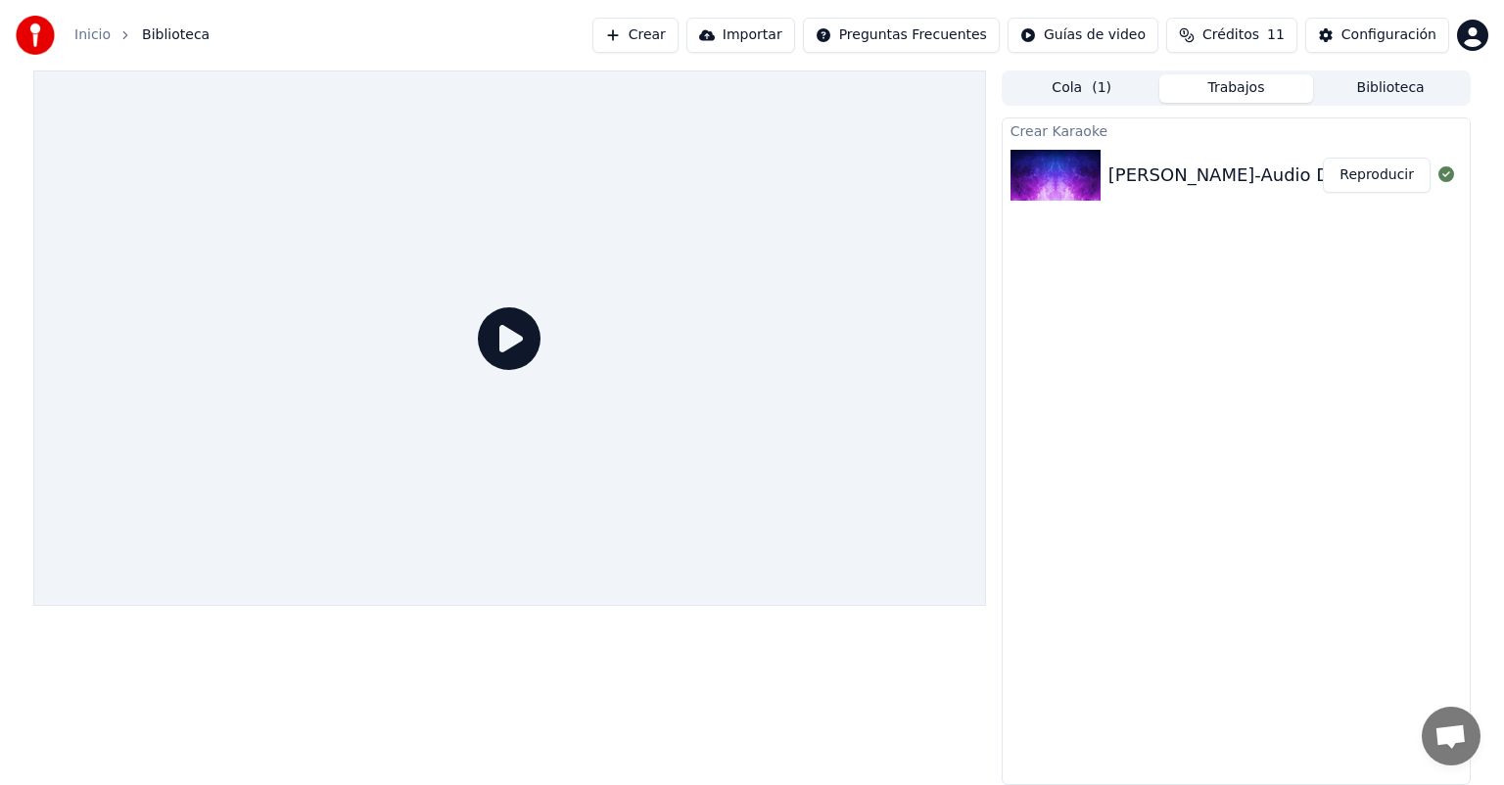
click at [1202, 173] on div "[PERSON_NAME]-Audio Dj [PERSON_NAME]-[PERSON_NAME]" at bounding box center [1374, 175] width 532 height 27
click at [1341, 30] on button "Configuración" at bounding box center [1377, 35] width 144 height 35
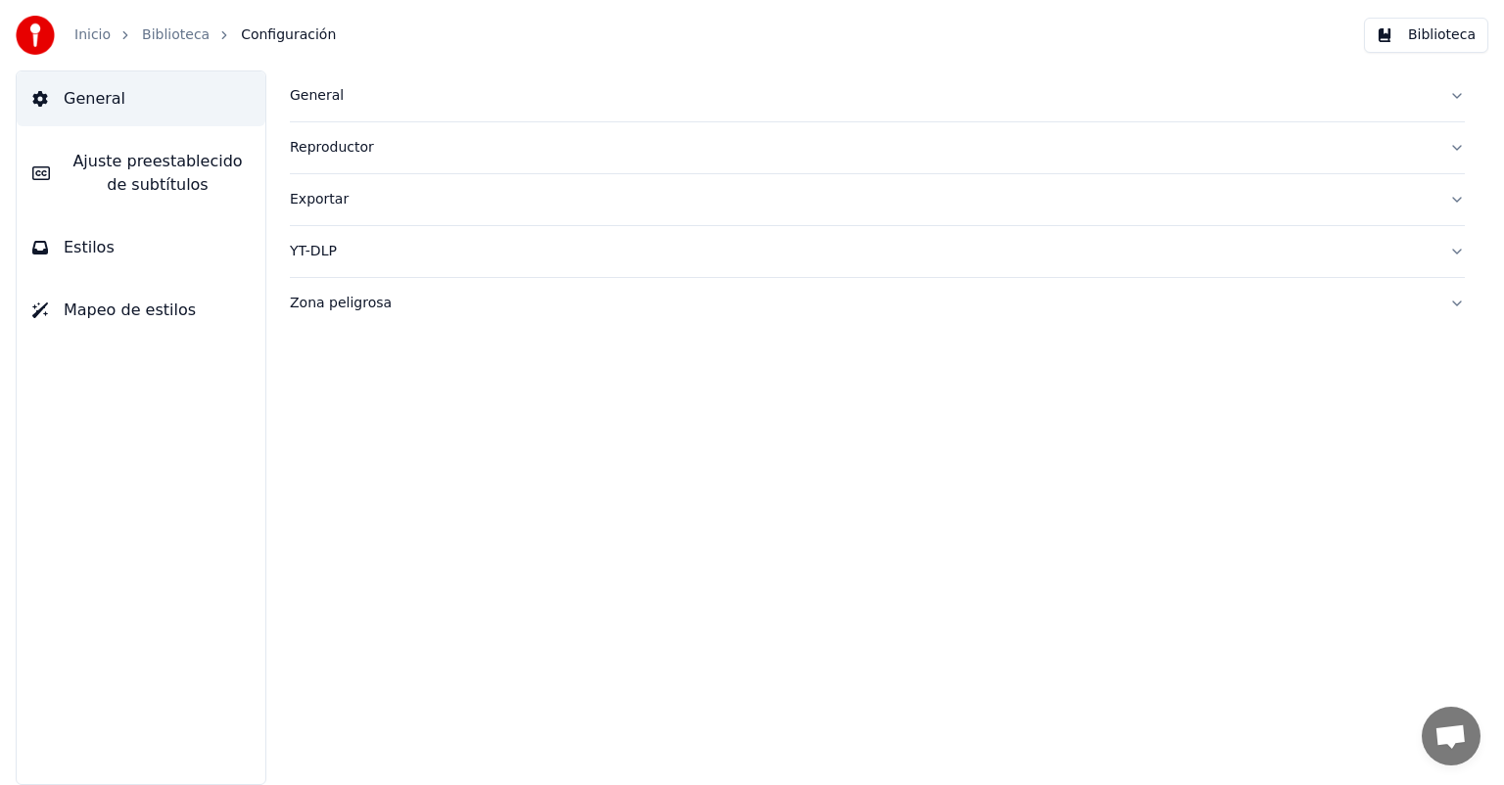
click at [309, 199] on div "Exportar" at bounding box center [861, 200] width 1143 height 20
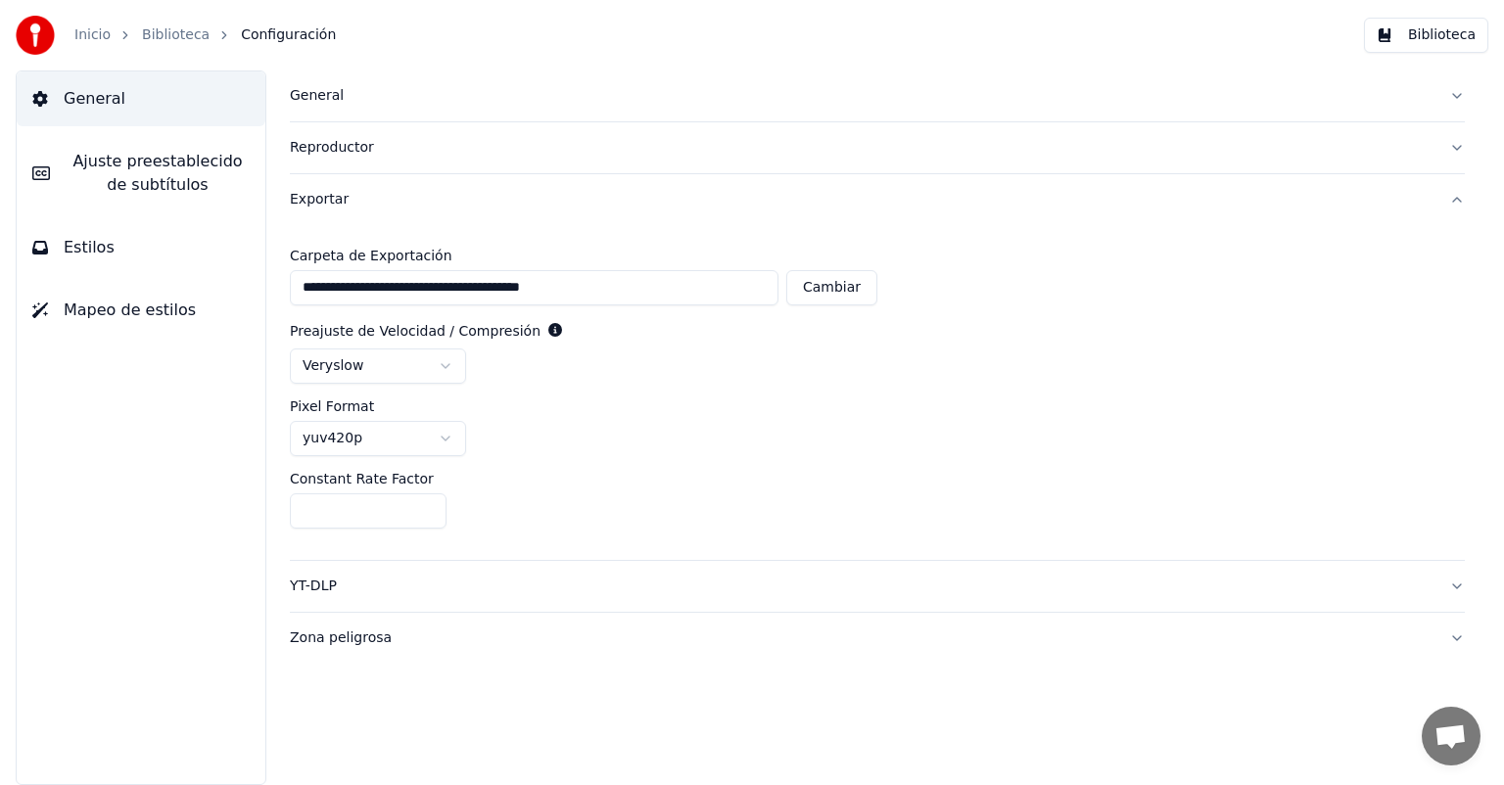
click at [854, 301] on button "Cambiar" at bounding box center [831, 287] width 91 height 35
click at [850, 294] on button "Cambiar" at bounding box center [831, 287] width 91 height 35
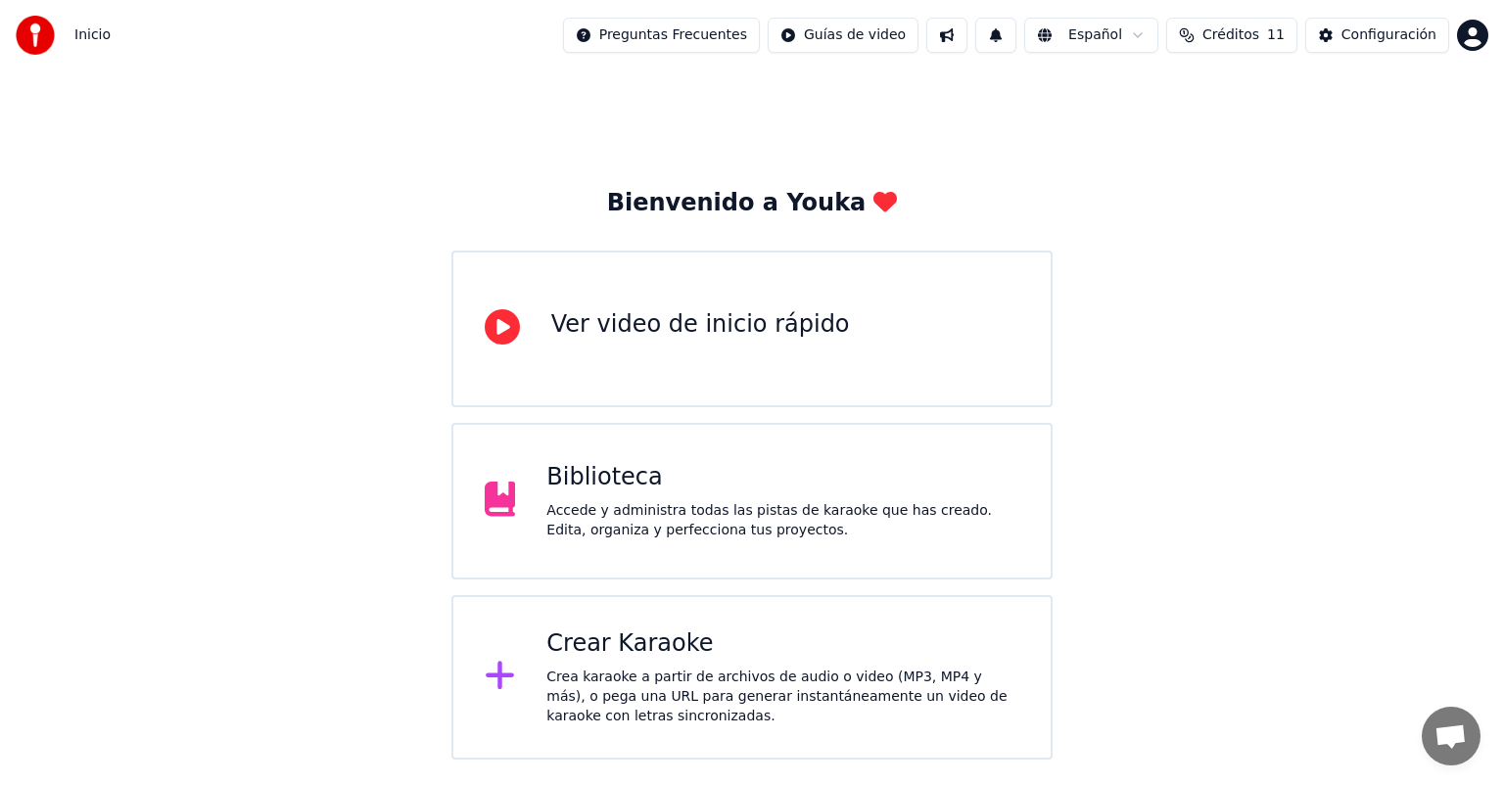
click at [619, 518] on div "Accede y administra todas las pistas de karaoke que has creado. Edita, organiza…" at bounding box center [782, 520] width 473 height 39
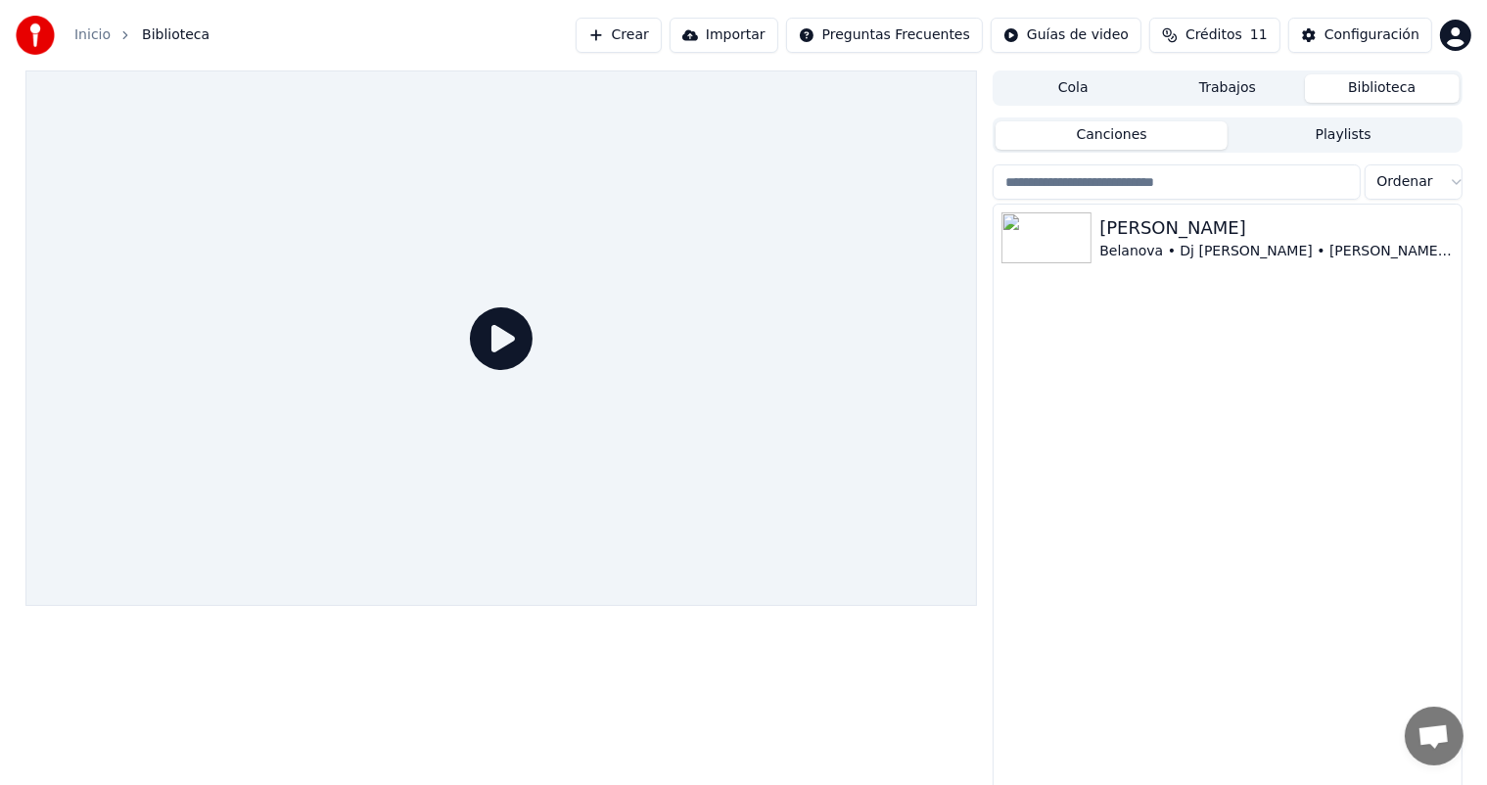
click at [170, 38] on span "Biblioteca" at bounding box center [176, 35] width 68 height 20
click at [1452, 35] on html "Inicio Biblioteca Crear Importar Preguntas Frecuentes Guías de video Créditos 1…" at bounding box center [743, 392] width 1487 height 785
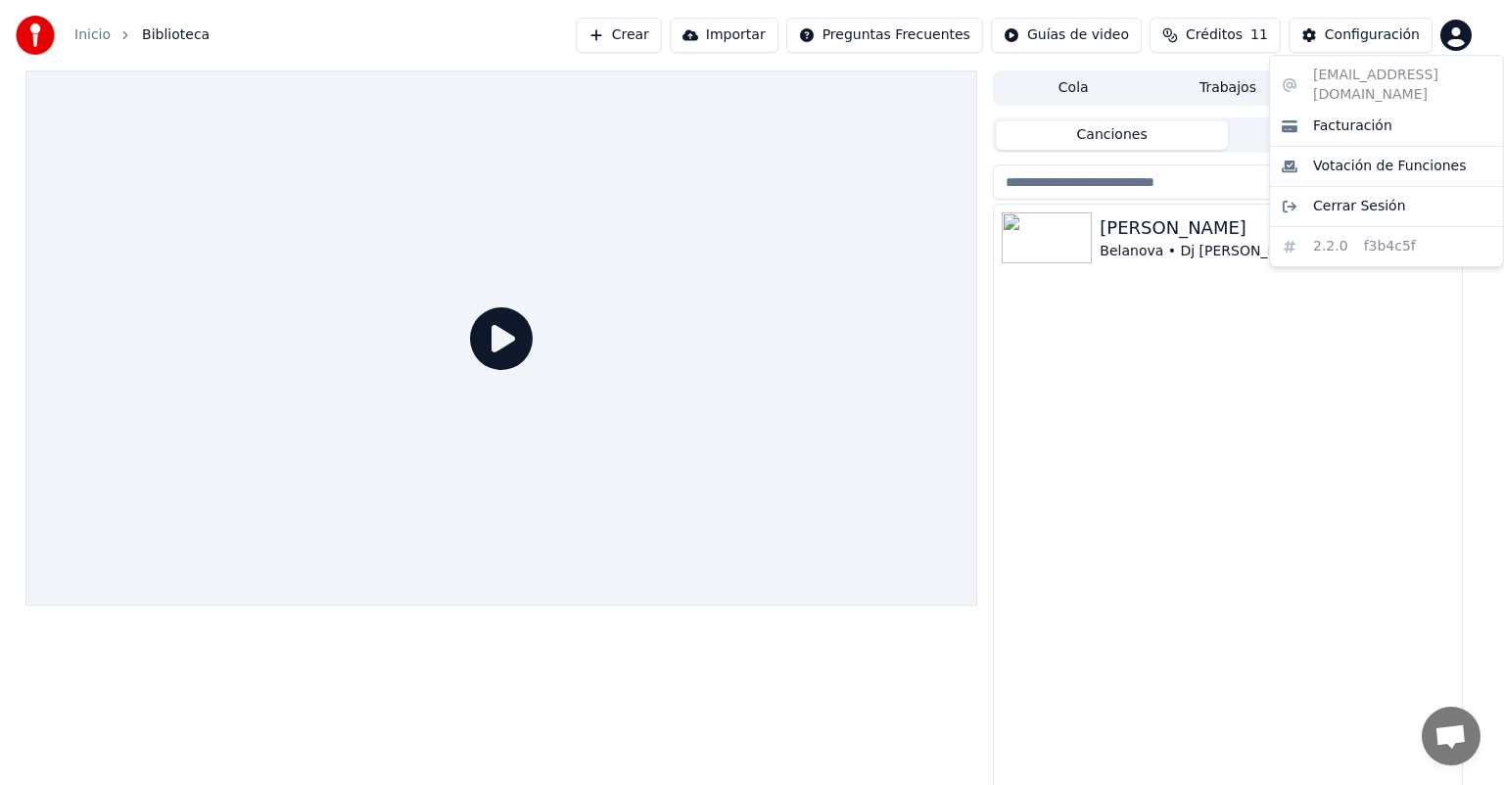
click at [1347, 46] on html "Inicio Biblioteca Crear Importar Preguntas Frecuentes Guías de video Créditos 1…" at bounding box center [752, 392] width 1504 height 785
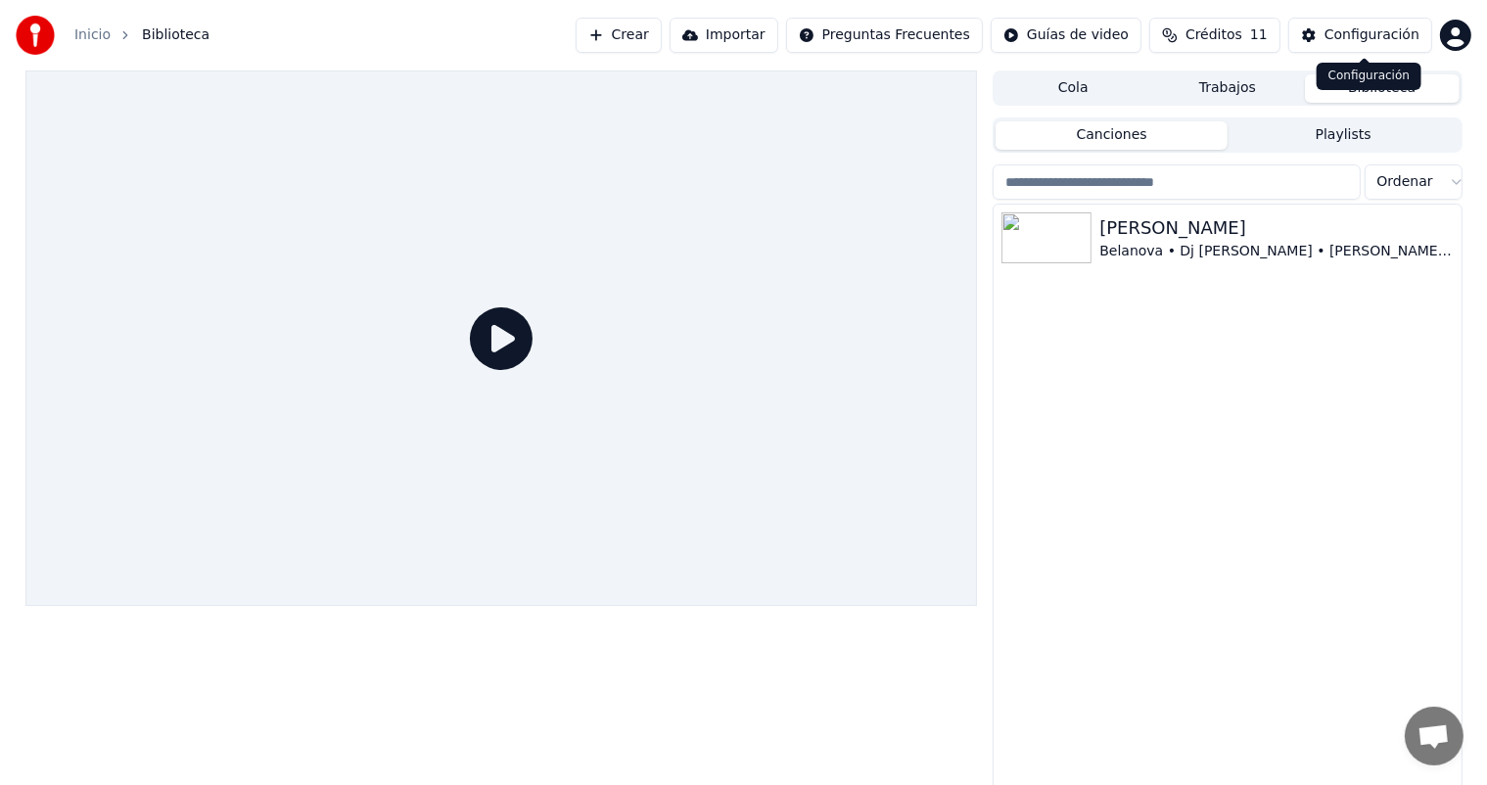
click at [1342, 37] on div "Configuración" at bounding box center [1372, 35] width 95 height 20
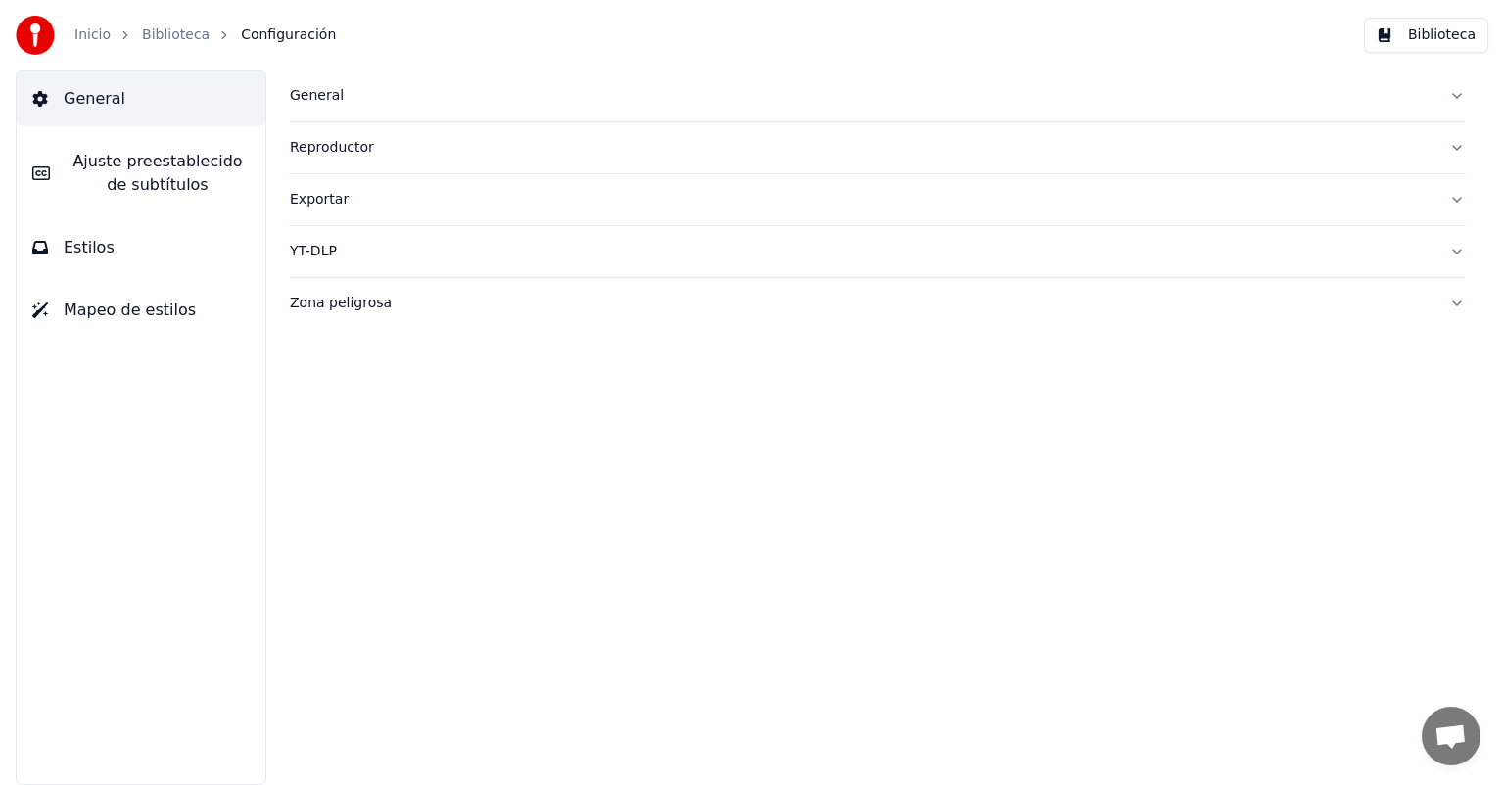
click at [137, 180] on span "Ajuste preestablecido de subtítulos" at bounding box center [158, 173] width 184 height 47
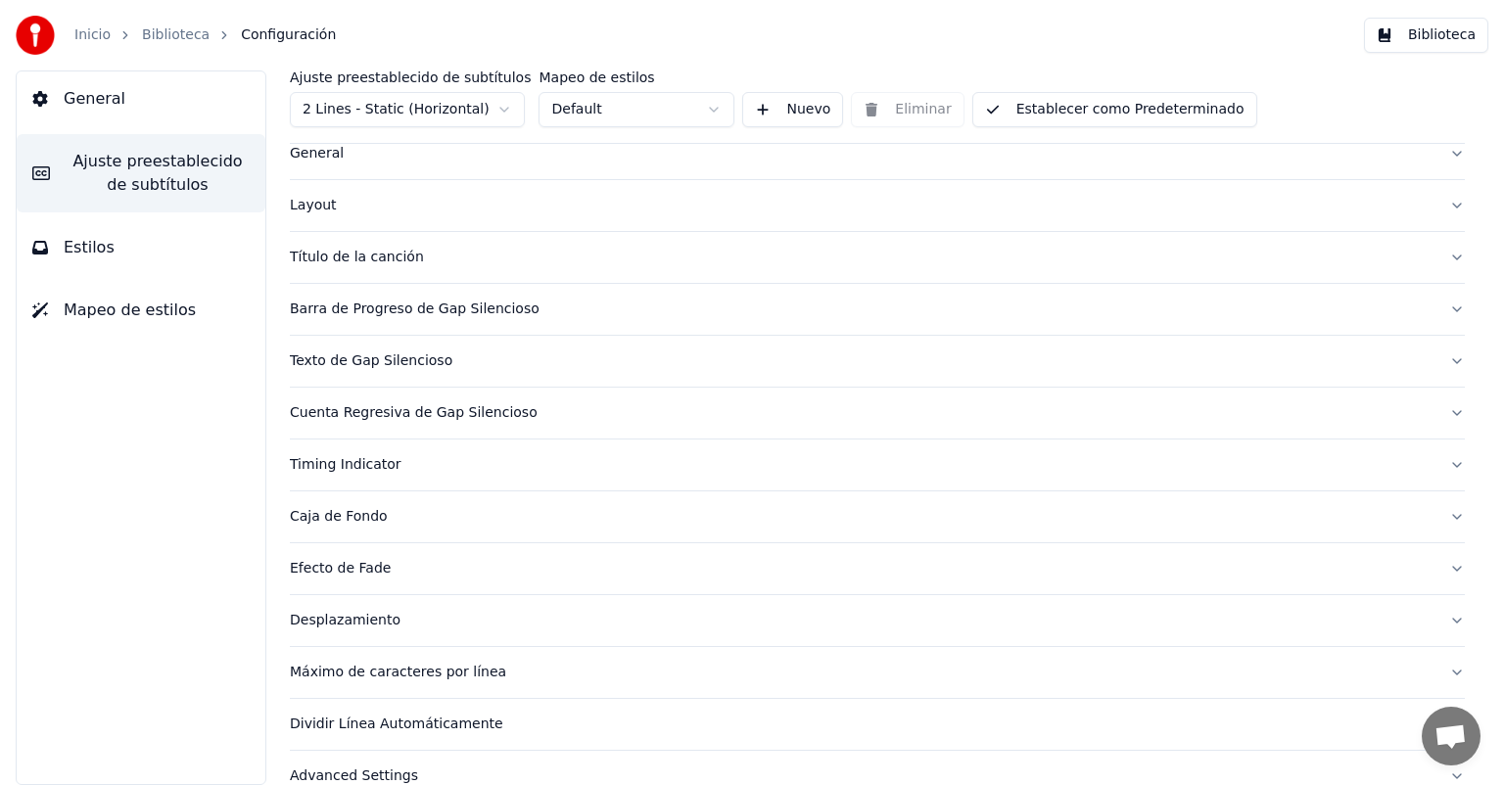
scroll to position [84, 0]
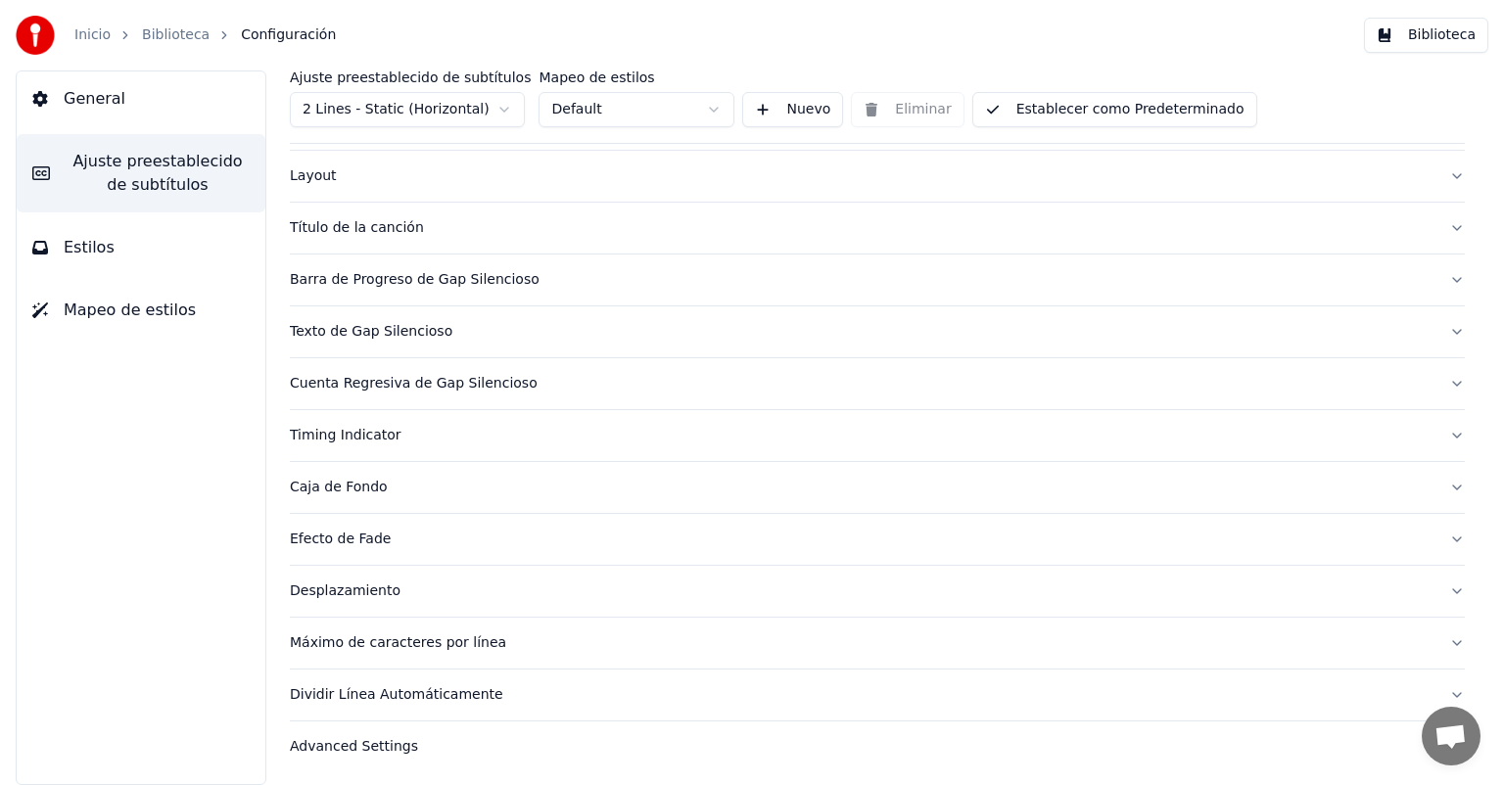
click at [376, 223] on div "Título de la canción" at bounding box center [861, 228] width 1143 height 20
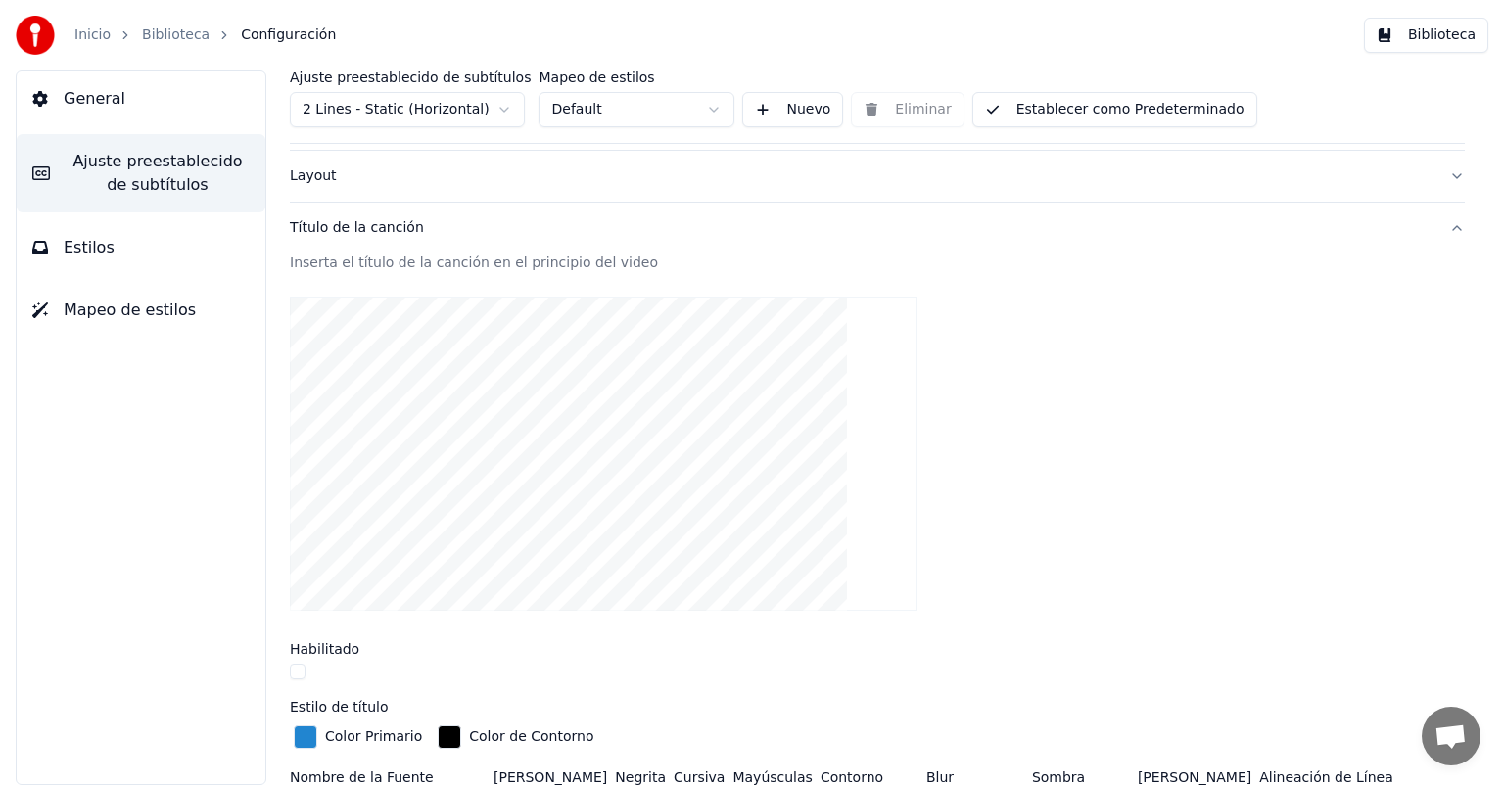
click at [420, 645] on div "Habilitado" at bounding box center [877, 649] width 1175 height 14
click at [1079, 116] on button "Establecer como Predeterminado" at bounding box center [1114, 109] width 285 height 35
click at [110, 262] on button "Estilos" at bounding box center [141, 247] width 249 height 55
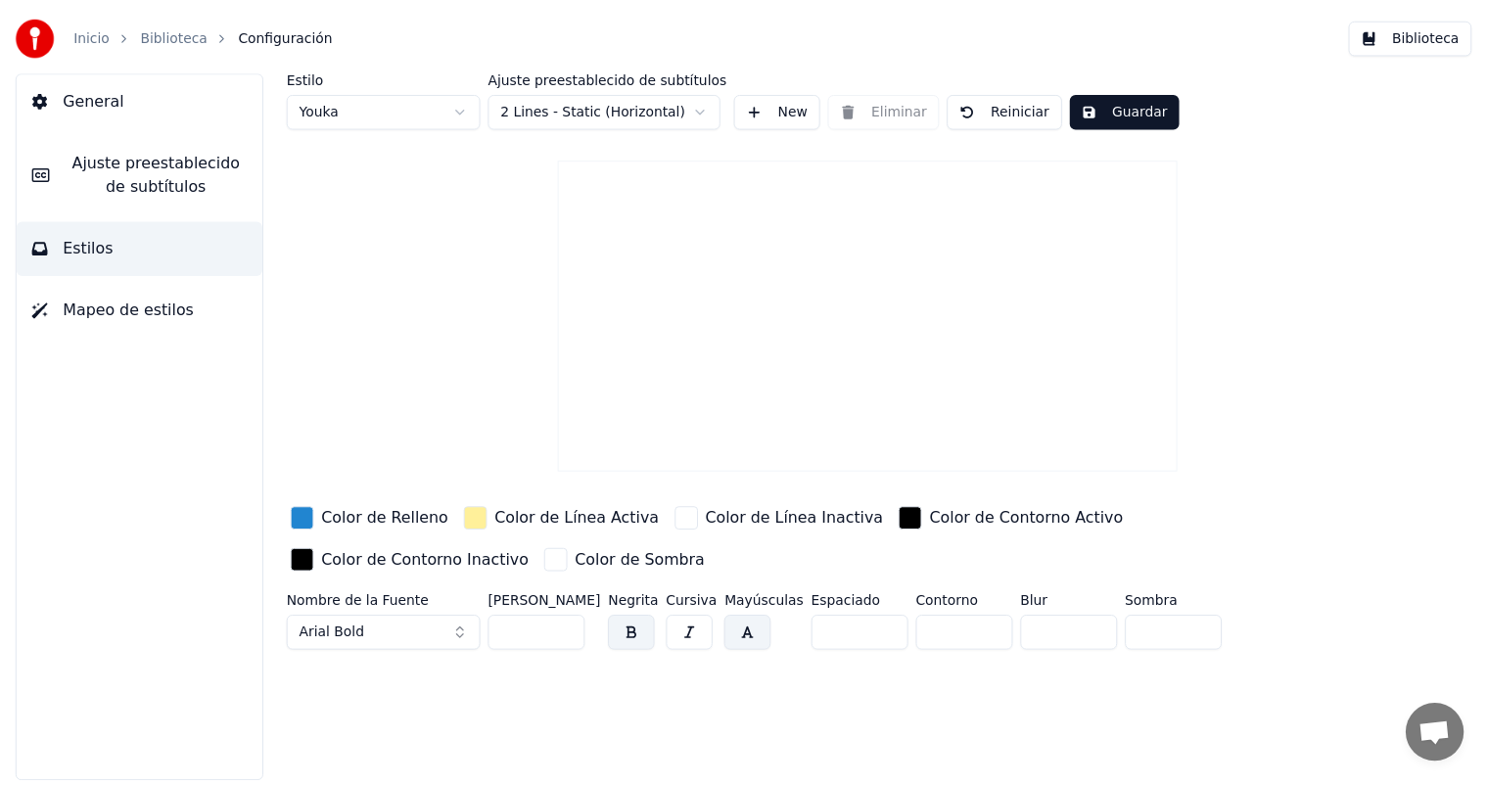
scroll to position [0, 0]
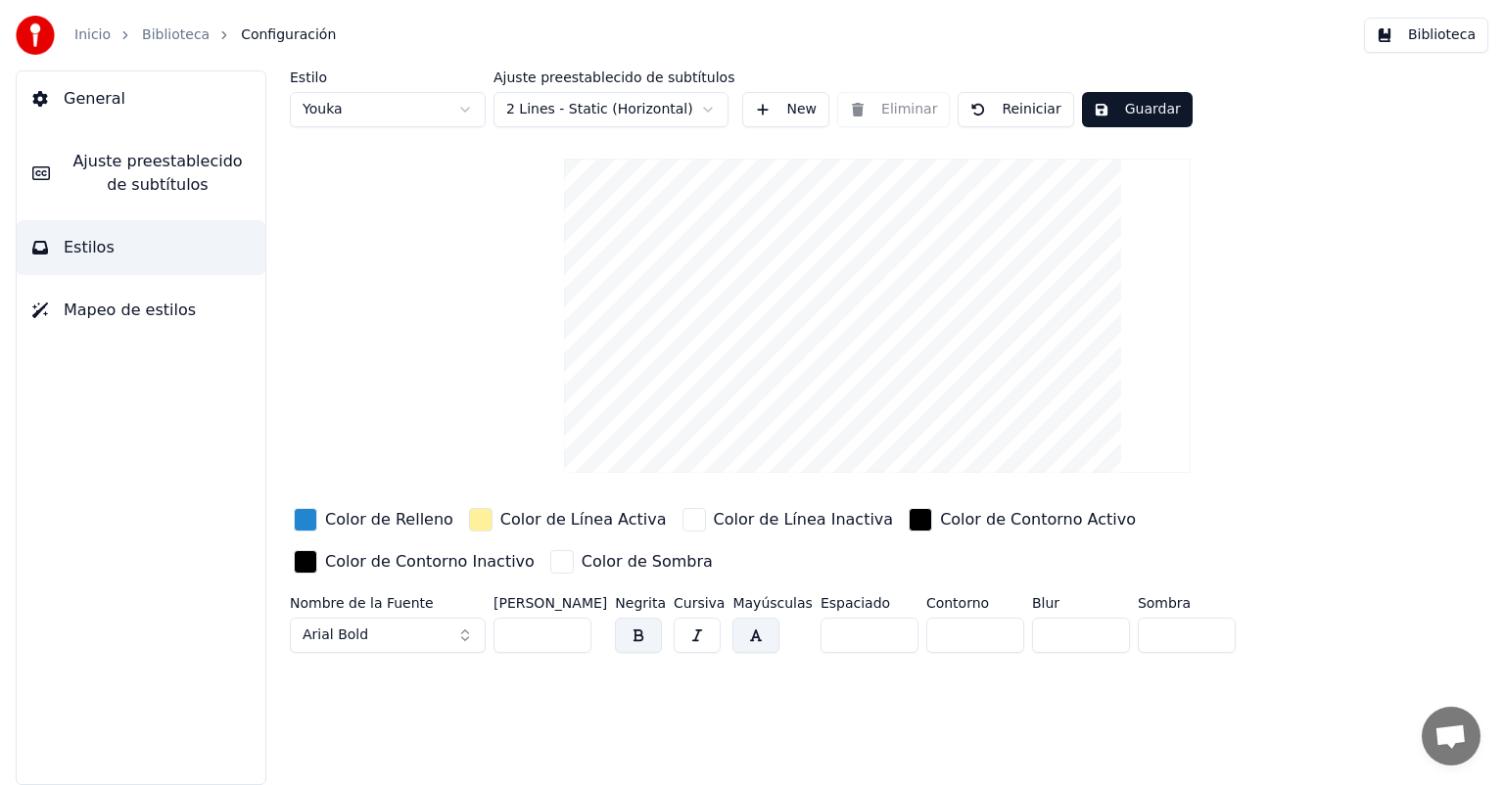
click at [893, 317] on video at bounding box center [877, 316] width 627 height 314
click at [90, 329] on button "Mapeo de estilos" at bounding box center [141, 310] width 249 height 55
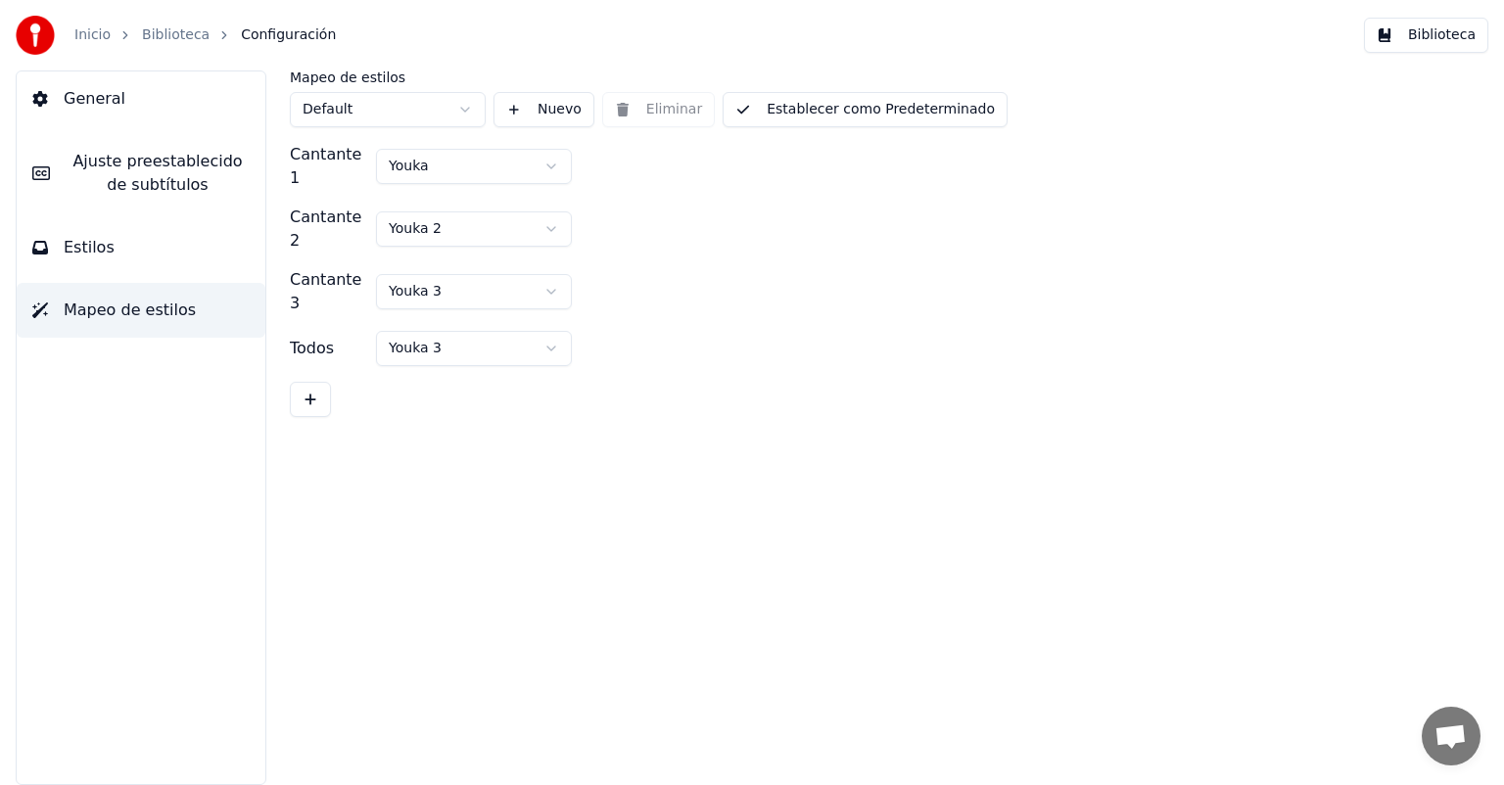
click at [164, 39] on link "Biblioteca" at bounding box center [176, 35] width 68 height 20
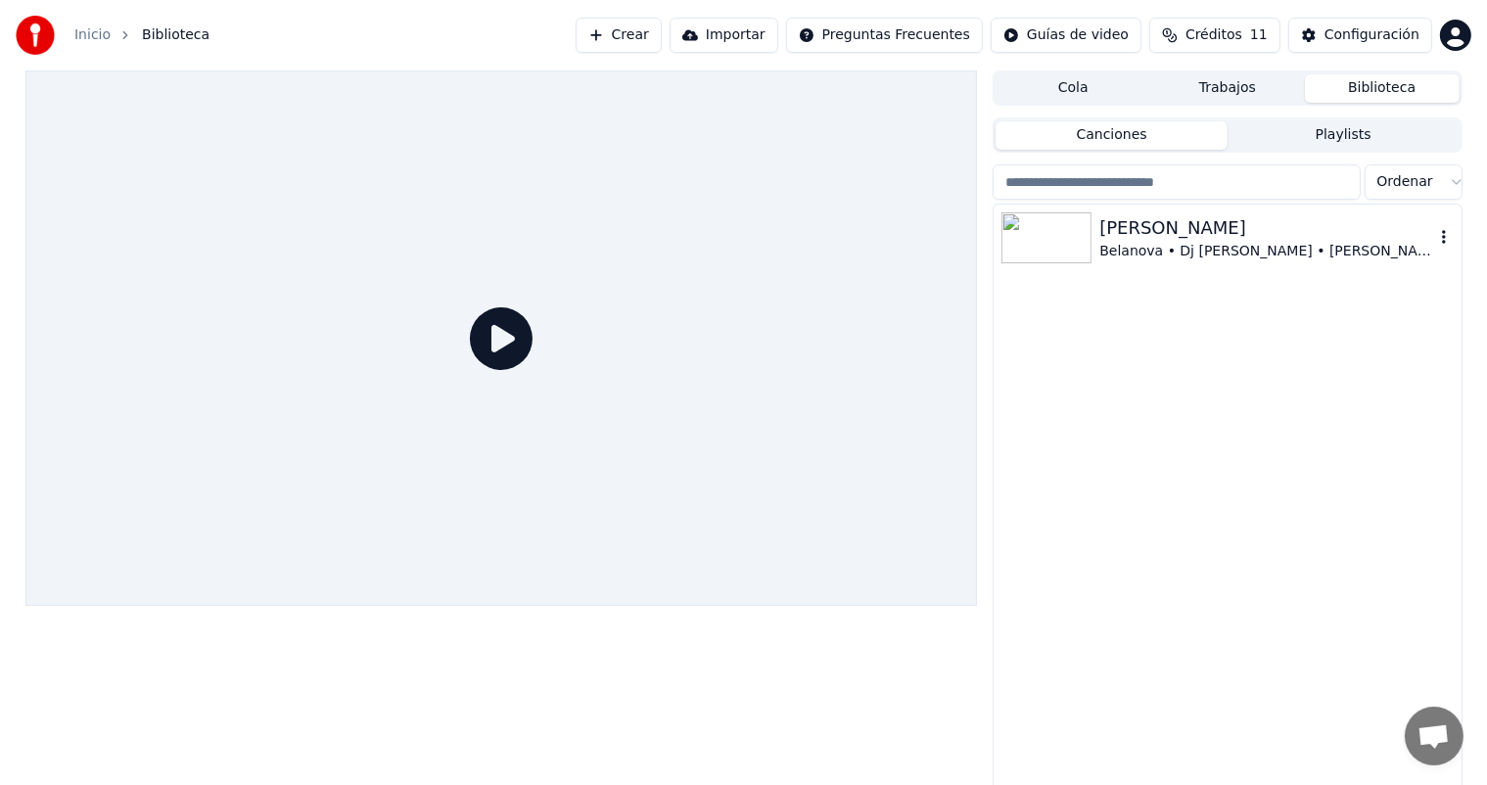
click at [1046, 221] on img at bounding box center [1046, 237] width 90 height 51
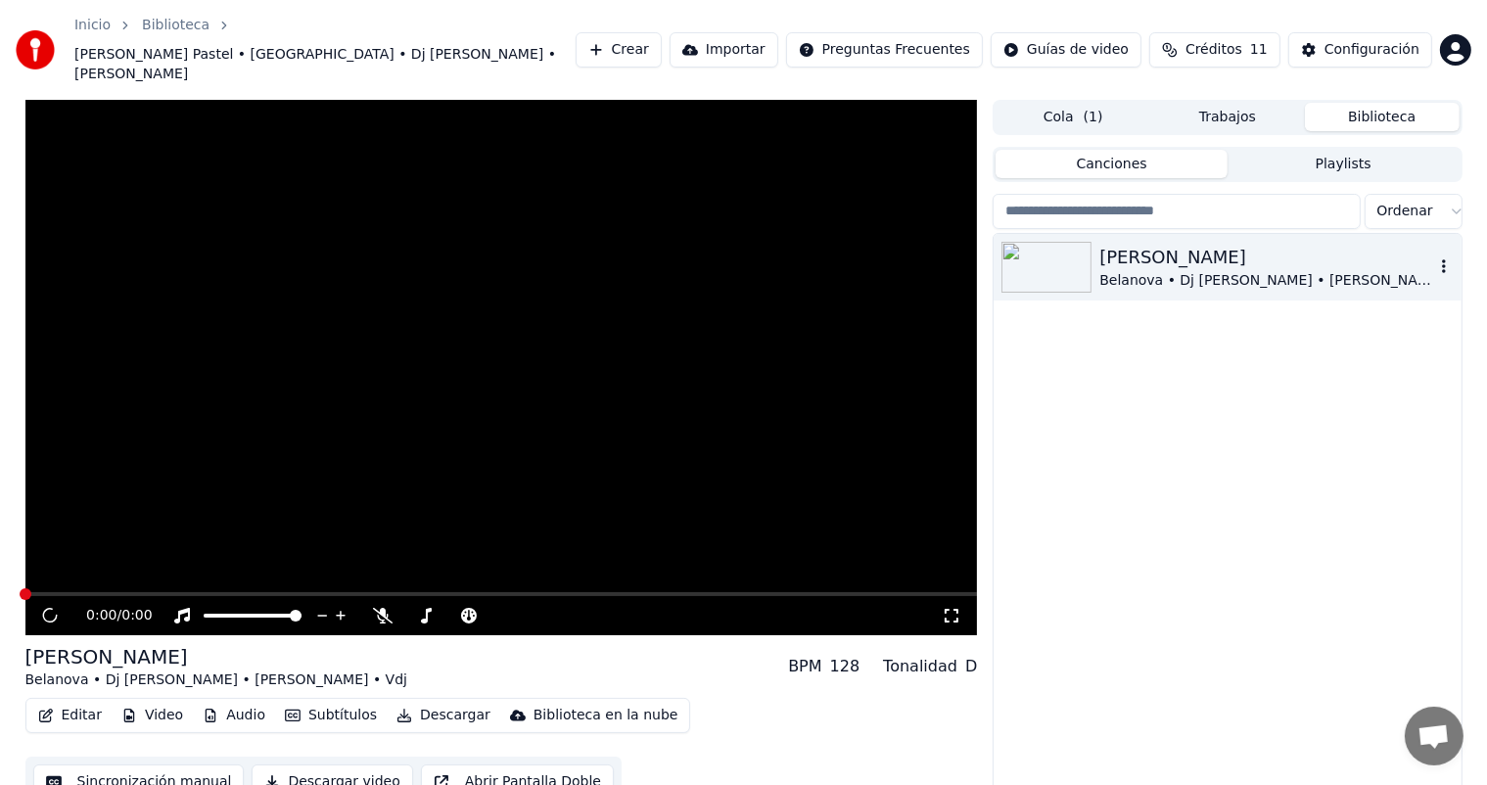
click at [1046, 242] on img at bounding box center [1046, 267] width 90 height 51
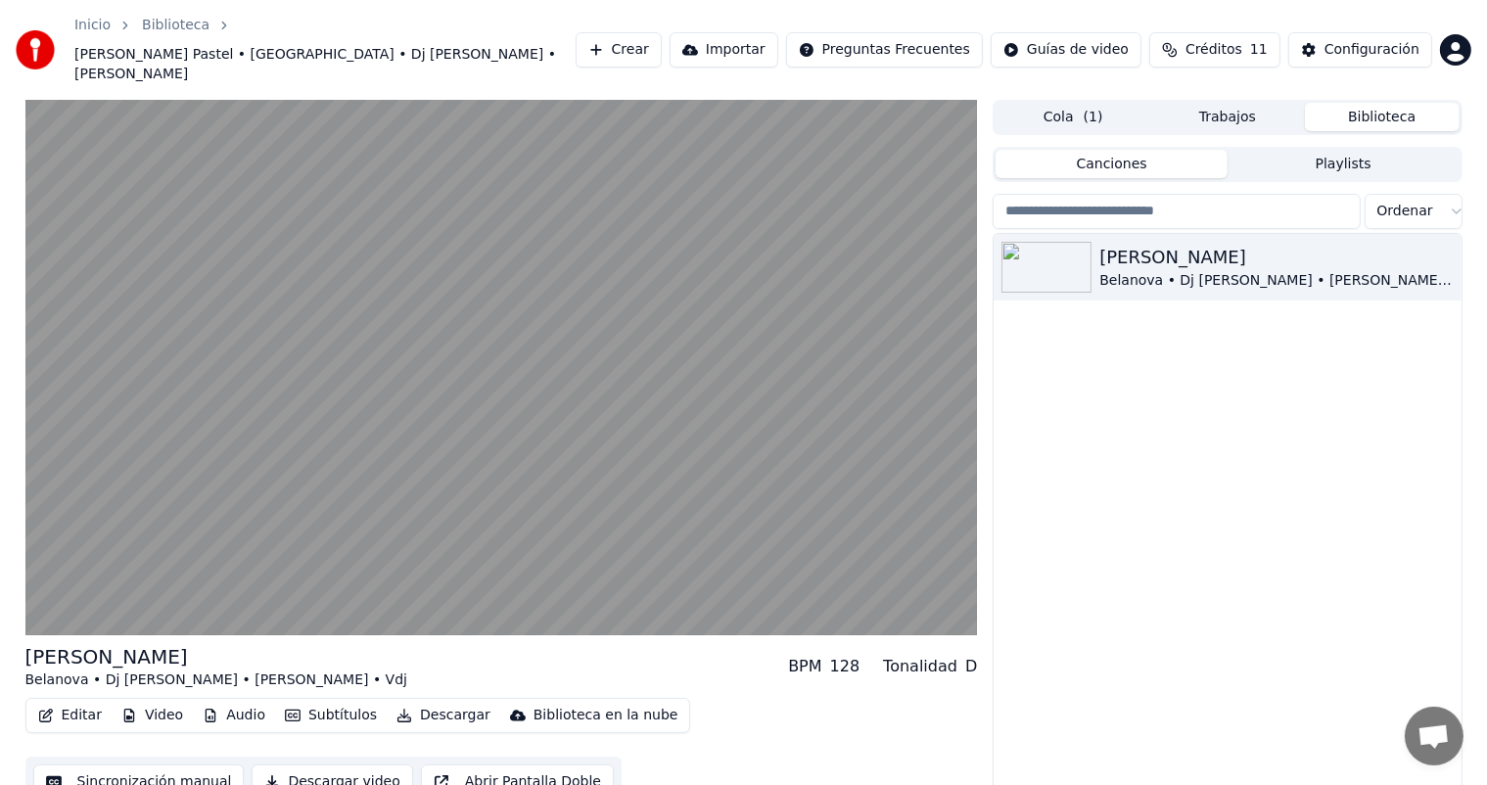
click at [834, 655] on div "BPM 128" at bounding box center [823, 666] width 71 height 23
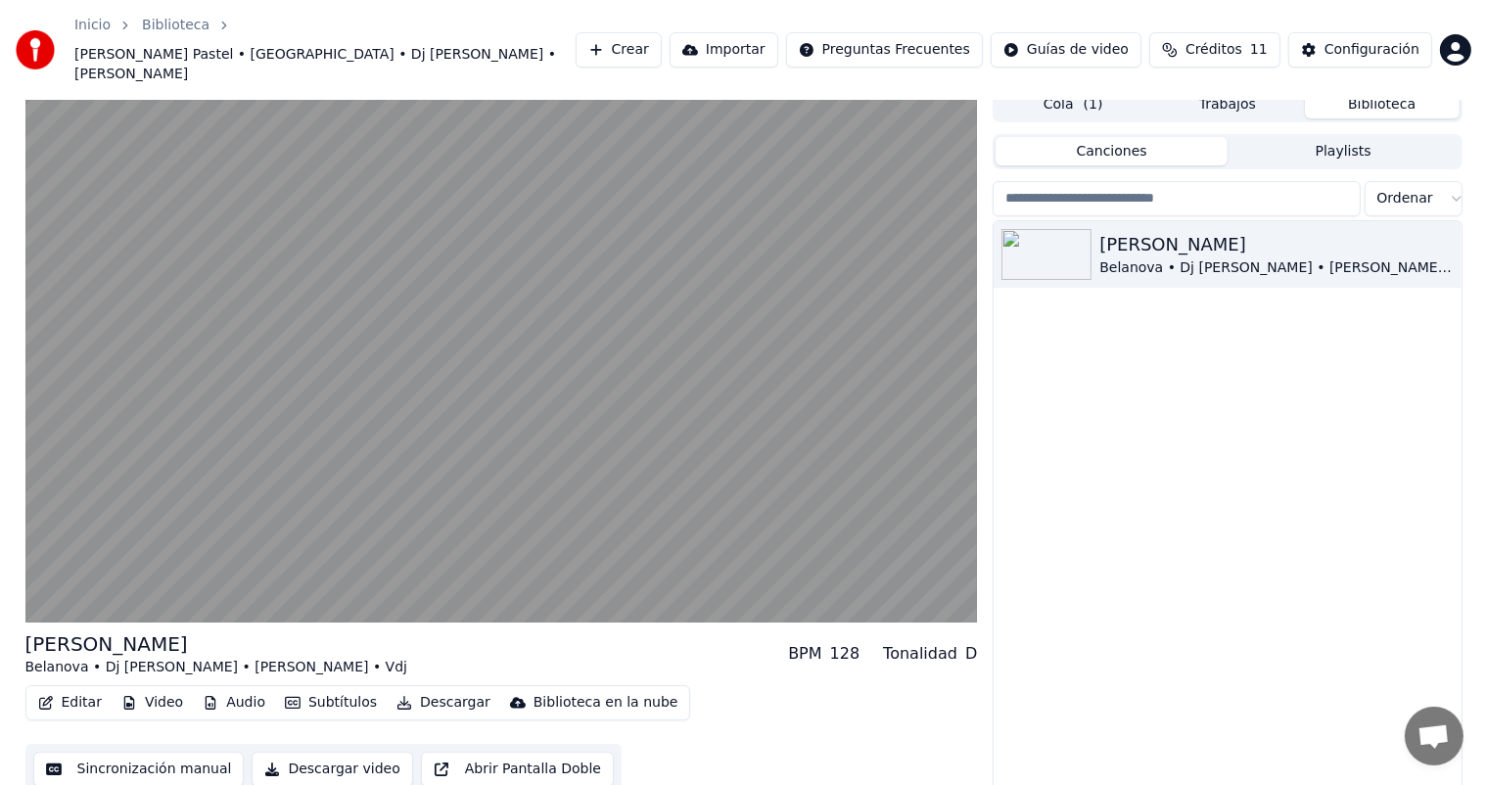
scroll to position [17, 0]
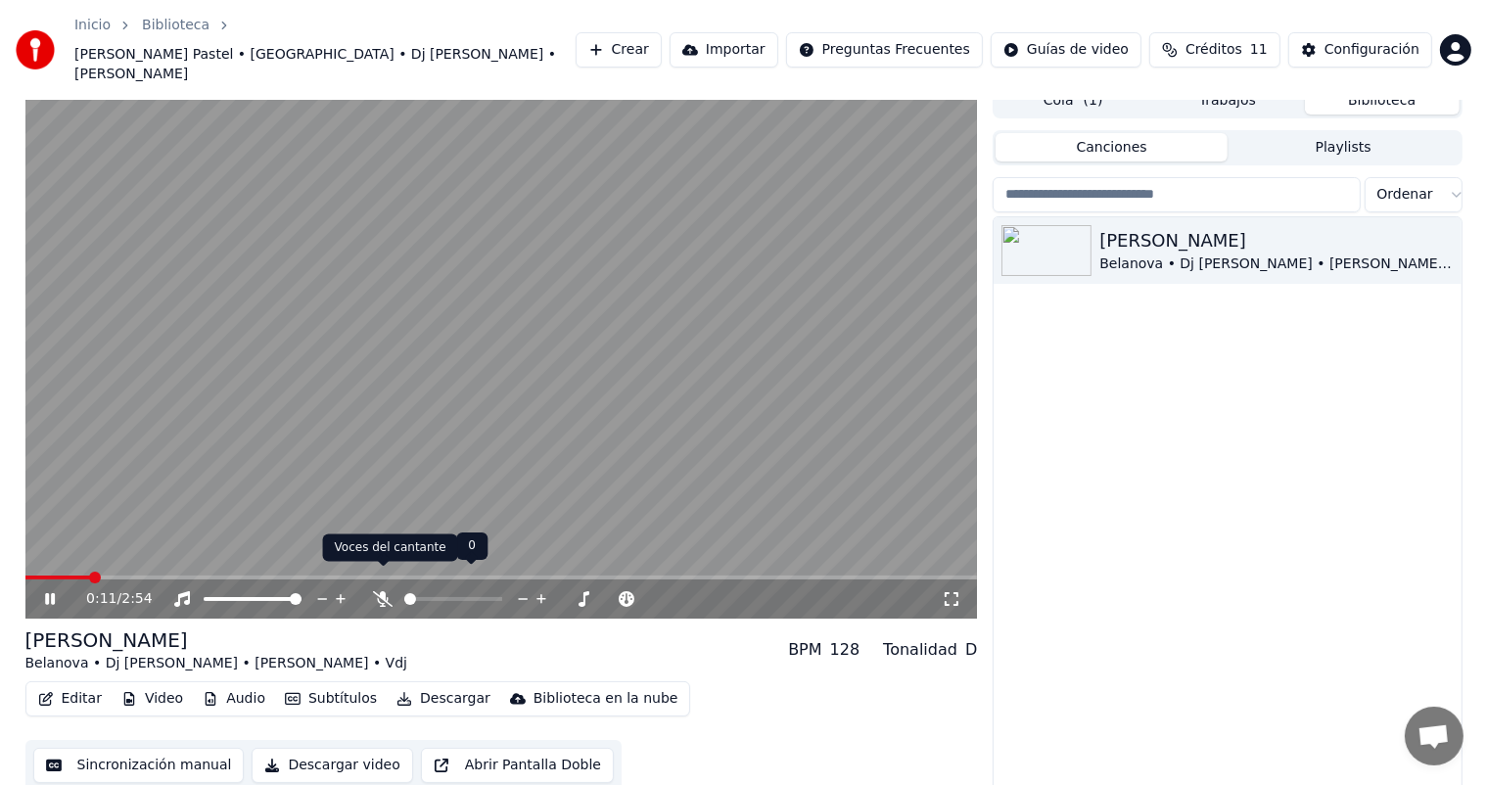
click at [376, 591] on icon at bounding box center [383, 599] width 20 height 16
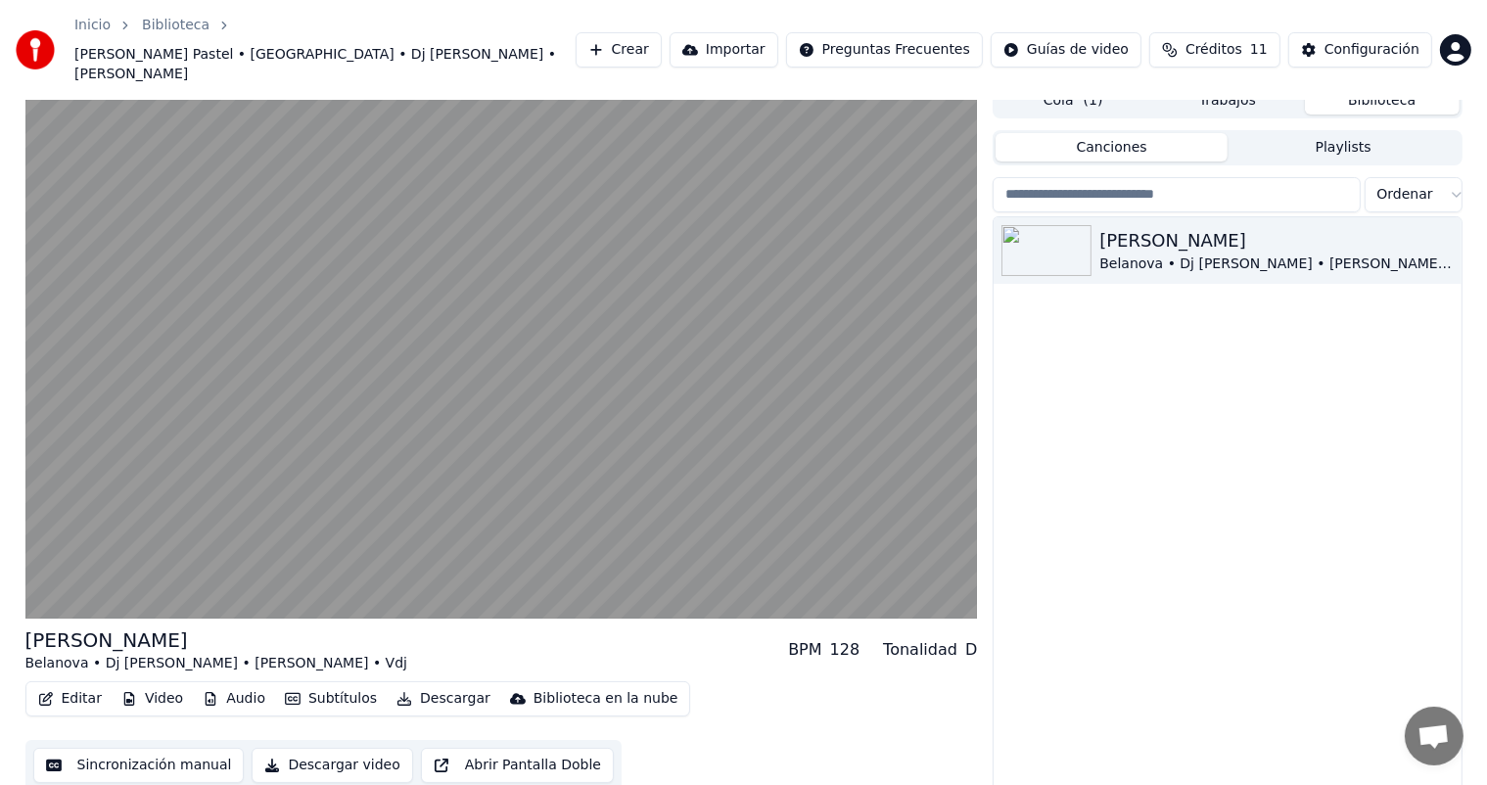
click at [425, 685] on button "Descargar" at bounding box center [444, 698] width 110 height 27
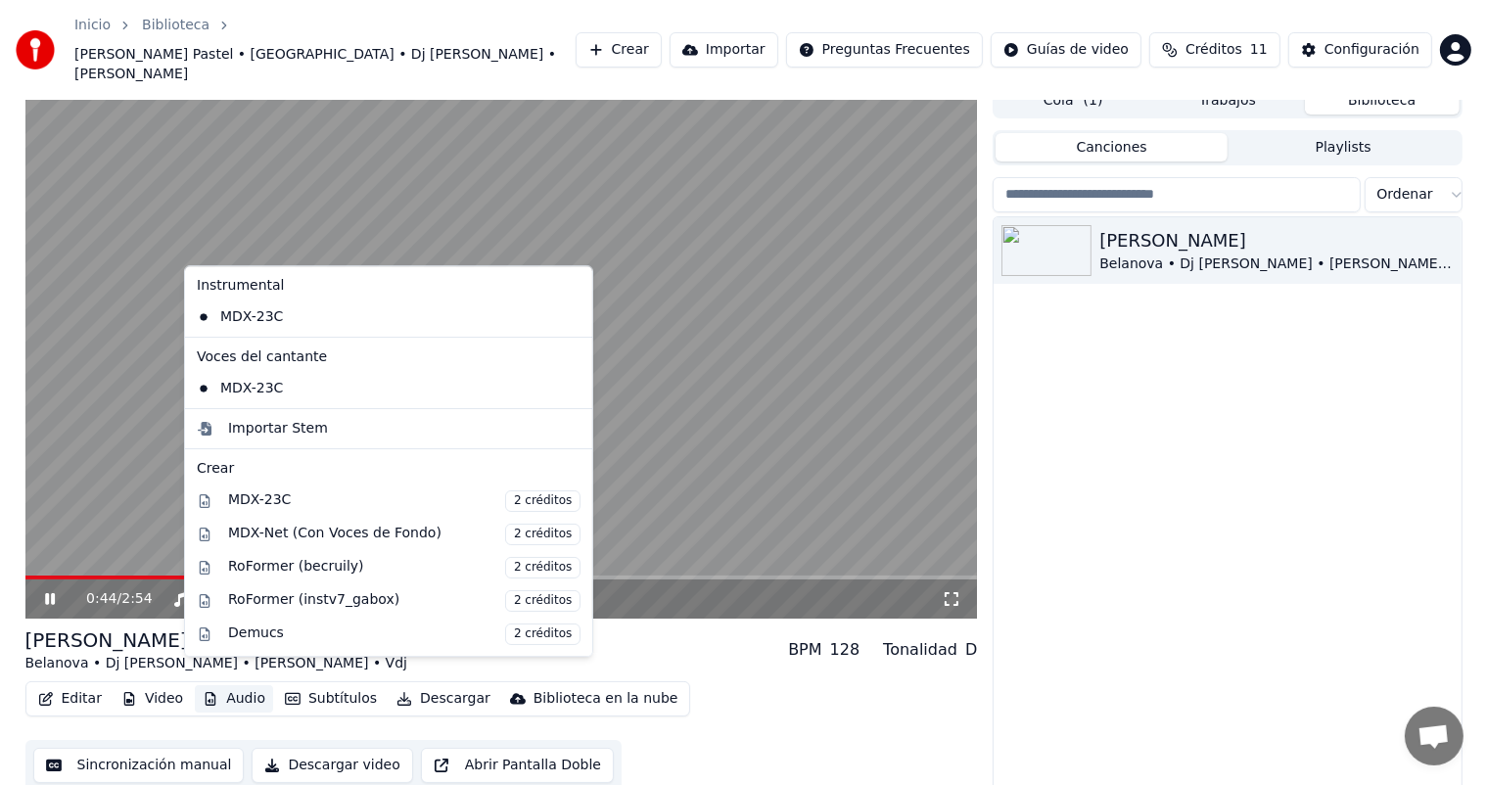
click at [0, 654] on div "0:44 / 2:54 Rosa Pastel Belanova • Dj Andres Chancay • Erick Montalvan • Vdj BP…" at bounding box center [743, 444] width 1487 height 722
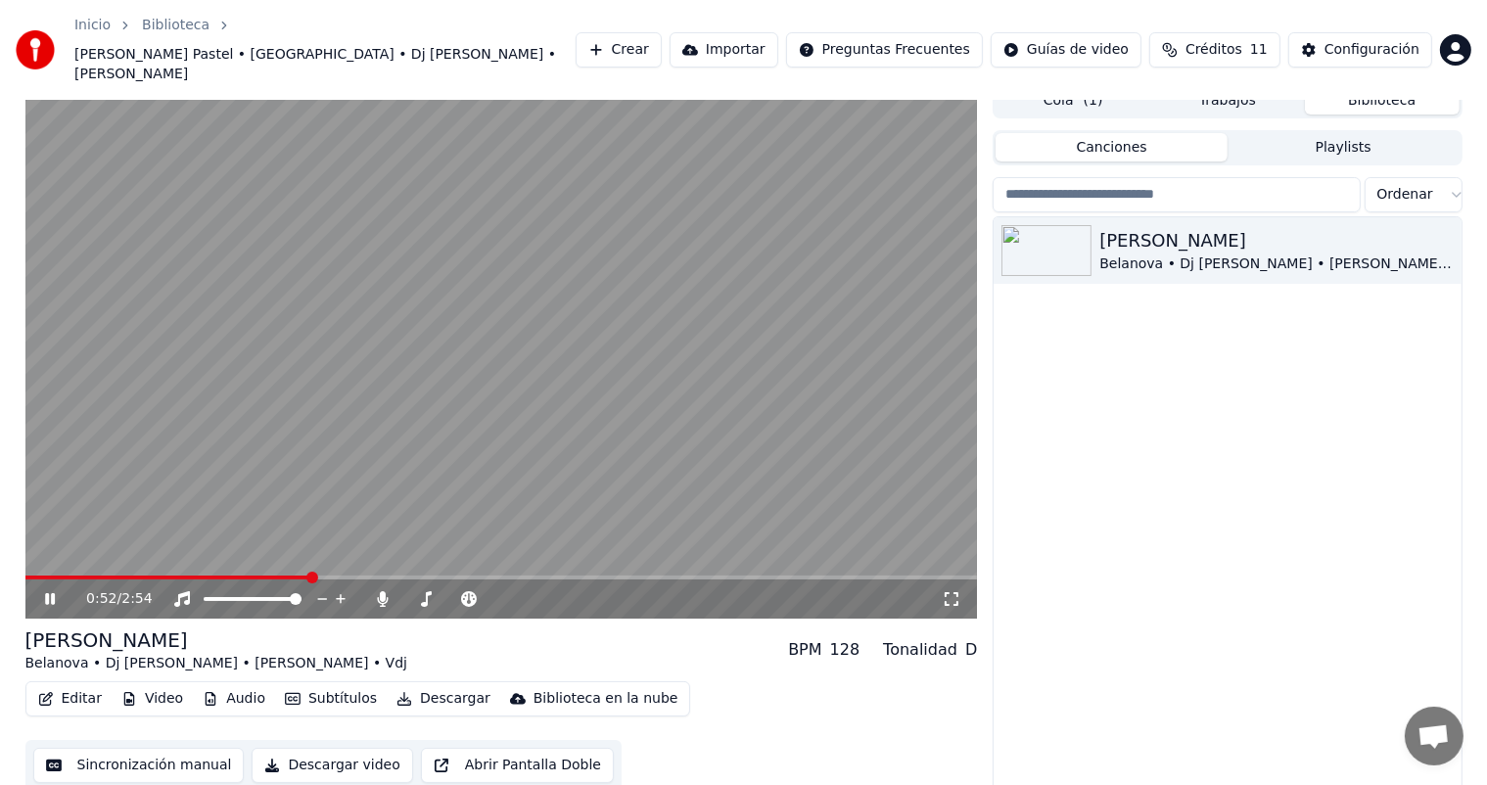
click at [302, 752] on button "Descargar video" at bounding box center [332, 765] width 161 height 35
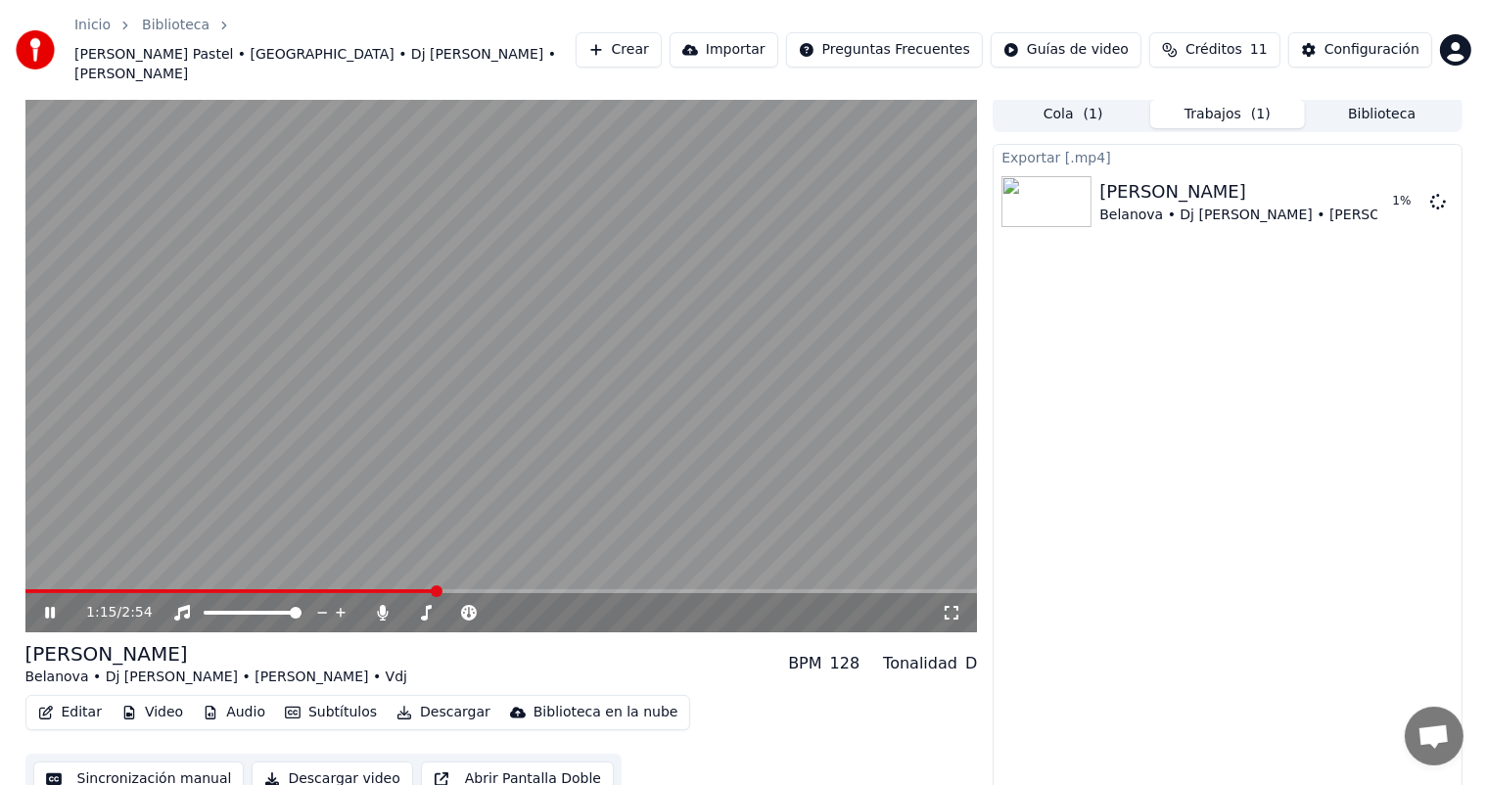
scroll to position [0, 0]
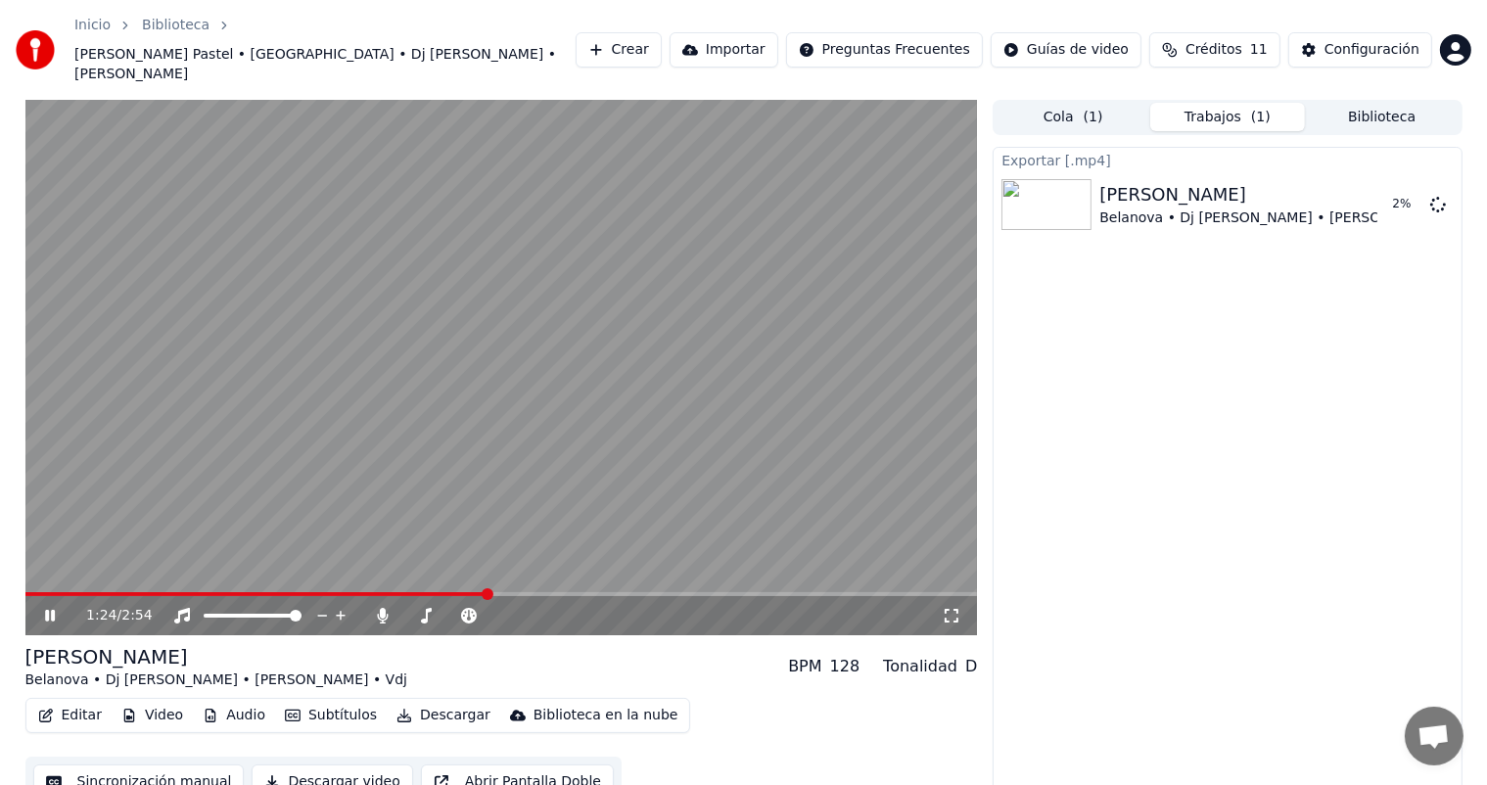
click at [676, 366] on video at bounding box center [501, 367] width 953 height 535
click at [509, 272] on video at bounding box center [501, 367] width 953 height 535
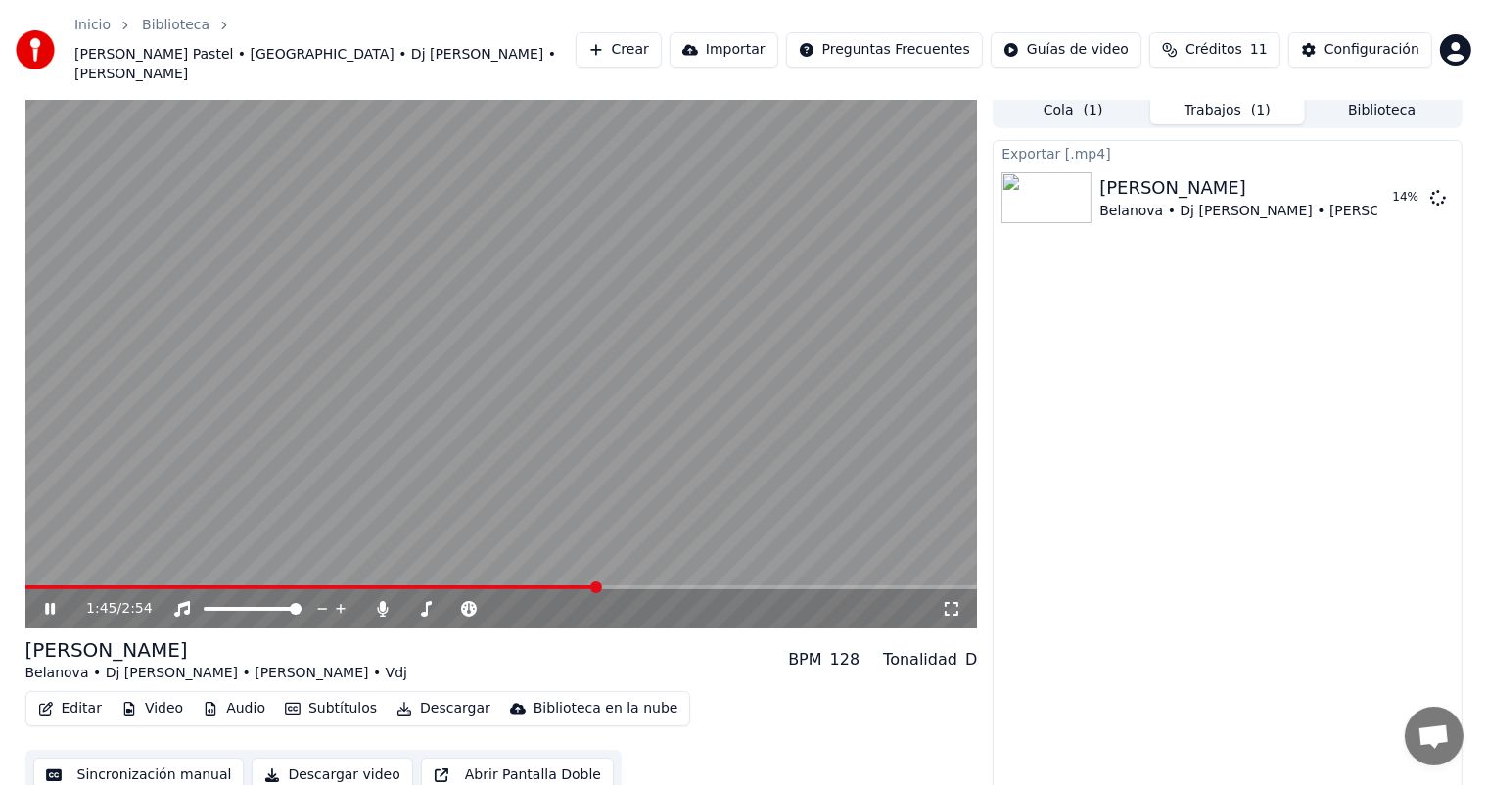
scroll to position [9, 0]
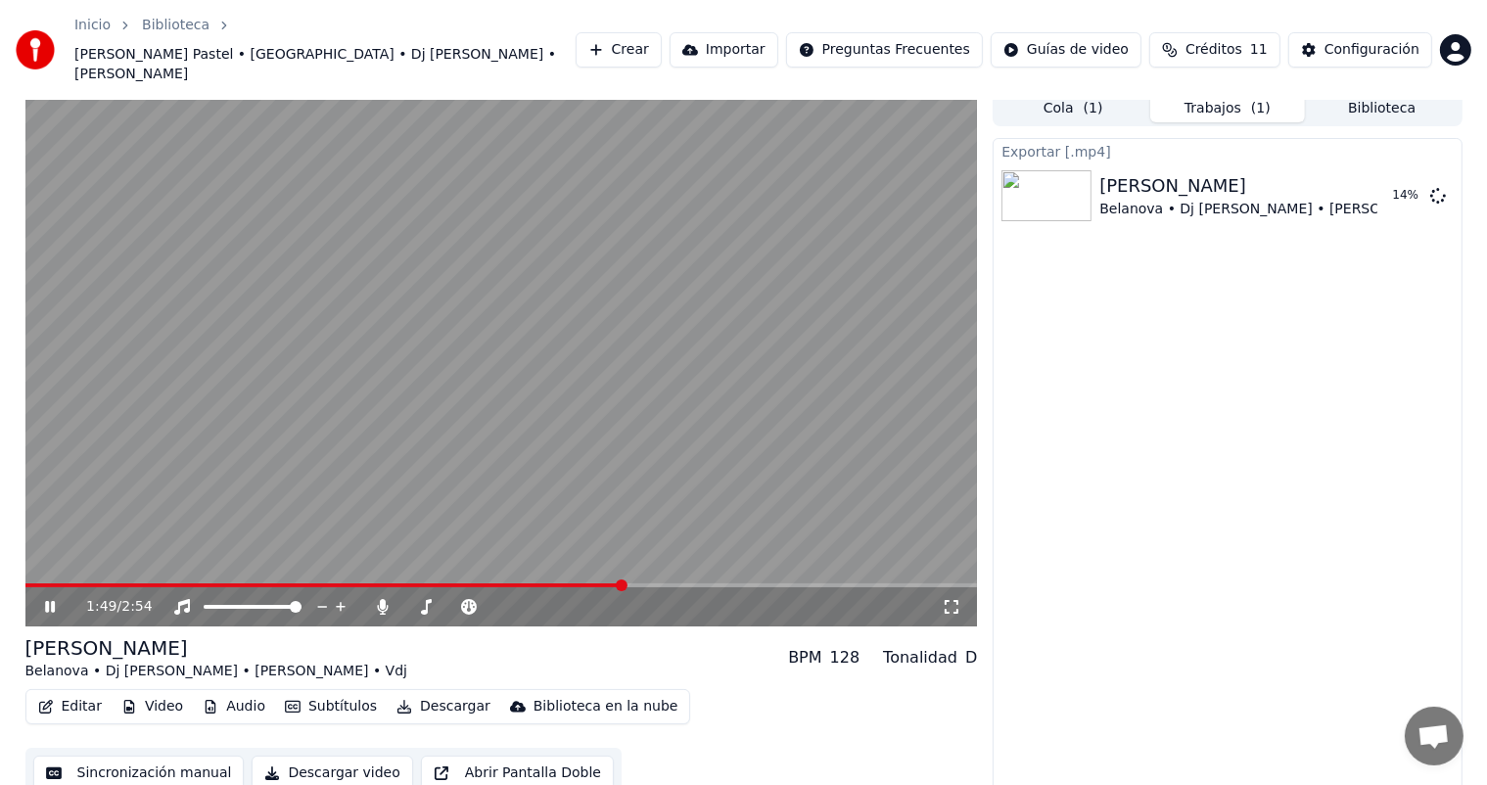
click at [74, 583] on span at bounding box center [324, 585] width 599 height 4
click at [380, 496] on video at bounding box center [501, 358] width 953 height 535
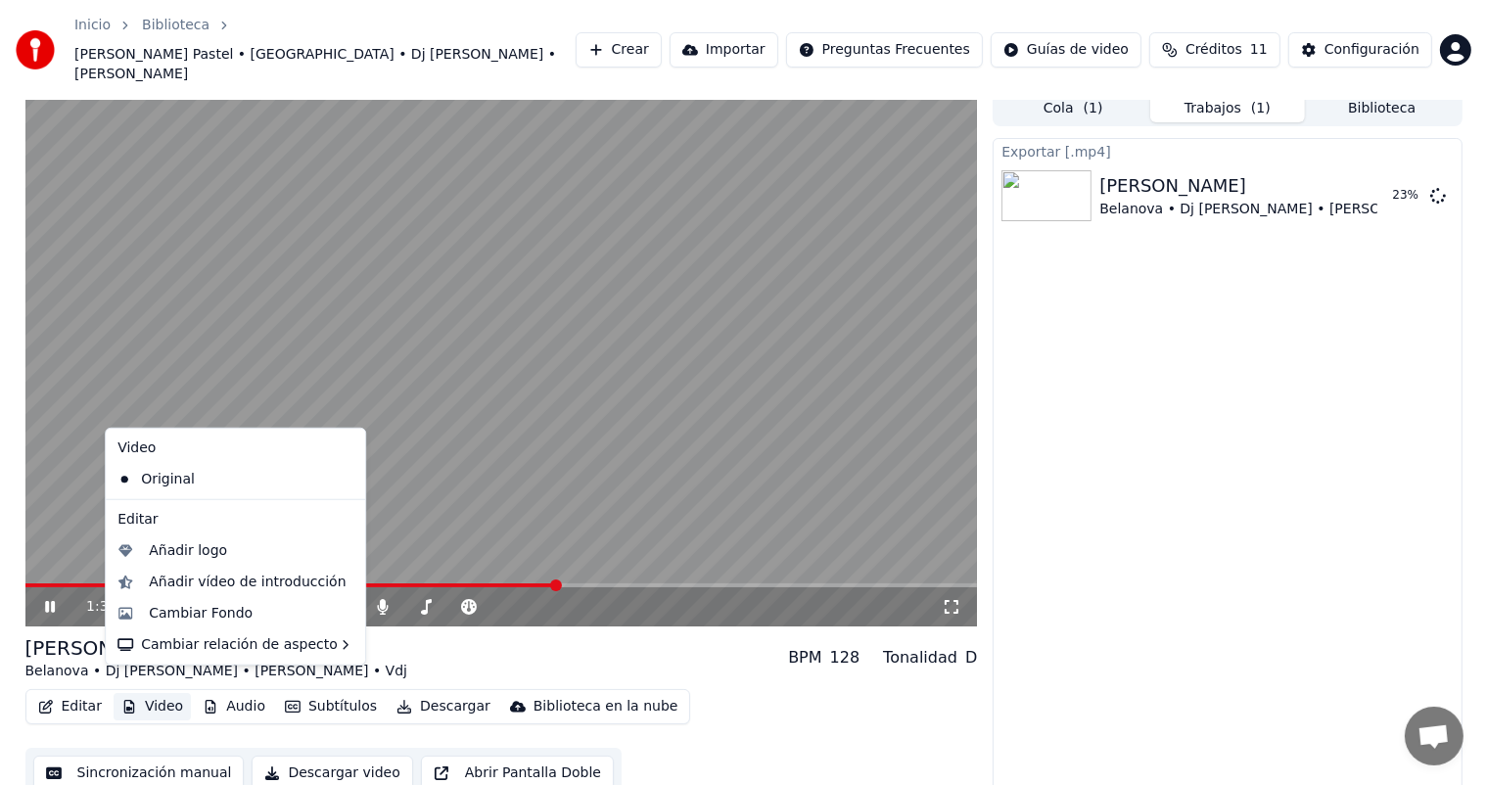
click at [148, 695] on button "Video" at bounding box center [152, 706] width 77 height 27
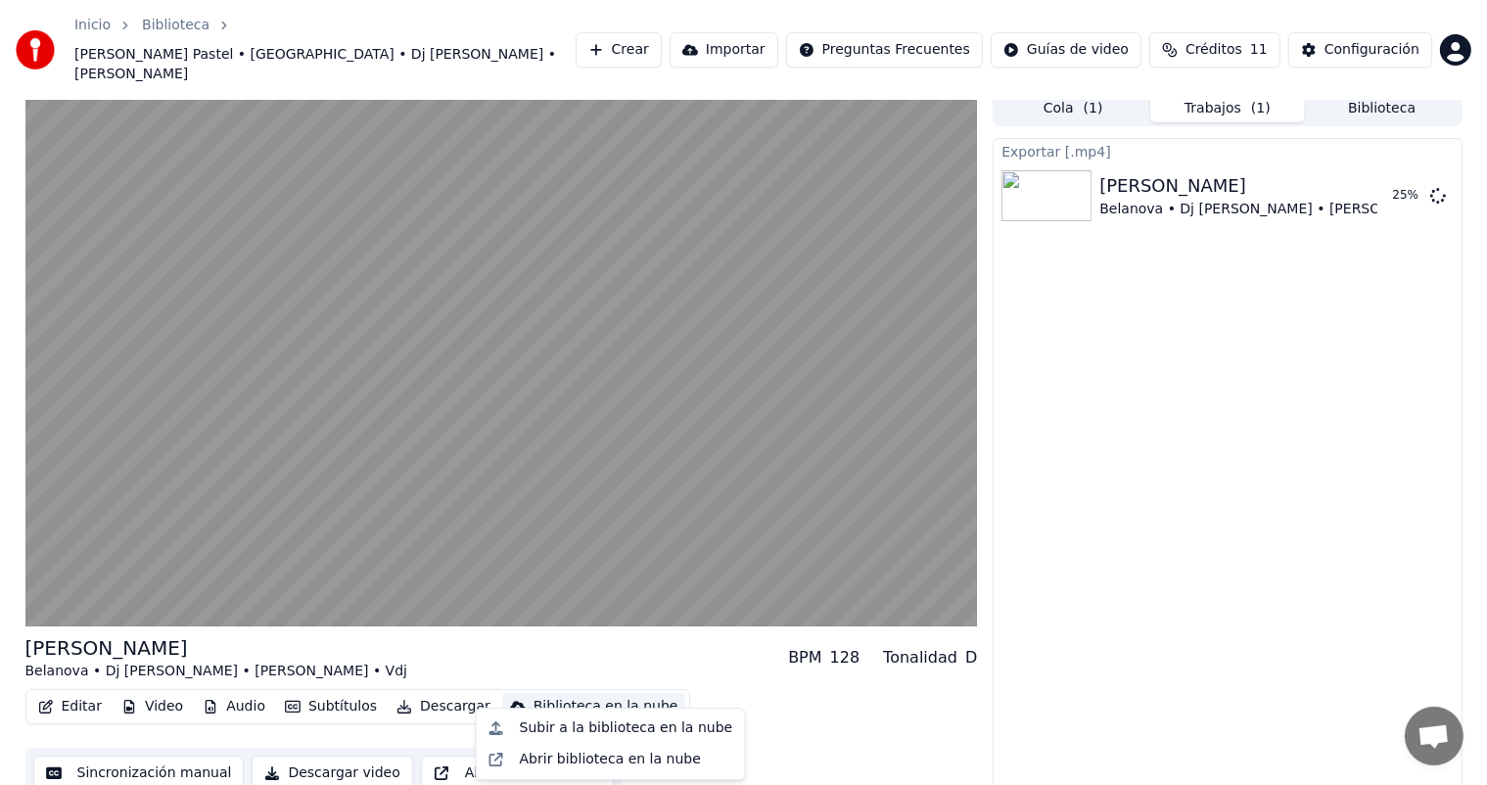
click at [697, 660] on div "Rosa Pastel Belanova • Dj Andres Chancay • Erick Montalvan • Vdj BPM 128 Tonali…" at bounding box center [501, 657] width 953 height 47
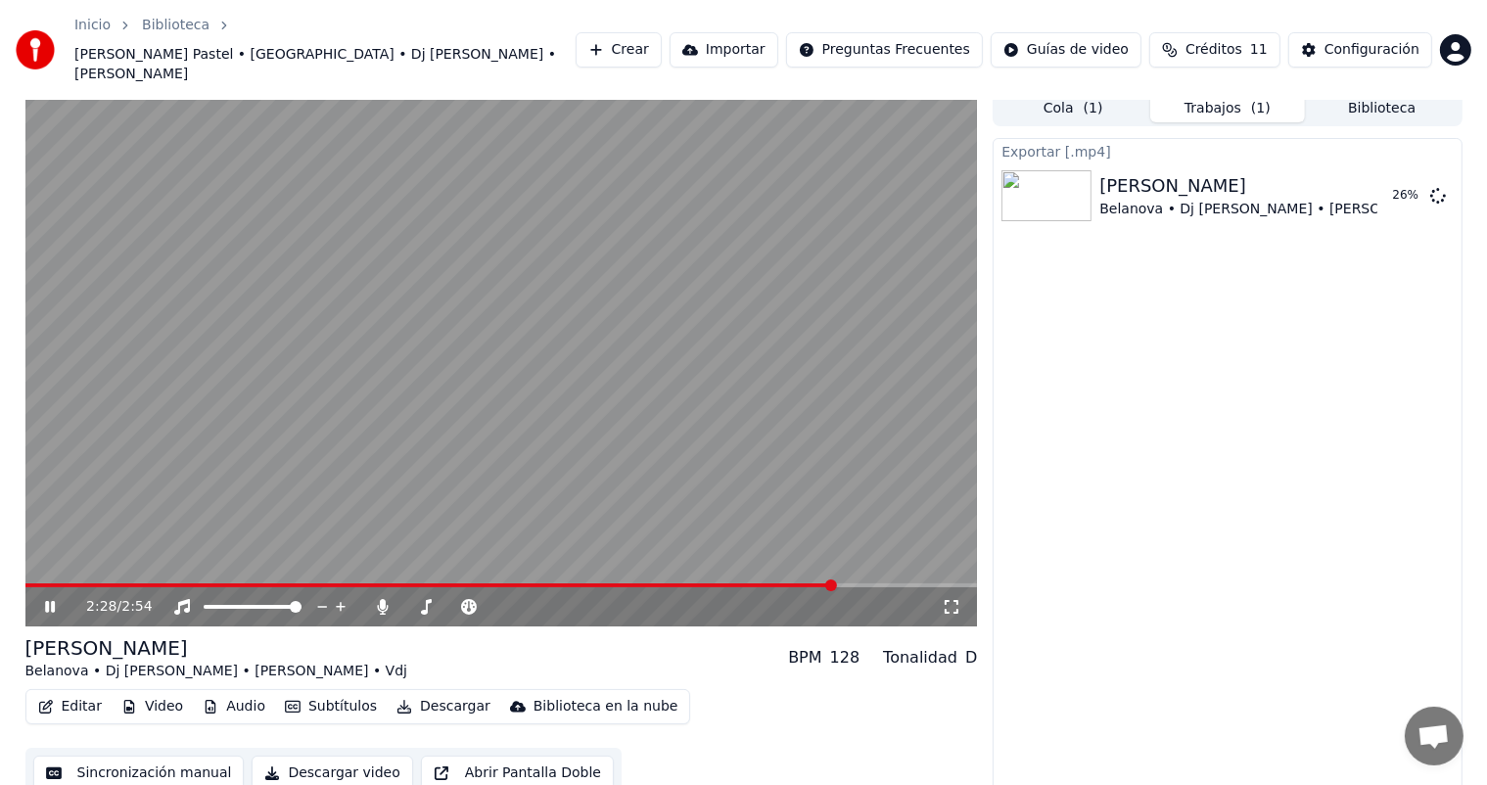
click at [763, 583] on span at bounding box center [430, 585] width 811 height 4
click at [53, 599] on icon at bounding box center [64, 607] width 46 height 16
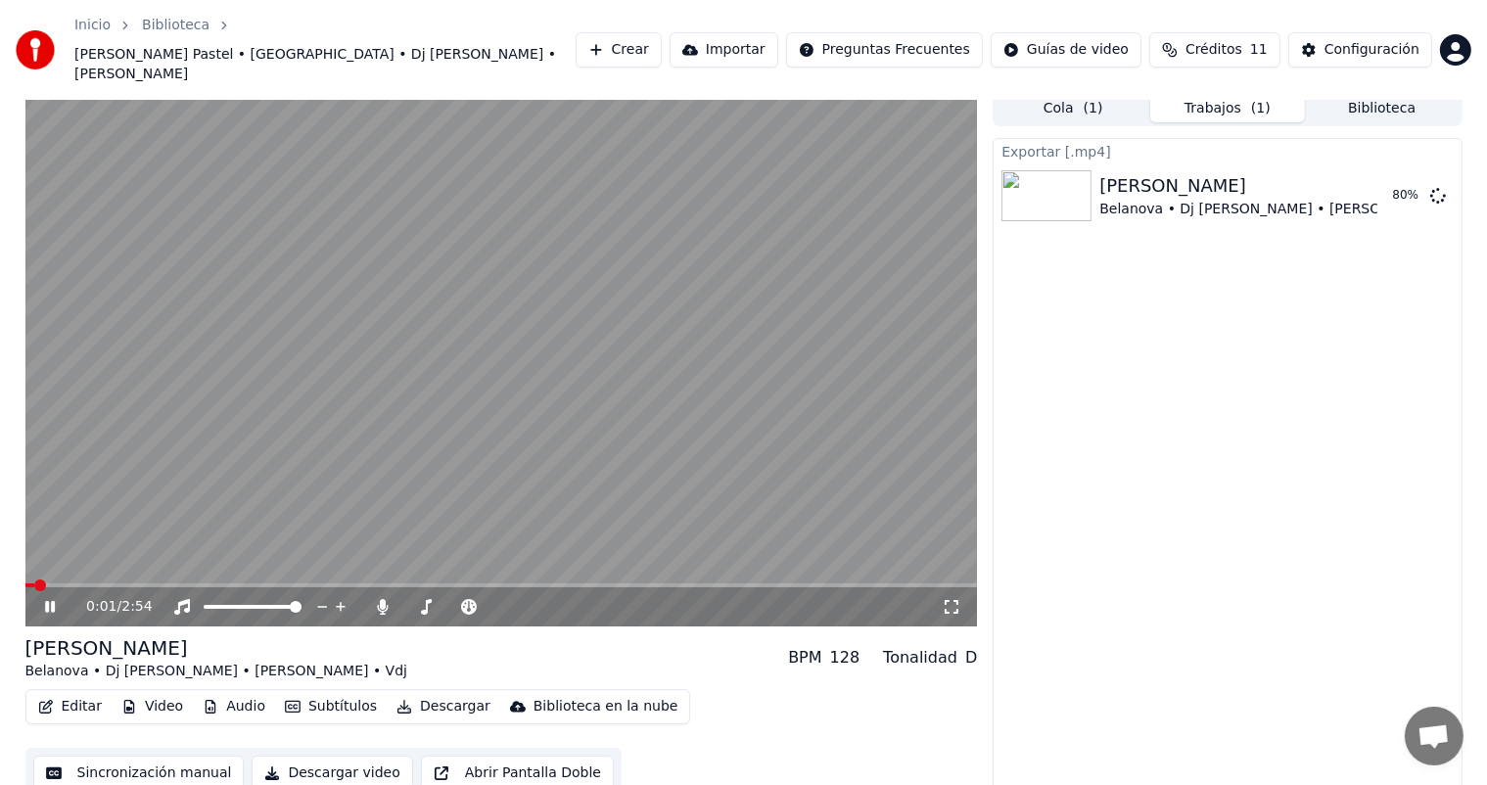
click at [52, 601] on icon at bounding box center [50, 607] width 10 height 12
click at [58, 599] on icon at bounding box center [64, 607] width 46 height 16
click at [38, 583] on span at bounding box center [98, 585] width 147 height 4
click at [195, 360] on video at bounding box center [501, 358] width 953 height 535
click at [1388, 0] on div "Inicio Biblioteca Rosa Pastel • Belanova • Dj Andres Chancay • Erick Montalvan …" at bounding box center [743, 50] width 1487 height 100
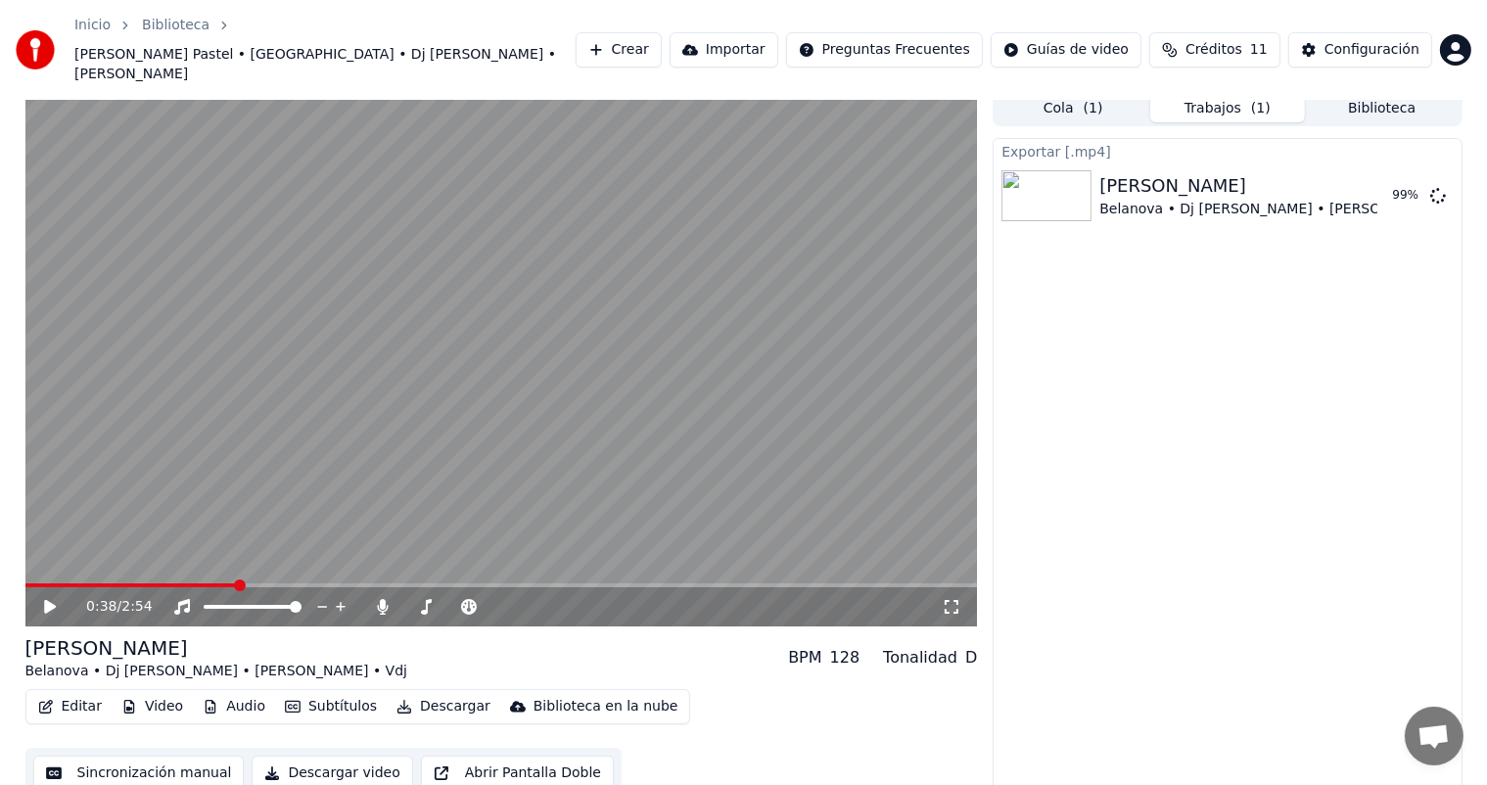
click at [1336, 478] on div "Exportar [.mp4] Rosa Pastel Belanova • Dj Andres Chancay • Erick Montalvan • Vd…" at bounding box center [1227, 472] width 469 height 668
click at [1390, 185] on button "Mostrar" at bounding box center [1379, 195] width 86 height 35
click at [1388, 178] on button "Mostrar" at bounding box center [1379, 195] width 86 height 35
click at [1, 434] on div "0:38 / 2:54 Rosa Pastel Belanova • Dj Andres Chancay • Erick Montalvan • Vdj BP…" at bounding box center [743, 448] width 1487 height 715
click at [101, 31] on link "Inicio" at bounding box center [92, 26] width 36 height 20
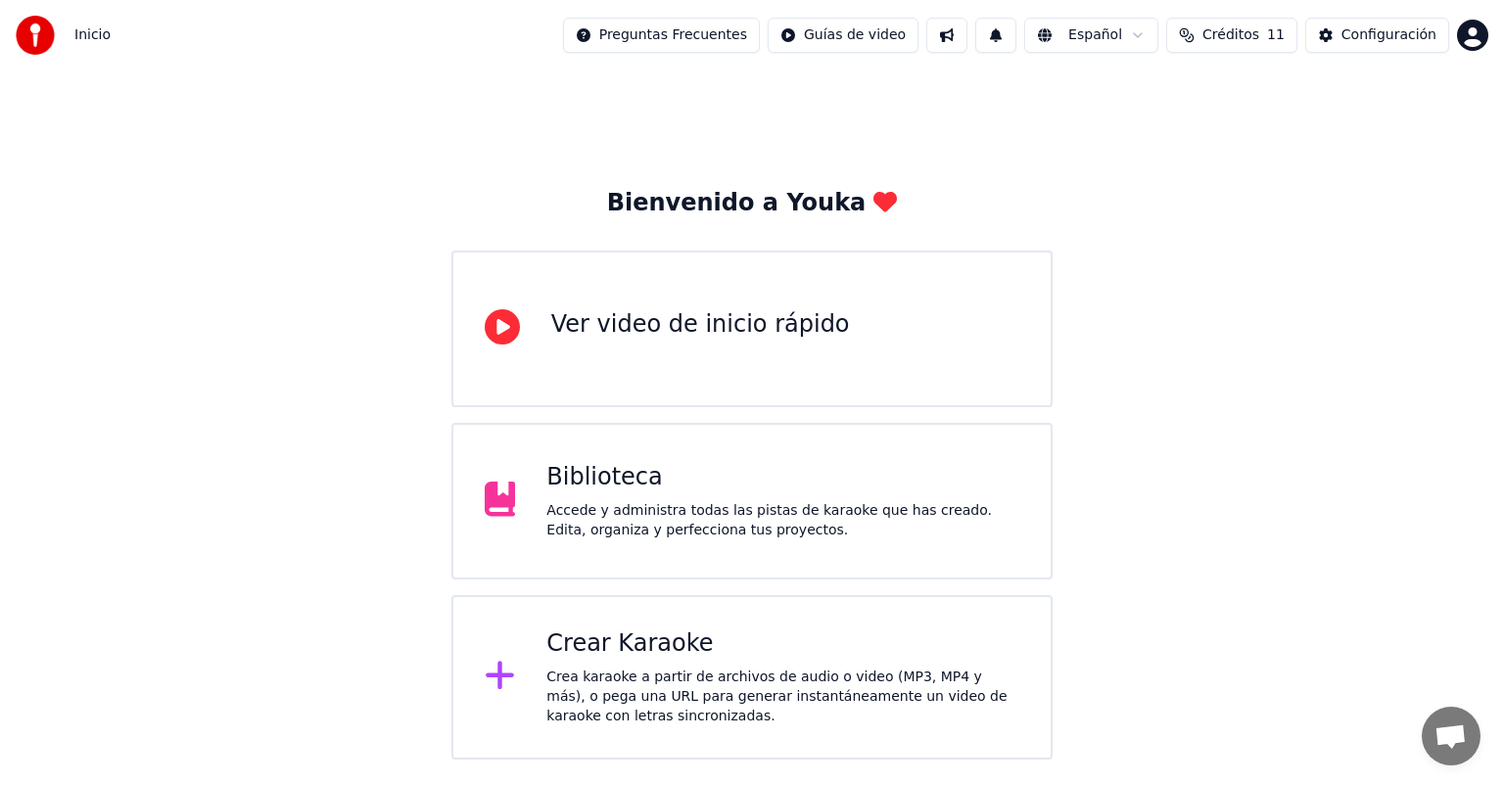
click at [632, 655] on div "Crear Karaoke" at bounding box center [782, 644] width 473 height 31
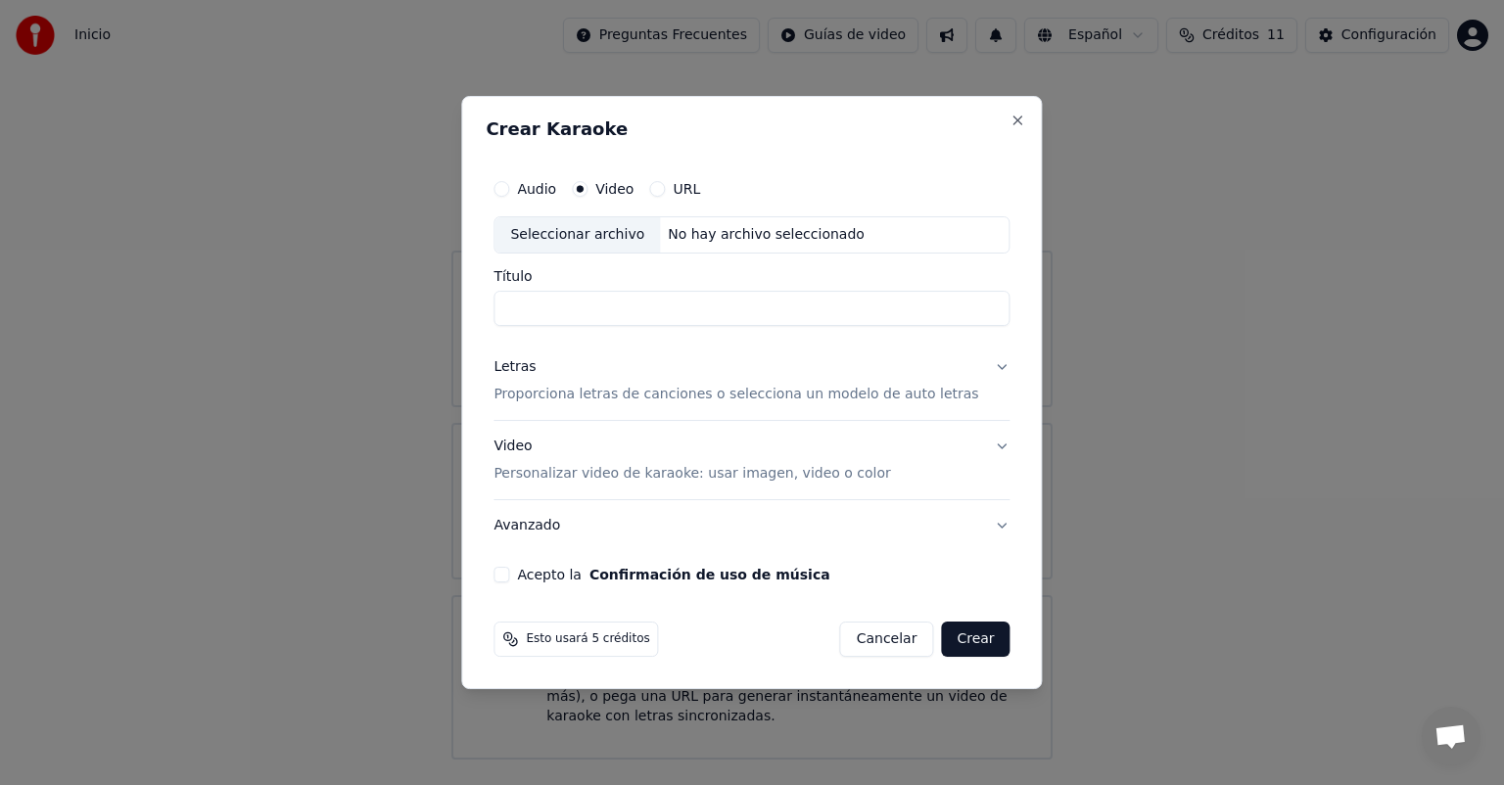
click at [580, 396] on p "Proporciona letras de canciones o selecciona un modelo de auto letras" at bounding box center [735, 395] width 485 height 20
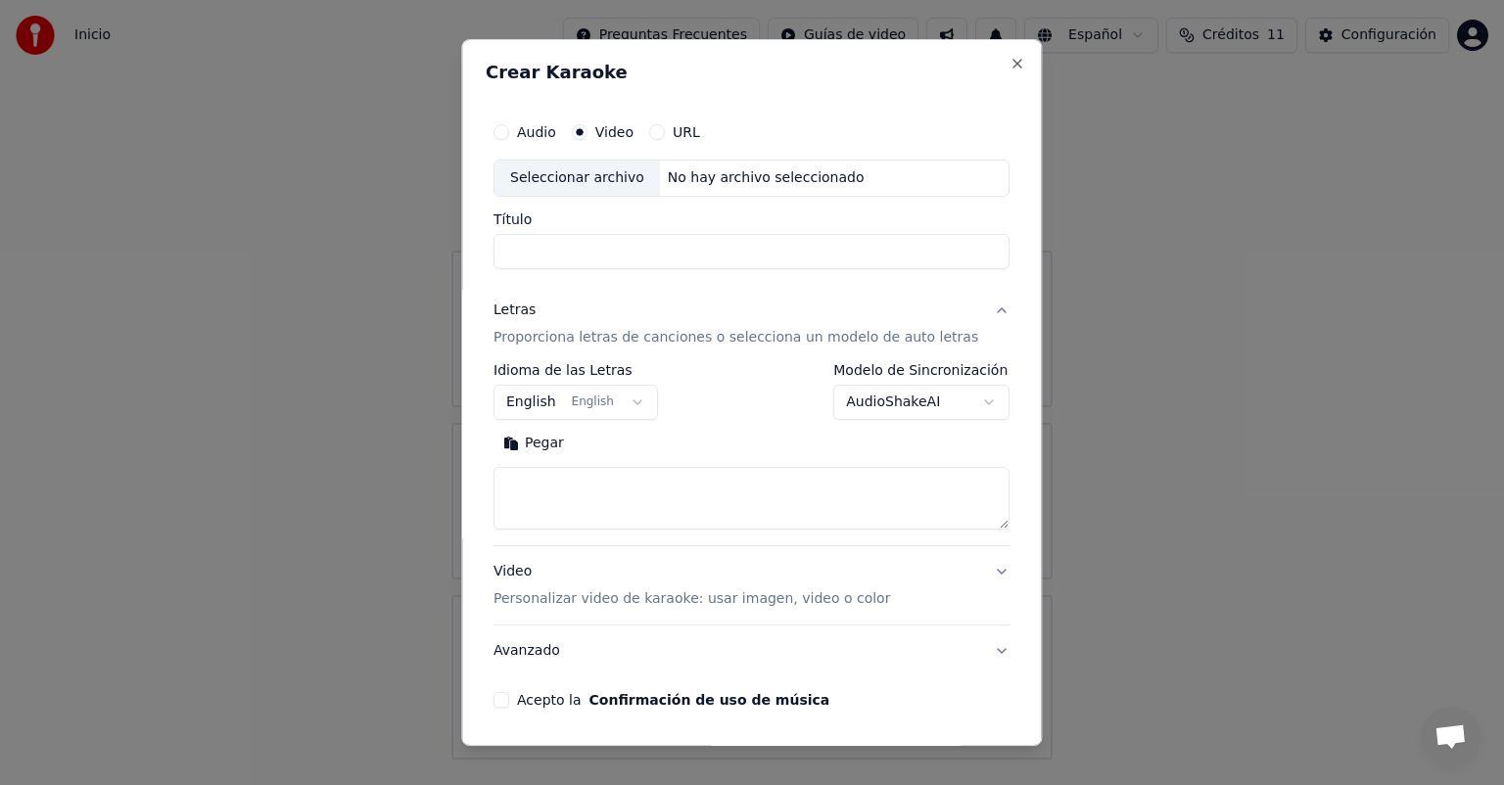
click at [607, 396] on button "English English" at bounding box center [575, 402] width 164 height 35
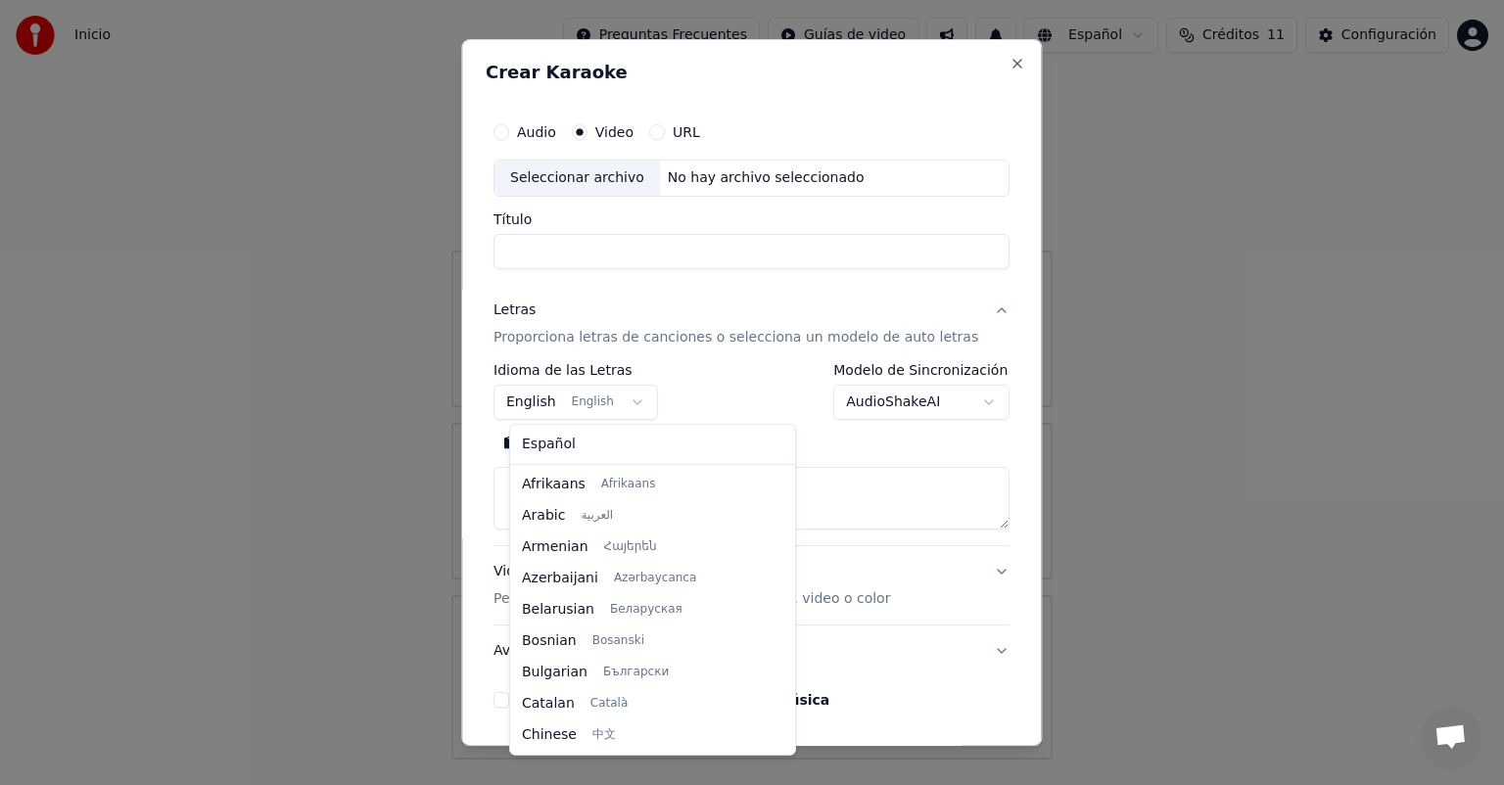
scroll to position [157, 0]
select select "**"
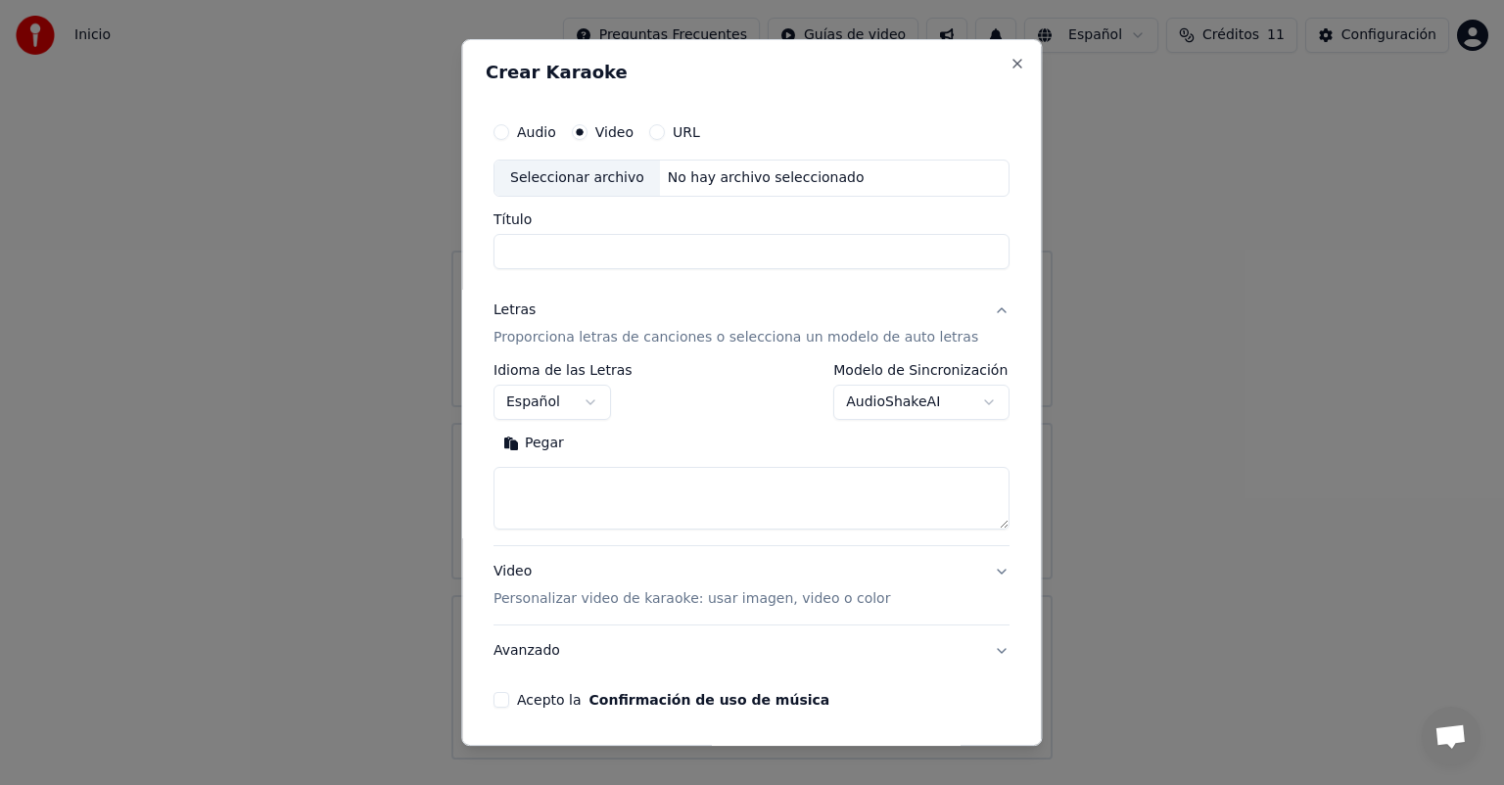
click at [571, 445] on button "Pegar" at bounding box center [533, 443] width 80 height 31
click at [657, 479] on textarea at bounding box center [727, 498] width 469 height 63
click at [570, 494] on textarea at bounding box center [727, 498] width 469 height 63
click at [708, 493] on textarea at bounding box center [727, 498] width 469 height 63
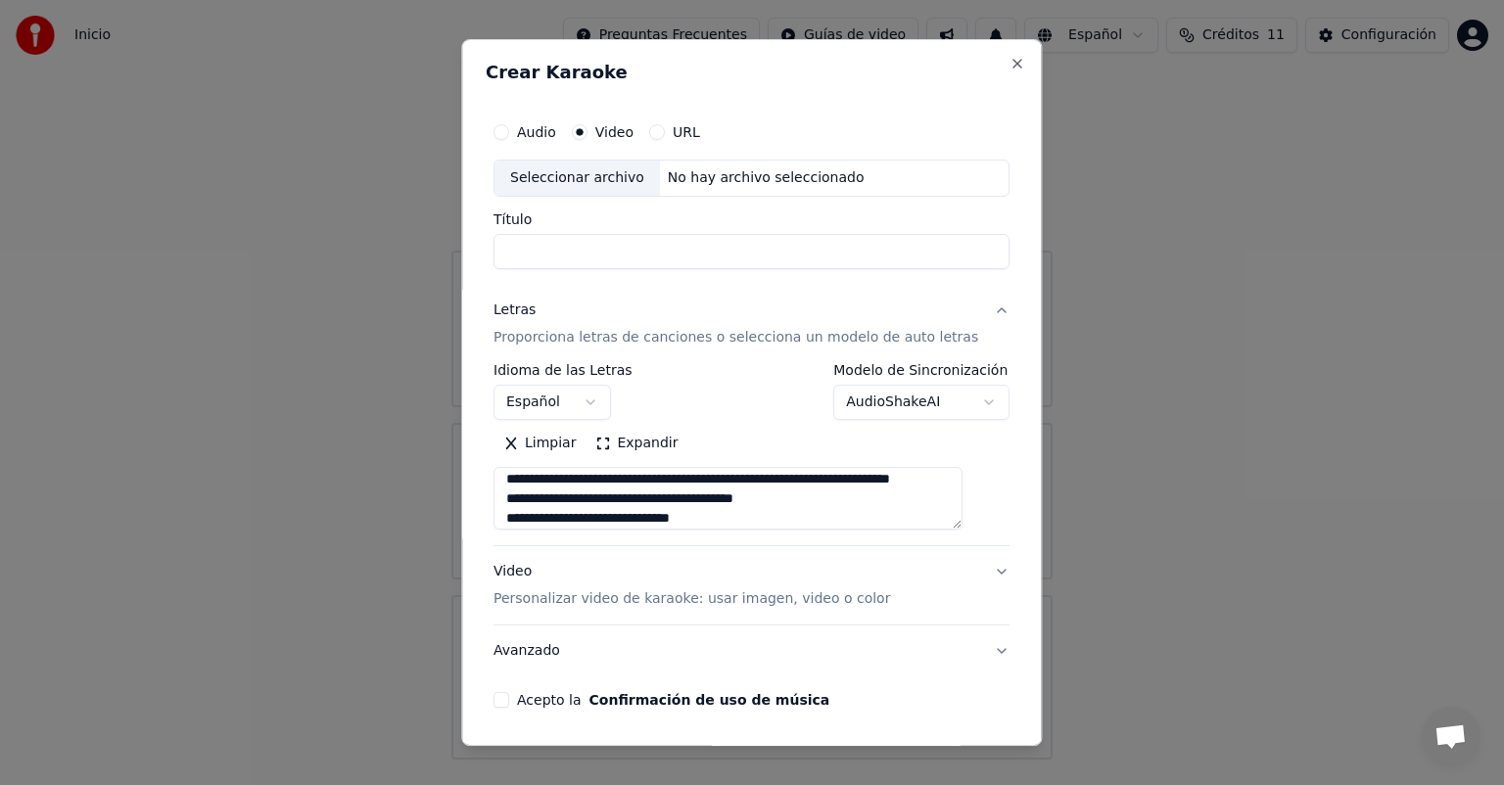
scroll to position [548, 0]
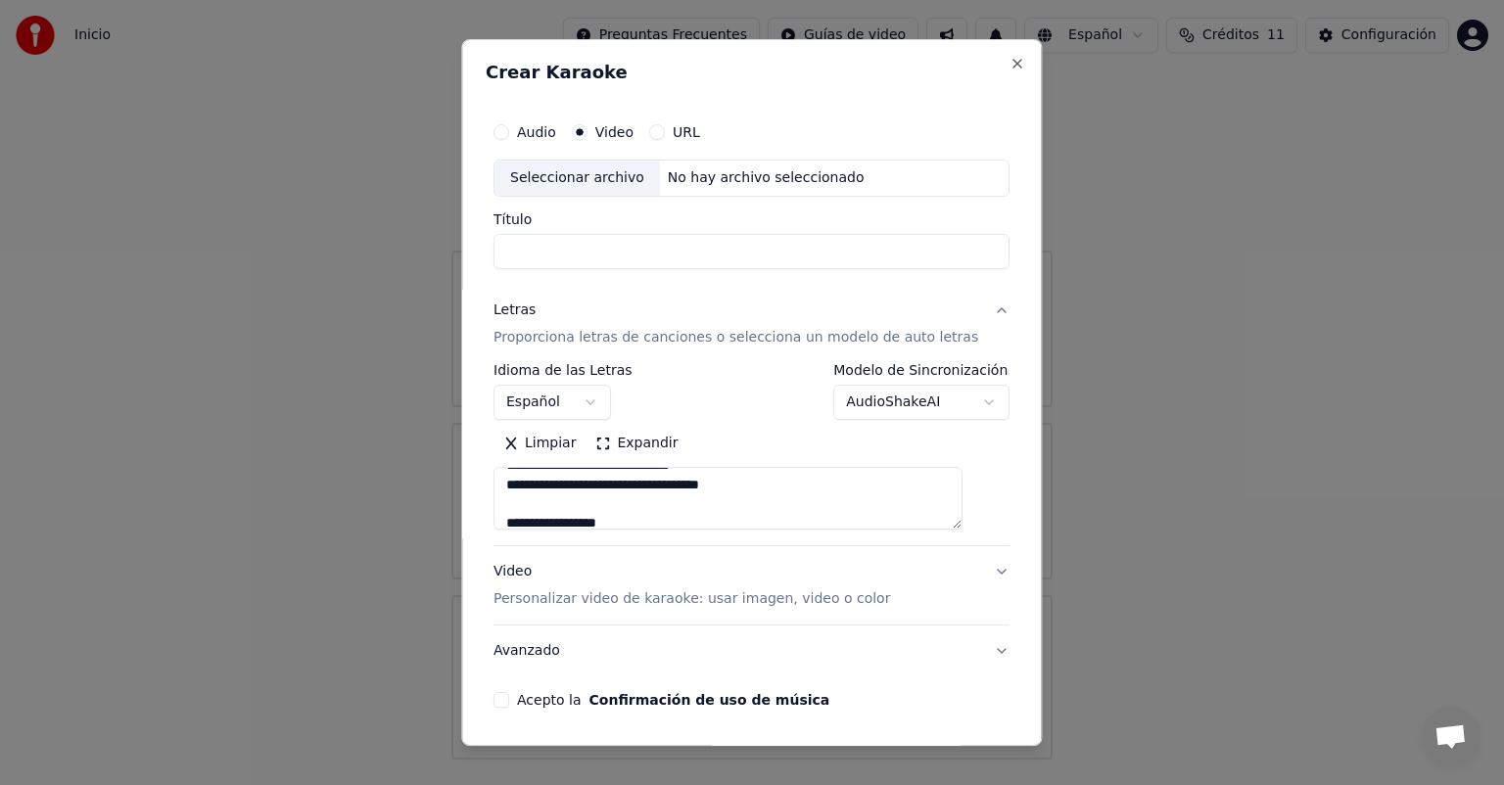
type textarea "**********"
click at [567, 248] on input "Título" at bounding box center [751, 251] width 516 height 35
click at [620, 180] on div "Seleccionar archivo" at bounding box center [576, 178] width 165 height 35
click at [556, 127] on label "Audio" at bounding box center [536, 132] width 39 height 14
click at [509, 127] on button "Audio" at bounding box center [501, 132] width 16 height 16
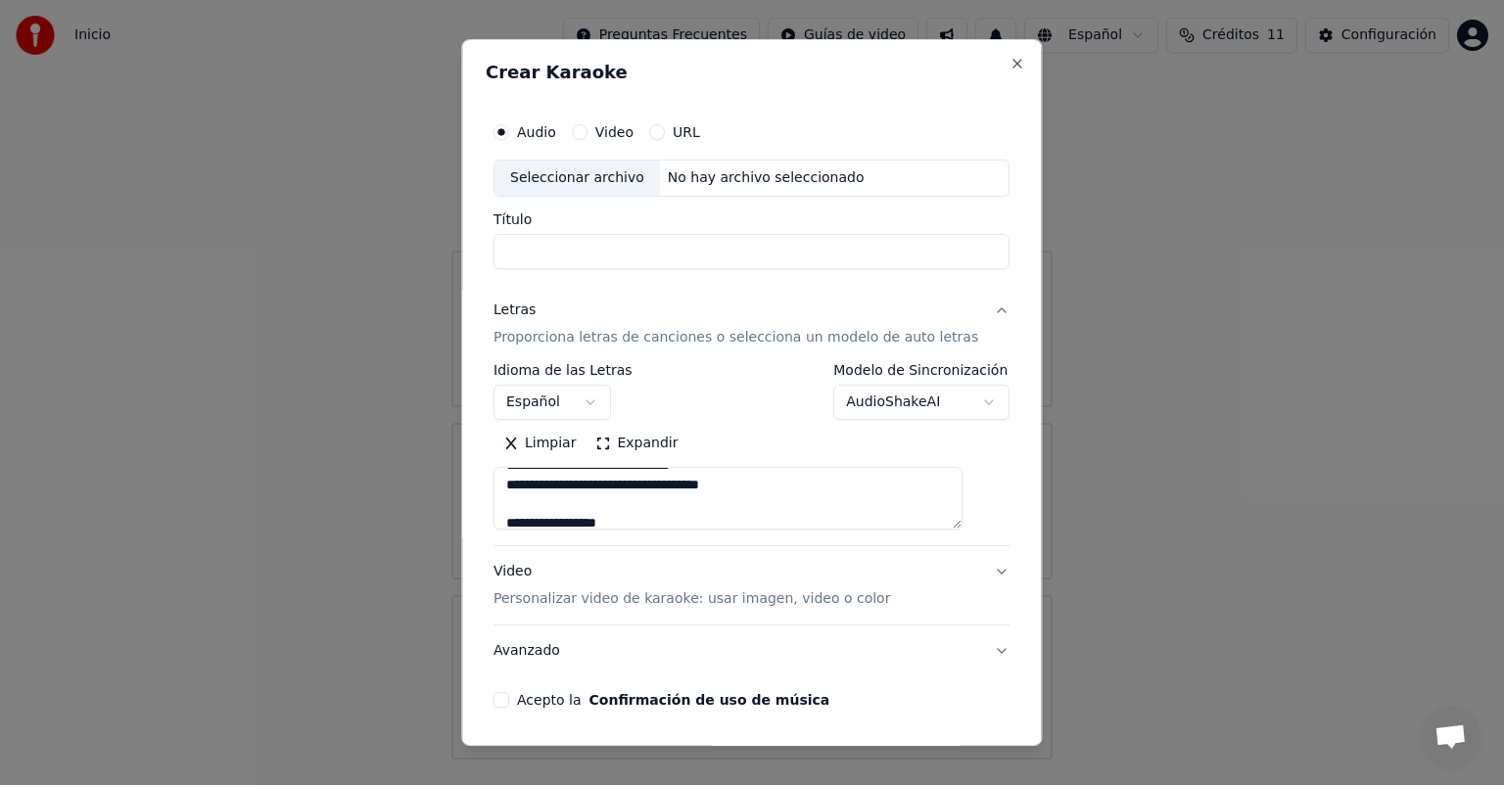
click at [633, 172] on div "Seleccionar archivo" at bounding box center [576, 178] width 165 height 35
type input "**********"
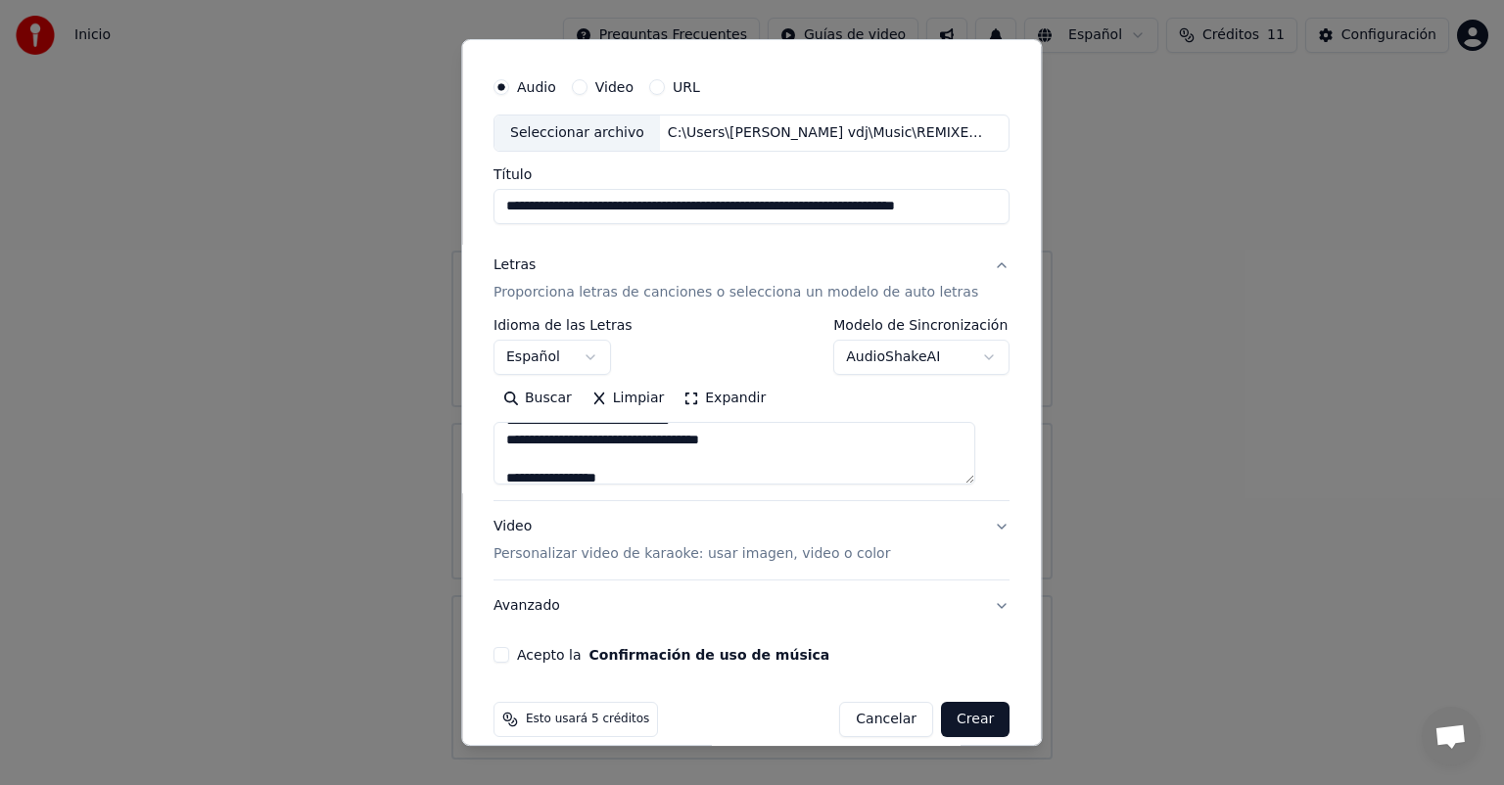
scroll to position [67, 0]
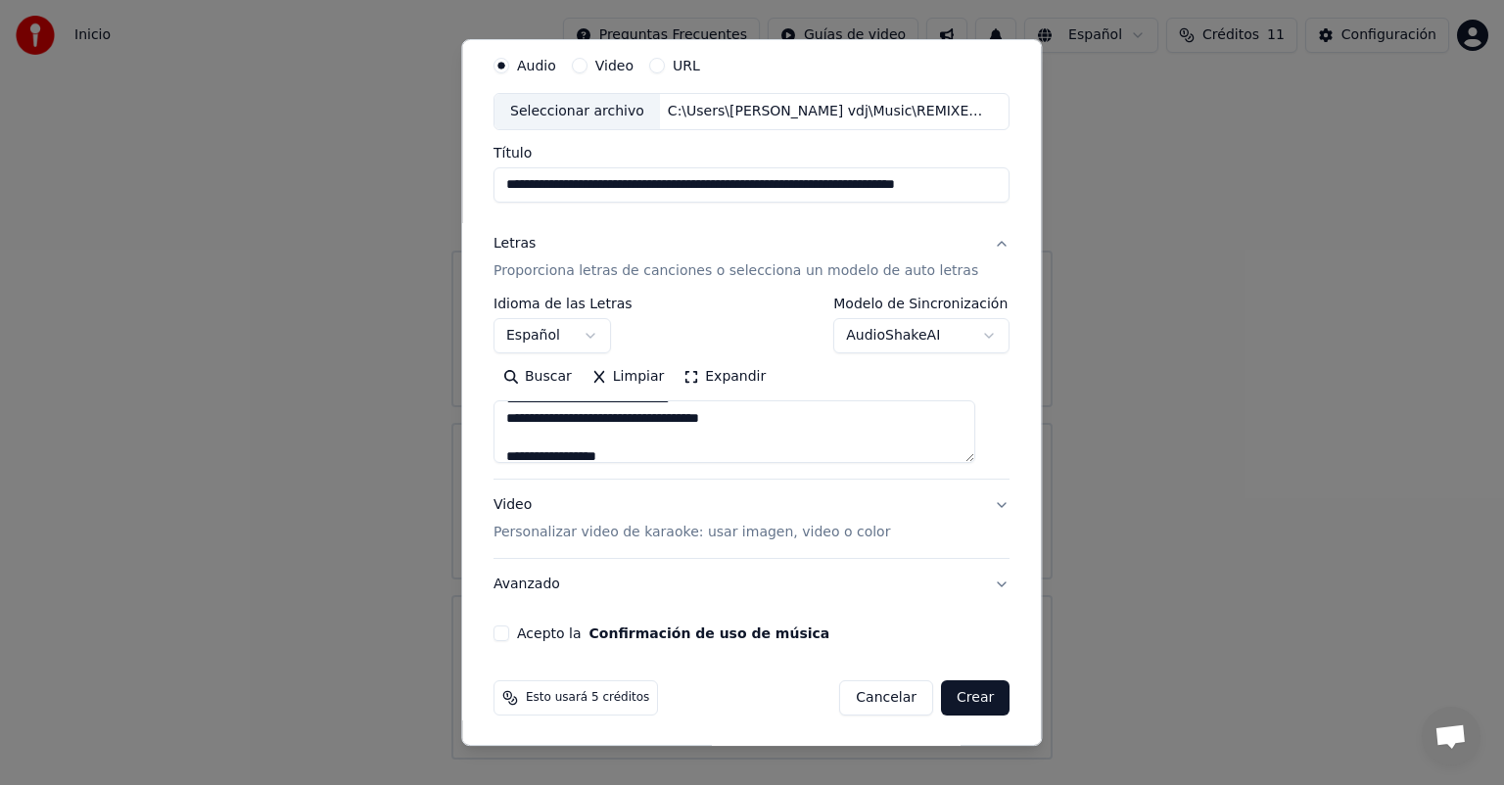
click at [509, 628] on button "Acepto la Confirmación de uso de música" at bounding box center [501, 634] width 16 height 16
click at [948, 689] on button "Crear" at bounding box center [975, 697] width 69 height 35
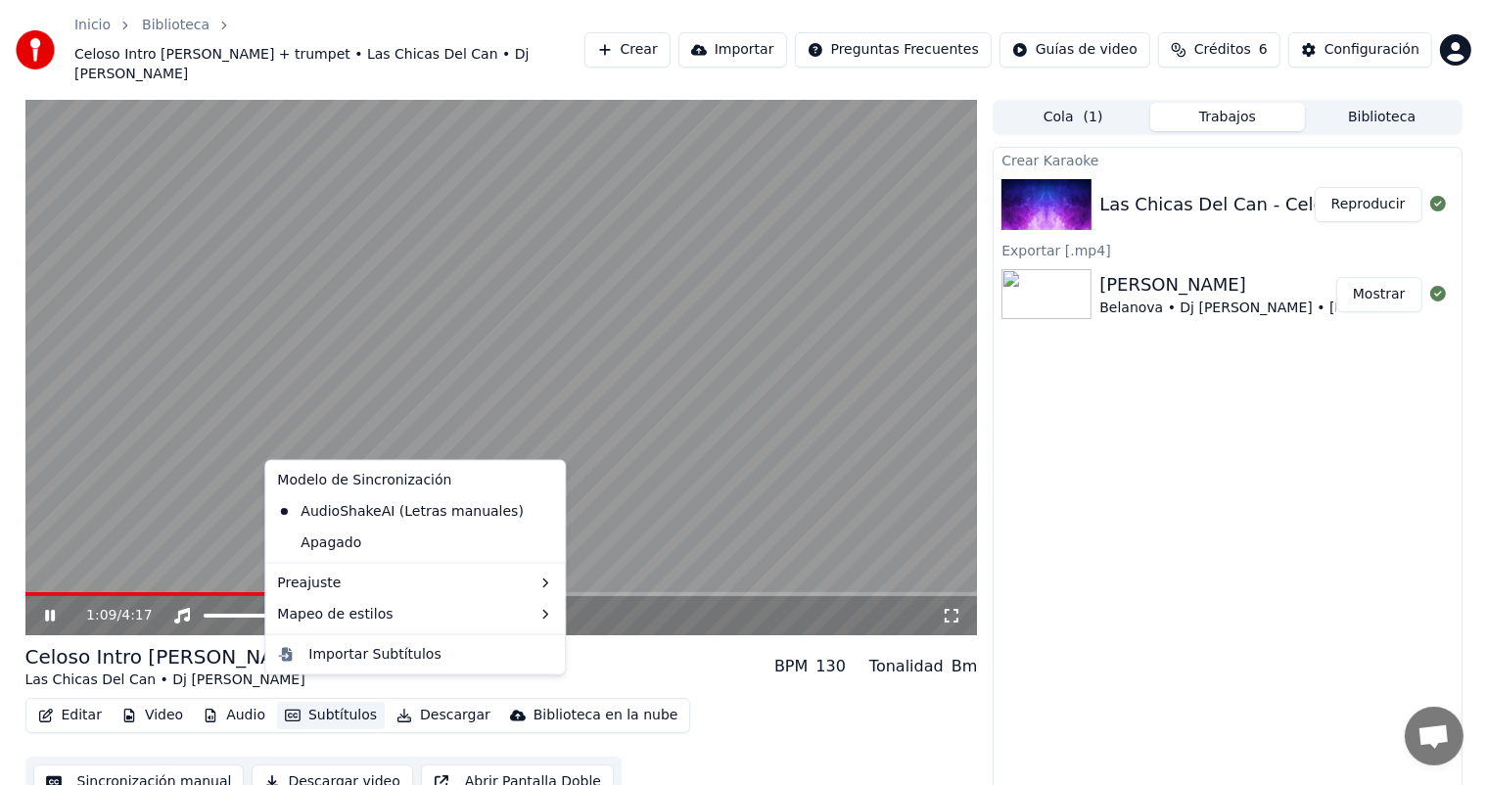
click at [314, 702] on button "Subtítulos" at bounding box center [331, 715] width 108 height 27
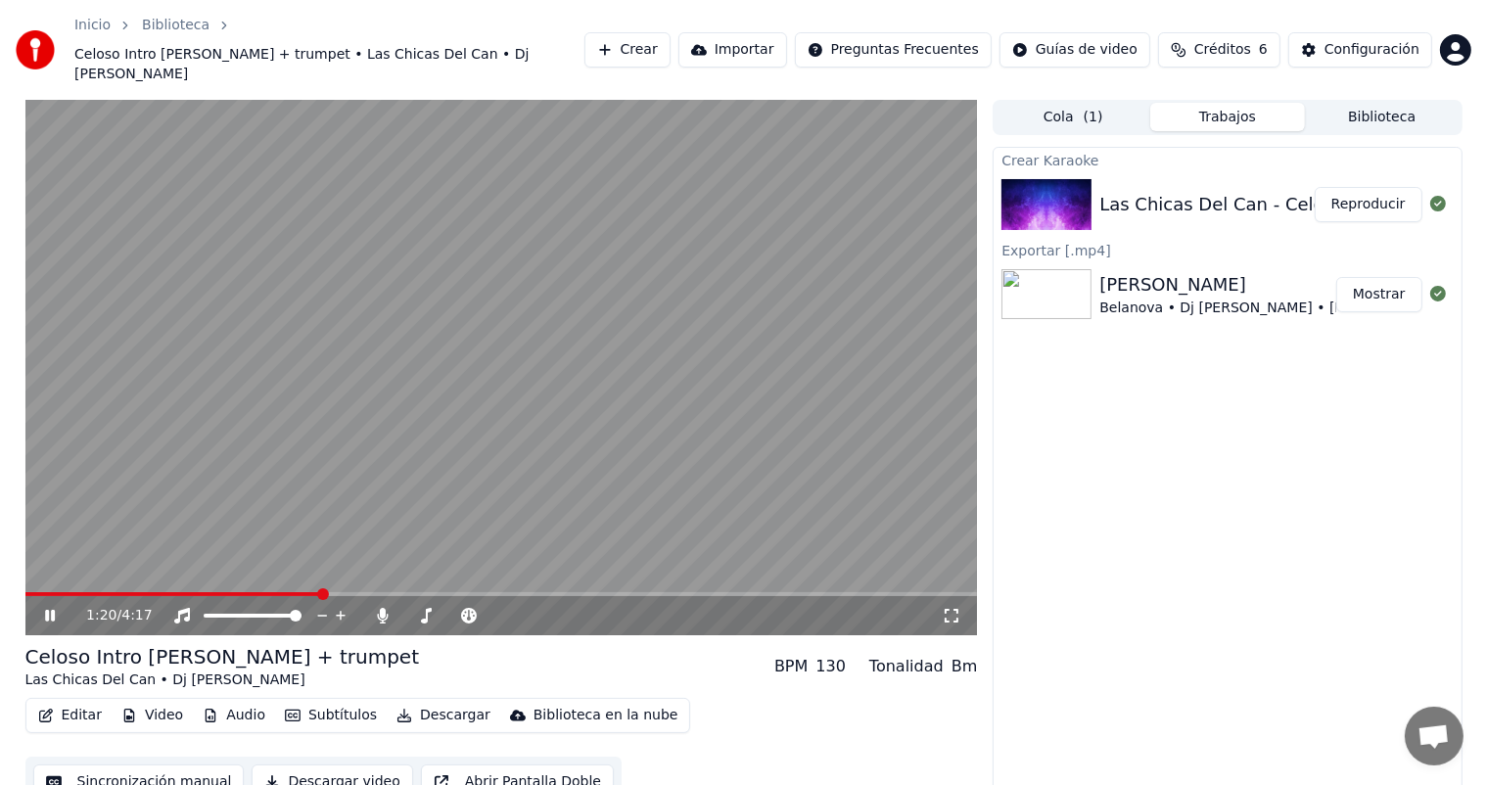
click at [1, 694] on div "1:20 / 4:17 Celoso Intro Melody + trumpet Las Chicas Del Can • Dj Andres Chanca…" at bounding box center [743, 457] width 1487 height 715
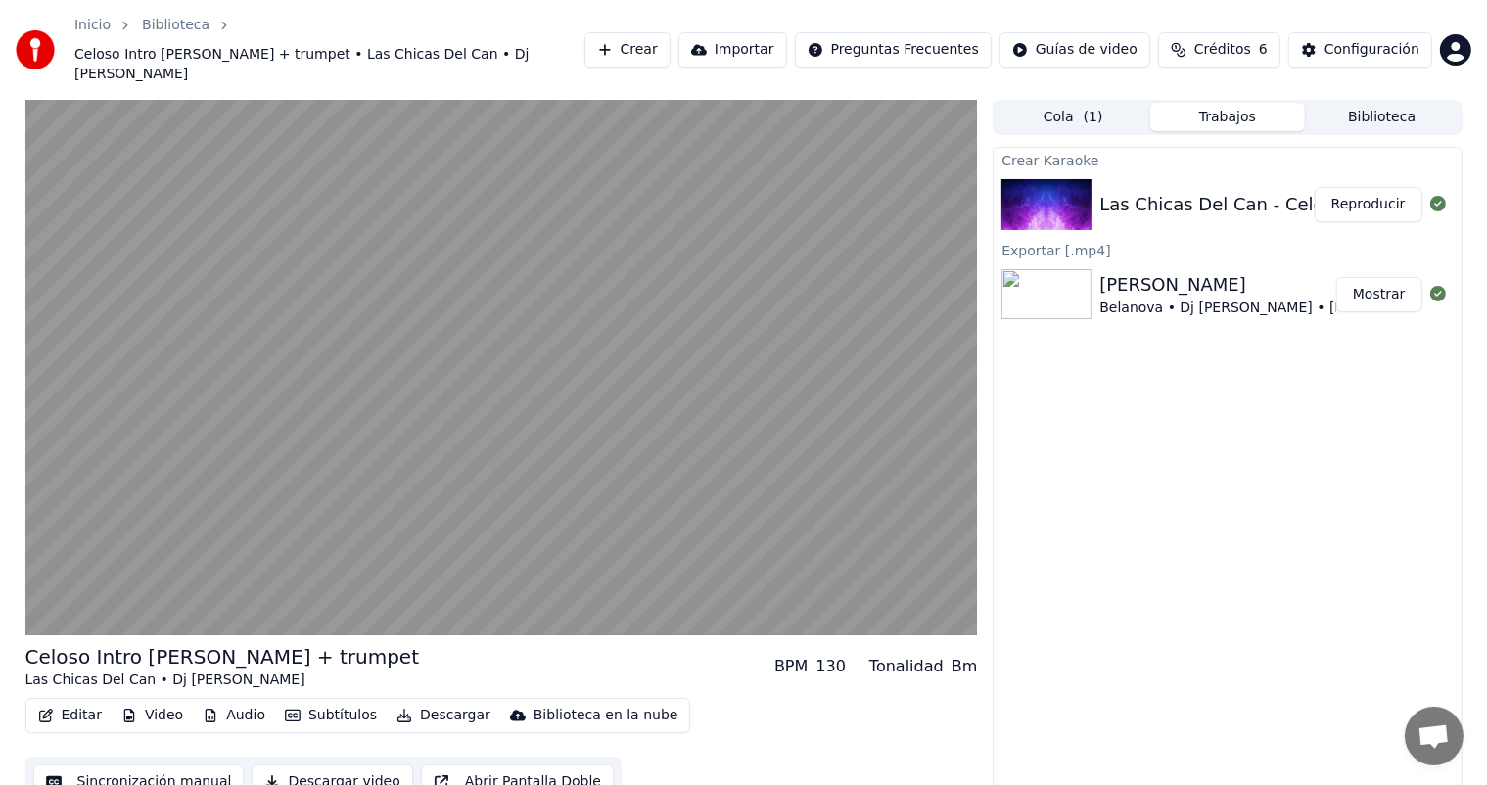
click at [140, 702] on button "Video" at bounding box center [152, 715] width 77 height 27
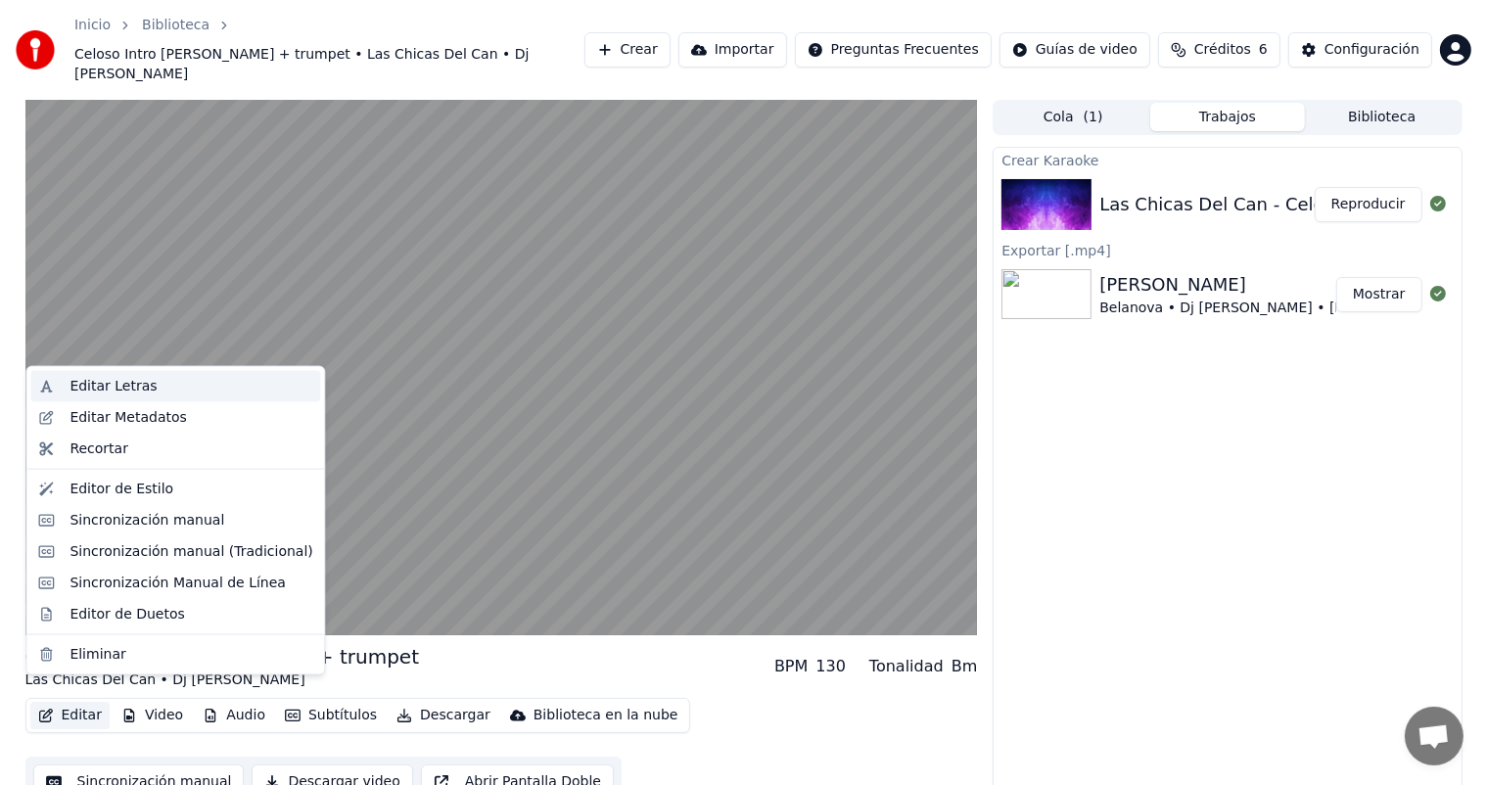
click at [100, 389] on div "Editar Letras" at bounding box center [113, 387] width 87 height 20
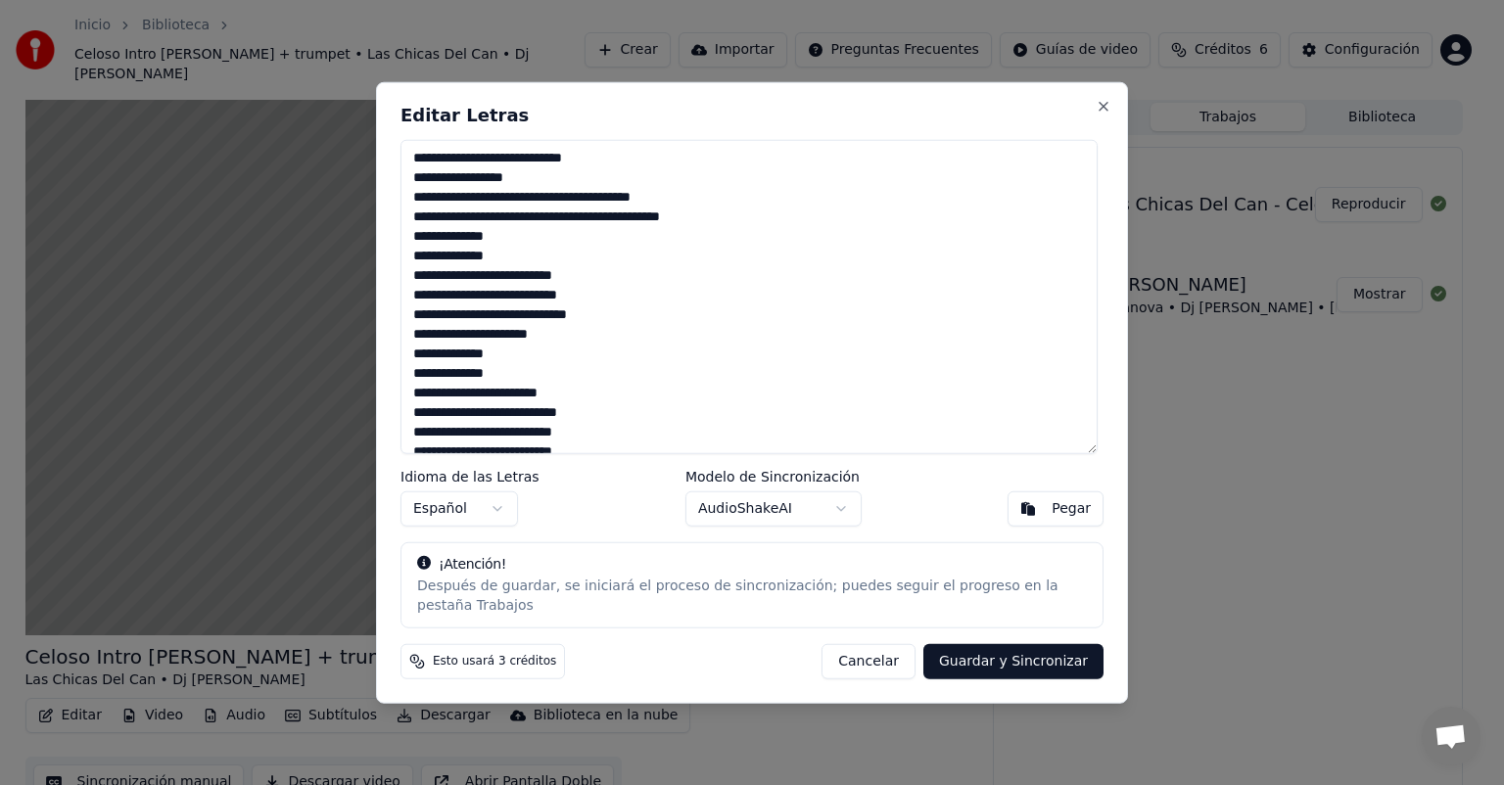
click at [894, 663] on button "Cancelar" at bounding box center [868, 660] width 94 height 35
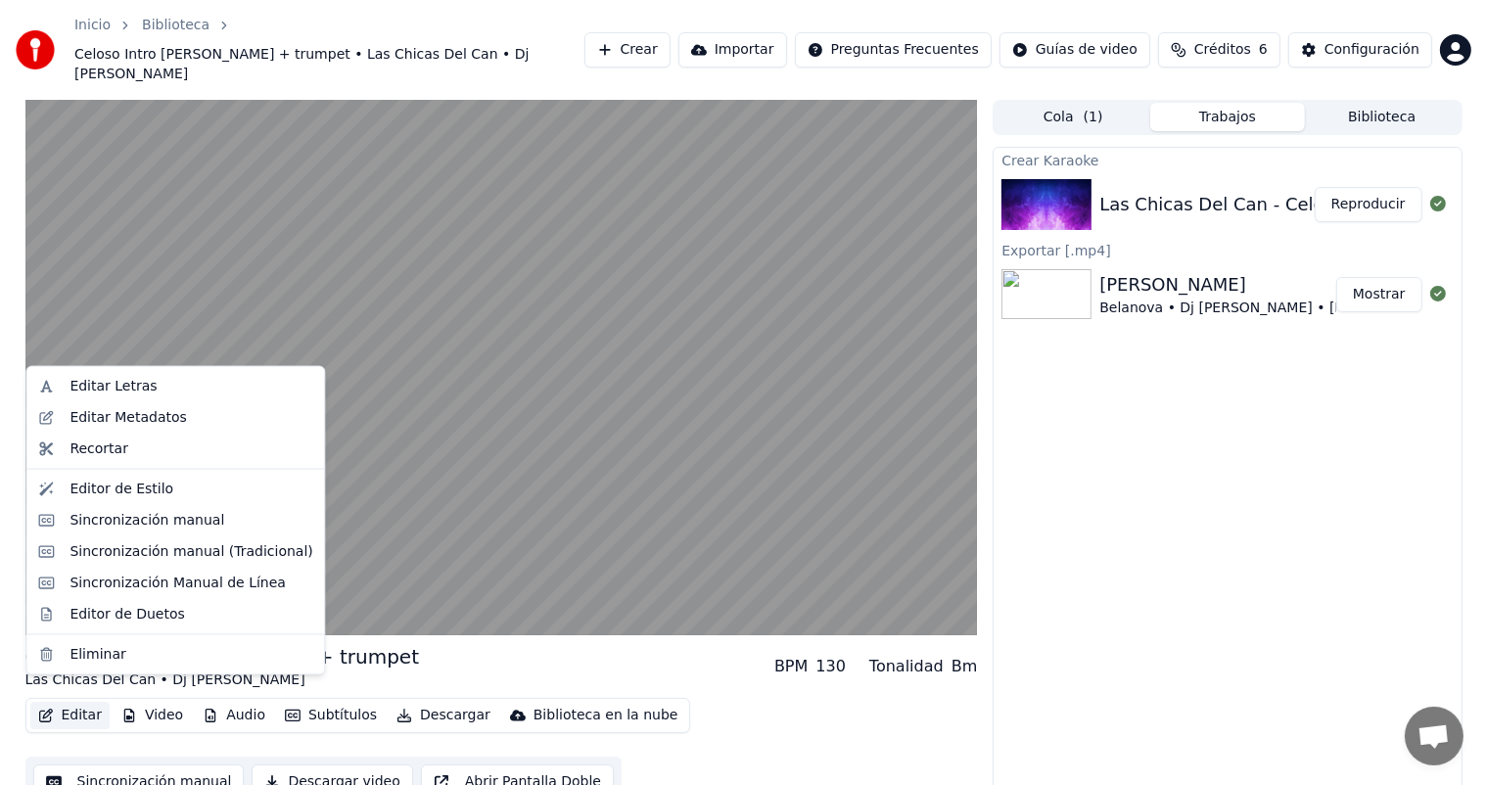
click at [70, 703] on button "Editar" at bounding box center [69, 715] width 79 height 27
click at [100, 486] on div "Editor de Estilo" at bounding box center [122, 490] width 104 height 20
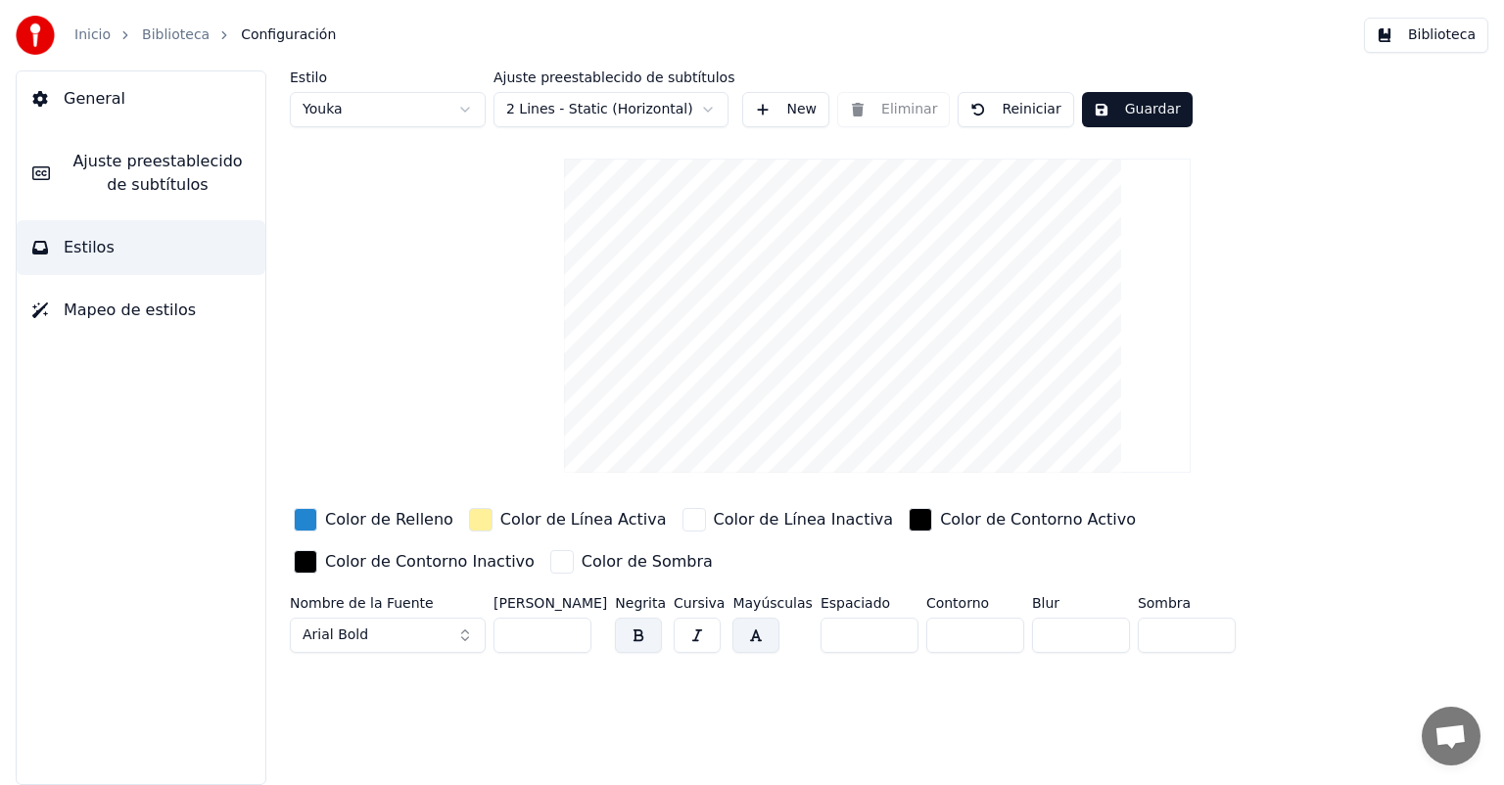
click at [886, 625] on input "*" at bounding box center [869, 635] width 98 height 35
click at [886, 628] on input "*" at bounding box center [869, 635] width 98 height 35
click at [887, 630] on input "*" at bounding box center [869, 635] width 98 height 35
click at [887, 636] on input "*" at bounding box center [869, 635] width 98 height 35
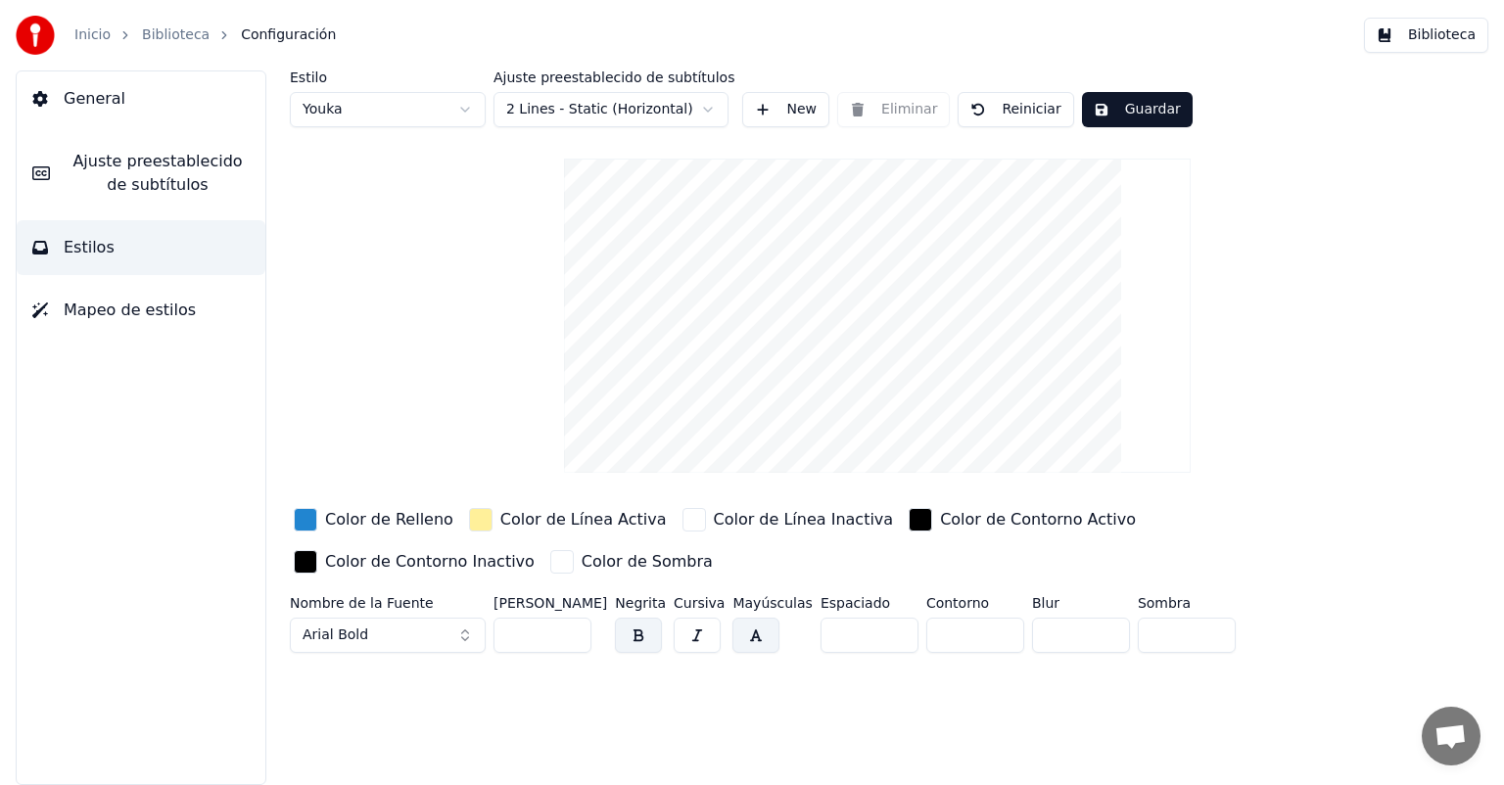
click at [887, 636] on input "*" at bounding box center [869, 635] width 98 height 35
type input "*"
click at [887, 636] on input "*" at bounding box center [869, 635] width 98 height 35
click at [316, 521] on div "button" at bounding box center [305, 519] width 23 height 23
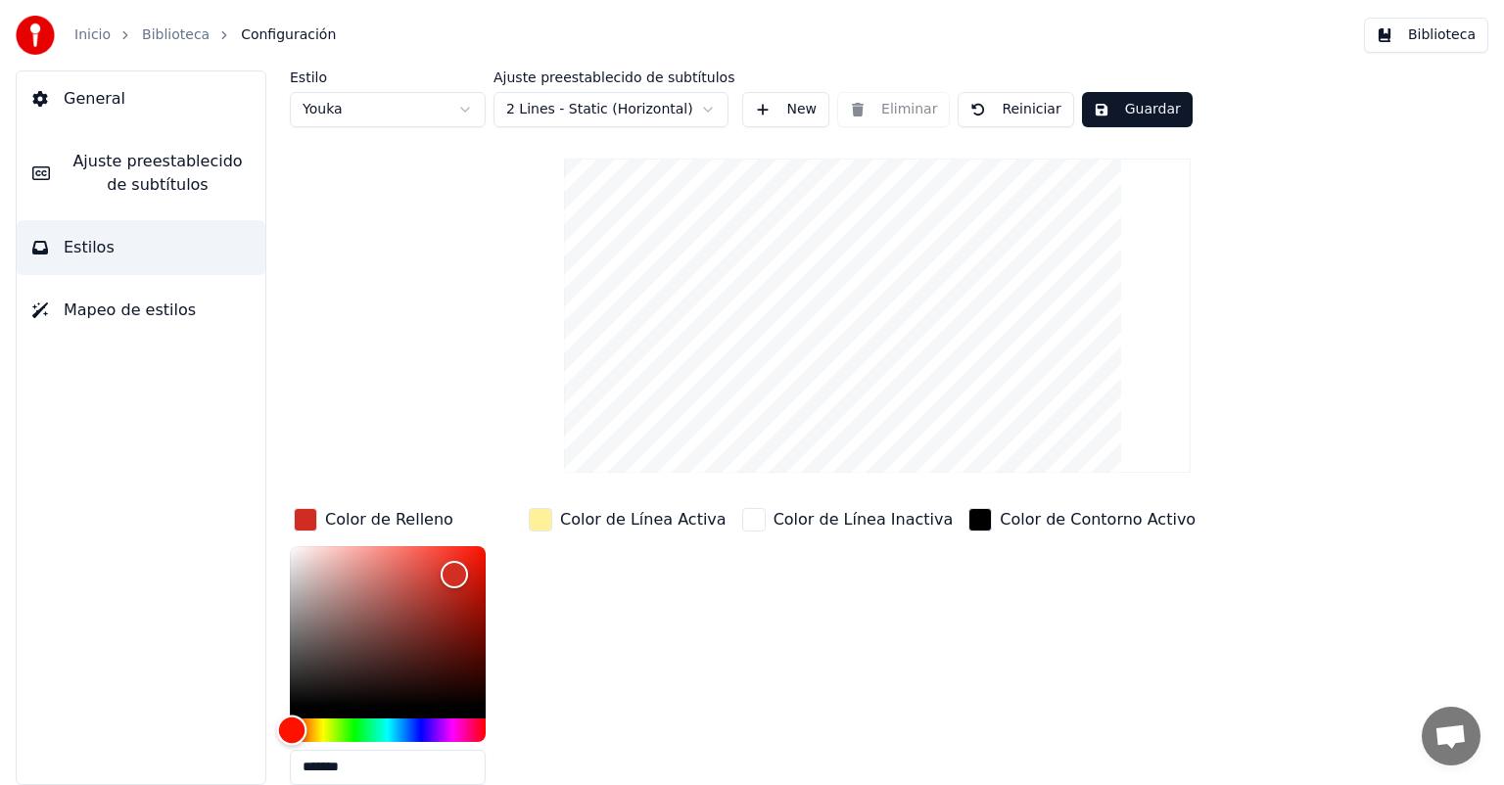
type input "*******"
drag, startPoint x: 292, startPoint y: 728, endPoint x: 256, endPoint y: 686, distance: 54.9
click at [256, 686] on div "Estilo Youka Ajuste preestablecido de subtítulos 2 Lines - Static (Horizontal) …" at bounding box center [877, 427] width 1253 height 715
click at [439, 389] on div "Estilo Youka Ajuste preestablecido de subtítulos 2 Lines - Static (Horizontal) …" at bounding box center [877, 496] width 1175 height 853
click at [391, 242] on div "Estilo Youka Ajuste preestablecido de subtítulos 2 Lines - Static (Horizontal) …" at bounding box center [877, 496] width 1175 height 853
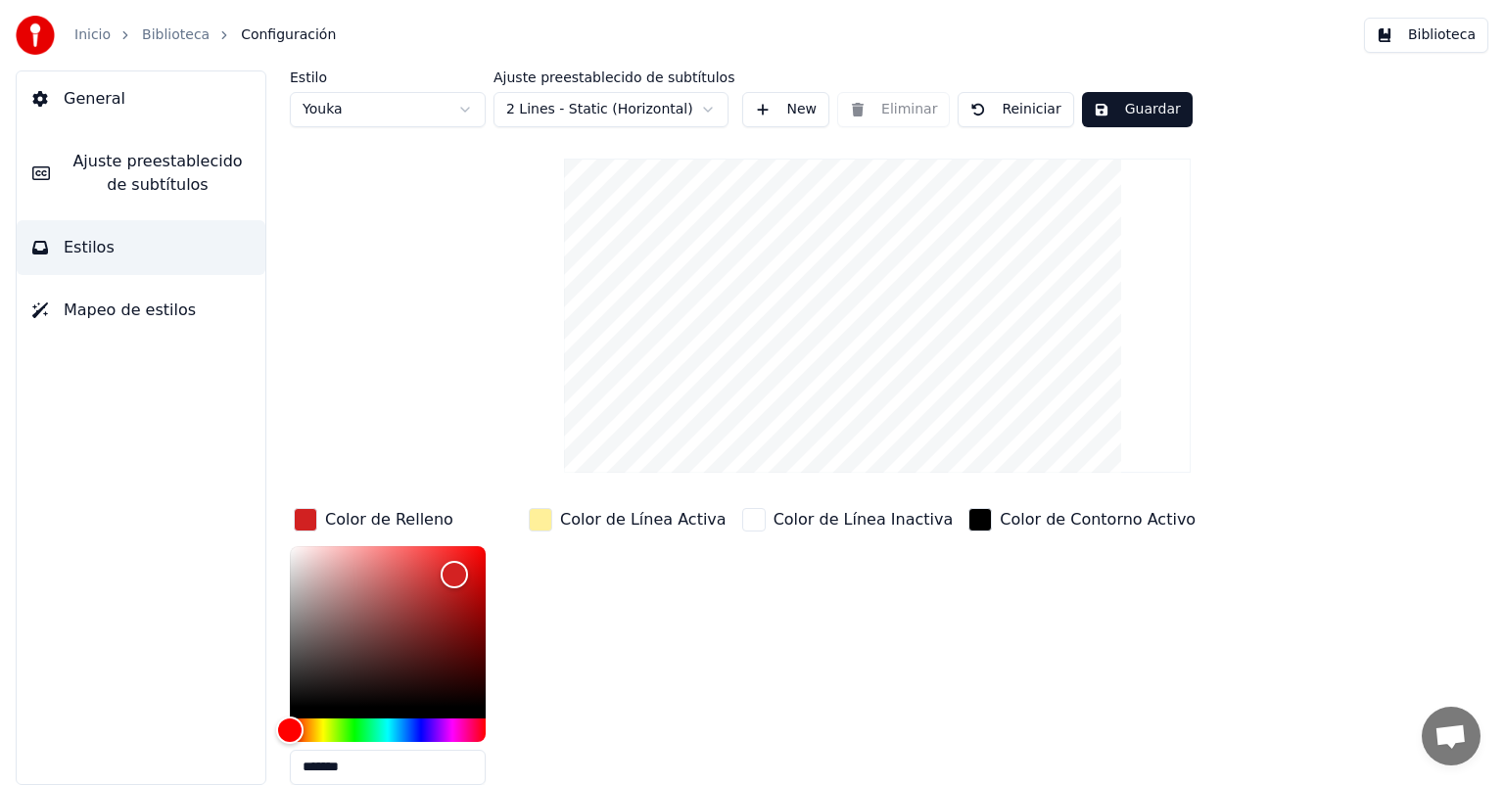
click at [296, 517] on div "button" at bounding box center [305, 519] width 23 height 23
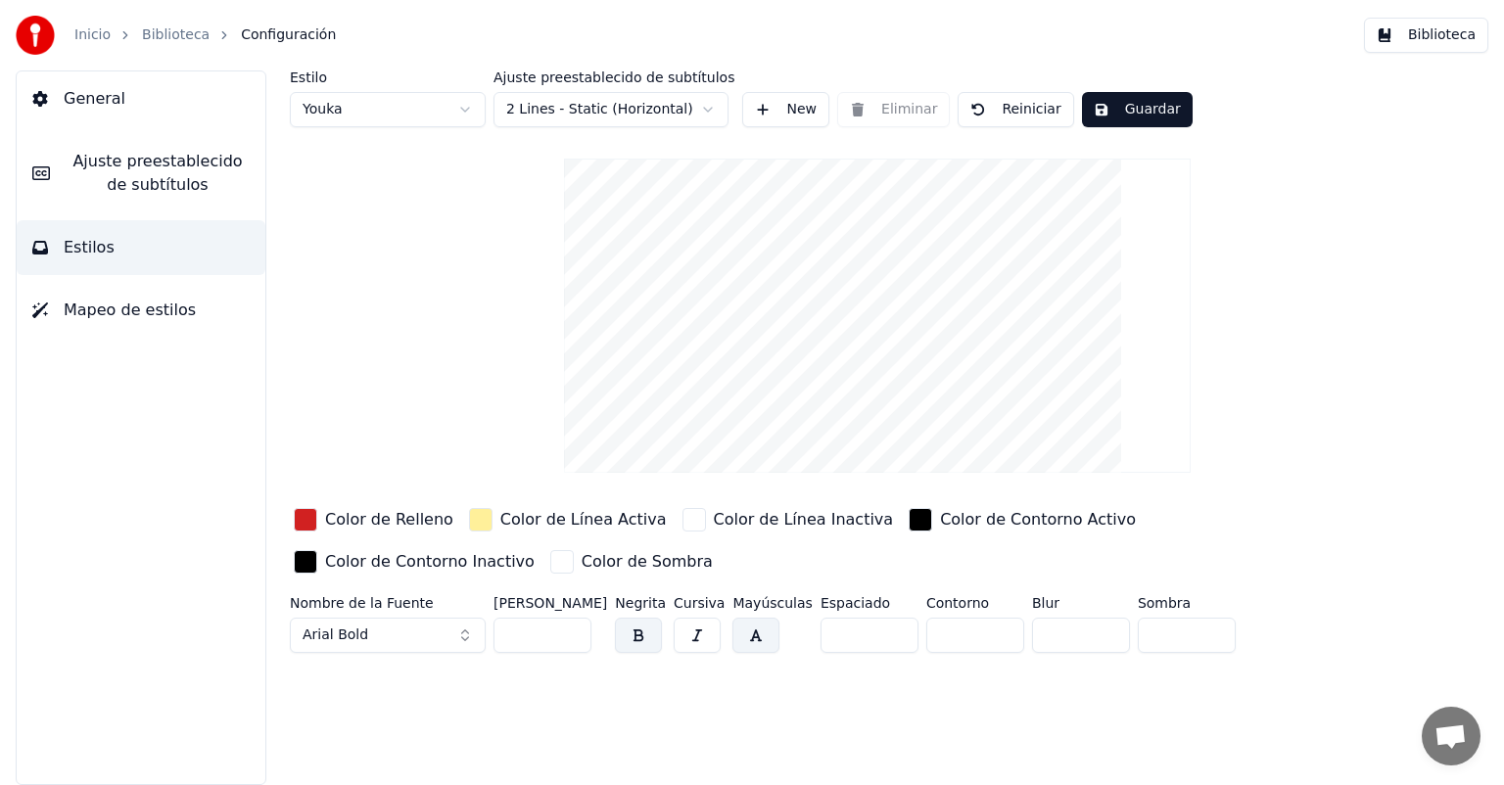
click at [166, 36] on link "Biblioteca" at bounding box center [176, 35] width 68 height 20
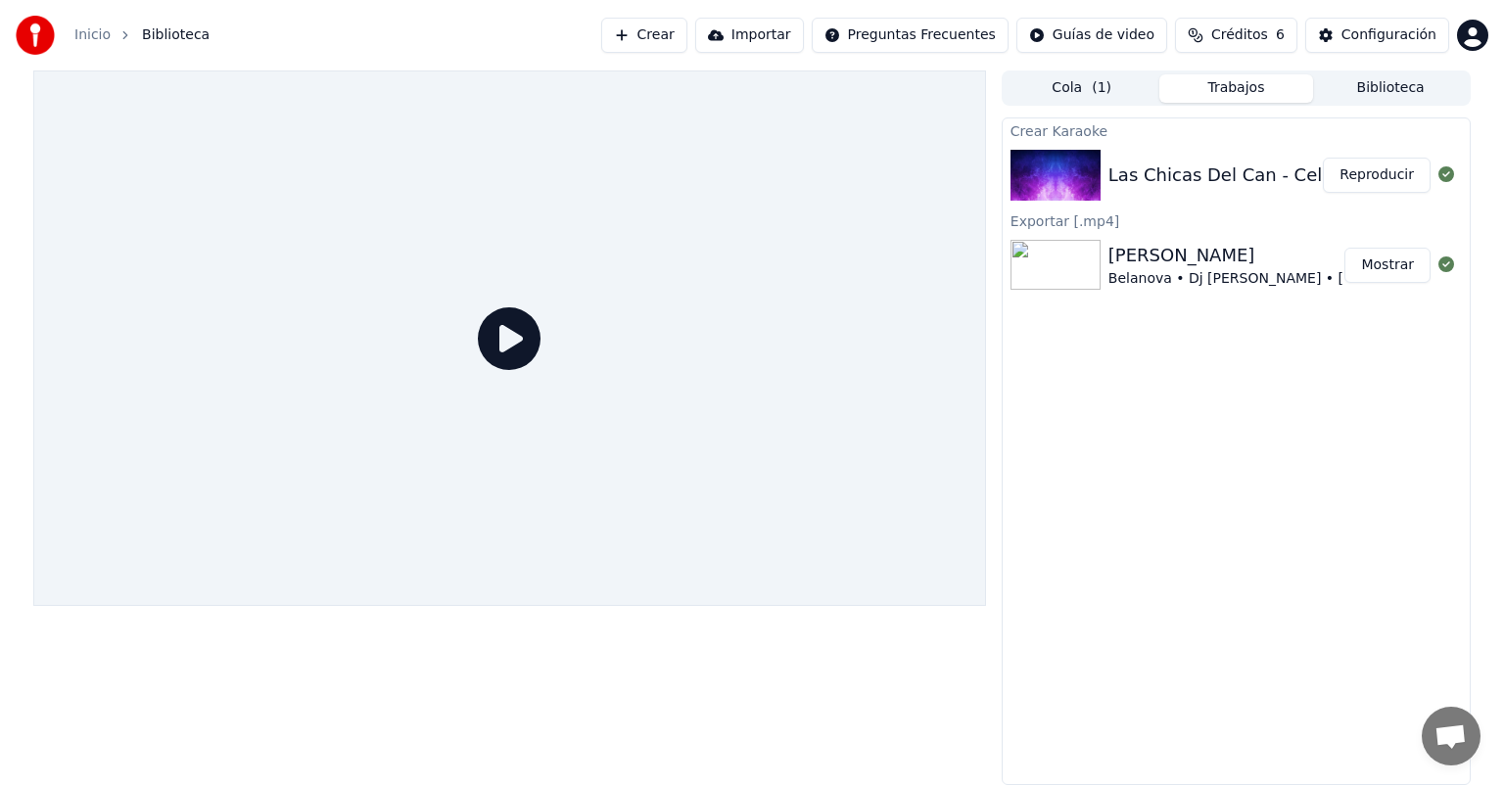
click at [1263, 168] on div "Las Chicas Del Can - Celoso Intro Melody + trumpet - Dj Andres Chancay 130 Bpm" at bounding box center [1515, 175] width 814 height 27
click at [533, 346] on icon at bounding box center [509, 338] width 63 height 63
click at [1374, 173] on button "Reproducir" at bounding box center [1377, 175] width 108 height 35
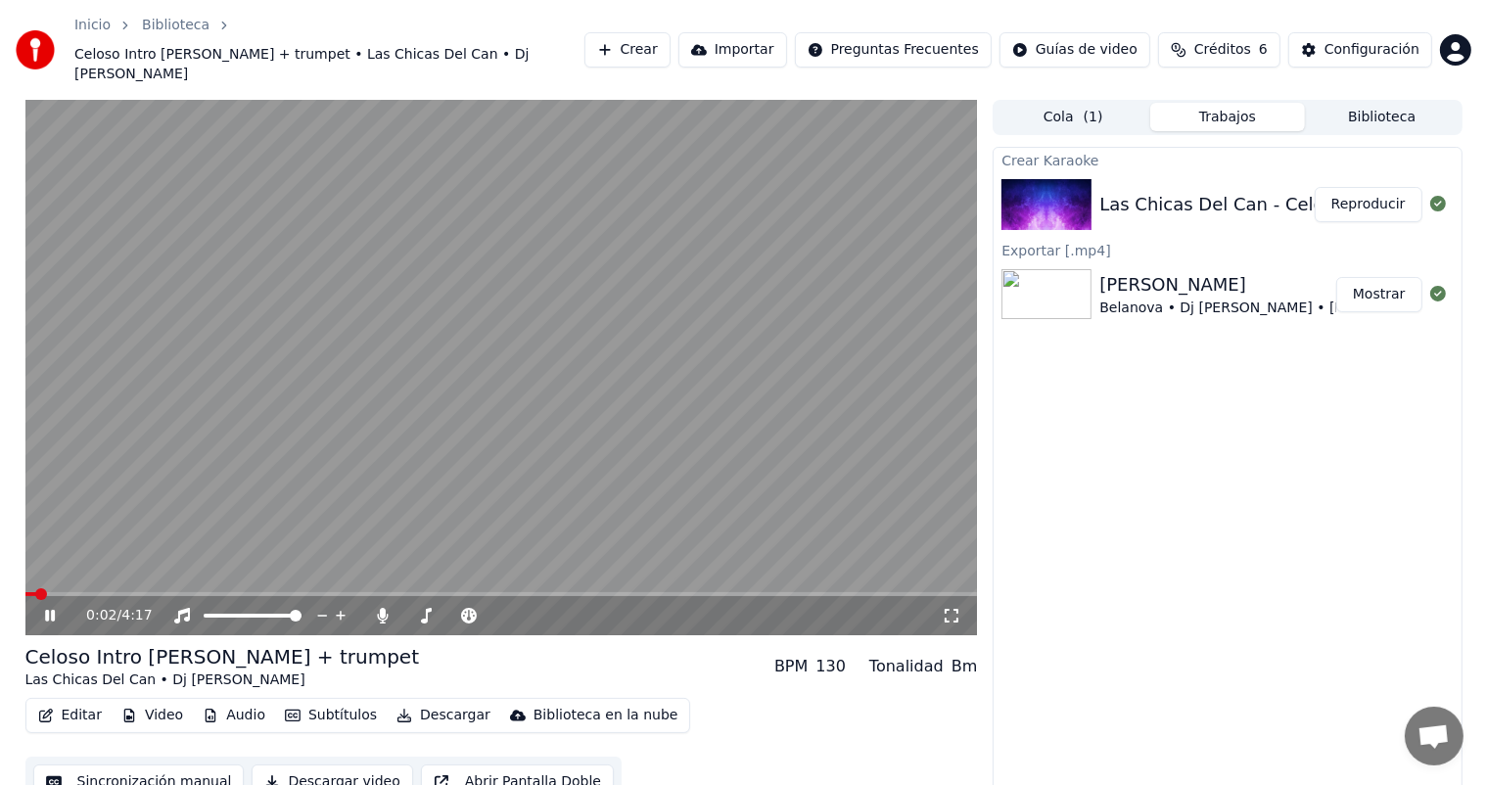
click at [77, 592] on span at bounding box center [501, 594] width 953 height 4
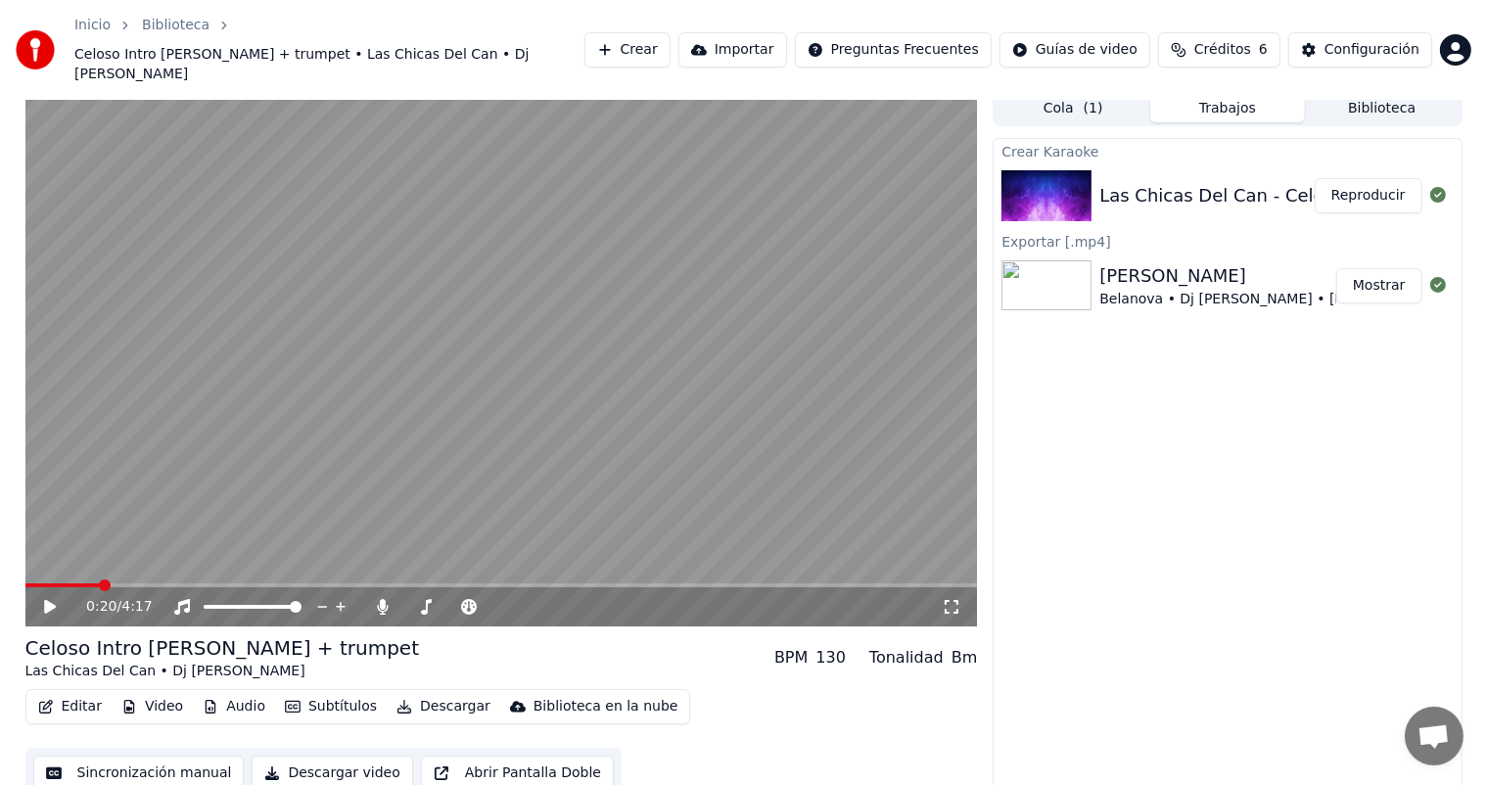
click at [83, 693] on button "Editar" at bounding box center [69, 706] width 79 height 27
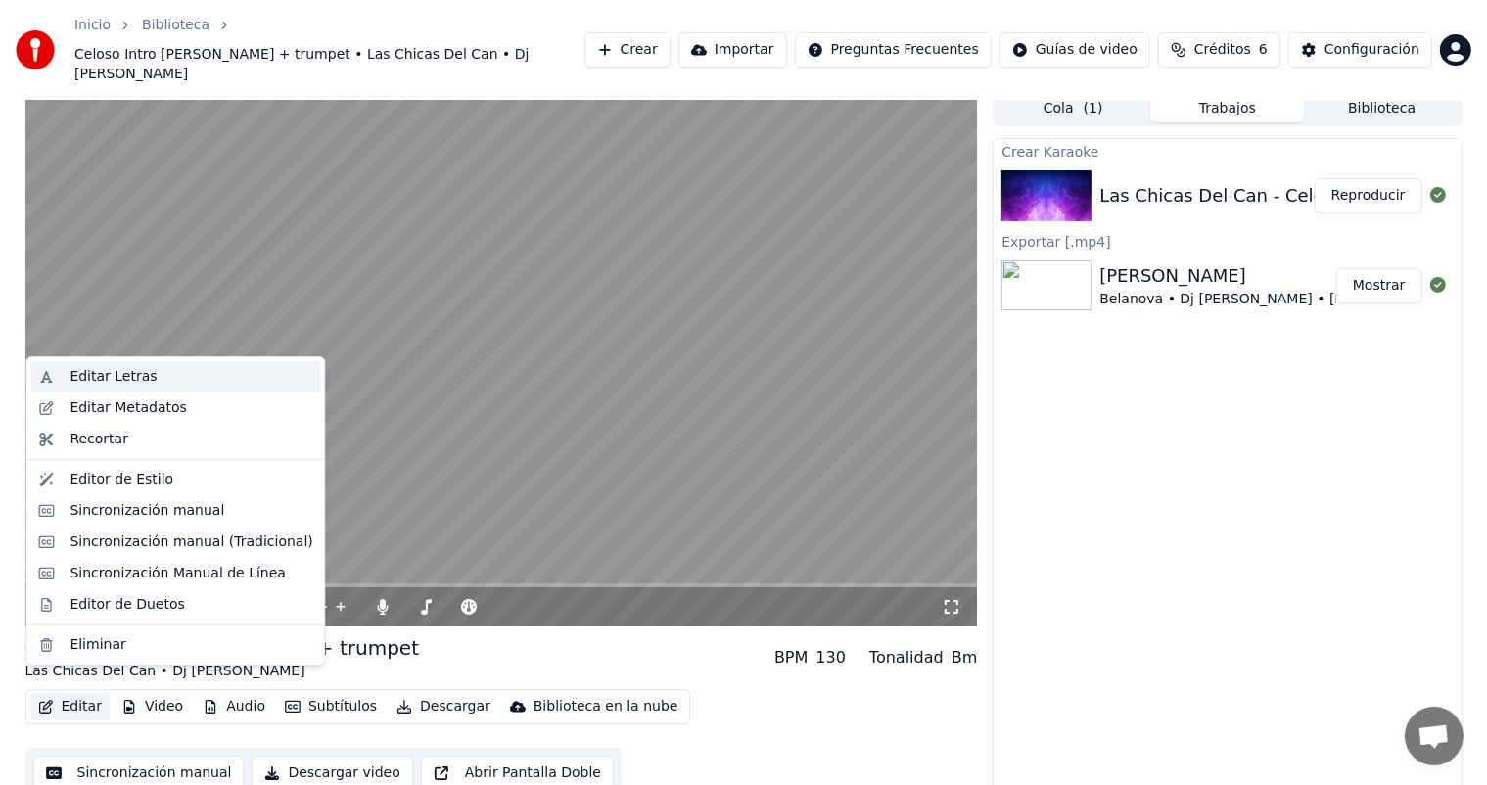
click at [144, 374] on div "Editar Letras" at bounding box center [191, 377] width 243 height 20
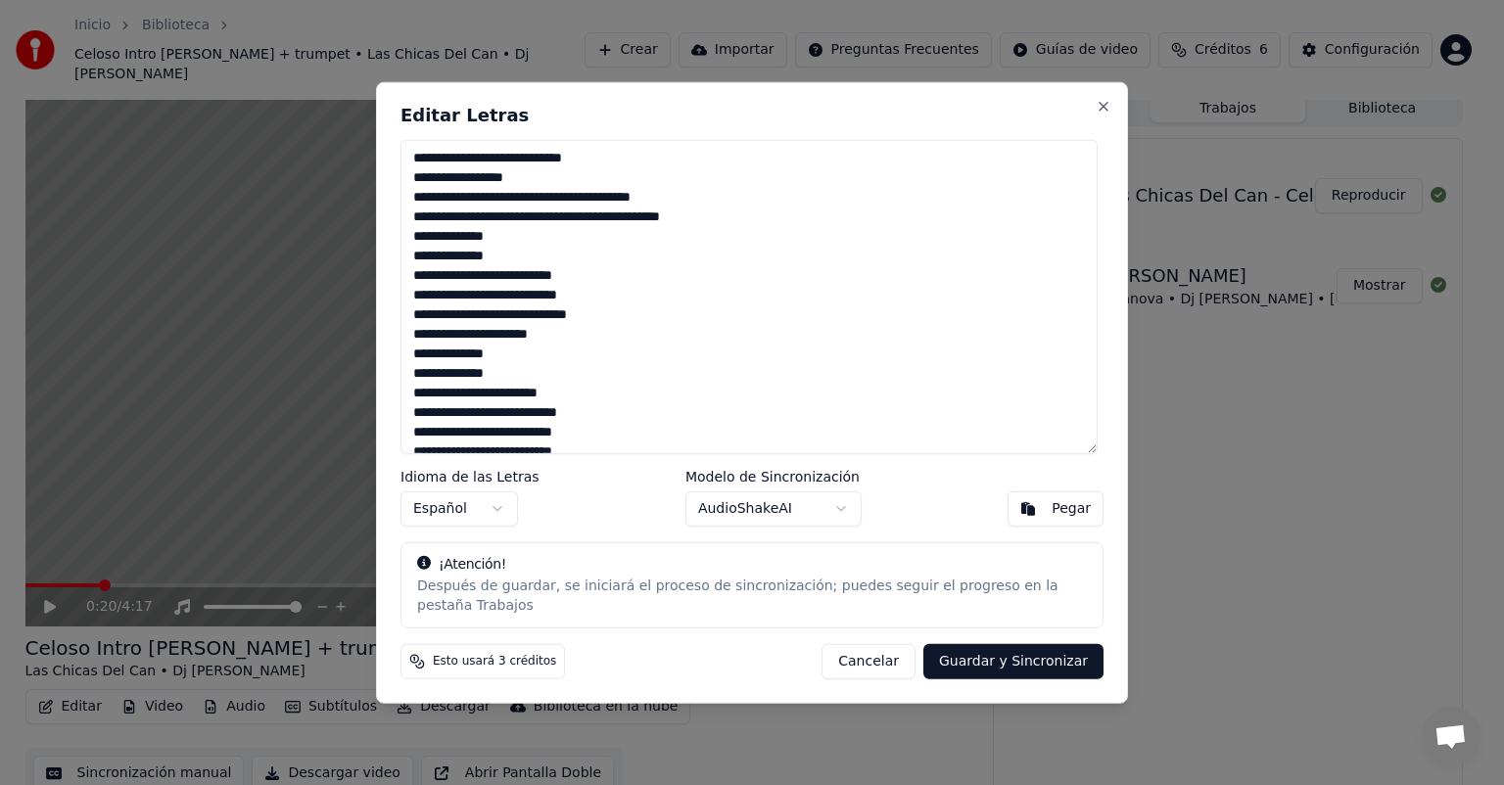
click at [863, 652] on button "Cancelar" at bounding box center [868, 660] width 94 height 35
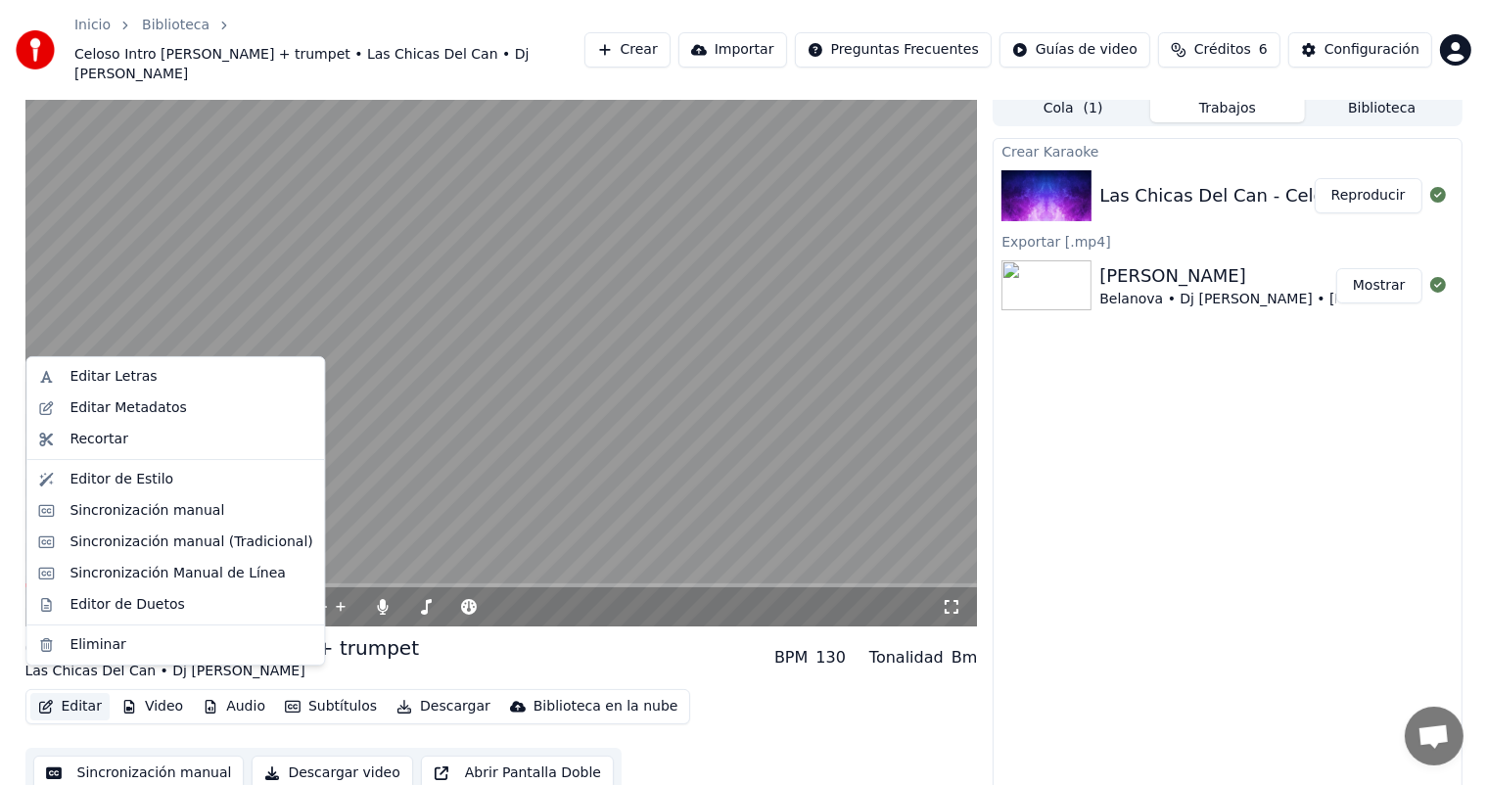
click at [71, 693] on button "Editar" at bounding box center [69, 706] width 79 height 27
click at [117, 471] on div "Editor de Estilo" at bounding box center [122, 480] width 104 height 20
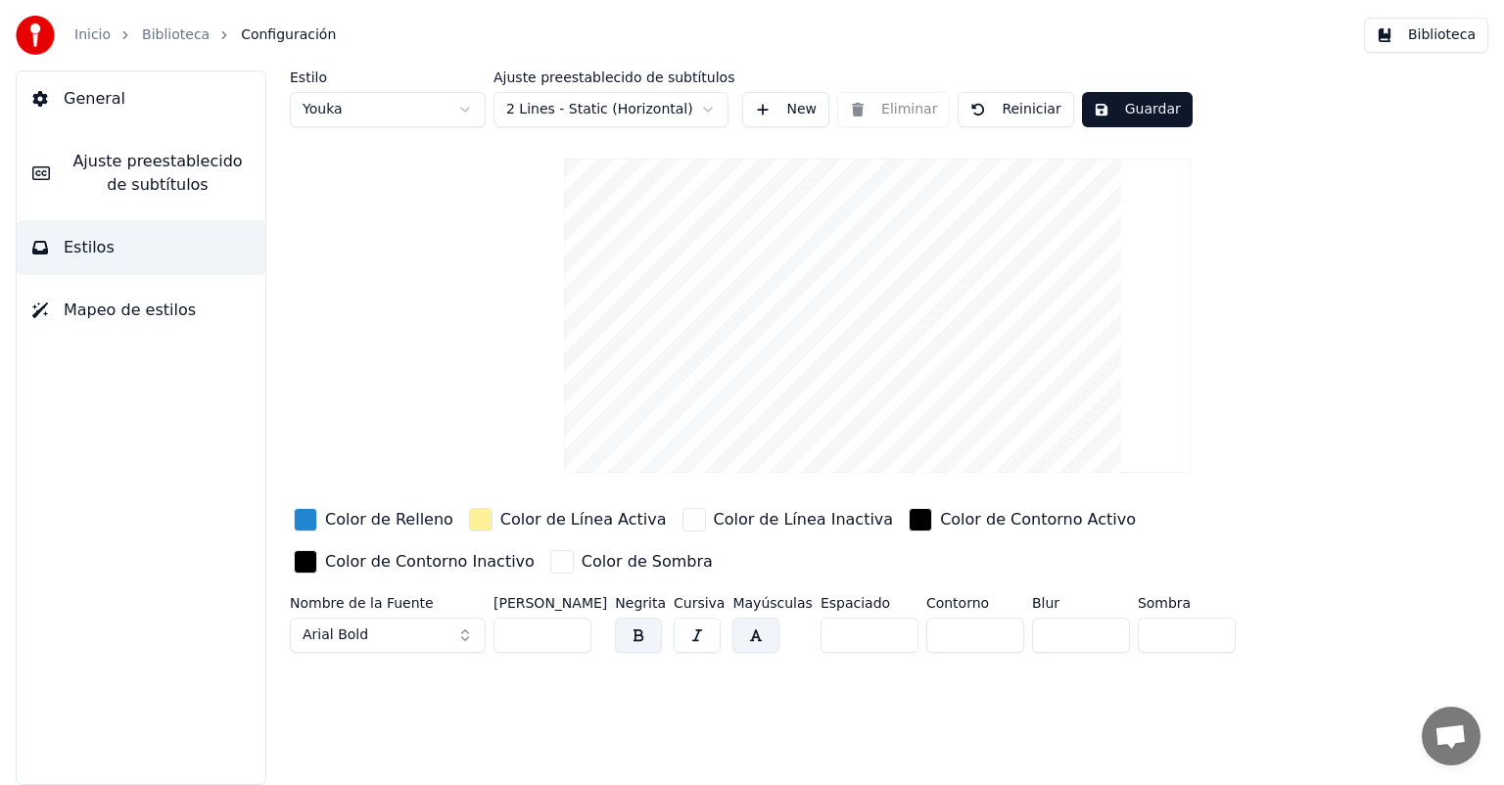
click at [311, 515] on div "button" at bounding box center [305, 519] width 23 height 23
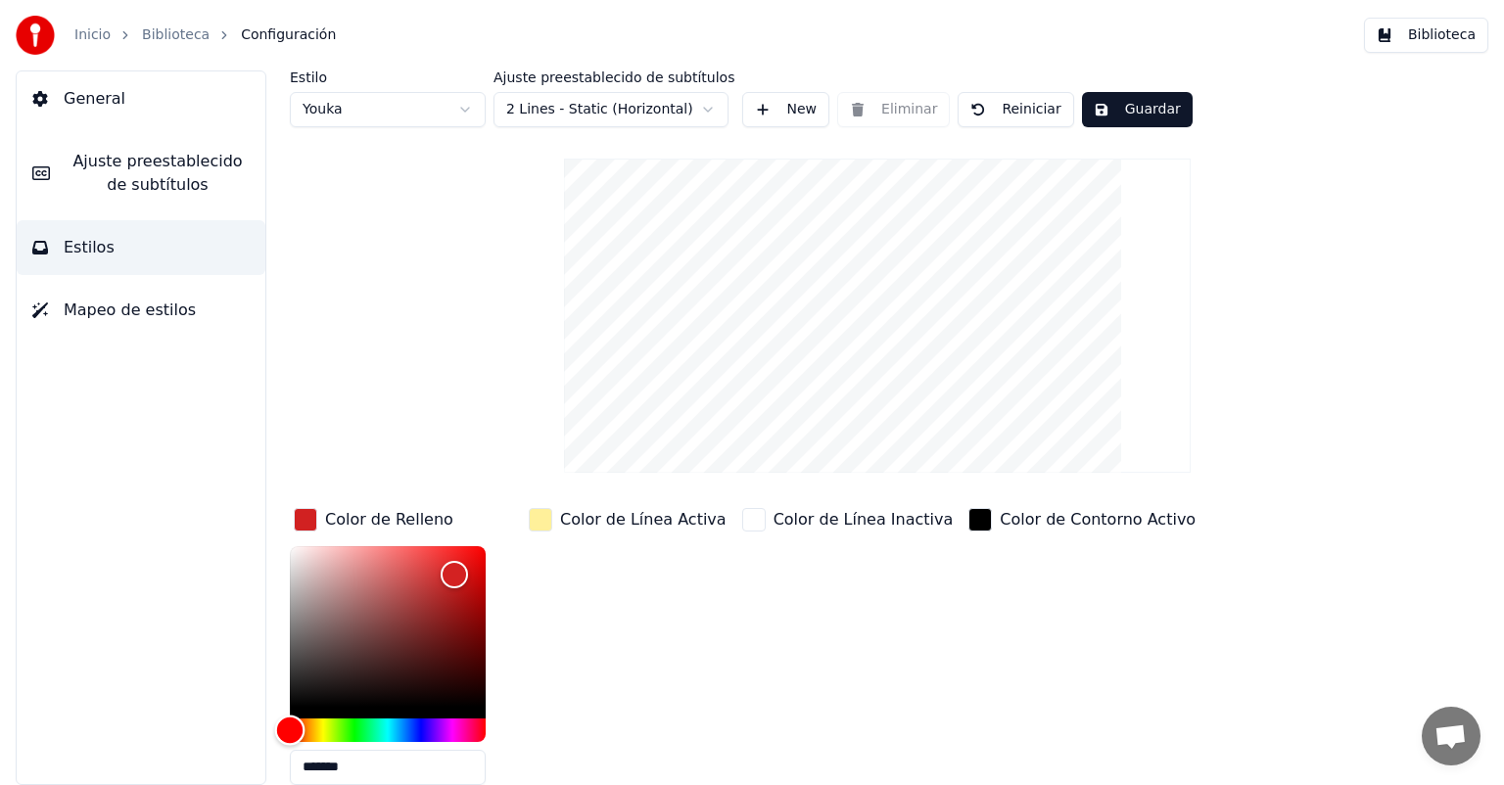
drag, startPoint x: 302, startPoint y: 725, endPoint x: 253, endPoint y: 696, distance: 57.1
click at [253, 696] on div "Estilo Youka Ajuste preestablecido de subtítulos 2 Lines - Static (Horizontal) …" at bounding box center [877, 427] width 1253 height 715
drag, startPoint x: 292, startPoint y: 729, endPoint x: 284, endPoint y: 690, distance: 39.9
click at [284, 690] on div "Estilo Youka Ajuste preestablecido de subtítulos 2 Lines - Static (Horizontal) …" at bounding box center [877, 427] width 1253 height 715
type input "*******"
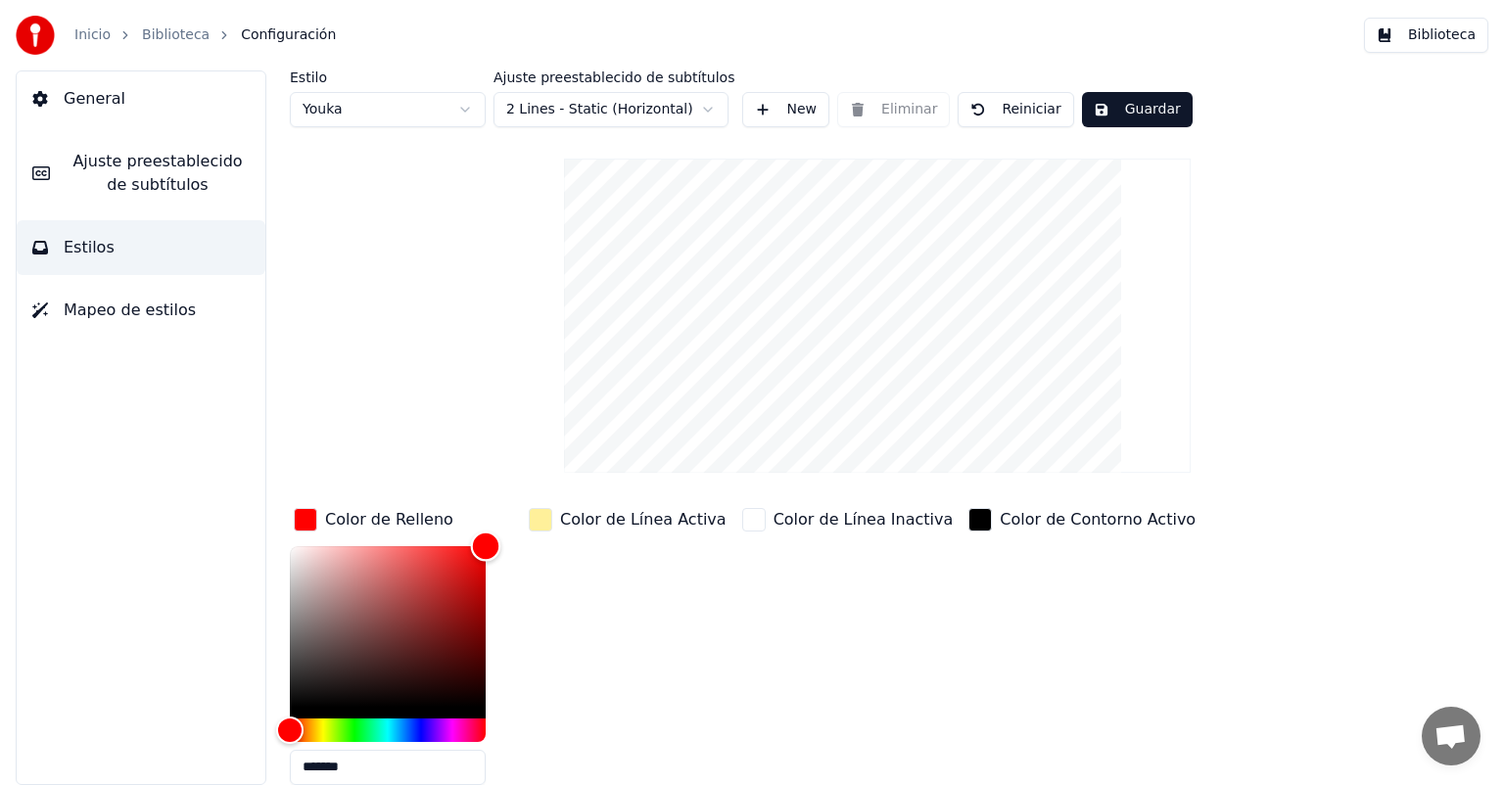
drag, startPoint x: 466, startPoint y: 574, endPoint x: 506, endPoint y: 540, distance: 52.1
click at [506, 540] on div "Color de Relleno *******" at bounding box center [403, 652] width 227 height 297
click at [1109, 110] on button "Guardar" at bounding box center [1137, 109] width 111 height 35
click at [501, 375] on div "Estilo Youka Ajuste preestablecido de subtítulos 2 Lines - Static (Horizontal) …" at bounding box center [877, 496] width 1175 height 853
click at [313, 515] on div "button" at bounding box center [305, 519] width 23 height 23
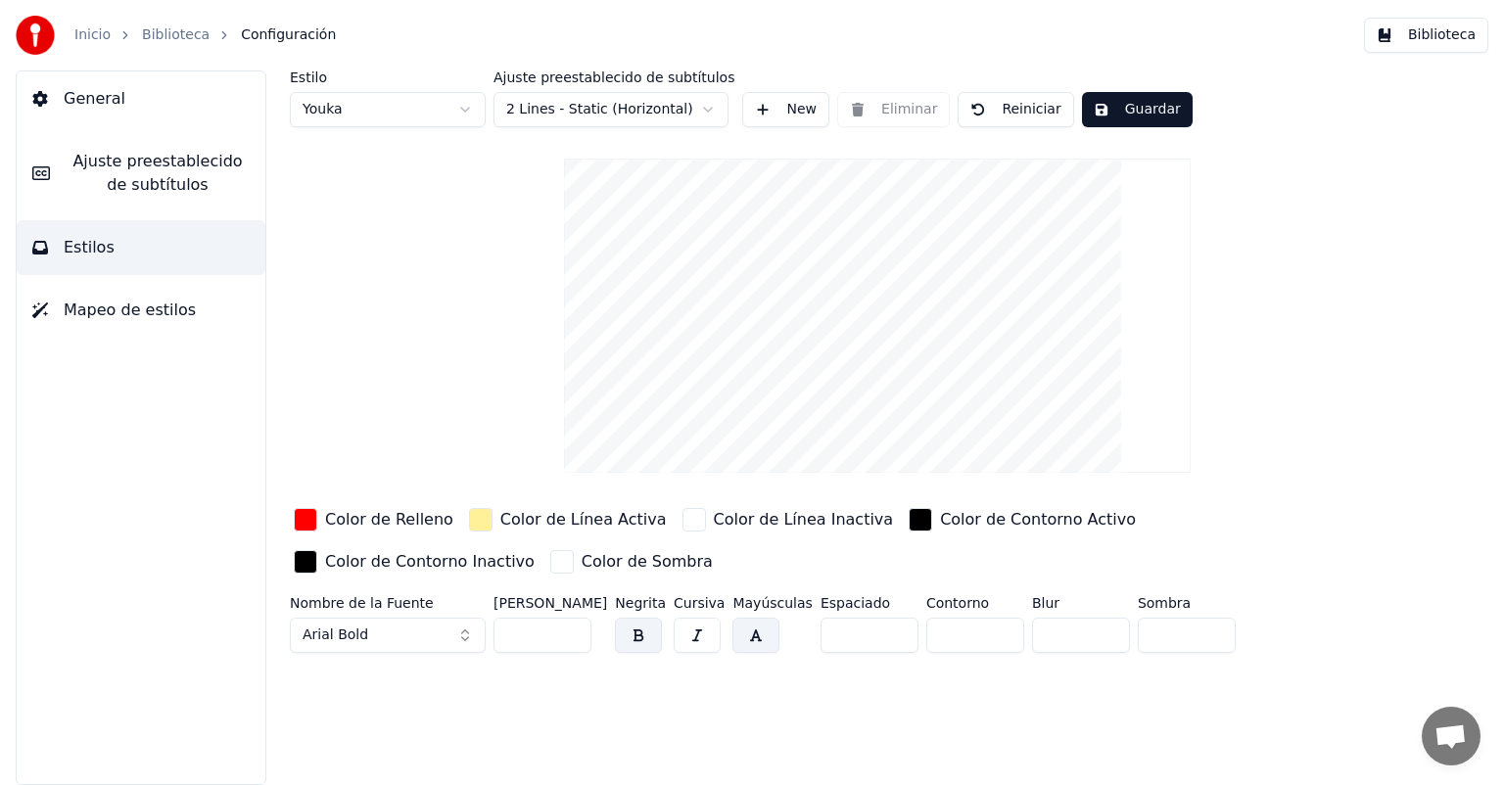
type input "*"
click at [885, 627] on input "*" at bounding box center [869, 635] width 98 height 35
click at [900, 685] on div "Estilo Youka Ajuste preestablecido de subtítulos 2 Lines - Static (Horizontal) …" at bounding box center [877, 427] width 1253 height 715
drag, startPoint x: 968, startPoint y: 634, endPoint x: 907, endPoint y: 626, distance: 62.3
click at [907, 626] on div "Nombre de la Fuente Arial Bold Tamaño de Fuente ** Negrita Cursiva Mayúsculas E…" at bounding box center [816, 628] width 1052 height 65
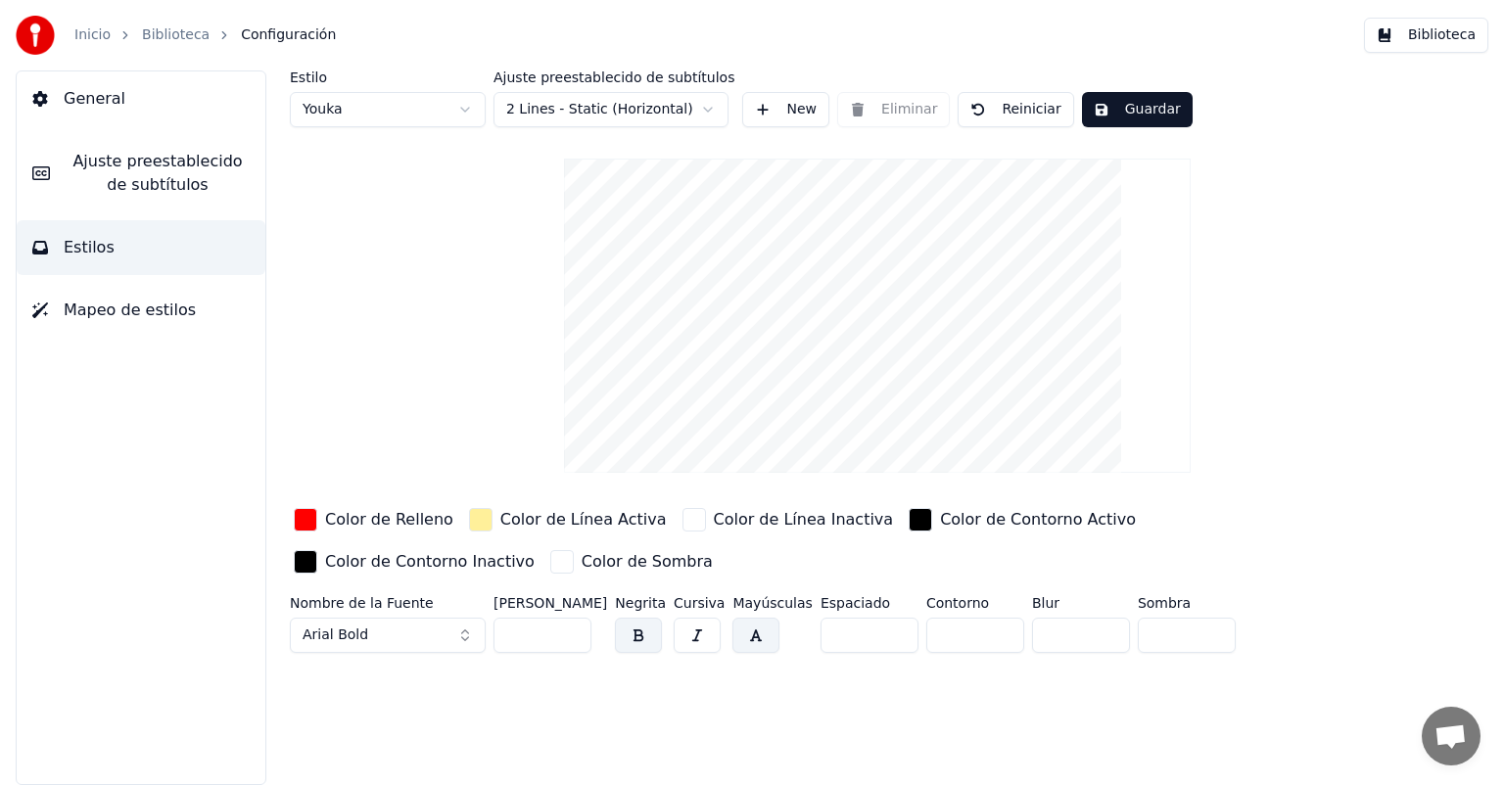
drag, startPoint x: 951, startPoint y: 636, endPoint x: 909, endPoint y: 636, distance: 41.1
click at [926, 636] on input "**" at bounding box center [975, 635] width 98 height 35
type input "*"
click at [905, 690] on div "Estilo Youka Ajuste preestablecido de subtítulos 2 Lines - Static (Horizontal) …" at bounding box center [877, 427] width 1253 height 715
click at [573, 625] on input "**" at bounding box center [542, 635] width 98 height 35
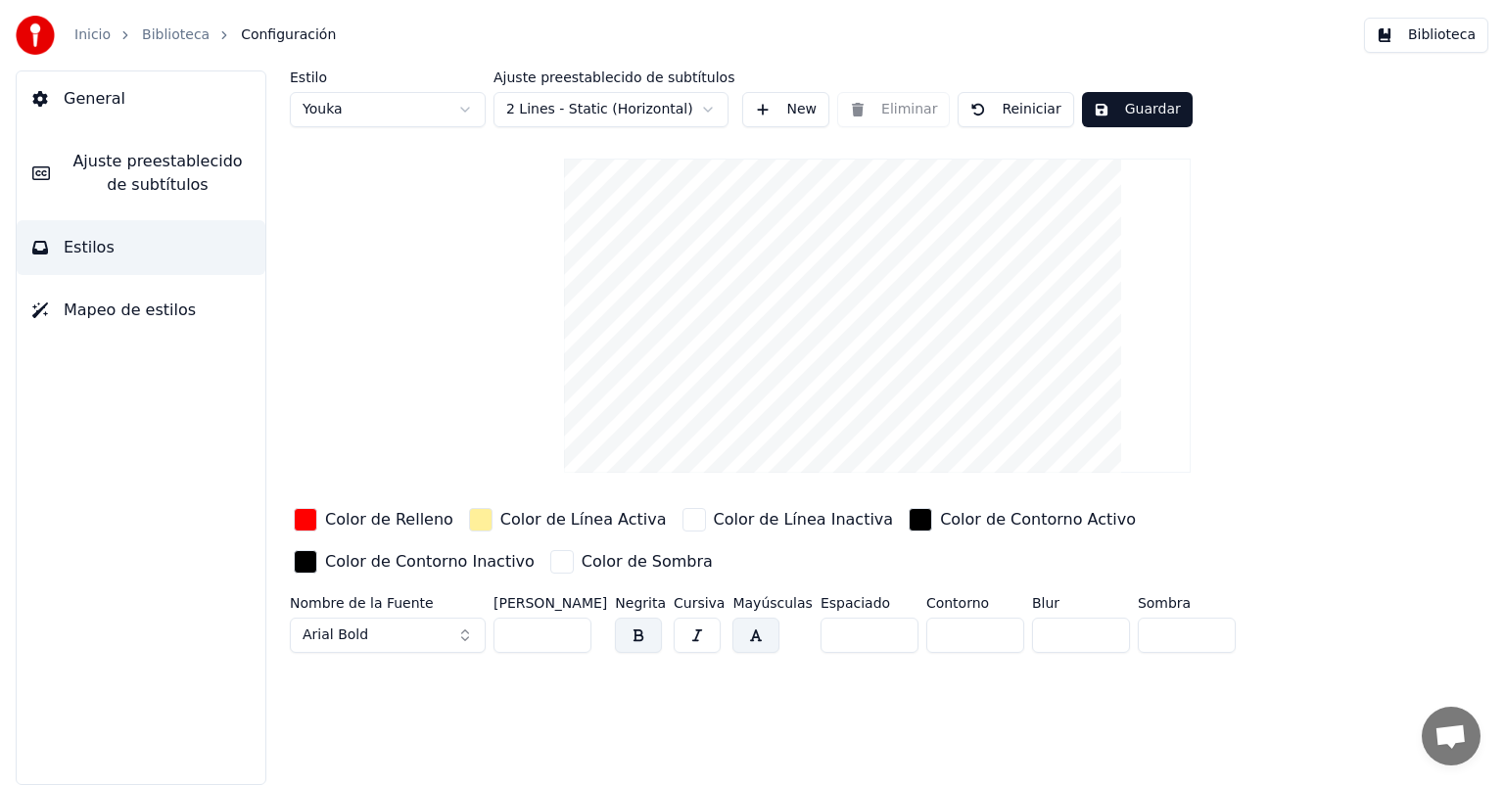
click at [573, 625] on input "**" at bounding box center [542, 635] width 98 height 35
click at [573, 625] on input "***" at bounding box center [542, 635] width 98 height 35
type input "***"
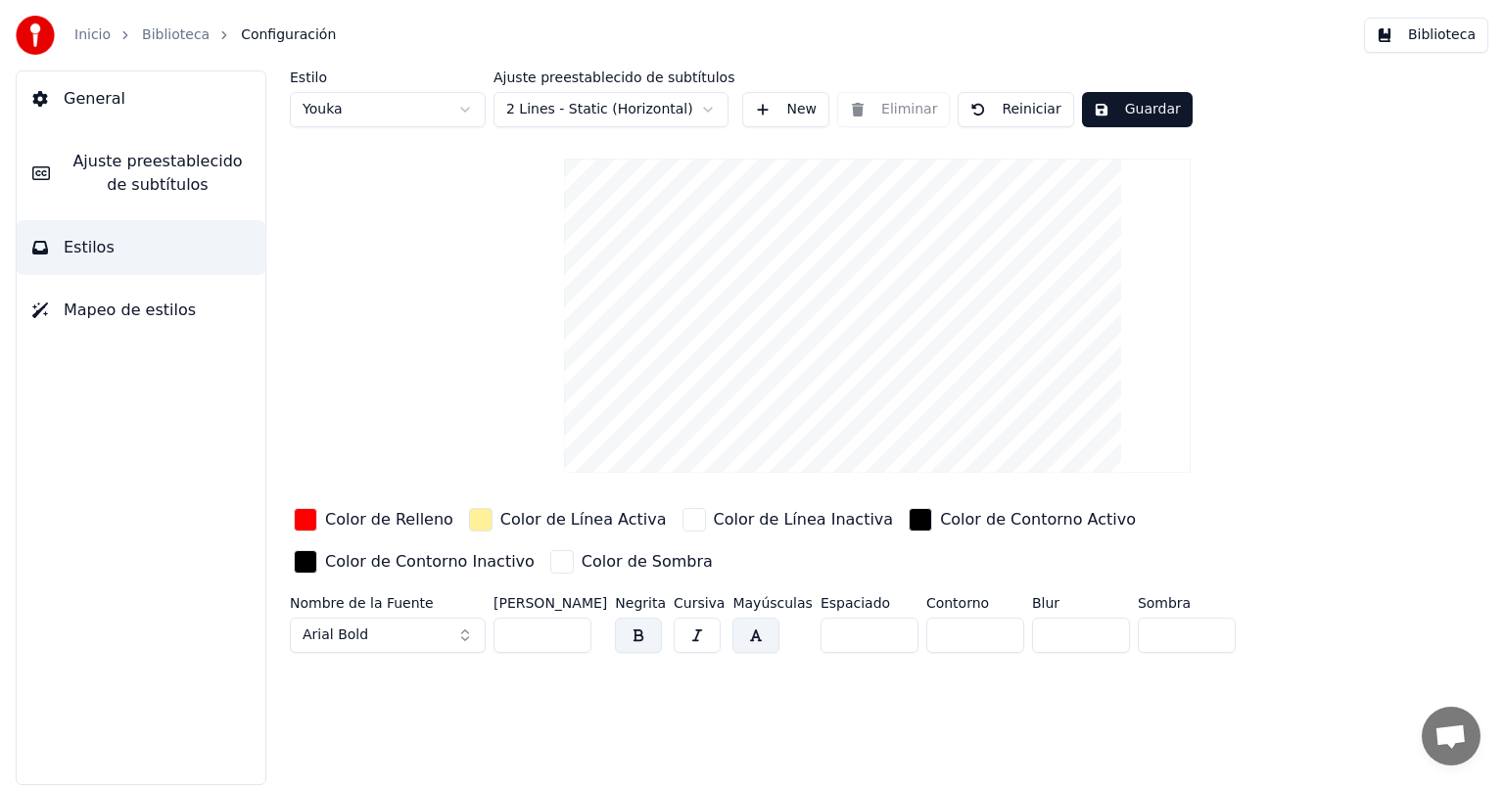
click at [569, 640] on input "***" at bounding box center [542, 635] width 98 height 35
click at [607, 670] on div "Estilo Youka Ajuste preestablecido de subtítulos 2 Lines - Static (Horizontal) …" at bounding box center [877, 427] width 1253 height 715
click at [1116, 108] on button "Guardar" at bounding box center [1137, 109] width 111 height 35
click at [172, 43] on link "Biblioteca" at bounding box center [176, 35] width 68 height 20
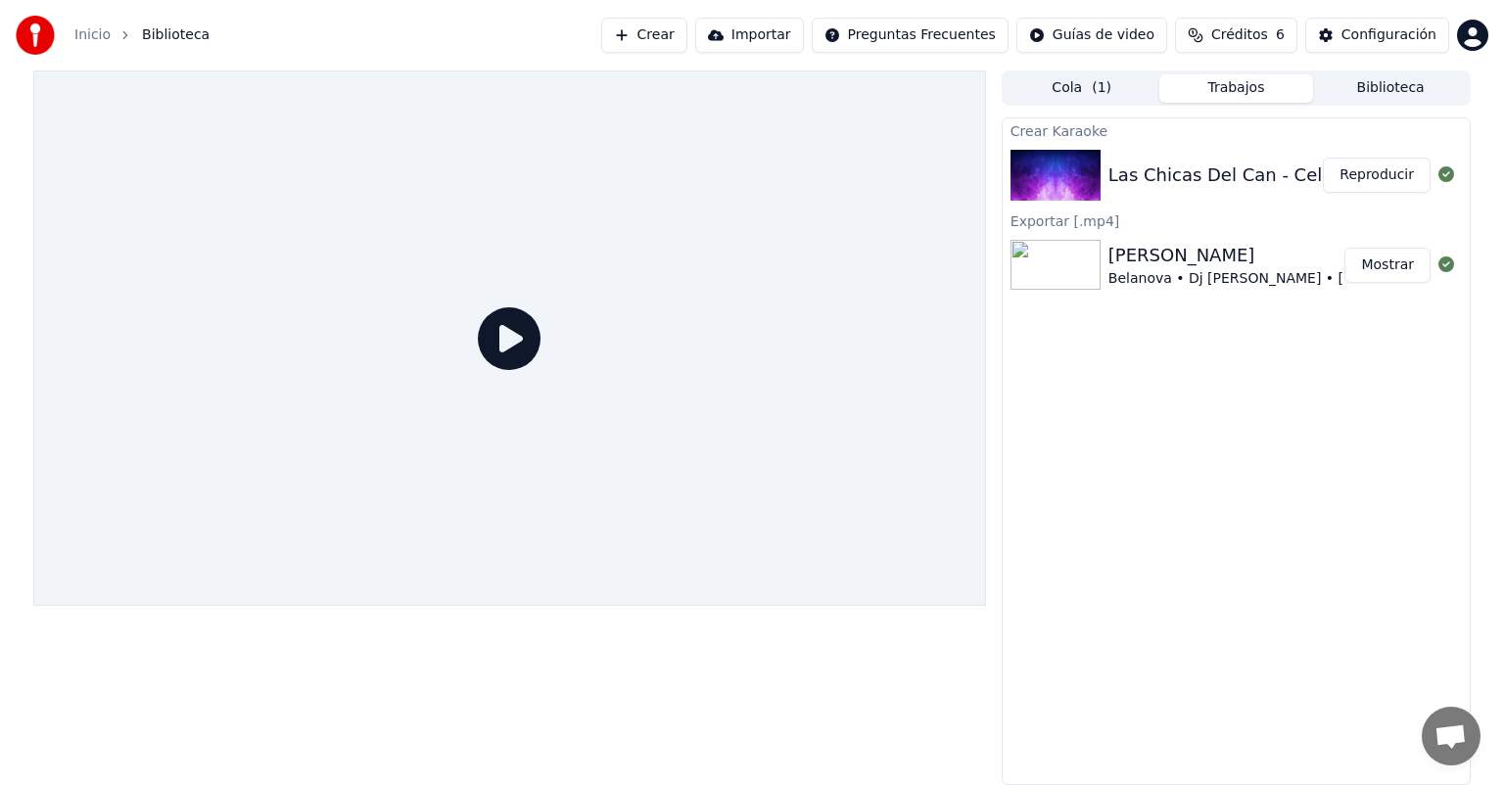
click at [1175, 168] on div "Las Chicas Del Can - Celoso Intro Melody + trumpet - Dj Andres Chancay 130 Bpm" at bounding box center [1515, 175] width 814 height 27
click at [1394, 178] on button "Reproducir" at bounding box center [1377, 175] width 108 height 35
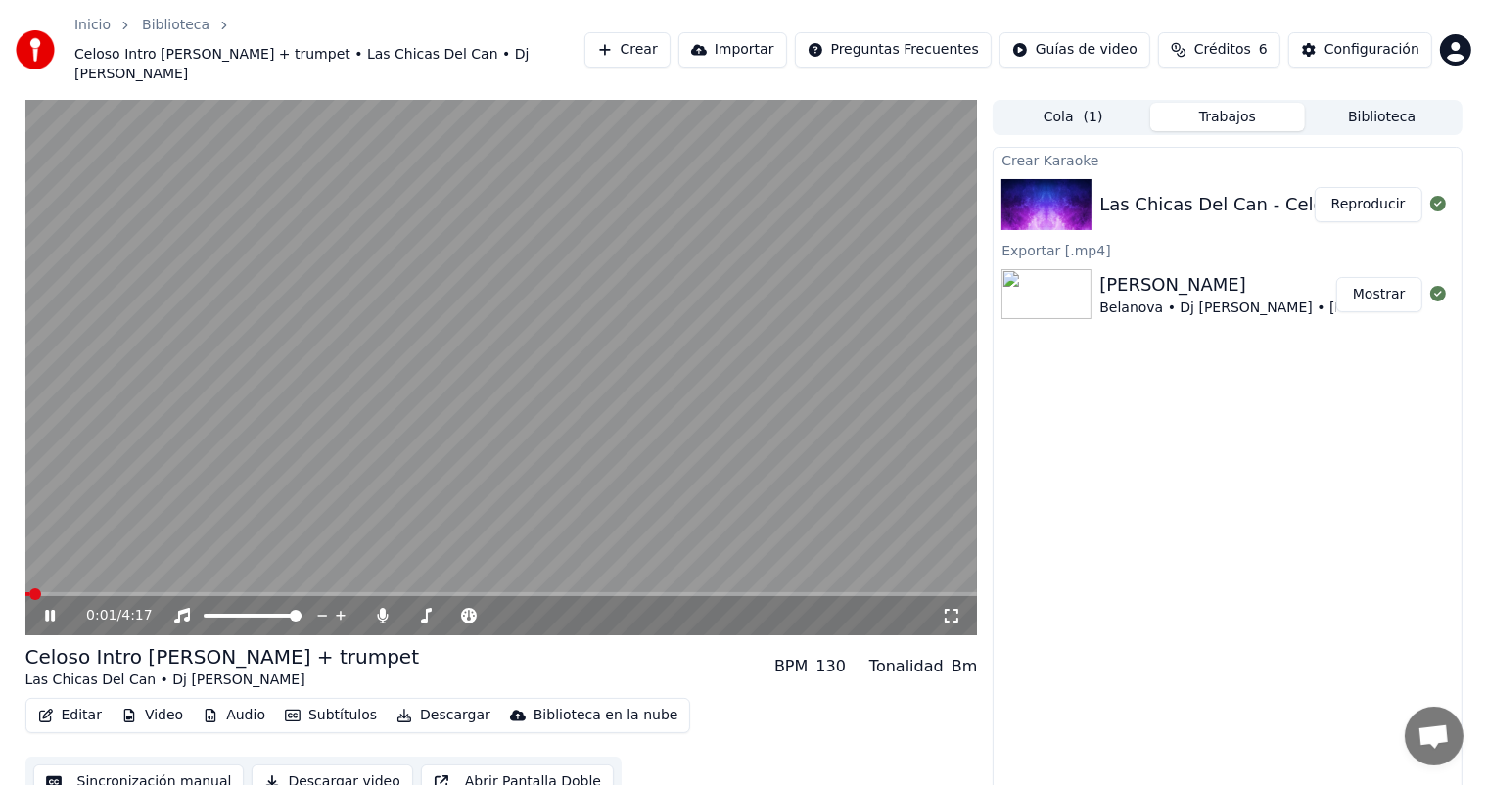
click at [74, 592] on span at bounding box center [501, 594] width 953 height 4
click at [403, 702] on button "Descargar" at bounding box center [444, 715] width 110 height 27
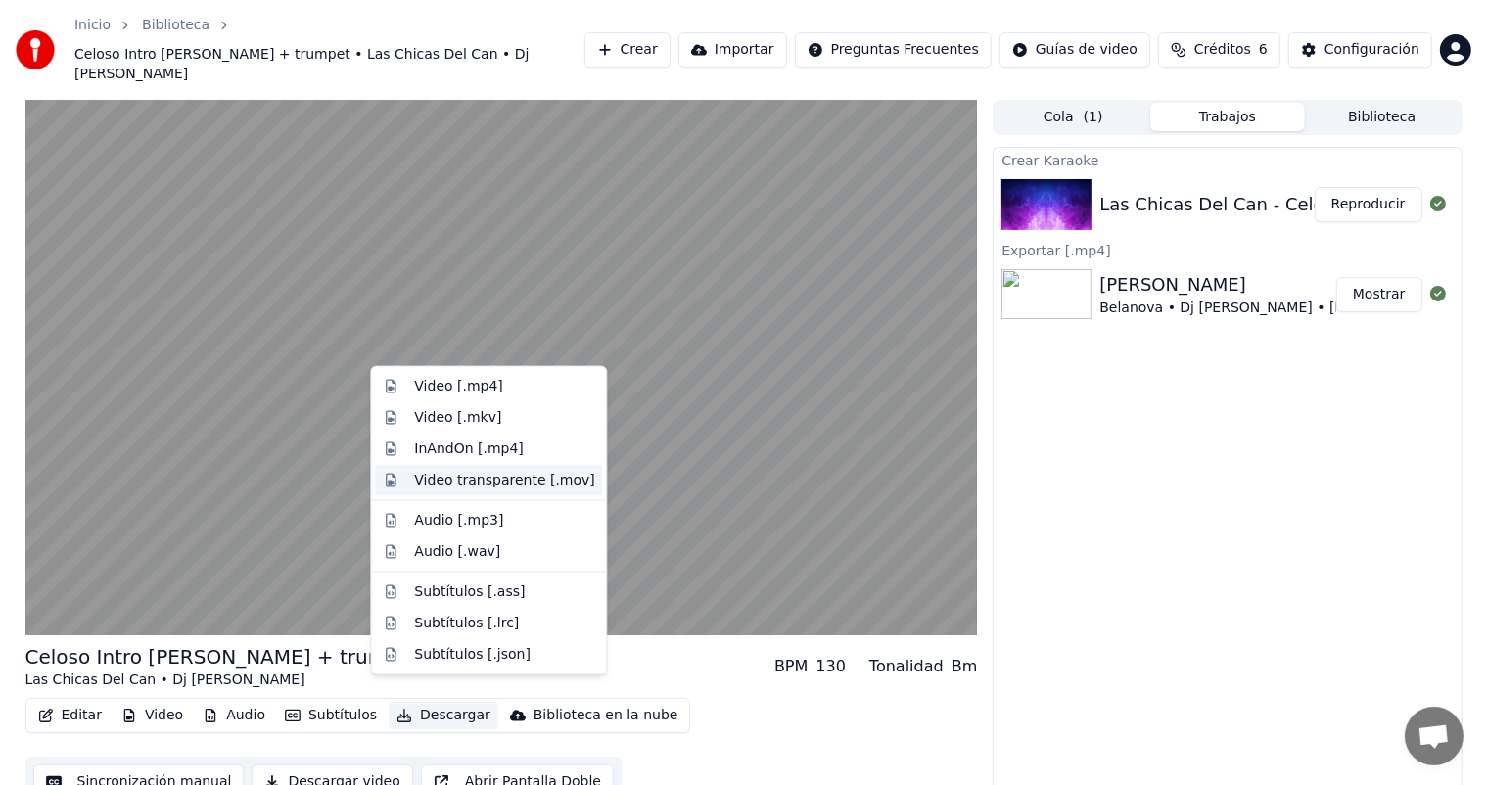
click at [519, 486] on div "Video transparente [.mov]" at bounding box center [504, 481] width 180 height 20
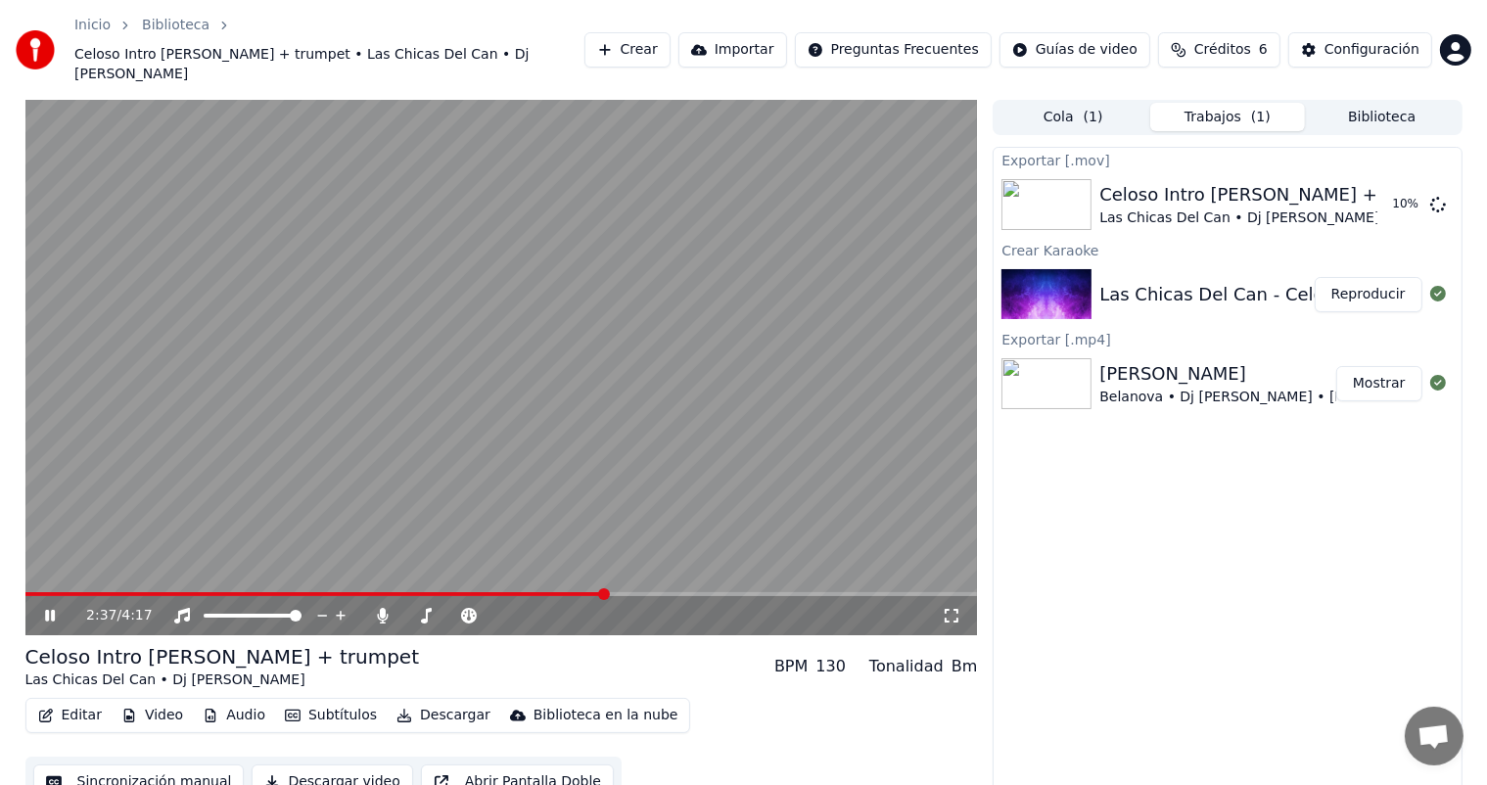
click at [677, 339] on video at bounding box center [501, 367] width 953 height 535
click at [671, 451] on video at bounding box center [501, 367] width 953 height 535
click at [722, 360] on video at bounding box center [501, 367] width 953 height 535
click at [499, 281] on video at bounding box center [501, 367] width 953 height 535
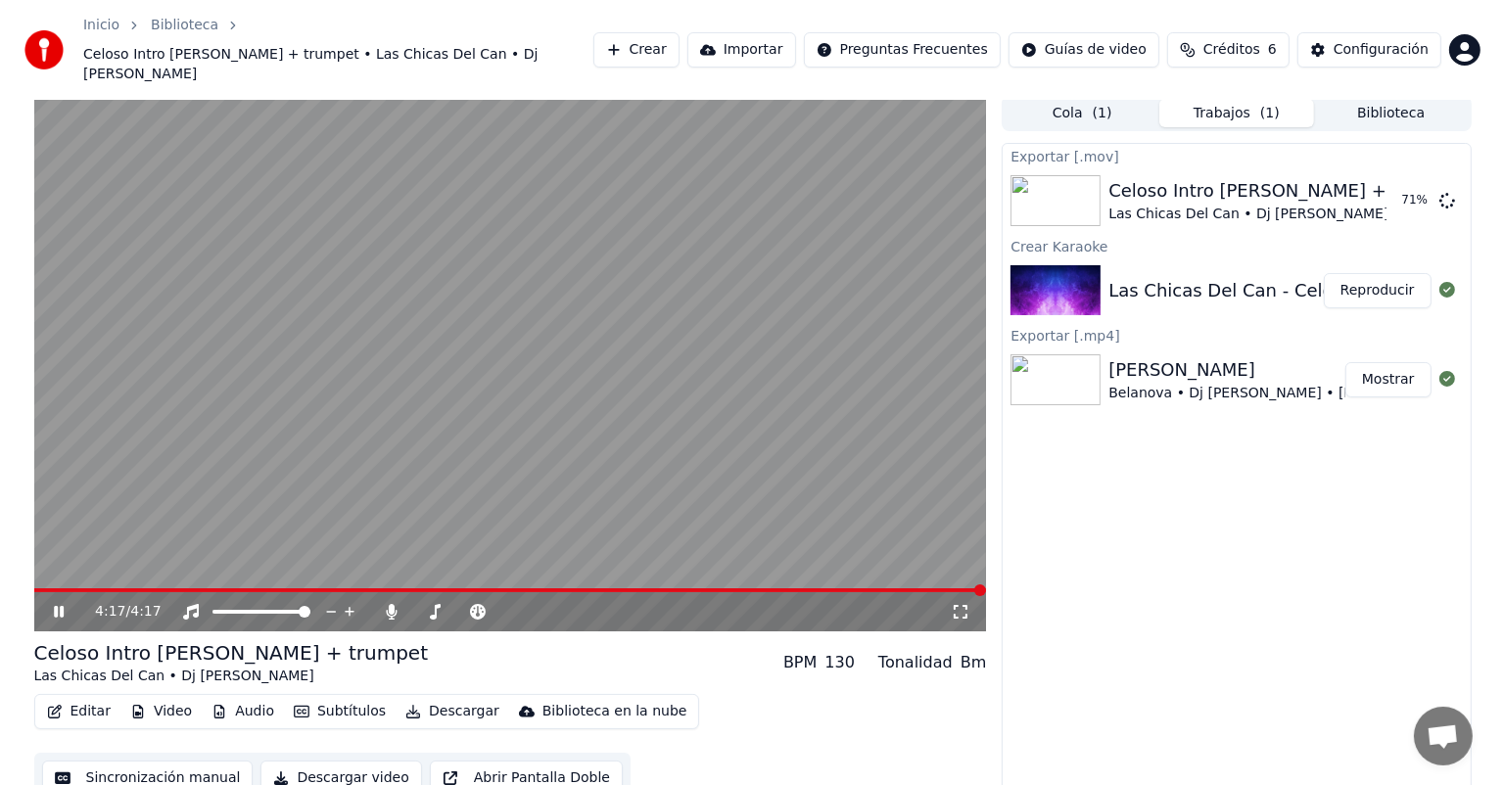
scroll to position [9, 0]
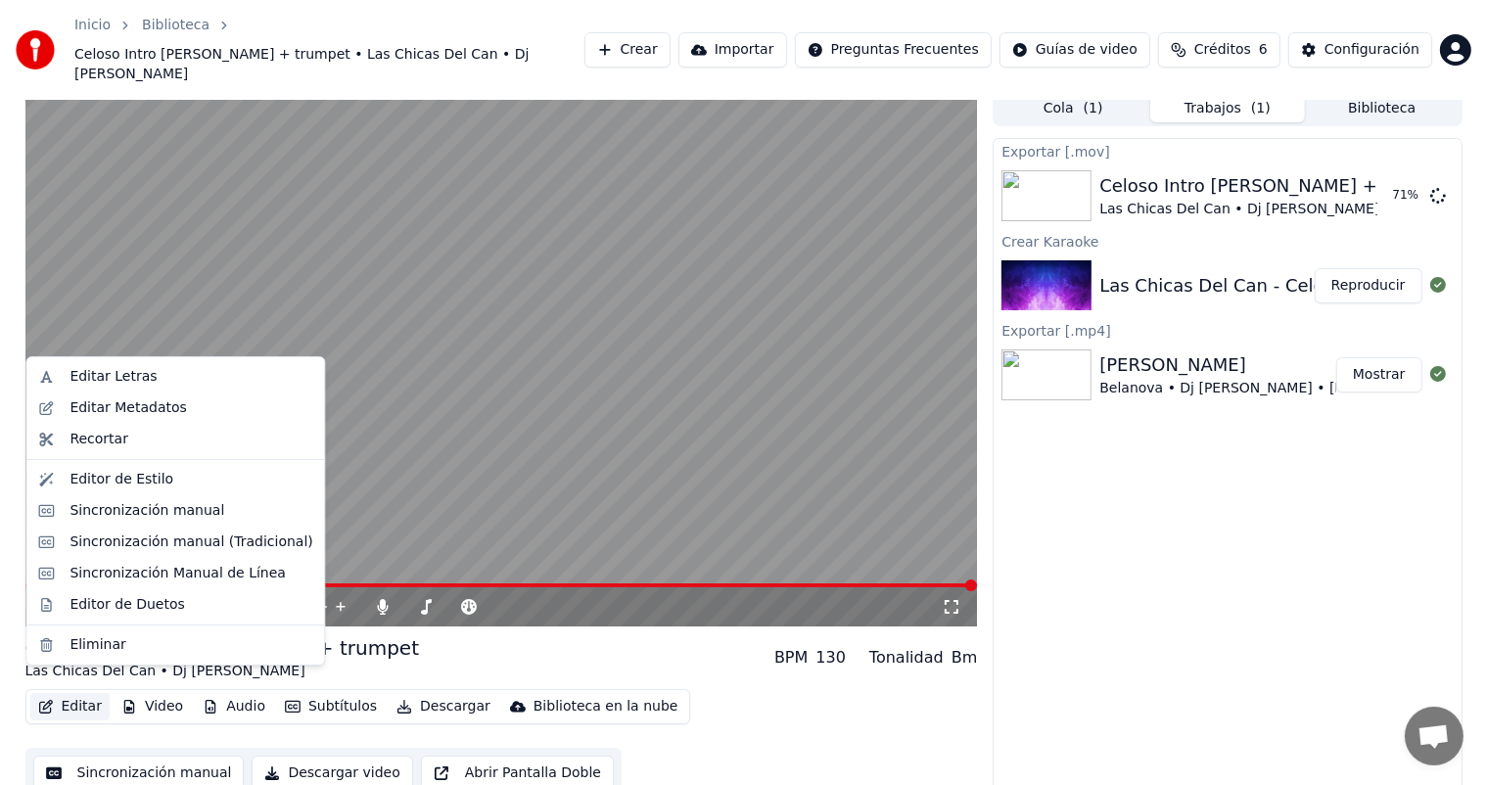
click at [53, 693] on button "Editar" at bounding box center [69, 706] width 79 height 27
click at [135, 379] on div "Editar Letras" at bounding box center [113, 377] width 87 height 20
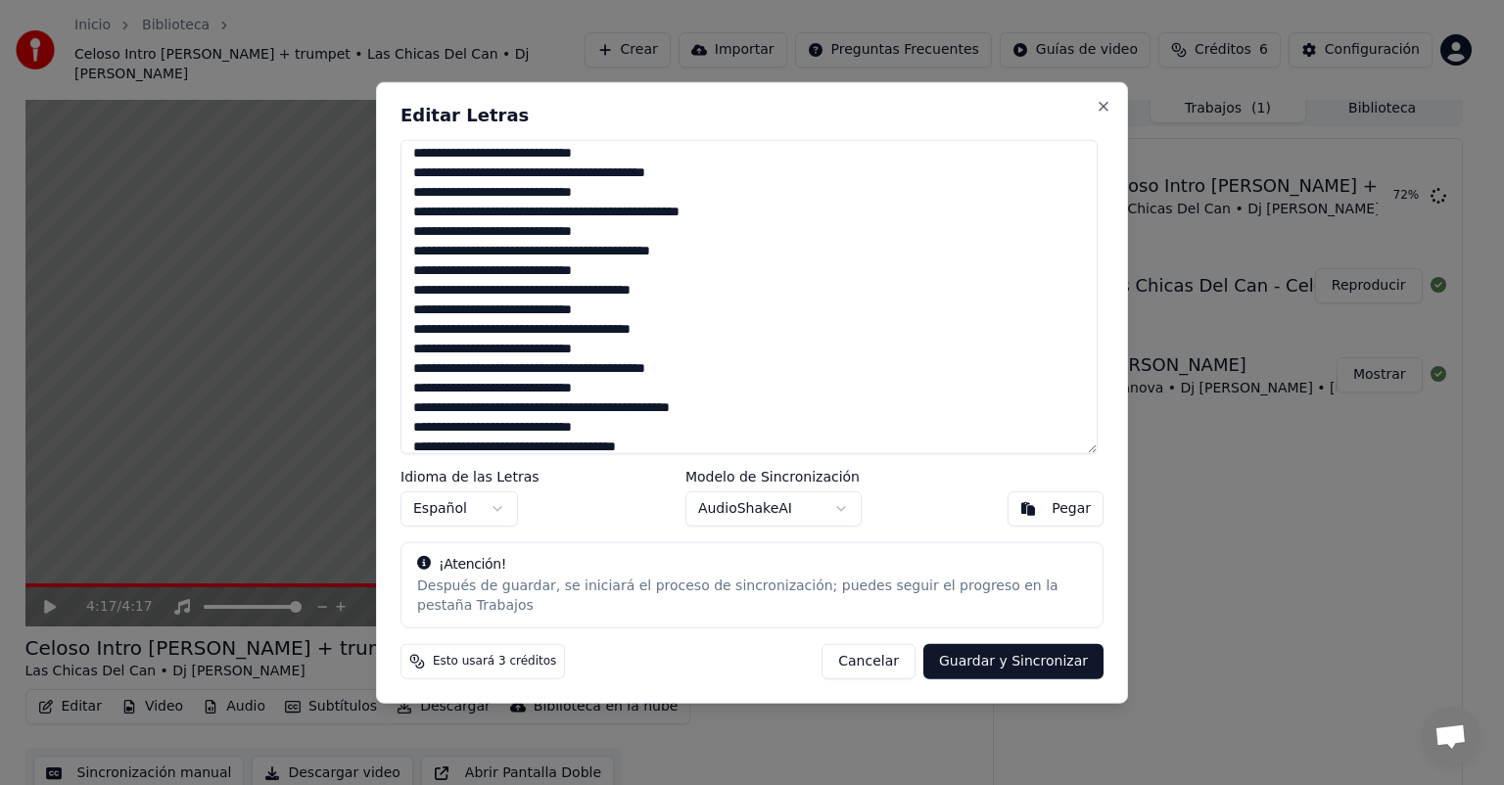
scroll to position [995, 0]
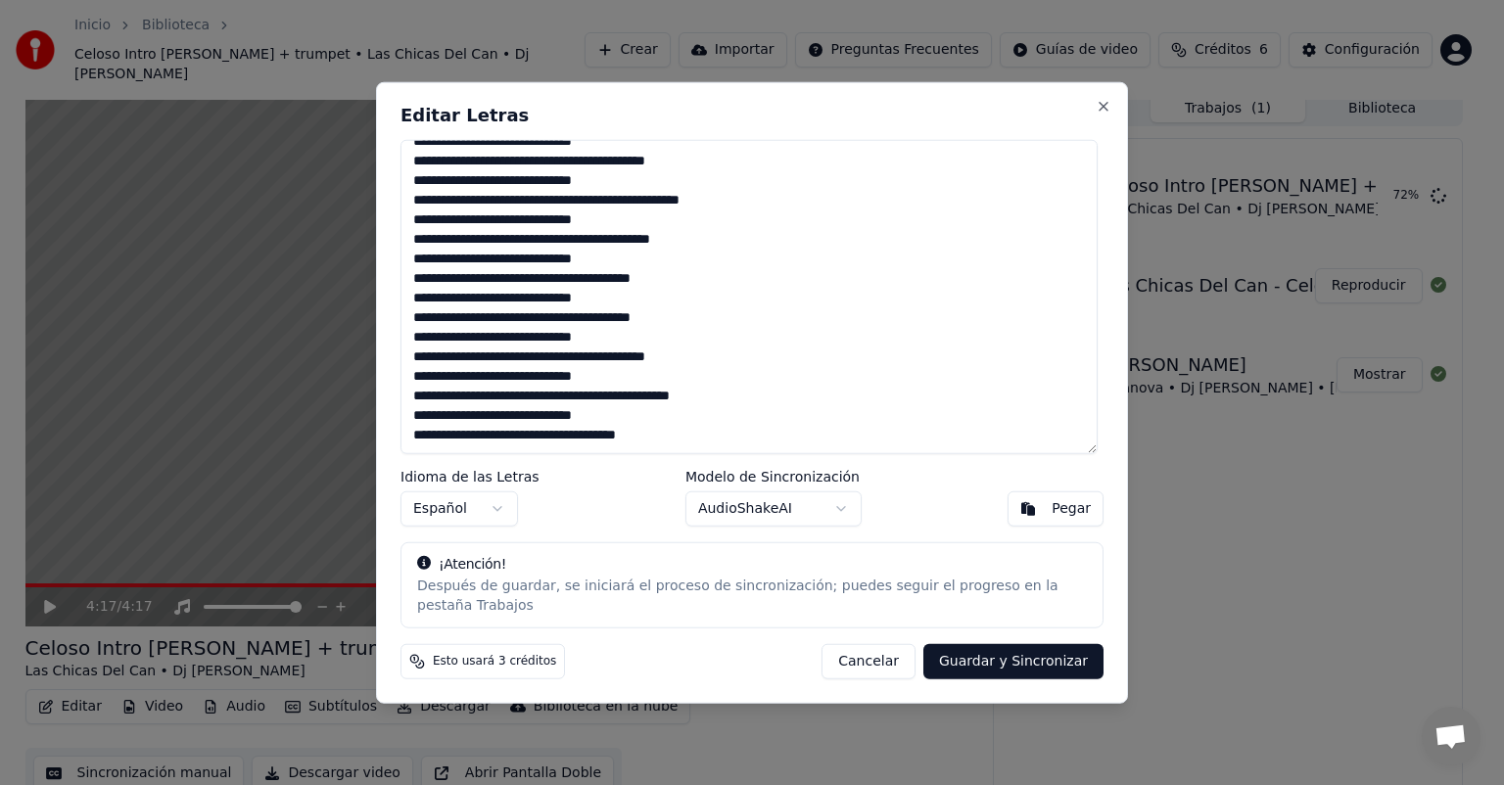
click at [389, 629] on div "Editar Letras Idioma de las Letras Español Modelo de Sincronización AudioShakeA…" at bounding box center [752, 393] width 752 height 622
click at [543, 439] on textarea at bounding box center [748, 297] width 697 height 314
click at [656, 439] on textarea at bounding box center [748, 297] width 697 height 314
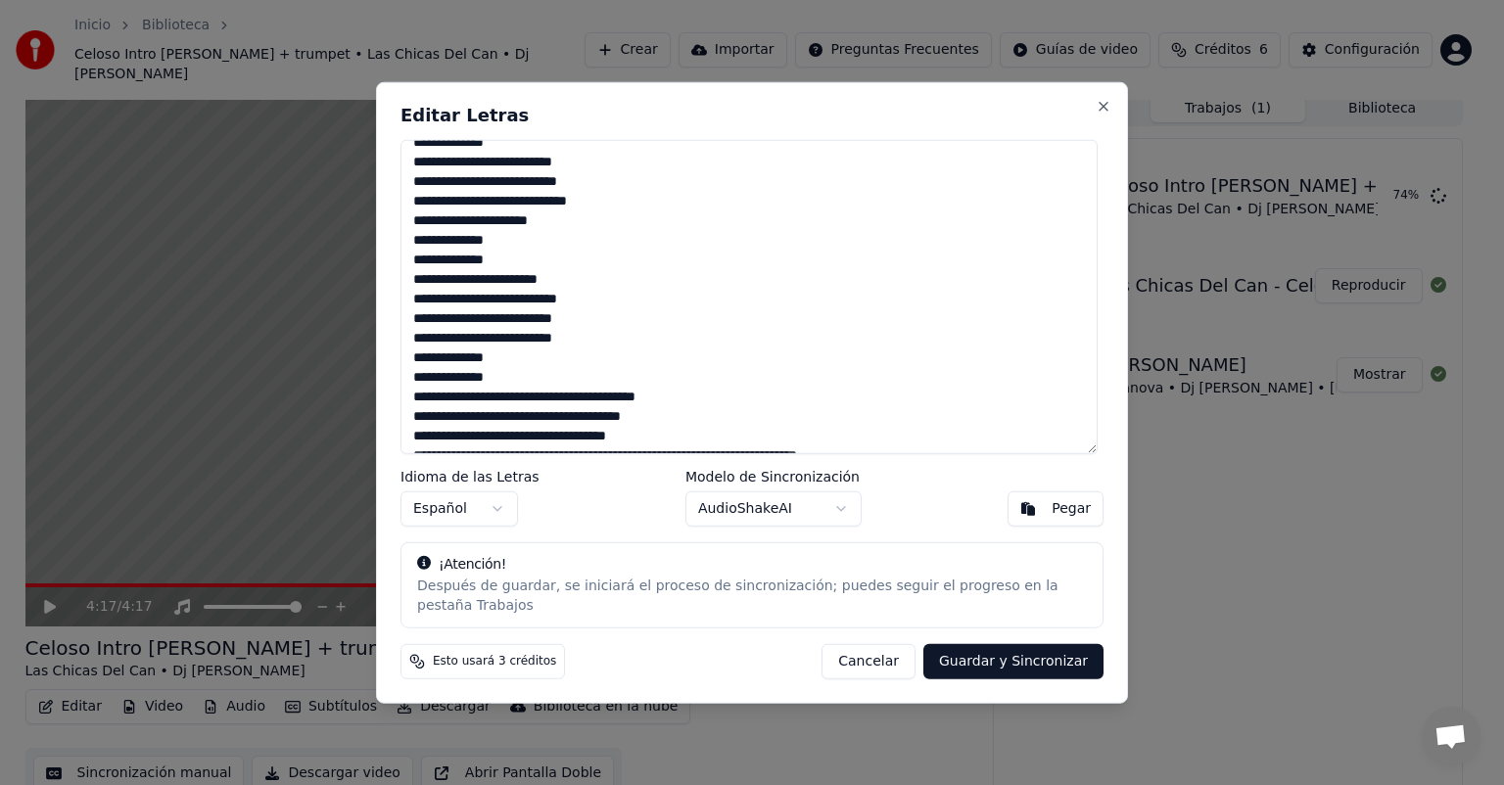
scroll to position [0, 0]
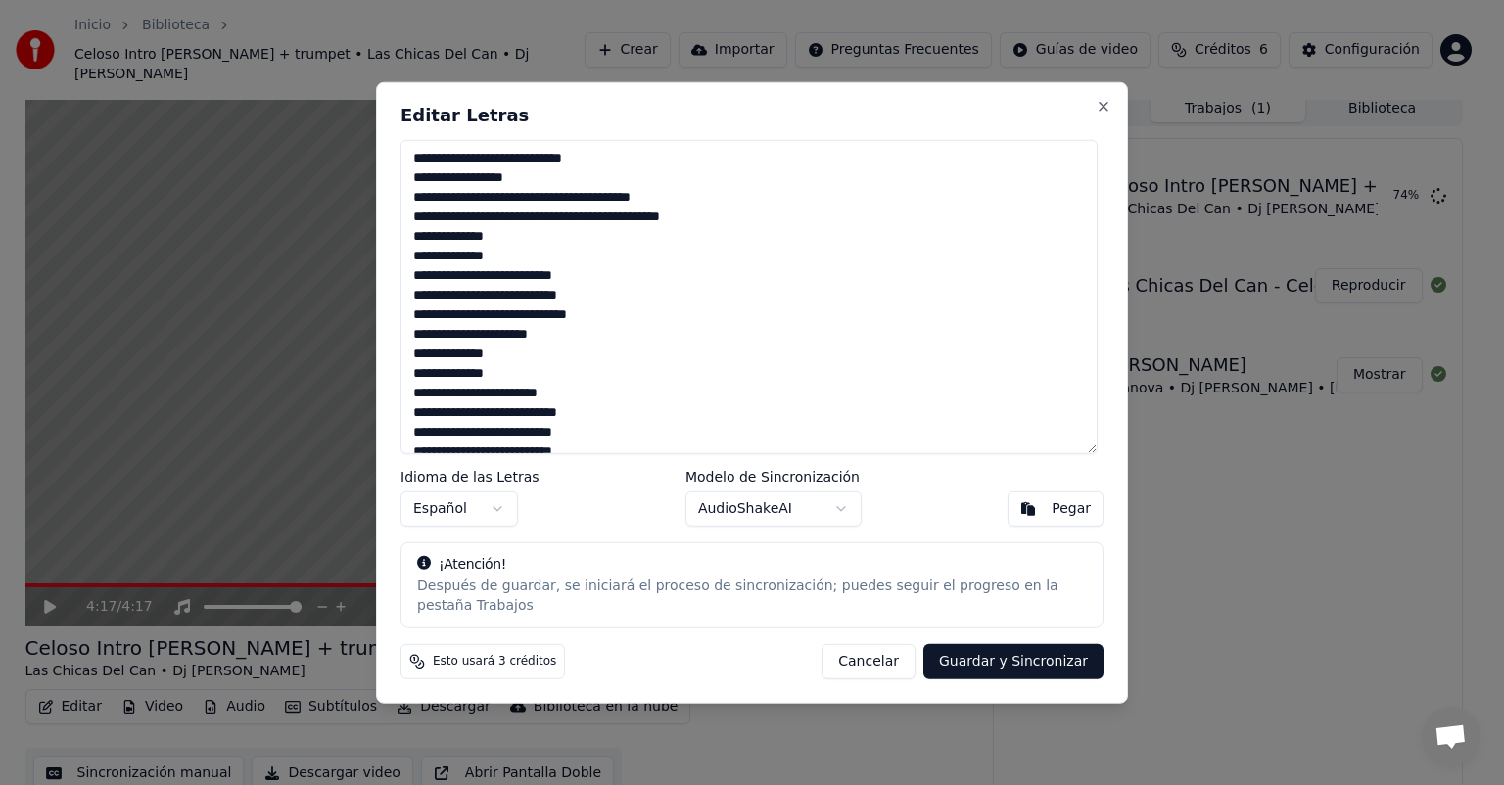
drag, startPoint x: 417, startPoint y: 164, endPoint x: 602, endPoint y: 168, distance: 185.1
click at [602, 168] on textarea at bounding box center [748, 297] width 697 height 314
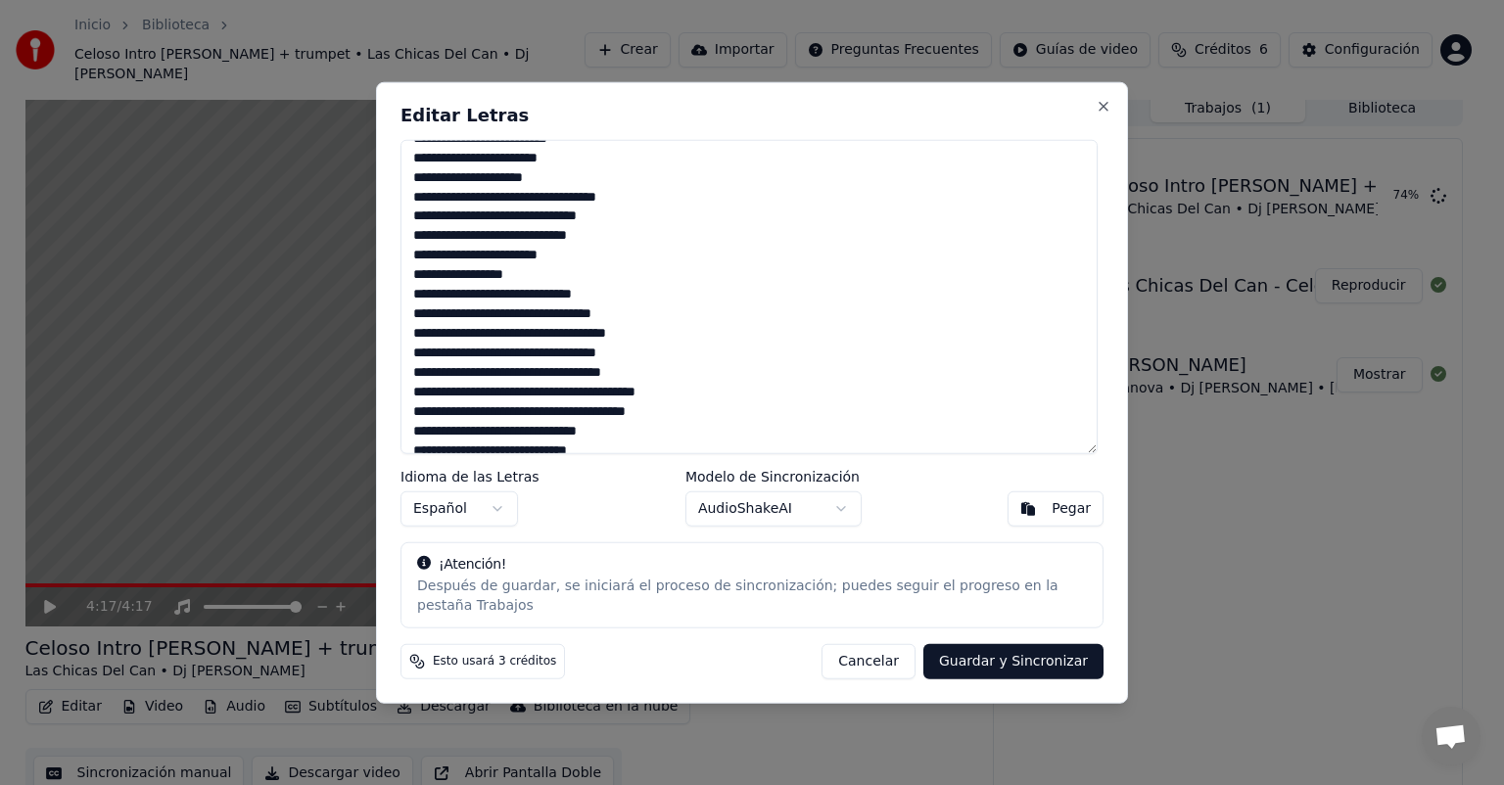
scroll to position [995, 0]
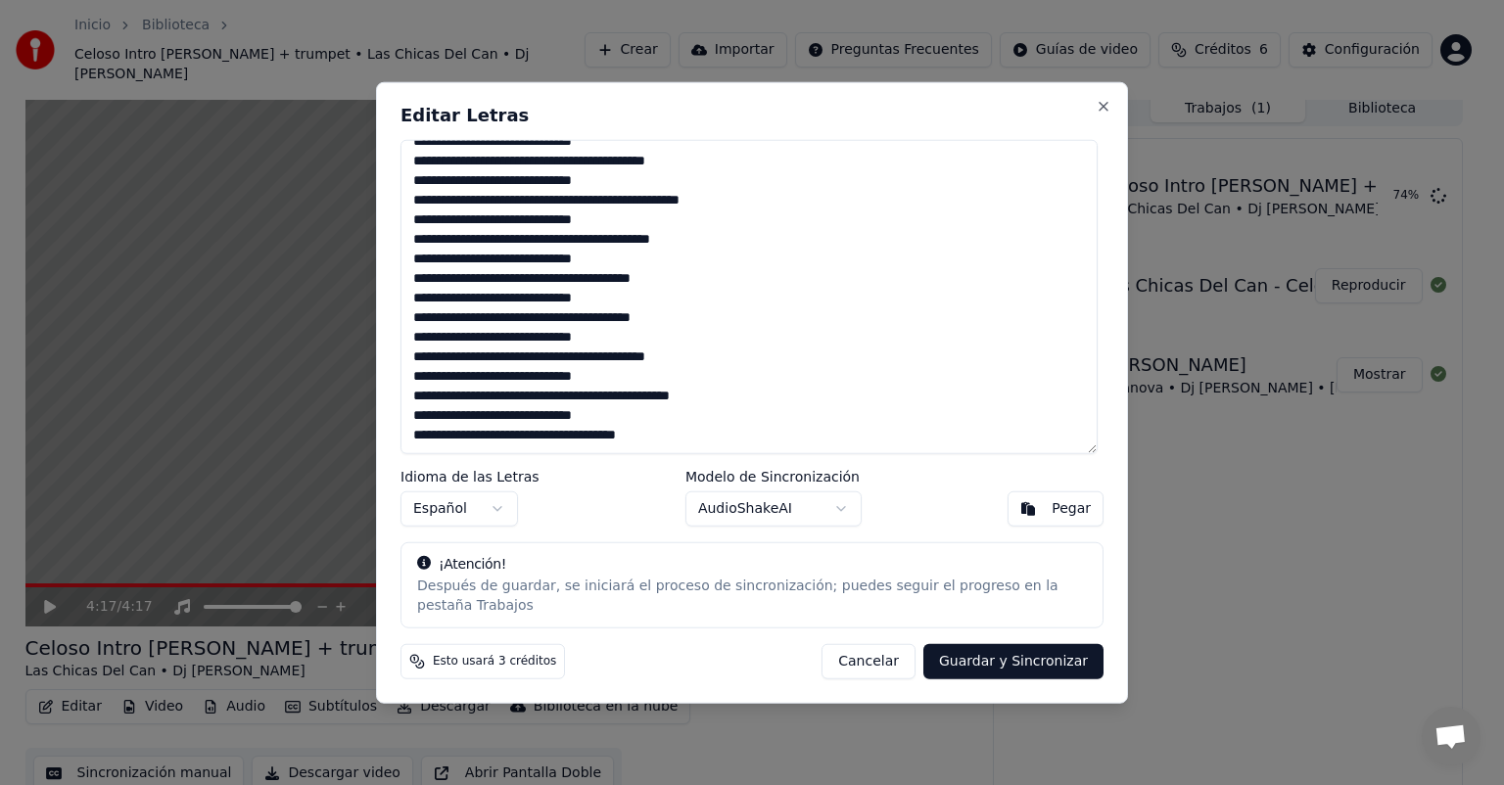
click at [775, 447] on textarea at bounding box center [748, 297] width 697 height 314
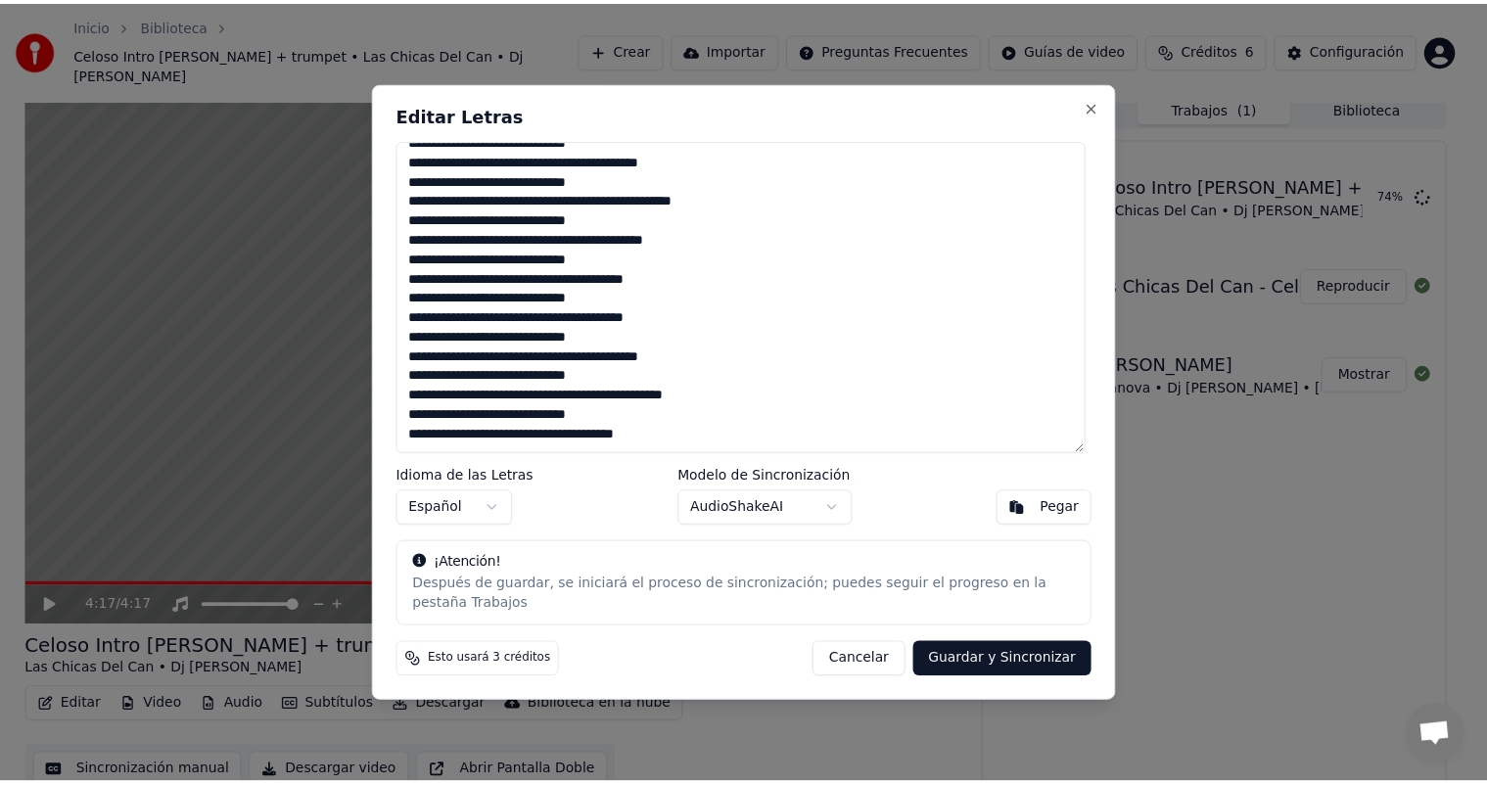
scroll to position [1004, 0]
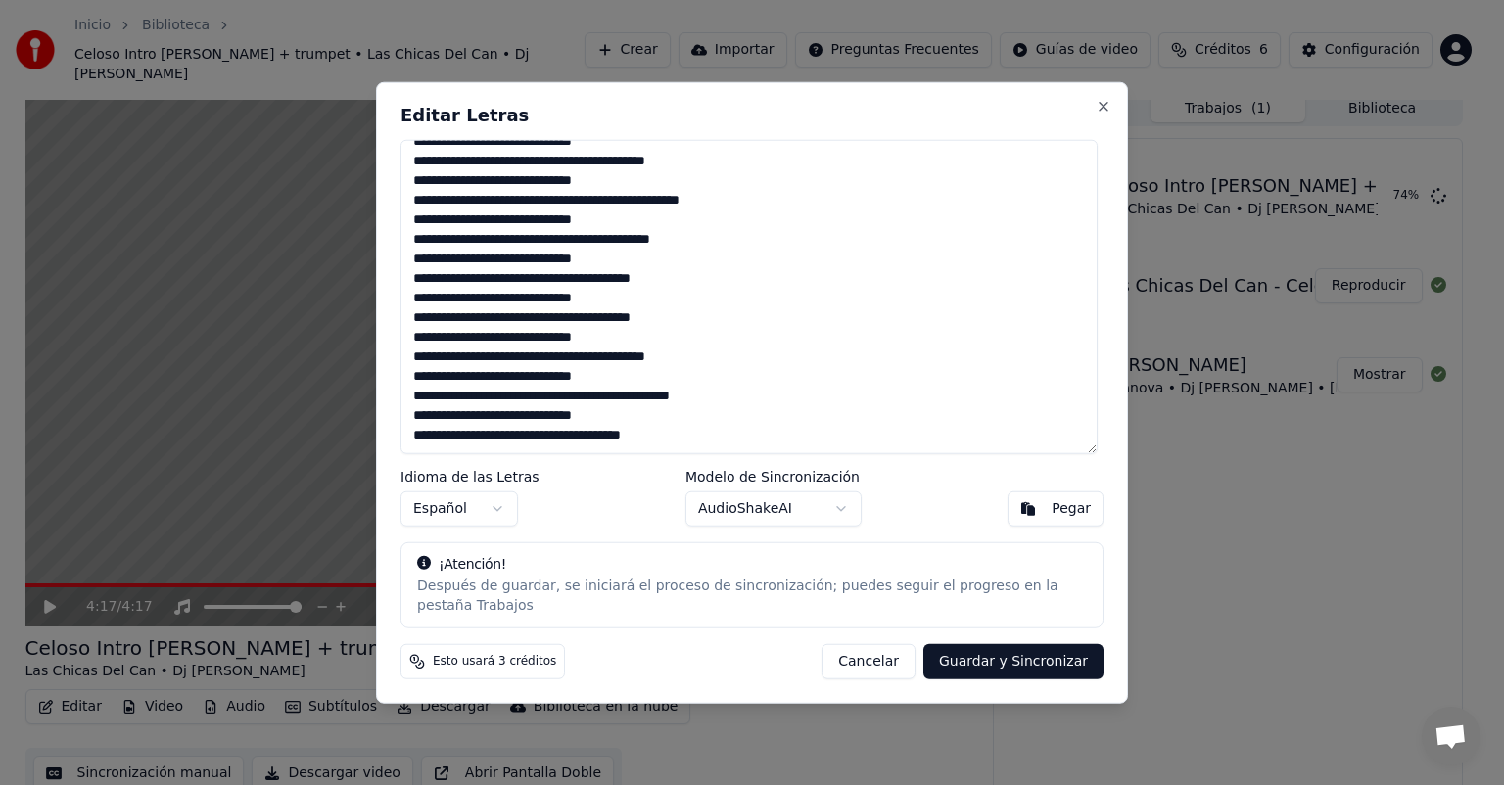
paste textarea "**********"
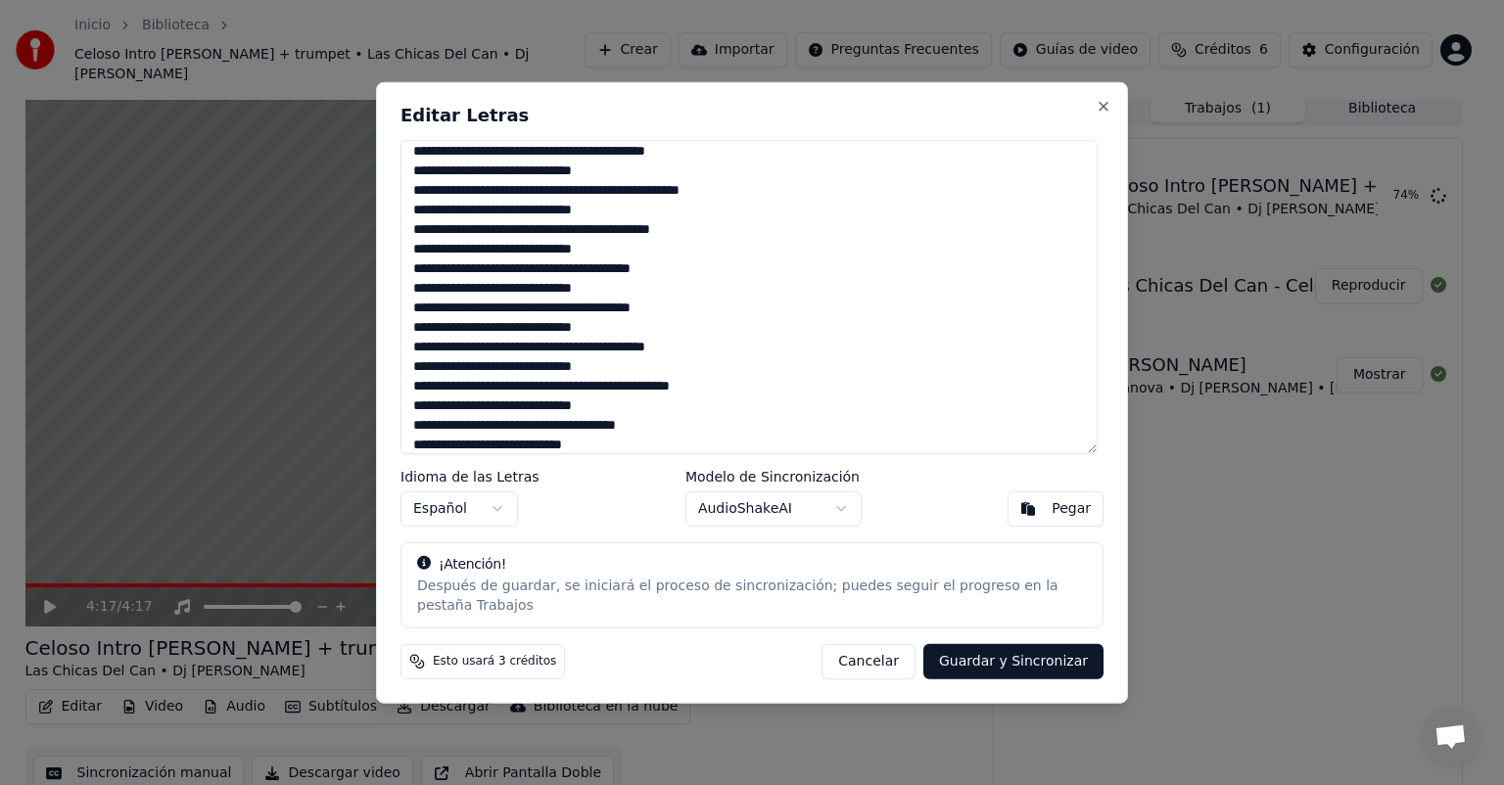
type textarea "**********"
click at [1004, 646] on button "Guardar y Sincronizar" at bounding box center [1013, 660] width 180 height 35
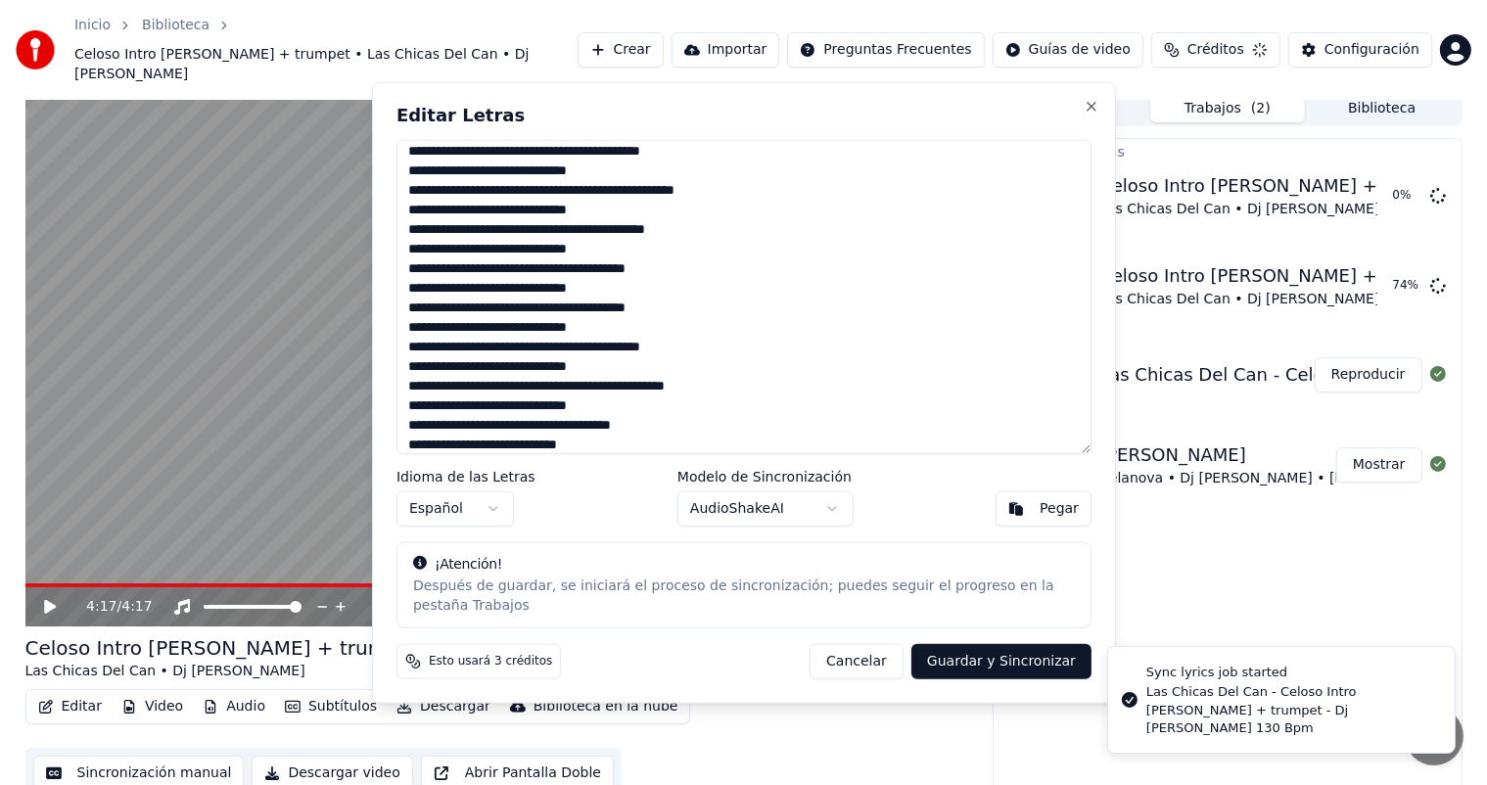
scroll to position [28, 0]
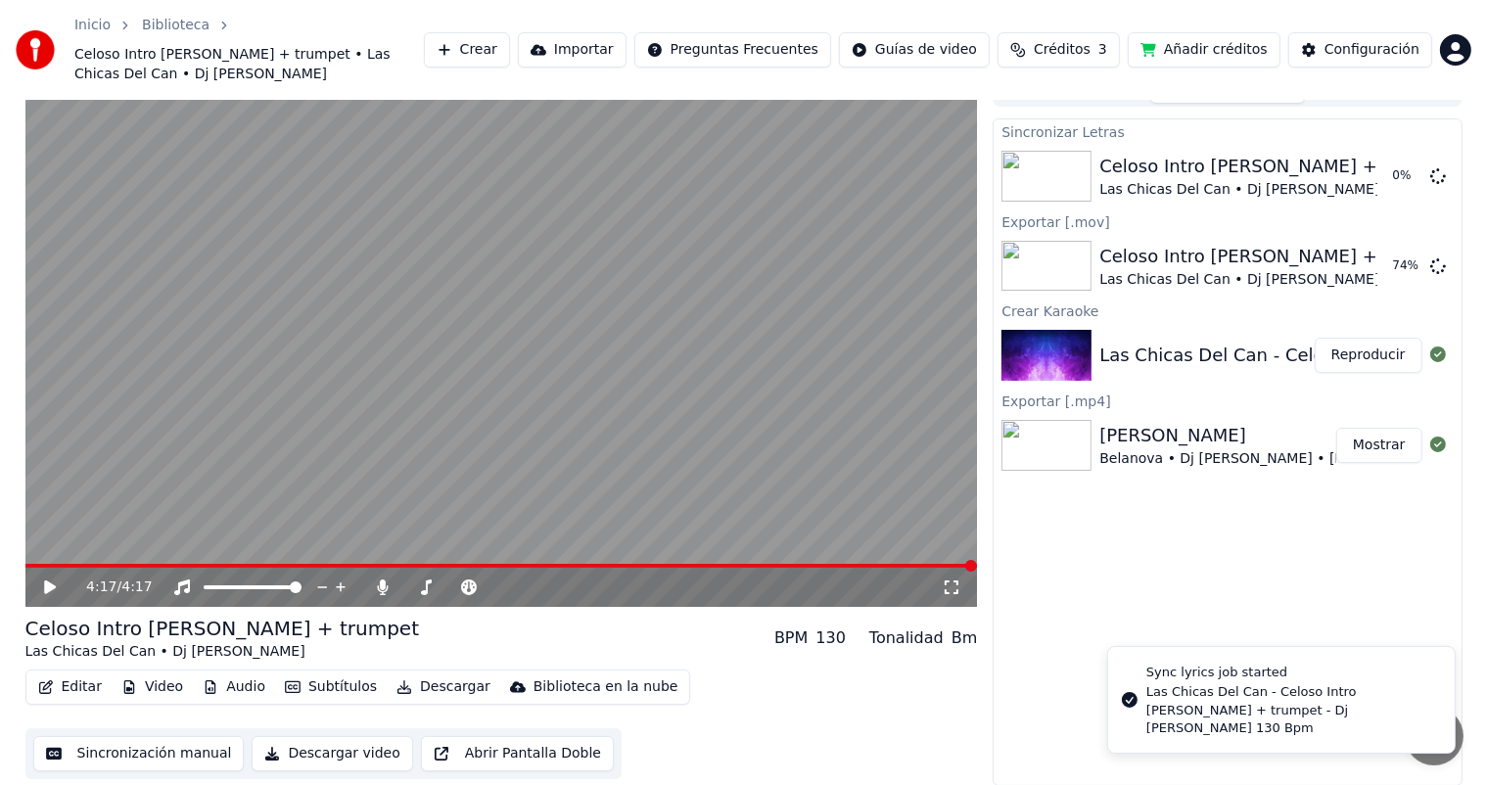
click at [808, 561] on video at bounding box center [501, 338] width 953 height 535
click at [779, 564] on span at bounding box center [501, 566] width 953 height 4
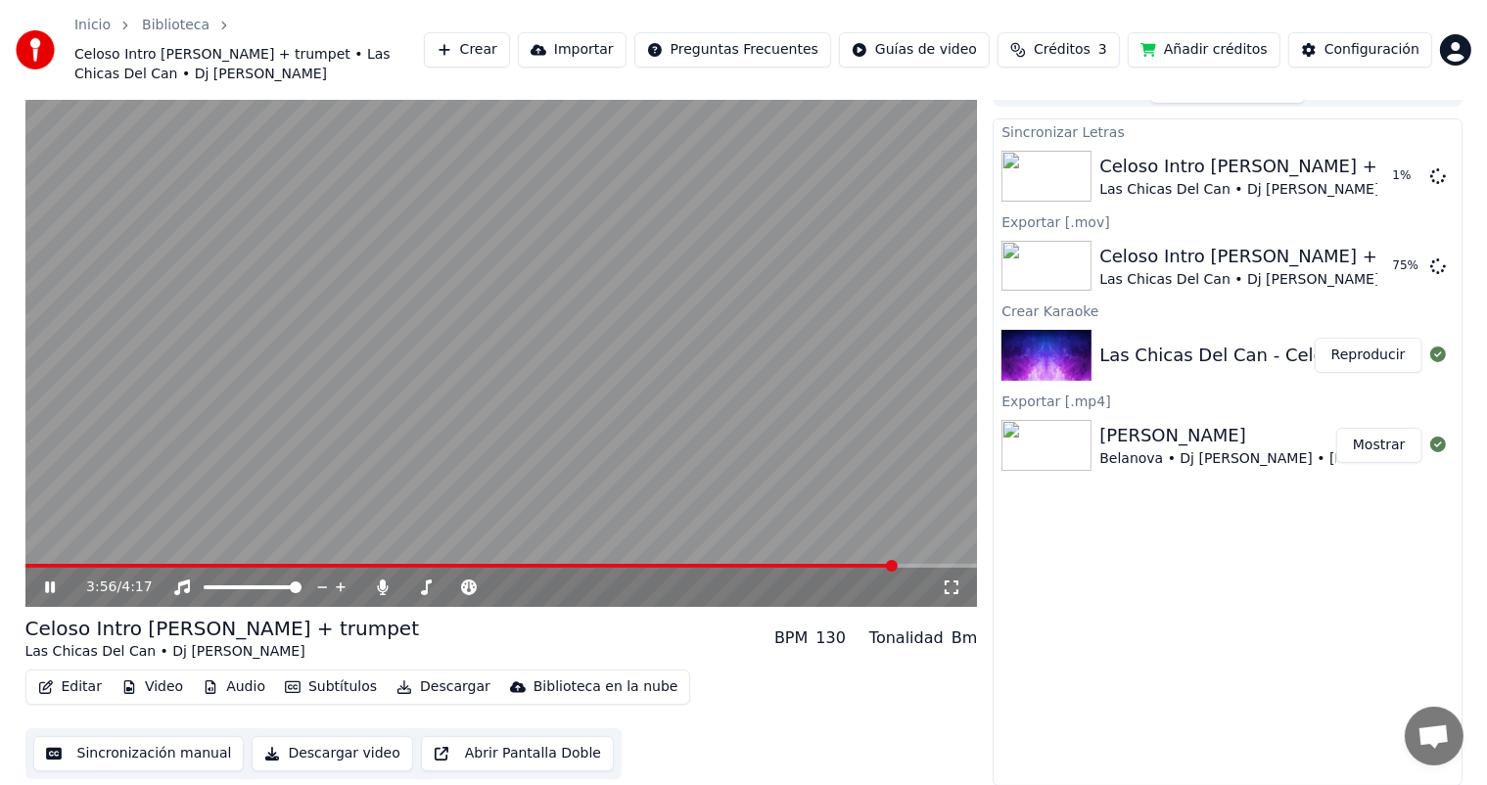
click at [897, 567] on span at bounding box center [501, 566] width 953 height 4
click at [709, 566] on span at bounding box center [486, 566] width 923 height 4
click at [621, 400] on video at bounding box center [501, 338] width 953 height 535
click at [685, 419] on video at bounding box center [501, 338] width 953 height 535
click at [600, 445] on video at bounding box center [501, 338] width 953 height 535
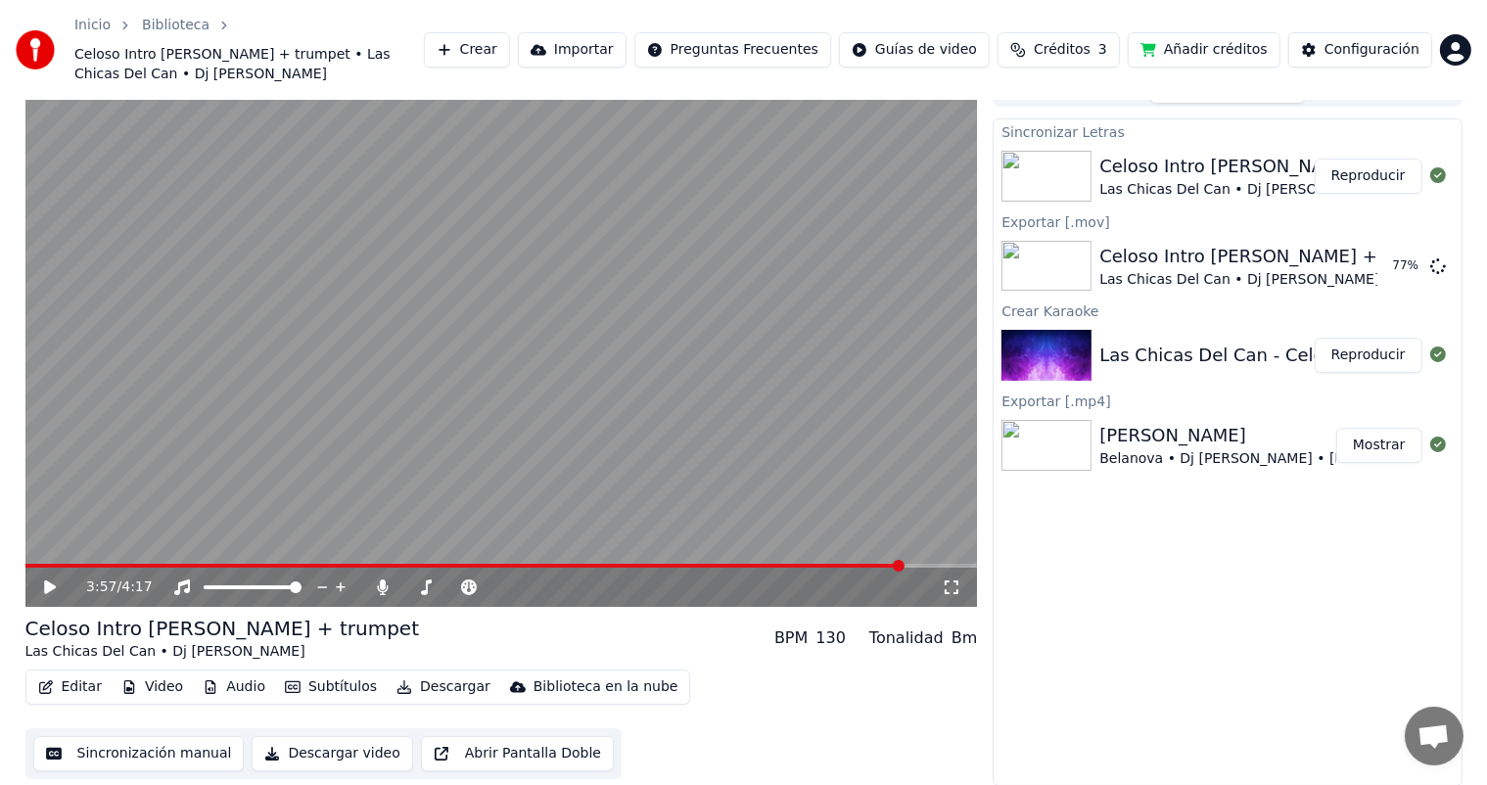
click at [885, 565] on span at bounding box center [464, 566] width 878 height 4
click at [630, 396] on video at bounding box center [501, 338] width 953 height 535
click at [1341, 607] on div "Sincronizar Letras Celoso Intro Melody + trumpet Las Chicas Del Can • Dj Andres…" at bounding box center [1227, 452] width 469 height 668
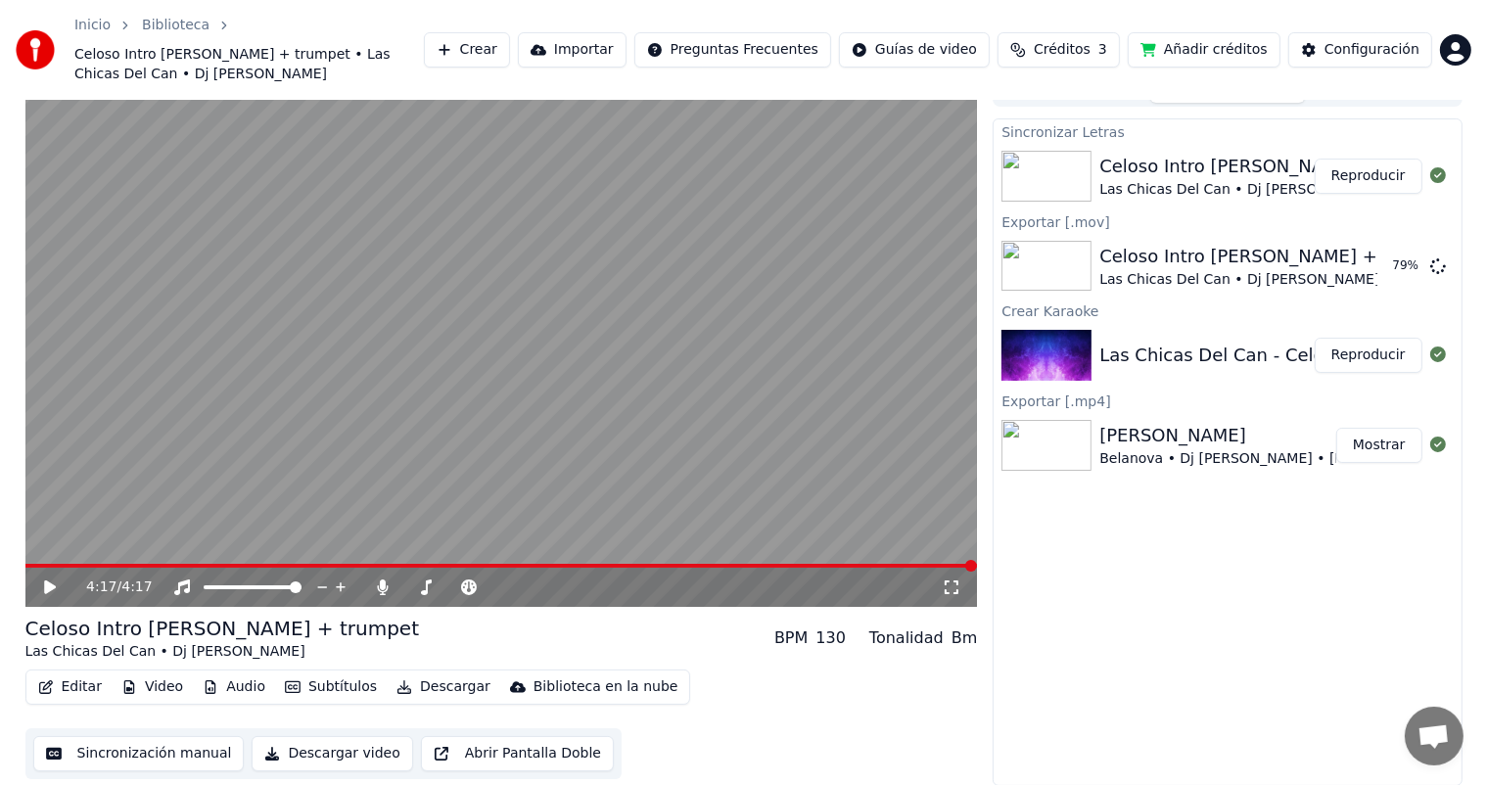
click at [1221, 173] on div "Celoso Intro Melody + trumpet" at bounding box center [1276, 166] width 354 height 27
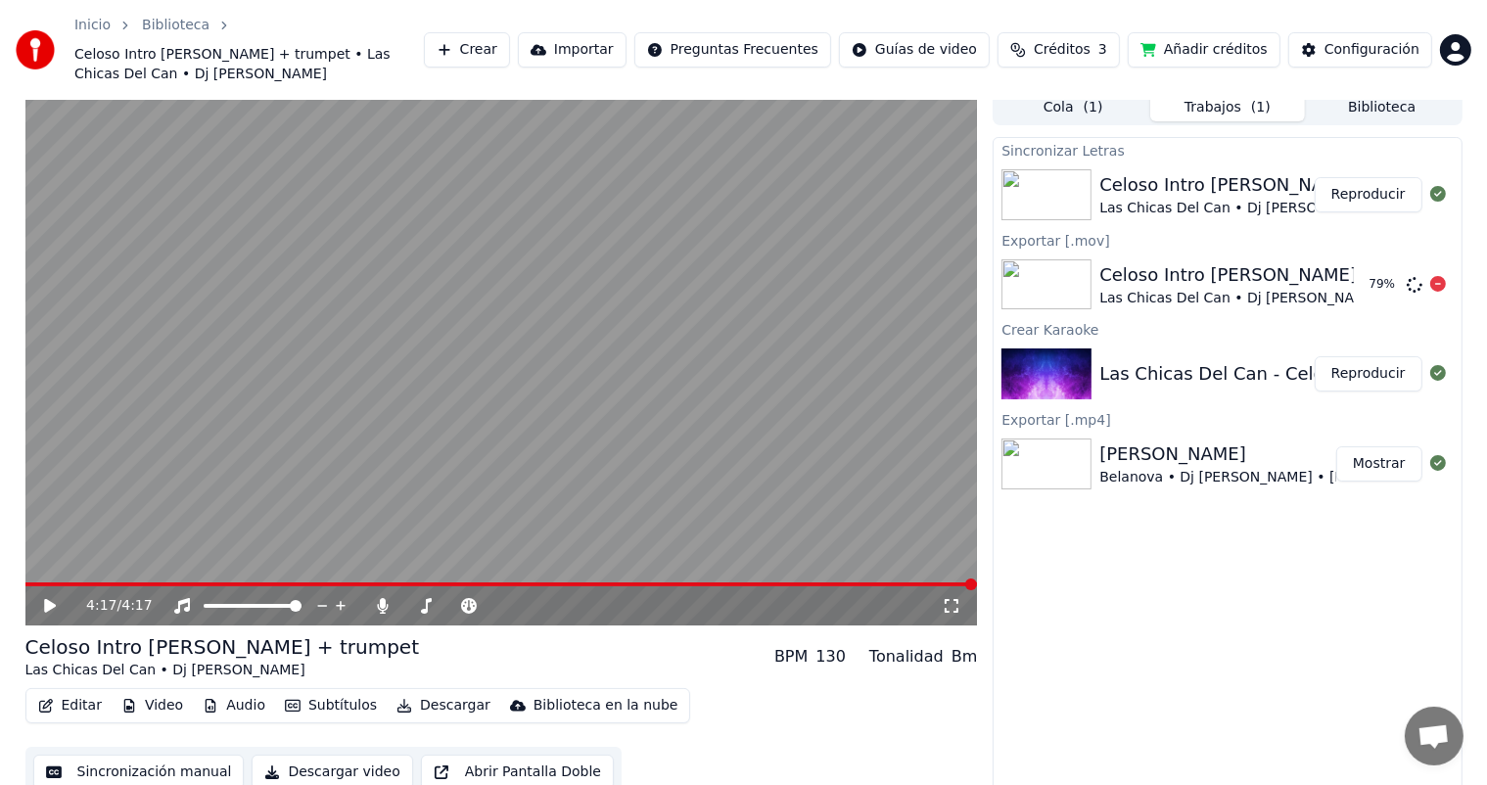
scroll to position [0, 0]
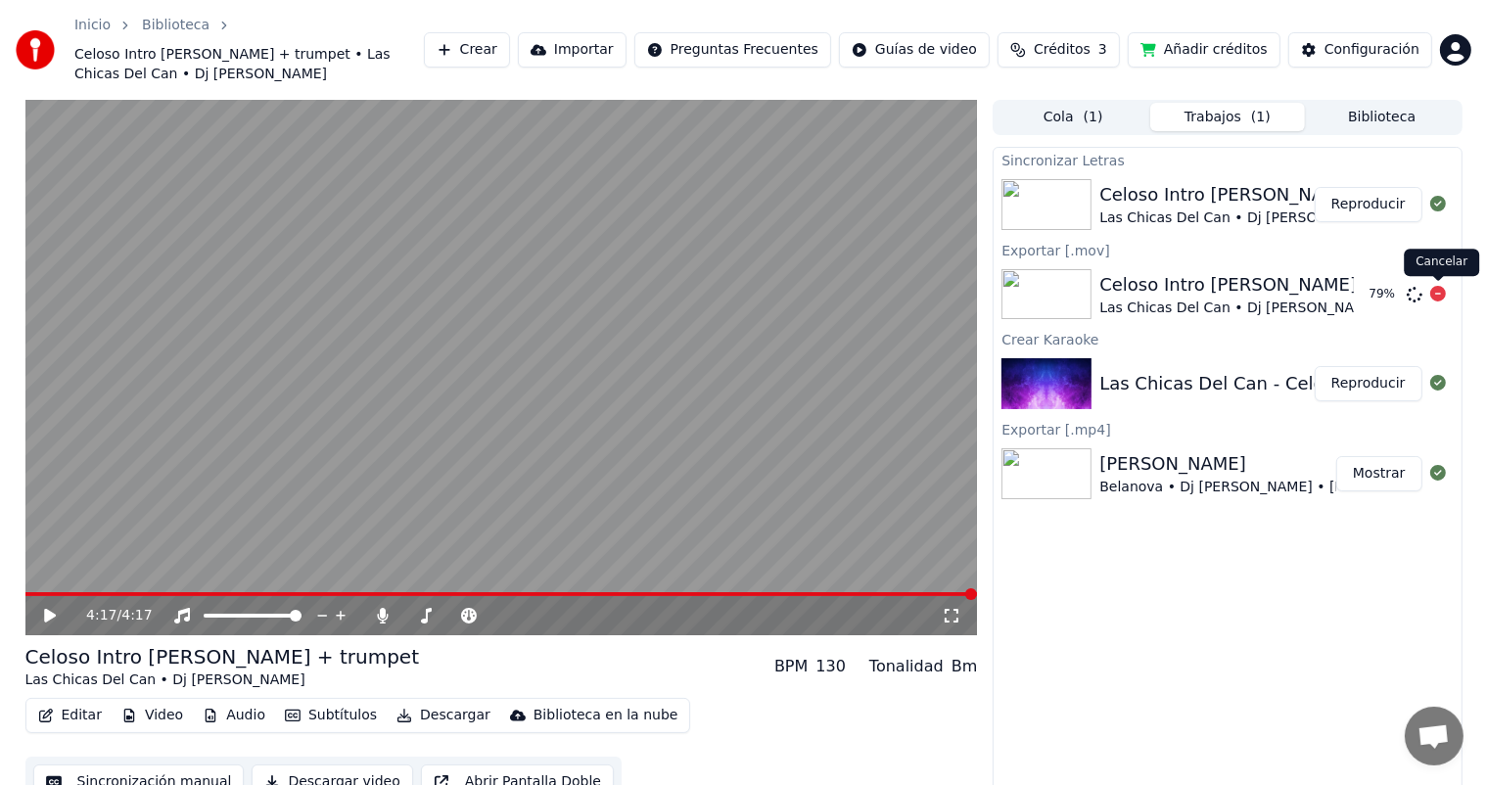
click at [1434, 299] on icon at bounding box center [1438, 294] width 16 height 16
click at [423, 722] on button "Descargar" at bounding box center [444, 715] width 110 height 27
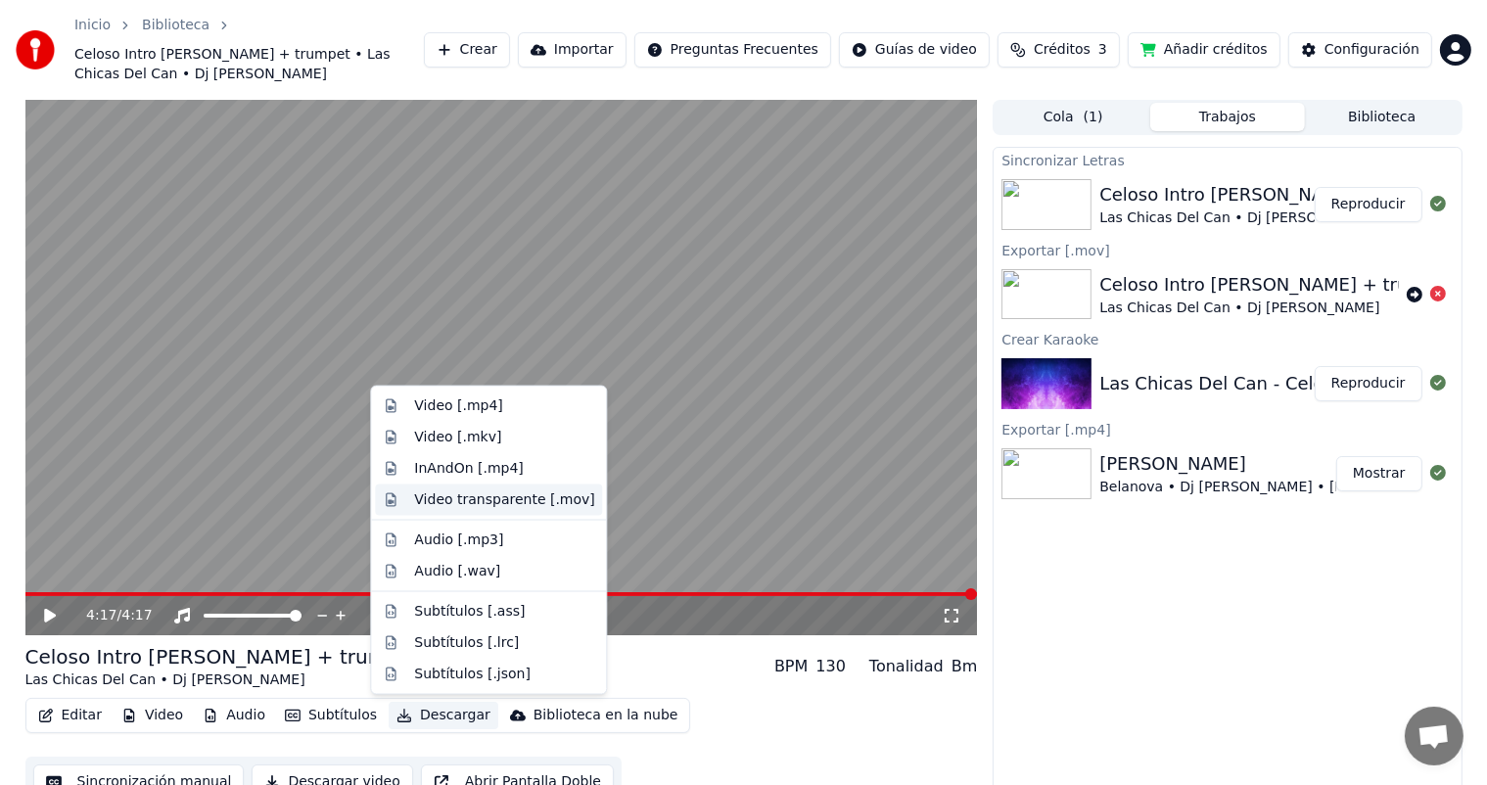
click at [499, 493] on div "Video transparente [.mov]" at bounding box center [504, 500] width 180 height 20
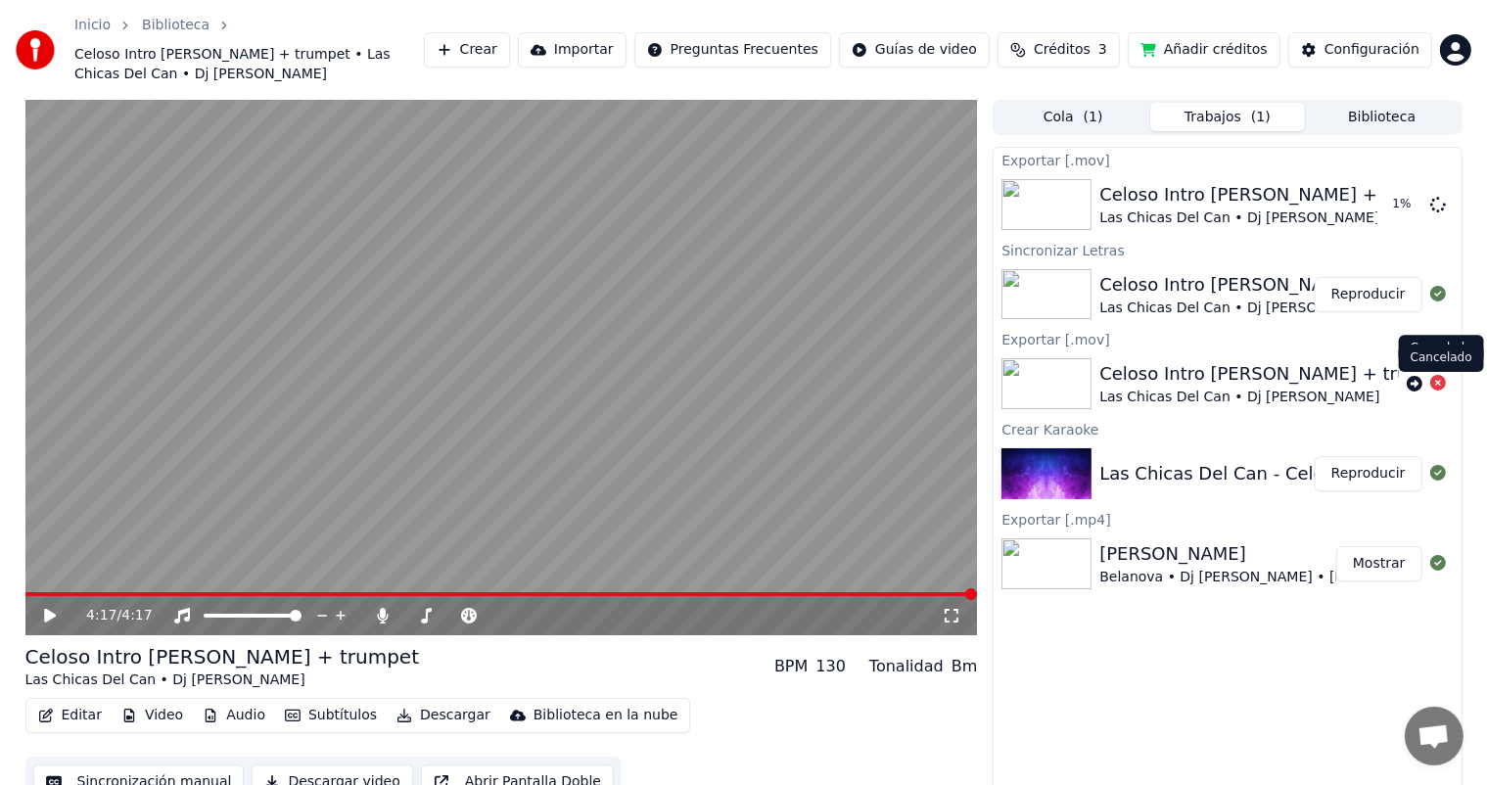
click at [1434, 387] on icon at bounding box center [1438, 383] width 16 height 16
click at [1198, 41] on button "Añadir créditos" at bounding box center [1204, 49] width 153 height 35
click at [1374, 202] on button "Mostrar" at bounding box center [1379, 204] width 86 height 35
